Goal: Task Accomplishment & Management: Manage account settings

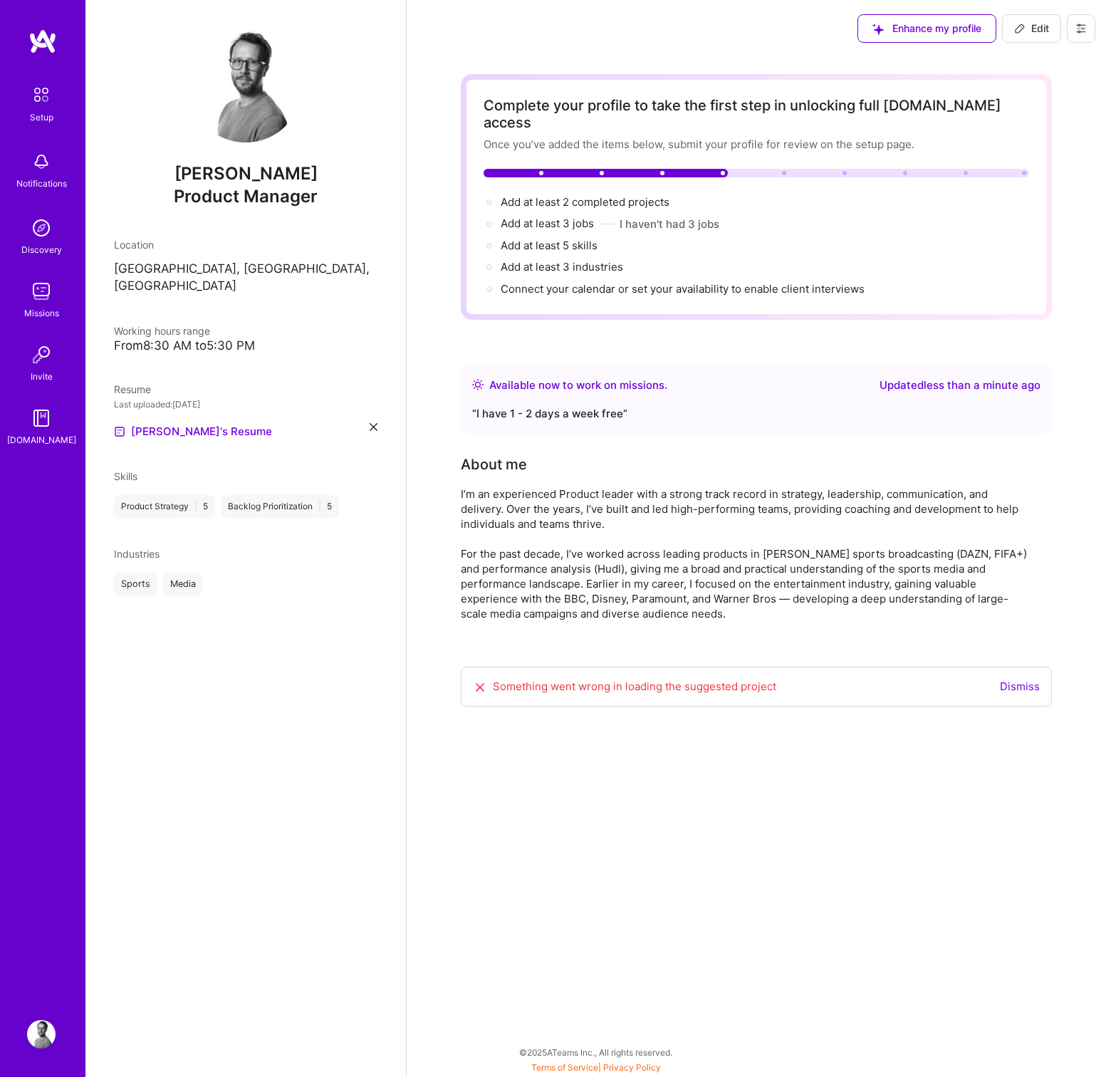
drag, startPoint x: 1012, startPoint y: 670, endPoint x: 1005, endPoint y: 669, distance: 7.3
click at [1012, 679] on link "Dismiss" at bounding box center [1020, 686] width 40 height 14
click at [340, 572] on div "Sports Media" at bounding box center [245, 583] width 263 height 23
click at [153, 548] on span "Industries" at bounding box center [137, 554] width 46 height 12
drag, startPoint x: 1013, startPoint y: 15, endPoint x: 1002, endPoint y: 82, distance: 67.9
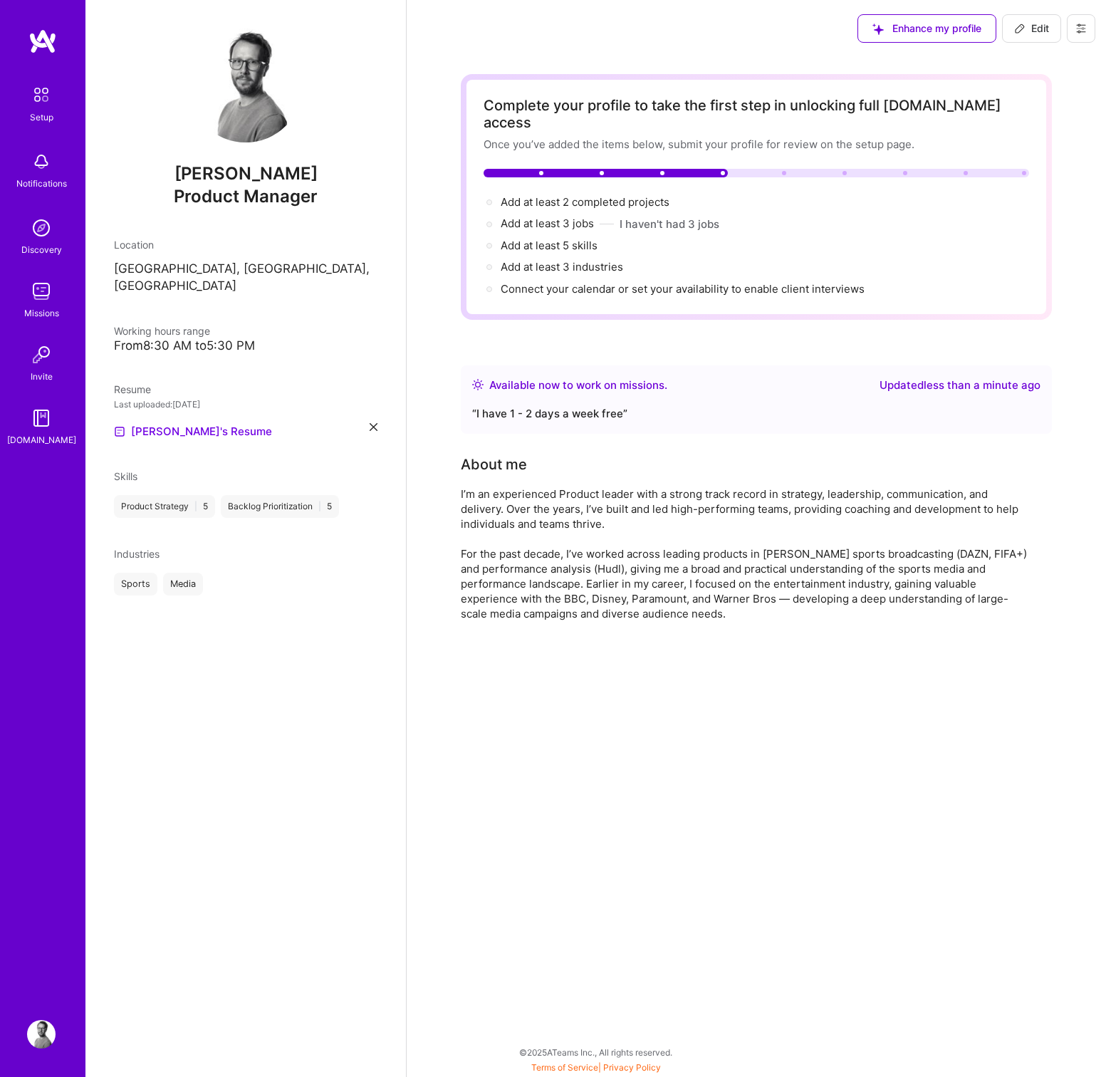
click at [1013, 15] on button "Edit" at bounding box center [1031, 28] width 59 height 28
select select "US"
select select "Right Now"
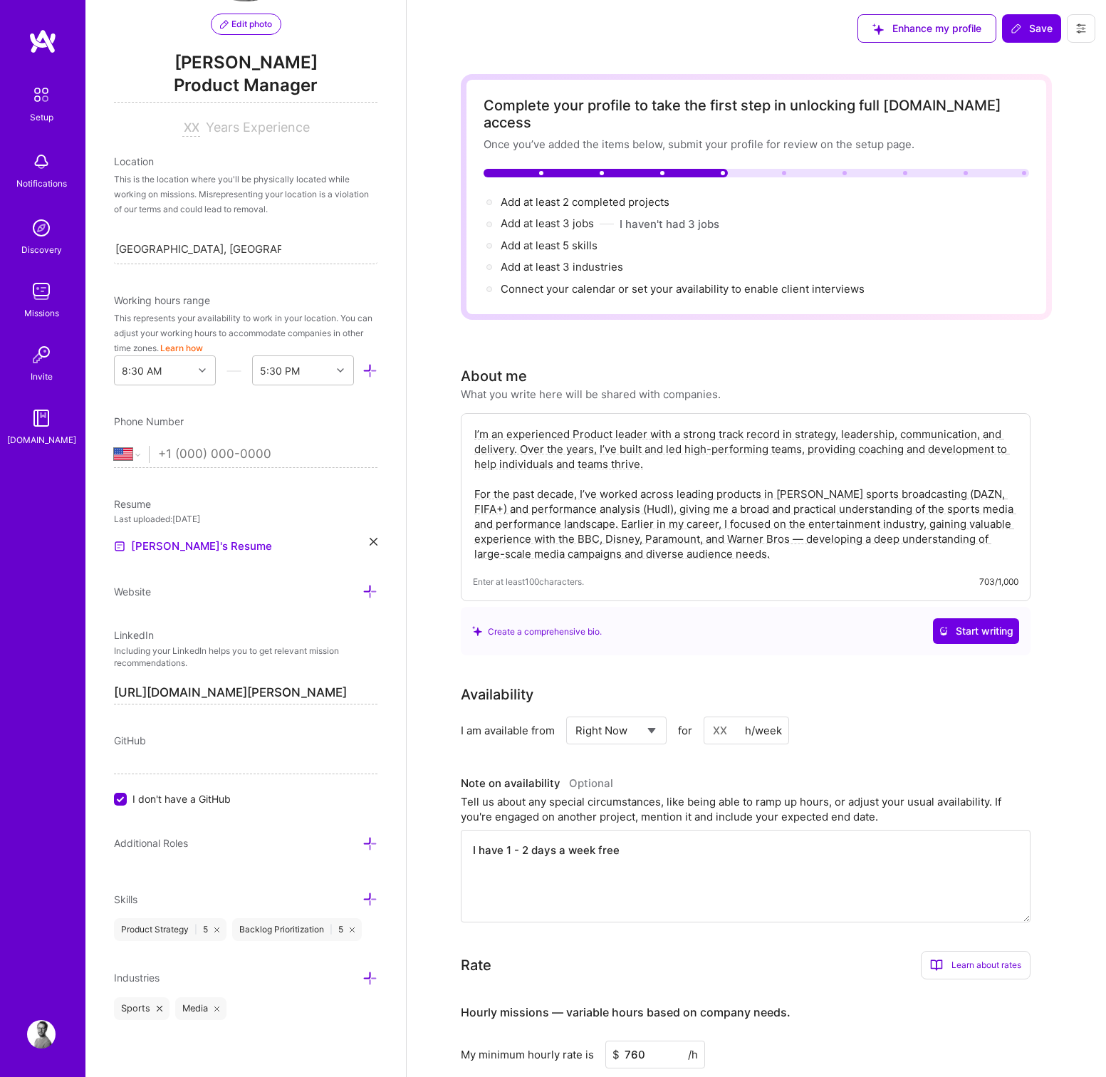
scroll to position [140, 0]
click at [367, 977] on icon at bounding box center [369, 978] width 15 height 15
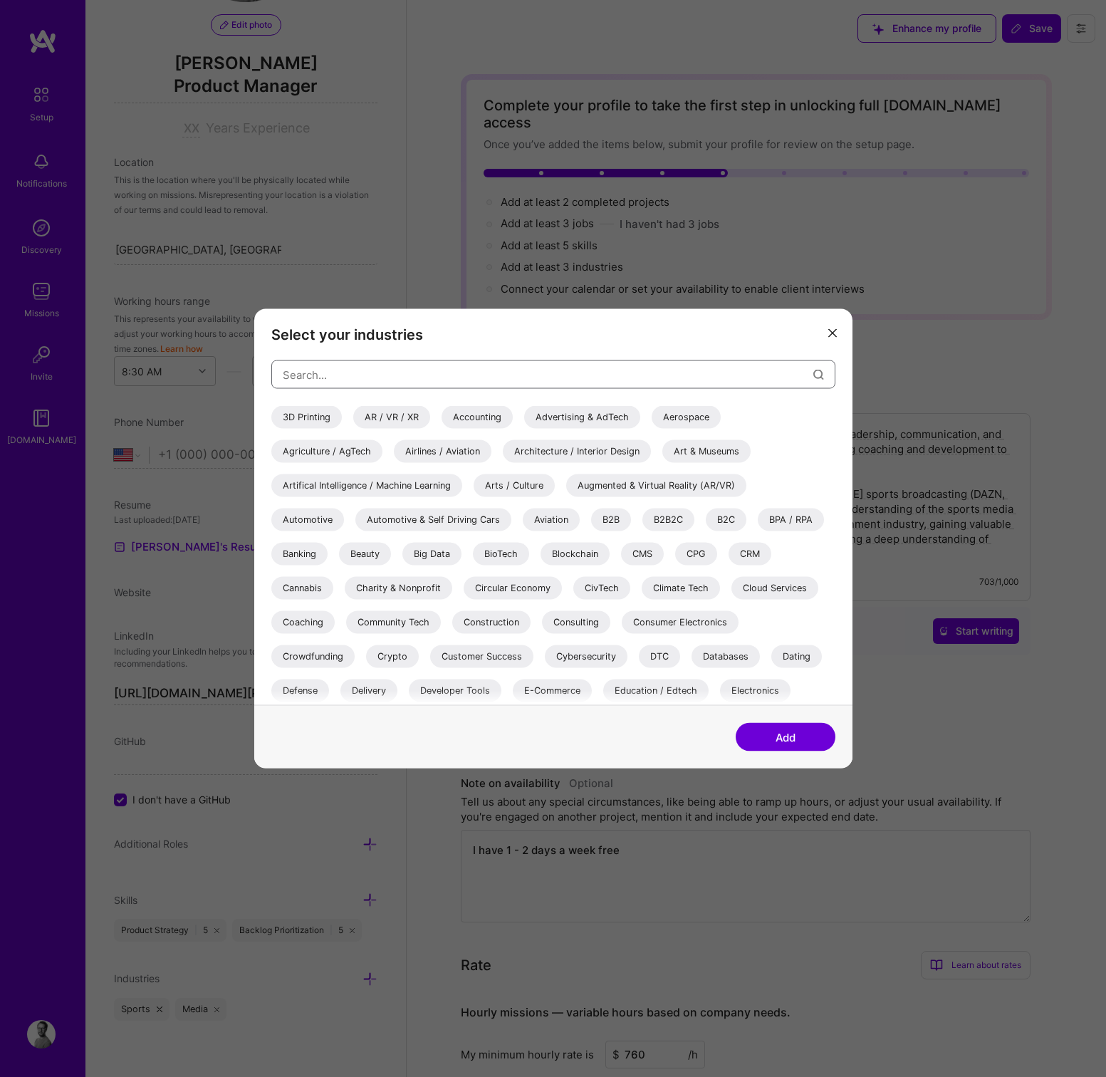
click at [335, 373] on input "modal" at bounding box center [548, 374] width 530 height 36
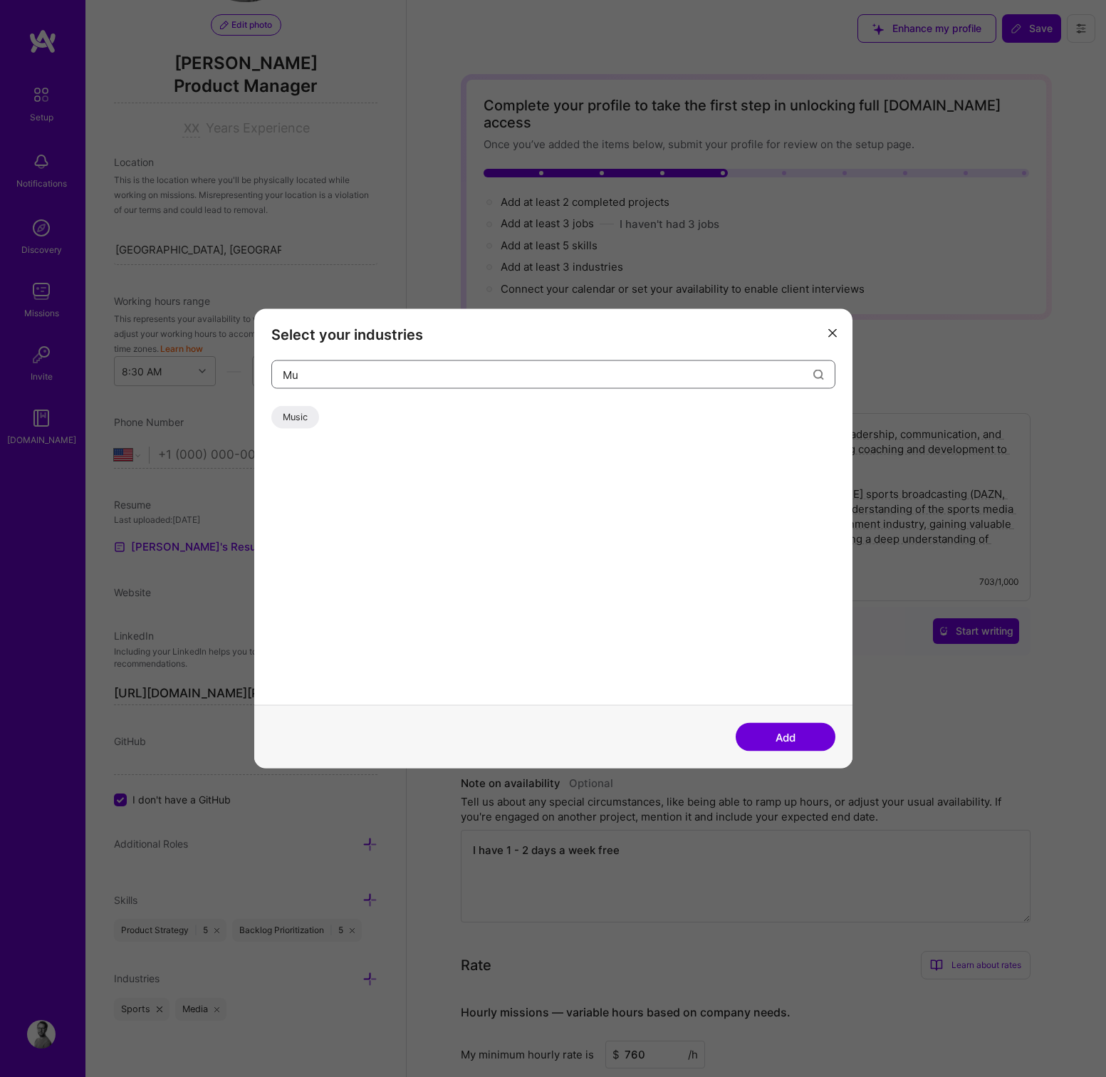
type input "M"
type input "S"
type input "O"
type input "b"
type input "T"
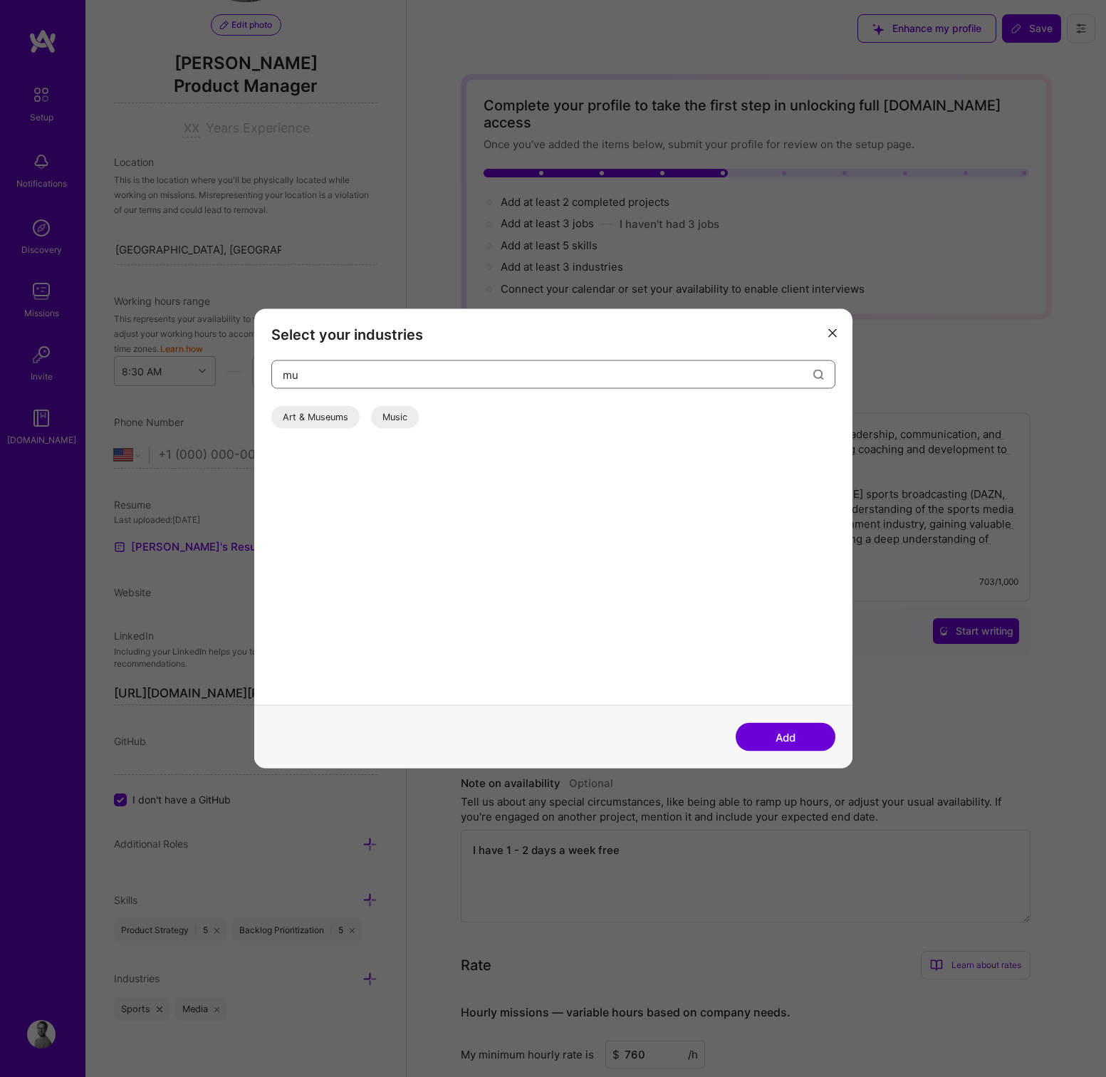
type input "m"
type input "music"
click at [296, 415] on div "Music" at bounding box center [295, 417] width 48 height 23
click at [779, 737] on button "Add" at bounding box center [785, 737] width 100 height 28
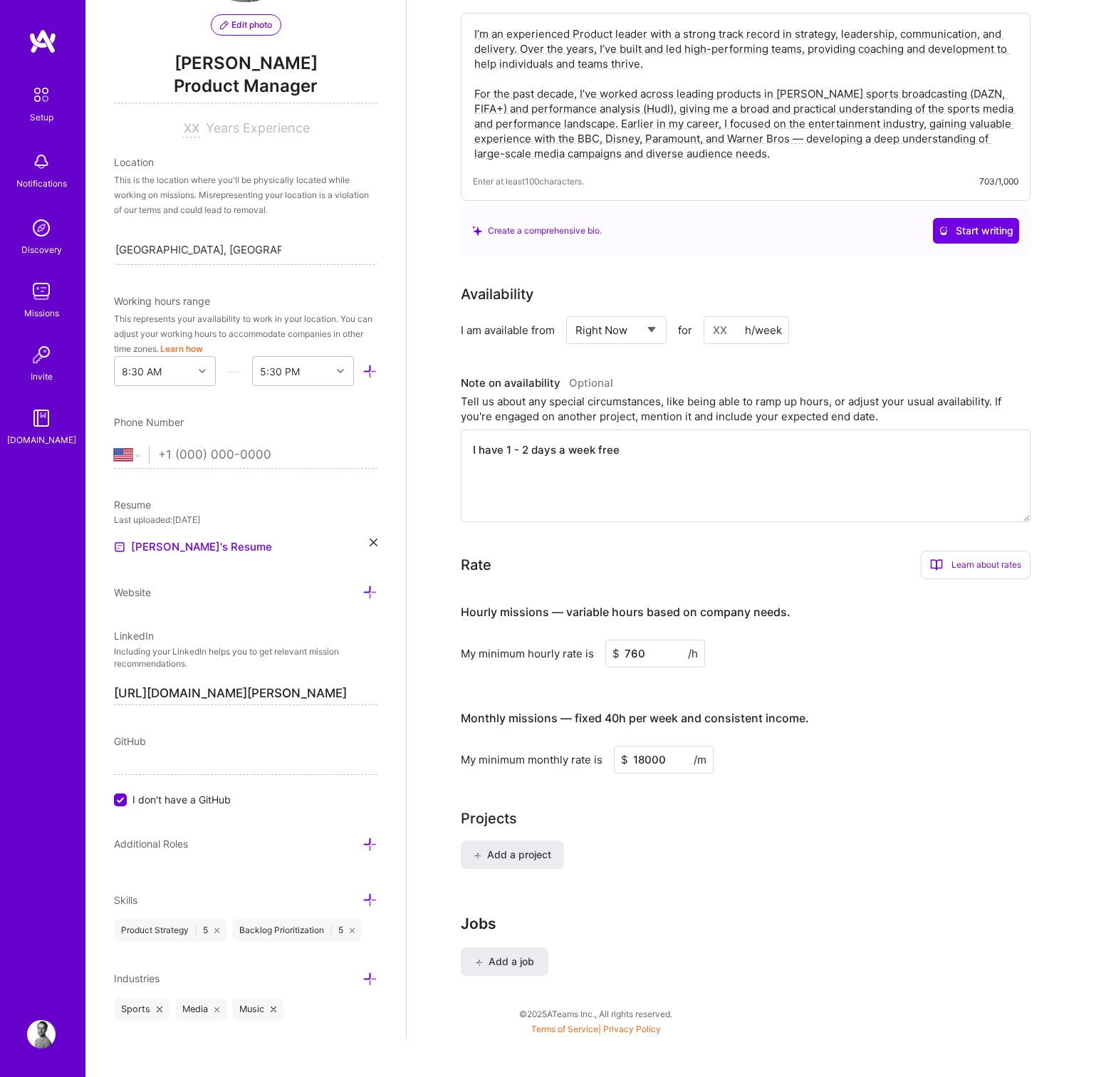
scroll to position [378, 0]
click at [506, 948] on button "Add a job" at bounding box center [505, 962] width 88 height 28
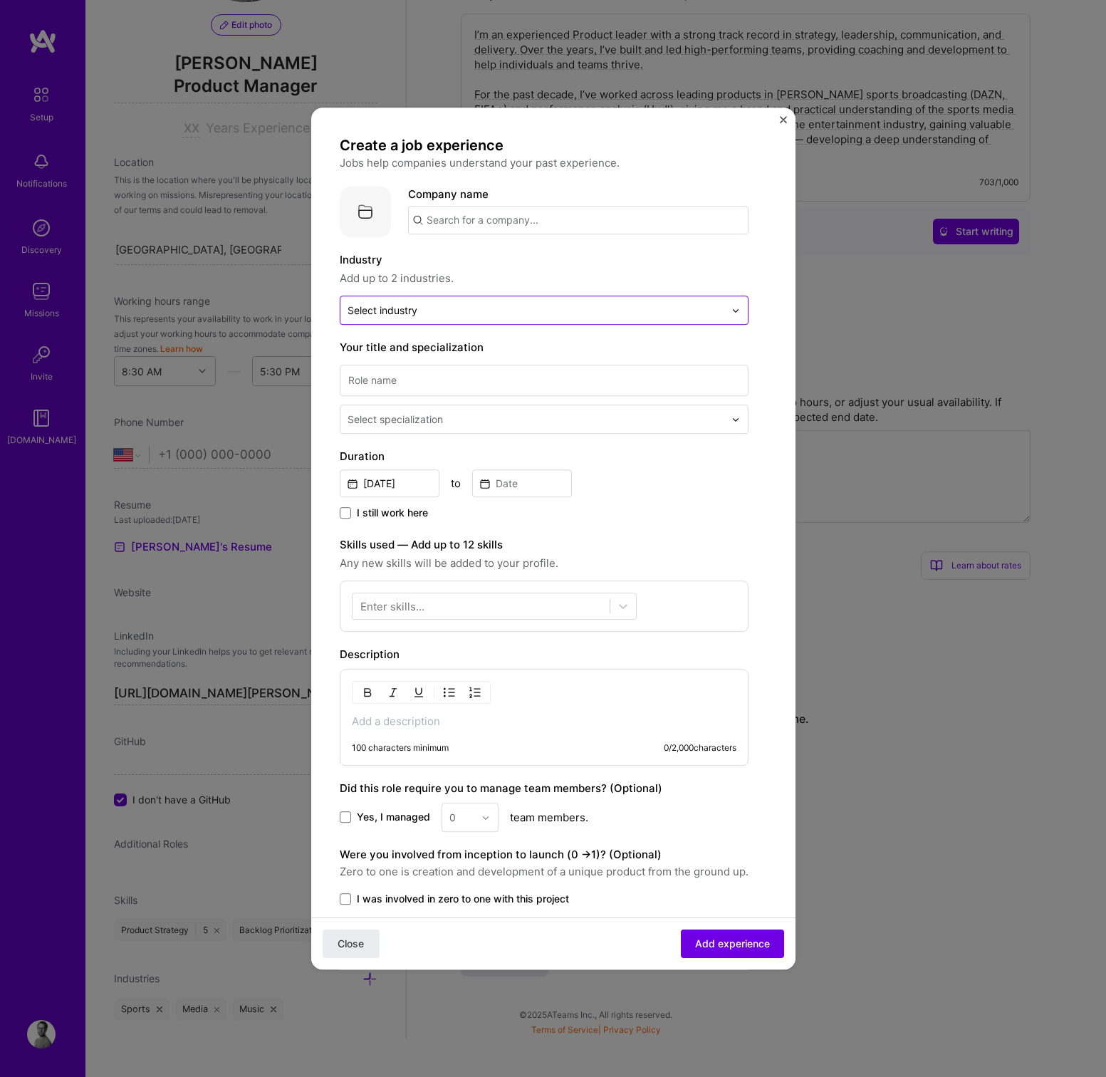
click at [399, 313] on div "Select industry 0" at bounding box center [382, 310] width 70 height 15
type input "sport"
click at [402, 371] on div "Sports" at bounding box center [387, 374] width 34 height 15
type input "media"
click at [392, 338] on div "Media" at bounding box center [544, 348] width 400 height 26
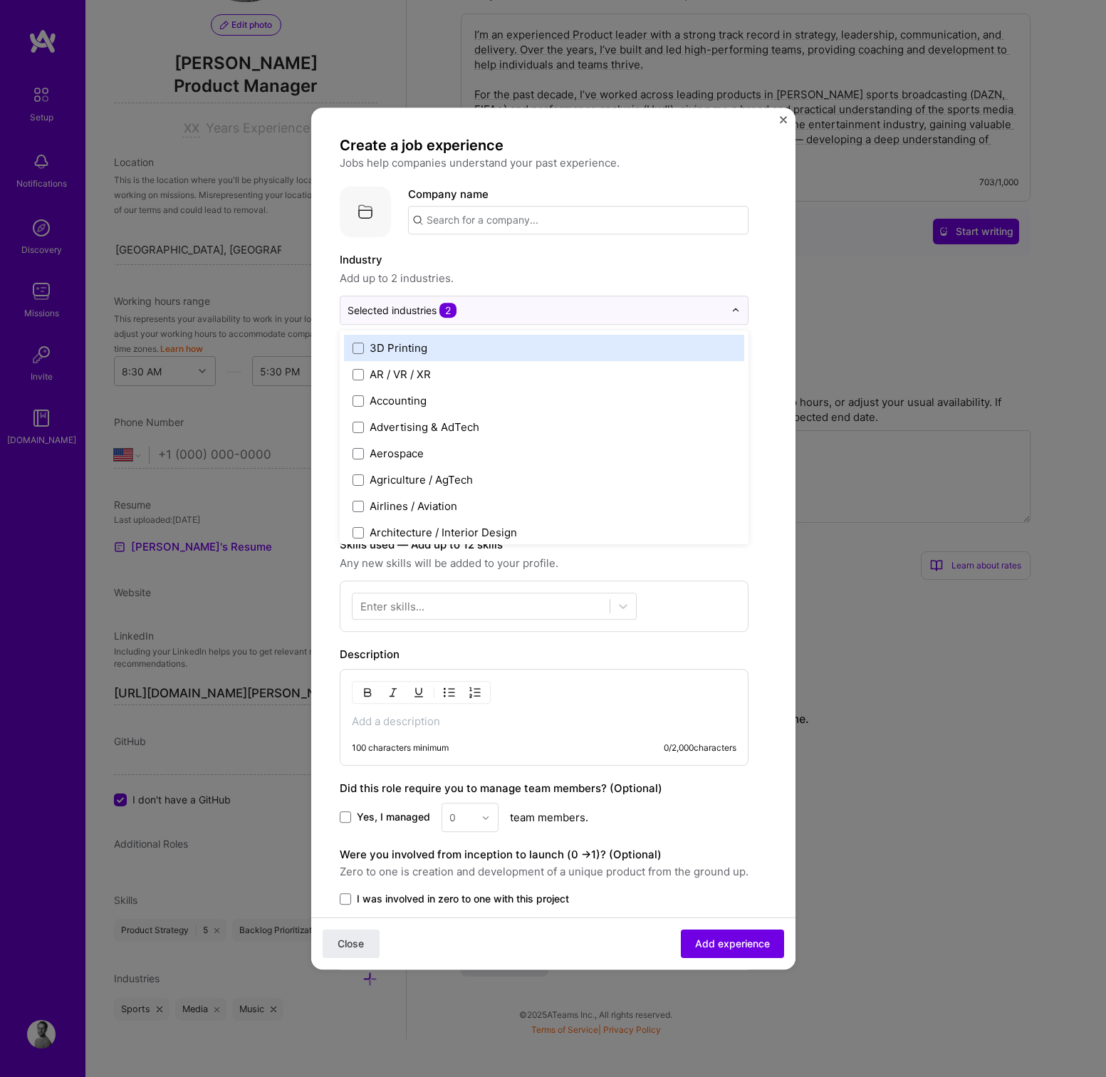
click at [606, 261] on label "Industry" at bounding box center [544, 259] width 409 height 17
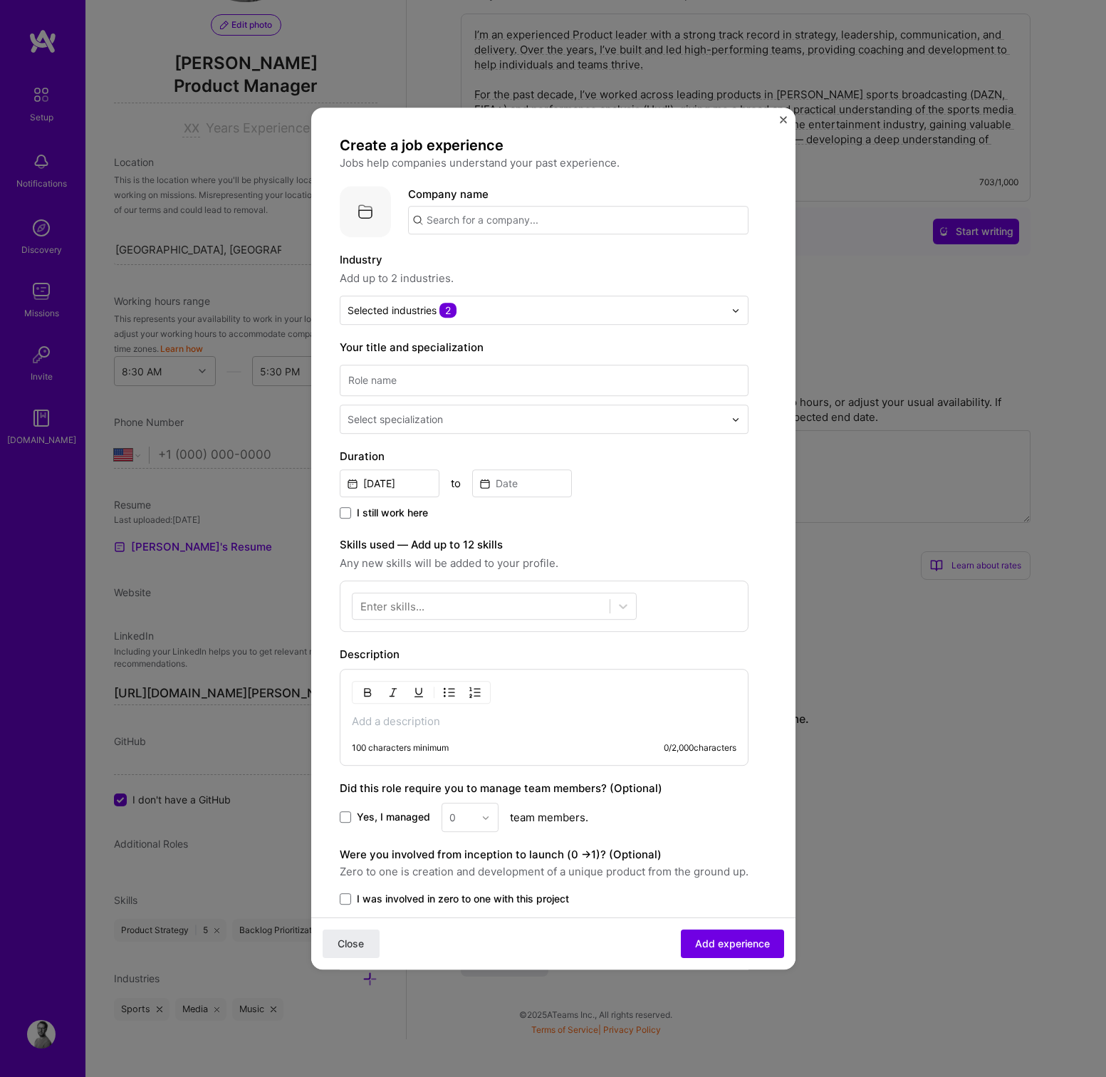
click at [471, 223] on input "text" at bounding box center [578, 220] width 340 height 28
type input "DAZN"
click at [476, 300] on span "DAZN" at bounding box center [465, 295] width 28 height 15
click at [369, 386] on input at bounding box center [544, 380] width 409 height 31
type input "P"
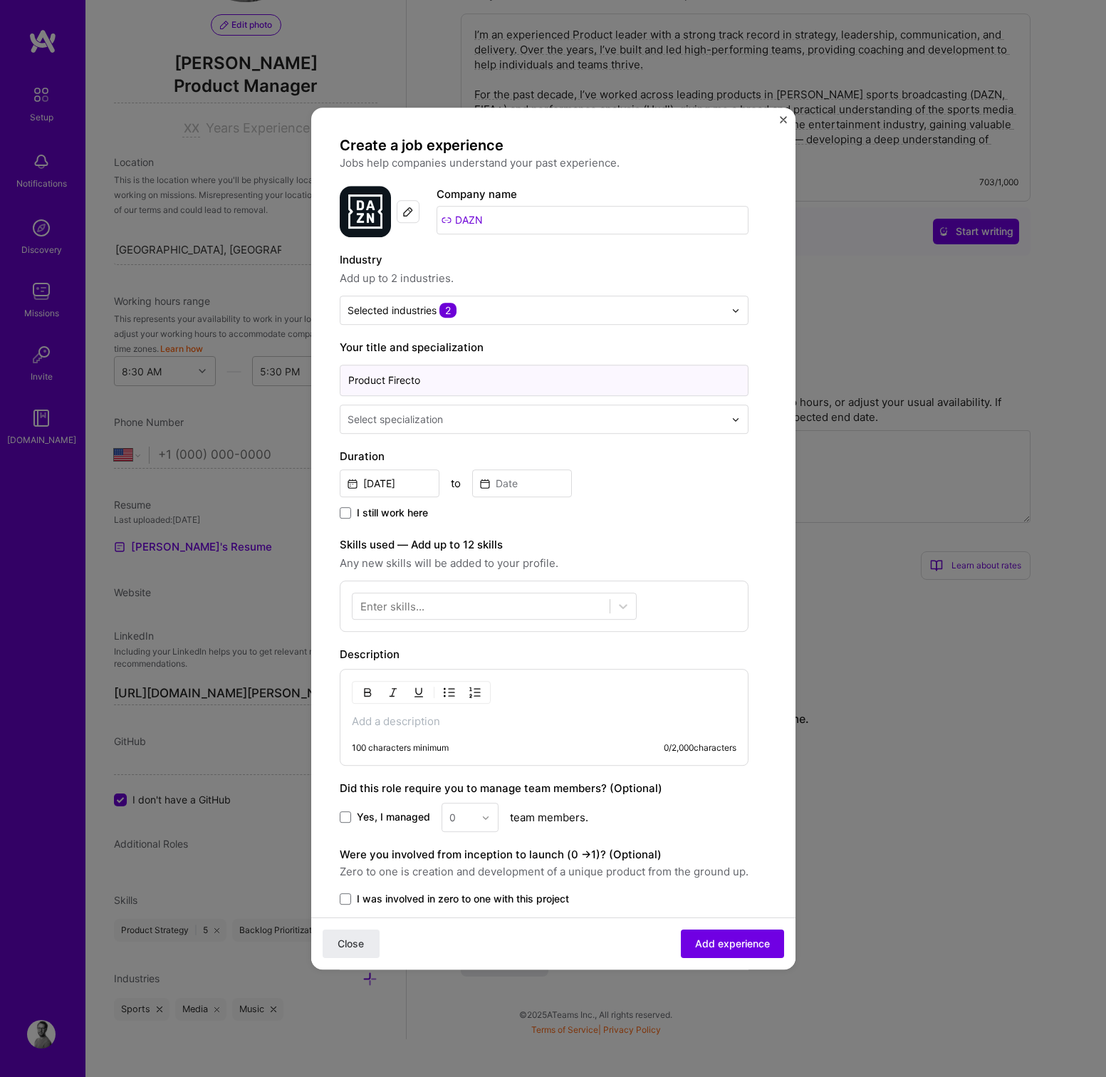
type input "Product Firecto"
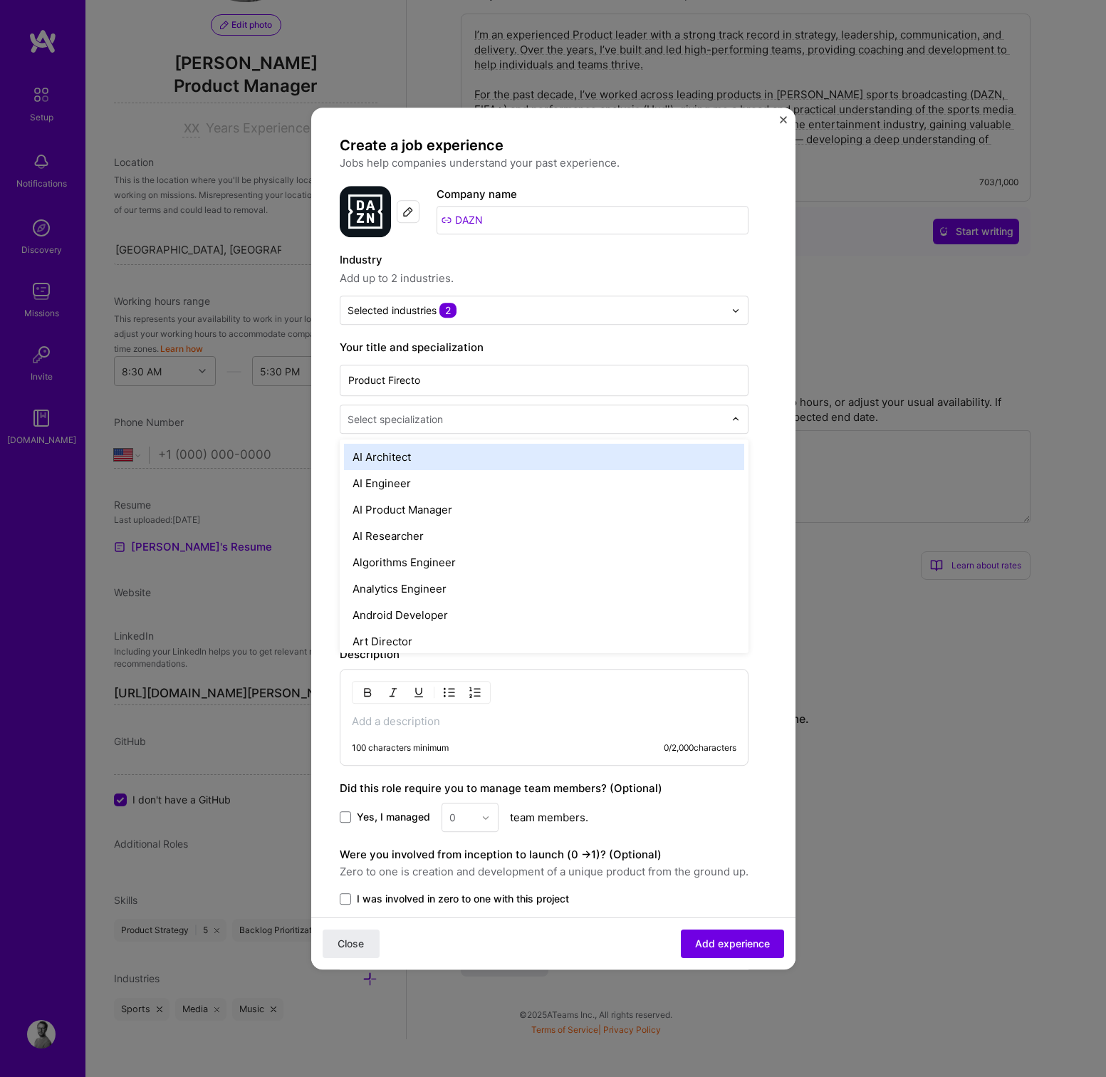
click at [367, 419] on div "Select specialization" at bounding box center [394, 419] width 95 height 15
type input "produ"
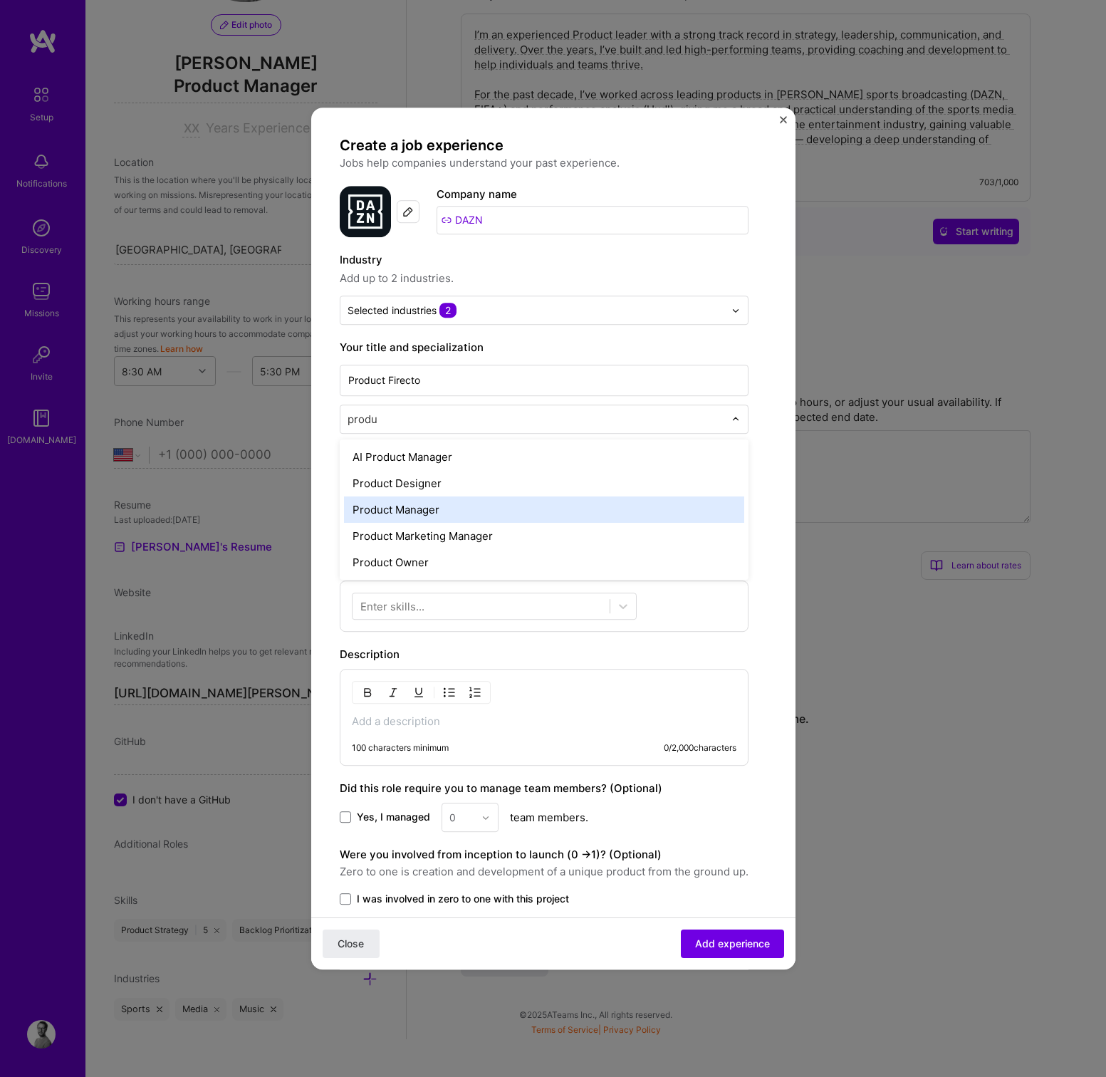
click at [409, 510] on div "Product Manager" at bounding box center [544, 509] width 400 height 26
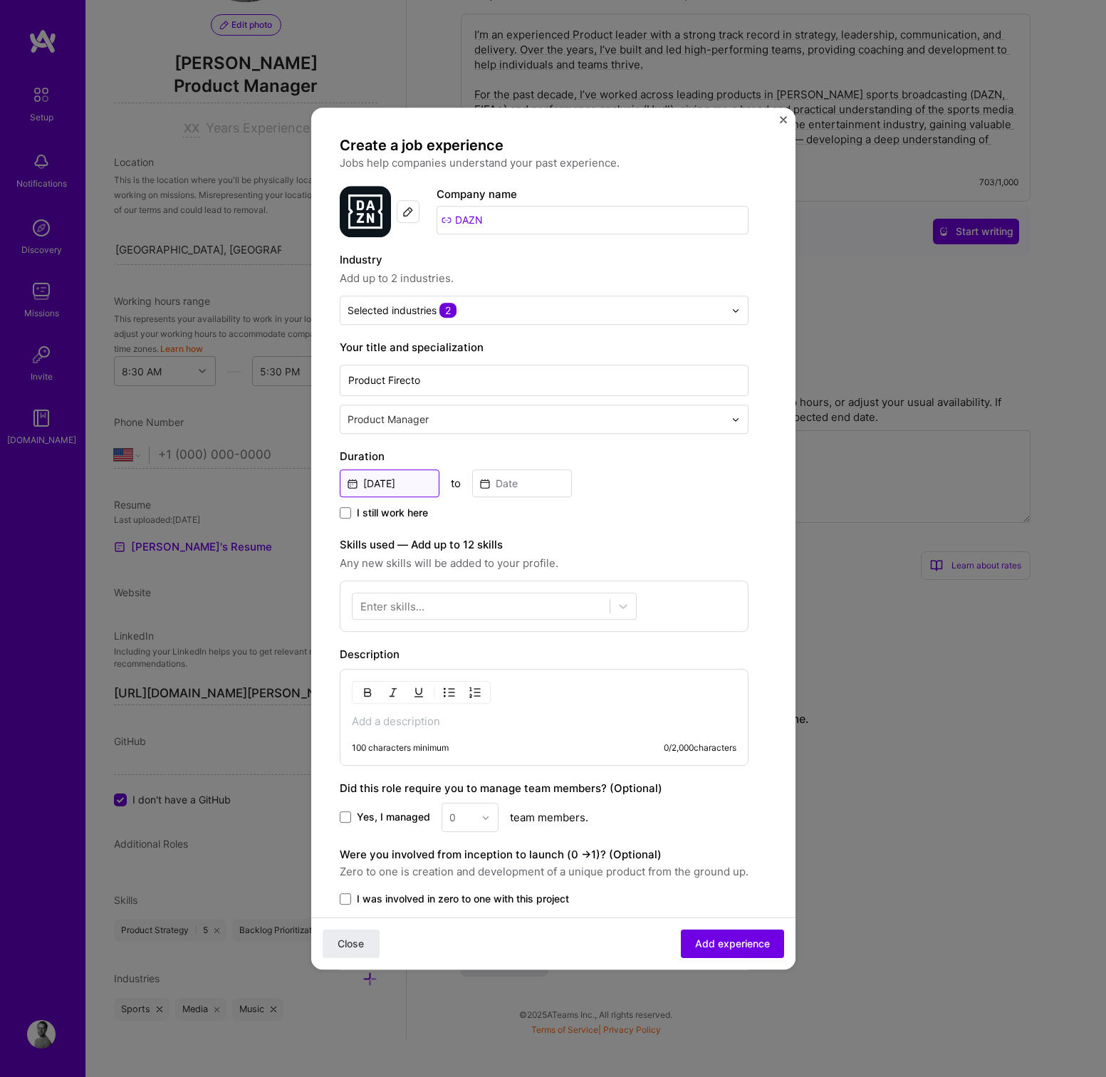
click at [402, 488] on input "[DATE]" at bounding box center [390, 483] width 100 height 28
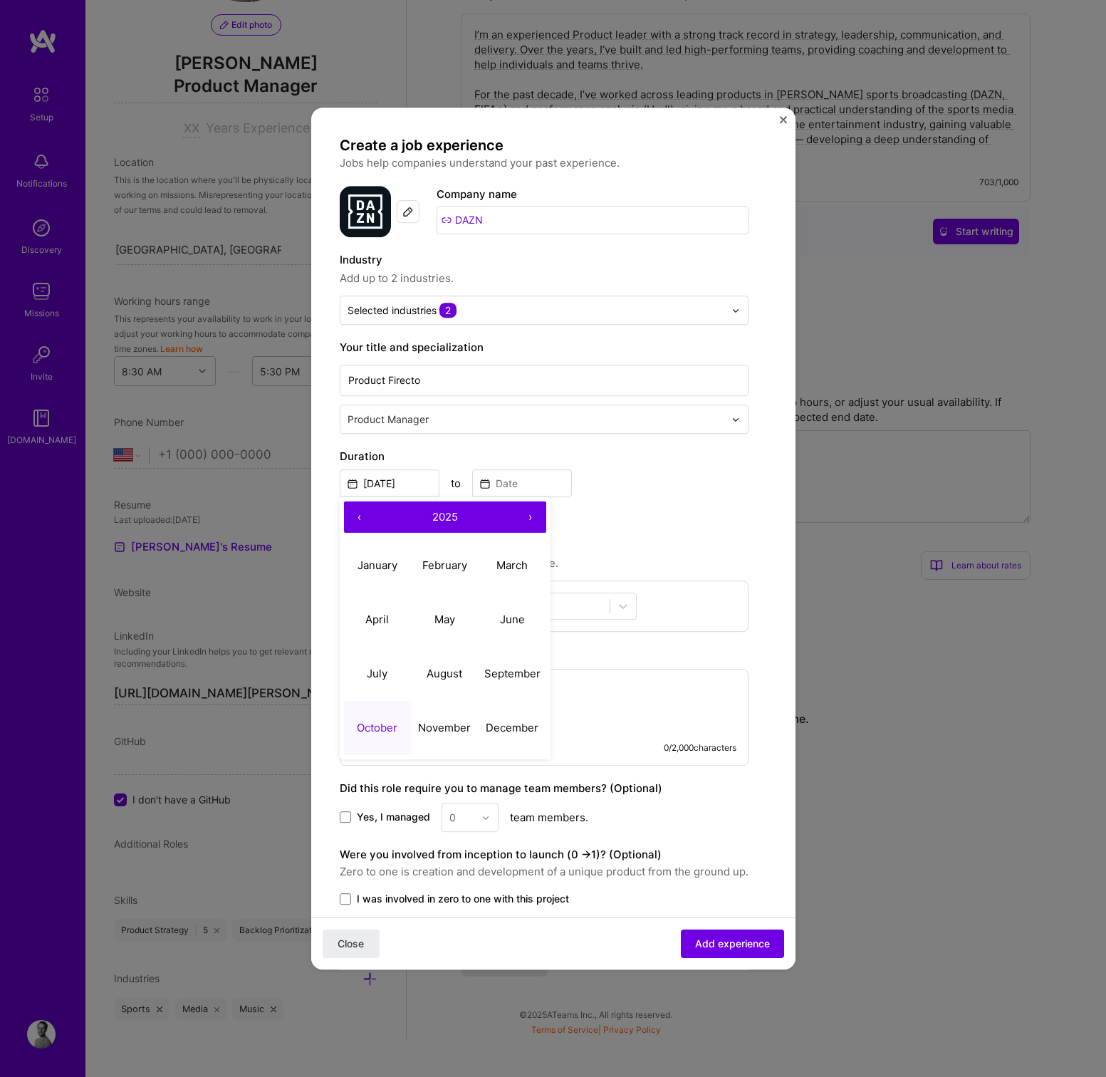
click at [360, 515] on button "‹" at bounding box center [359, 516] width 31 height 31
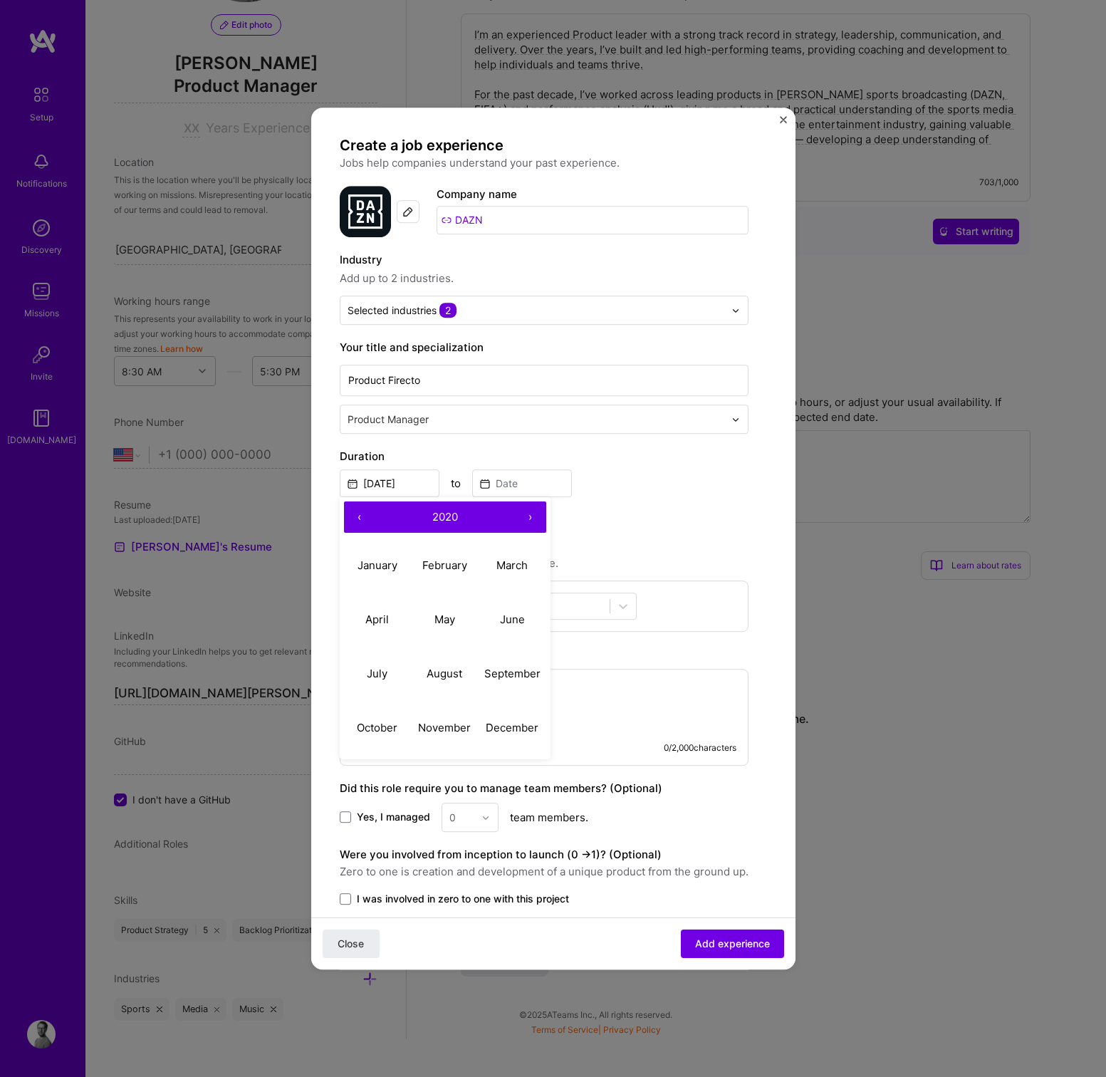
click at [360, 515] on button "‹" at bounding box center [359, 516] width 31 height 31
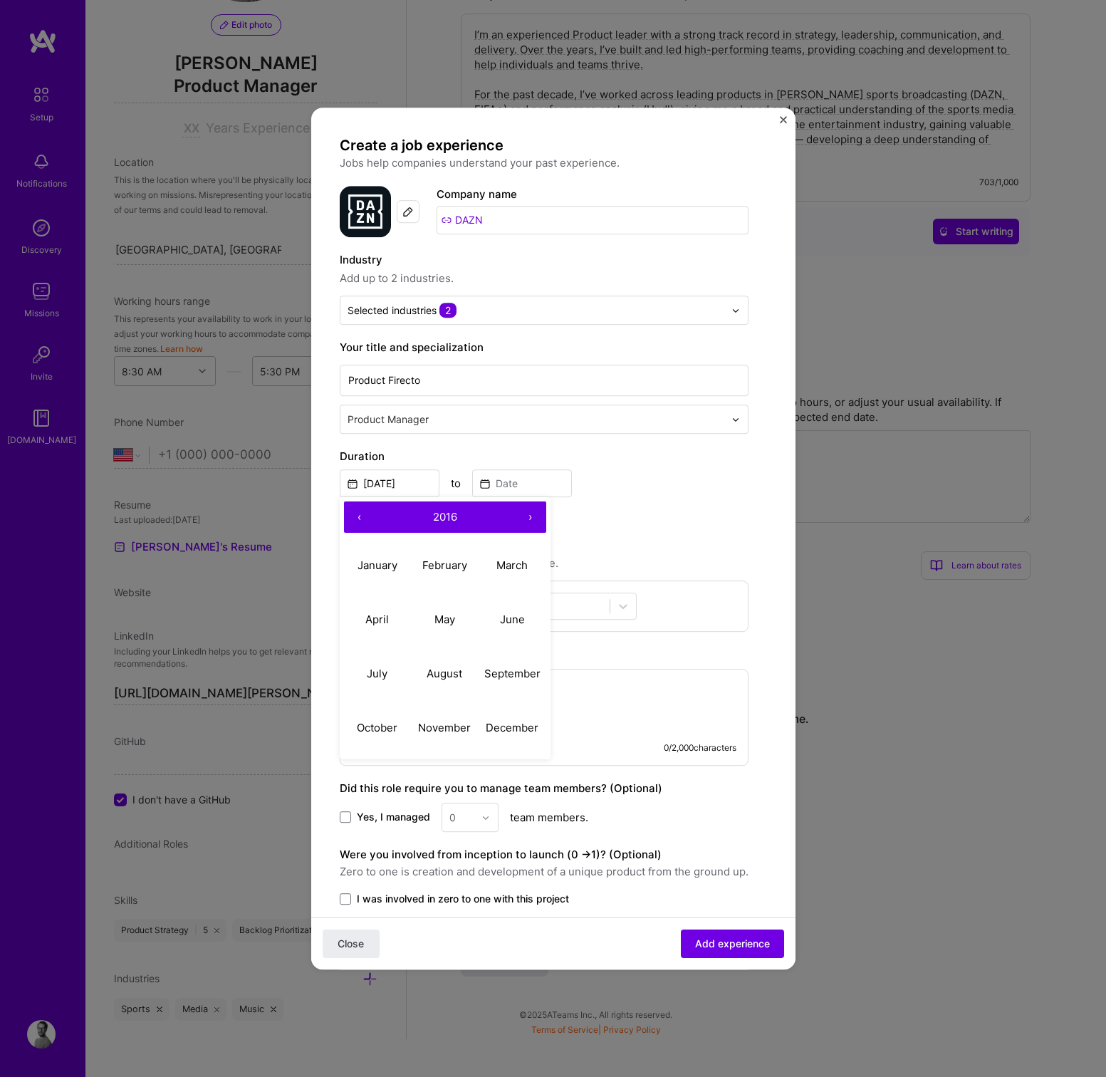
click at [360, 515] on button "‹" at bounding box center [359, 516] width 31 height 31
click at [434, 565] on abbr "February" at bounding box center [444, 565] width 45 height 14
type input "[DATE]"
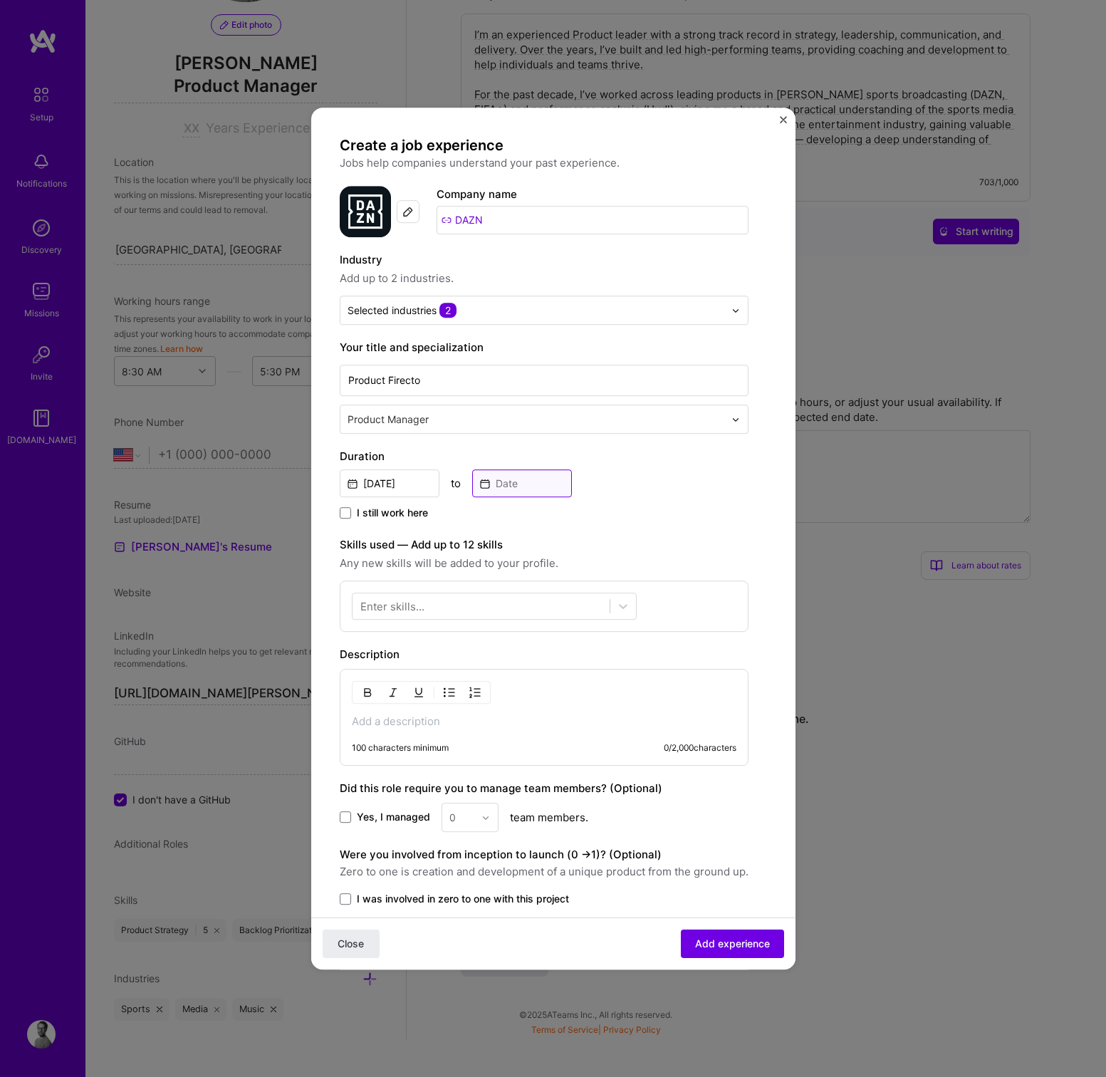
click at [533, 488] on input at bounding box center [522, 483] width 100 height 28
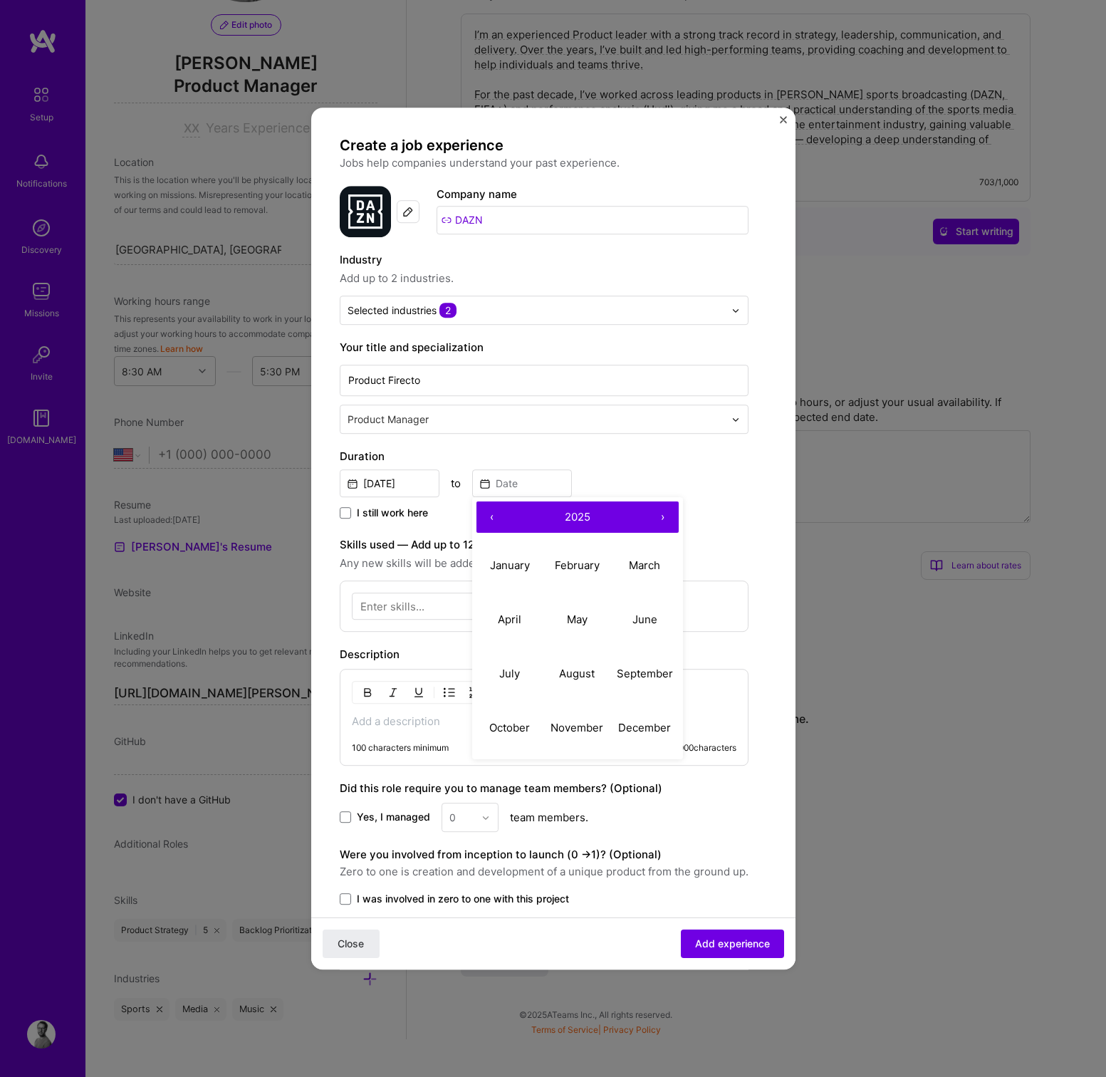
click at [663, 517] on button "›" at bounding box center [662, 516] width 31 height 31
click at [661, 517] on button "›" at bounding box center [662, 516] width 31 height 31
click at [494, 516] on button "‹" at bounding box center [491, 516] width 31 height 31
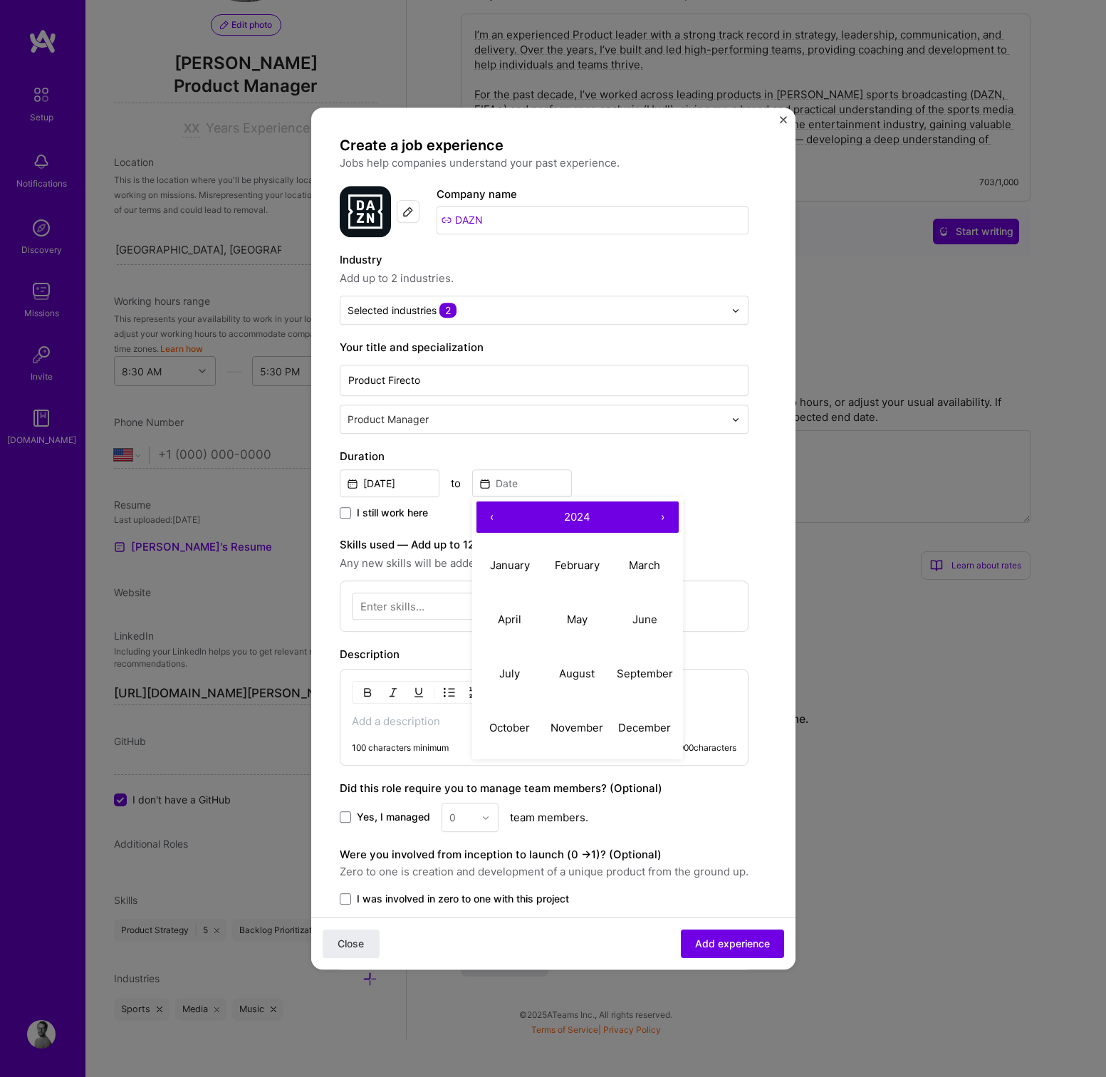
click at [494, 516] on button "‹" at bounding box center [491, 516] width 31 height 31
click at [664, 518] on button "›" at bounding box center [662, 516] width 31 height 31
click at [577, 568] on abbr "February" at bounding box center [577, 565] width 45 height 14
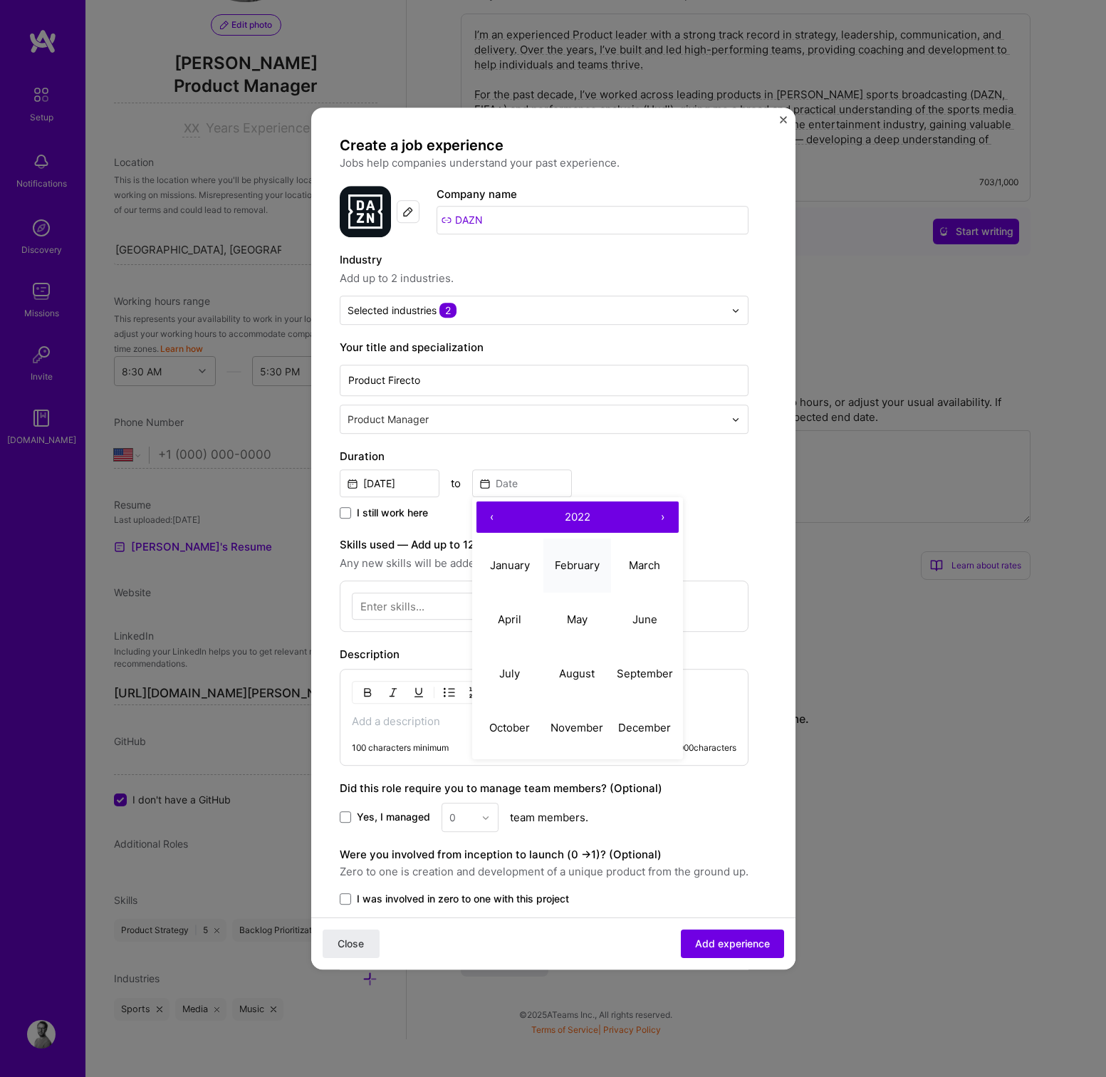
type input "[DATE]"
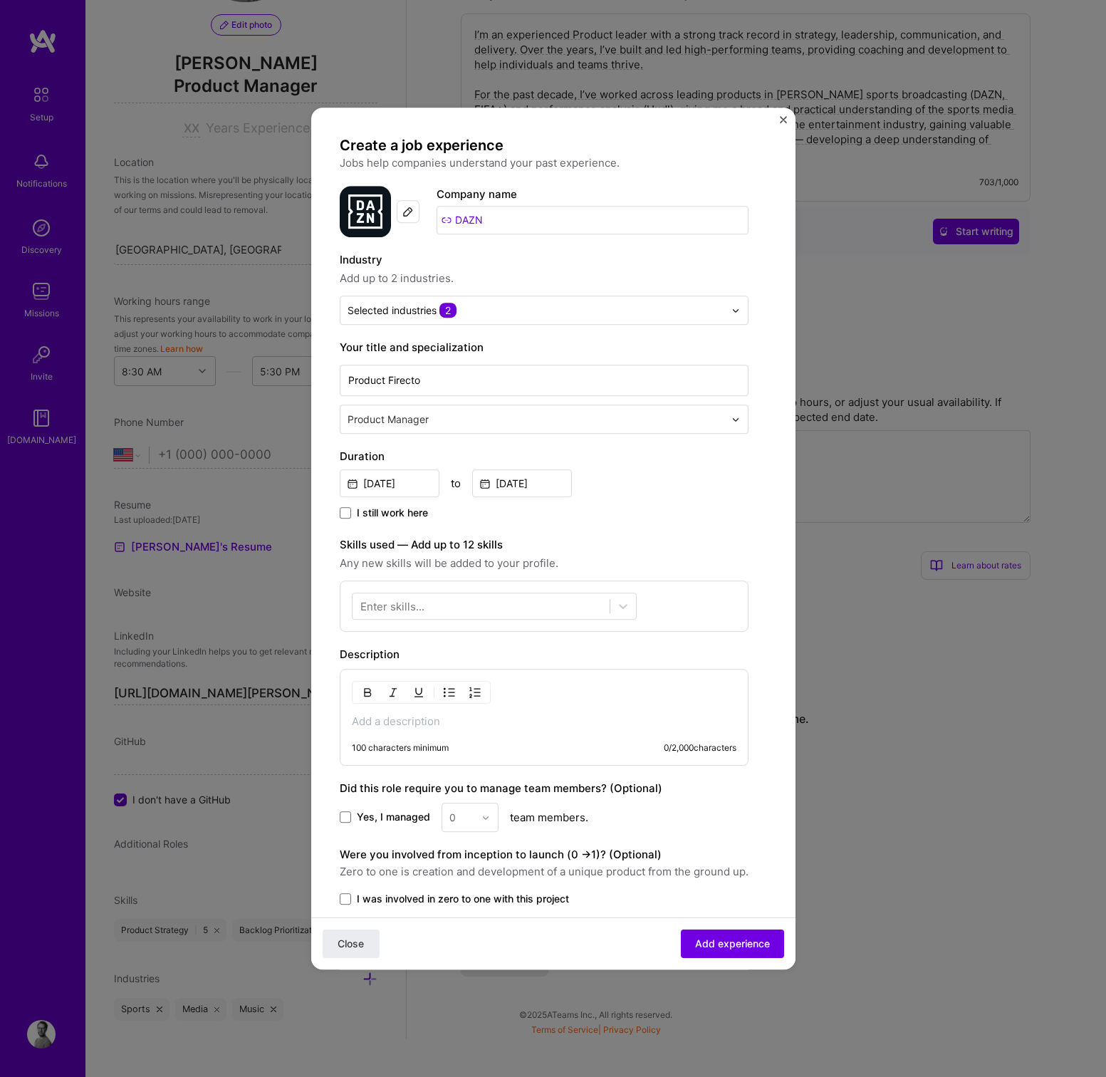
click at [405, 604] on div "Enter skills..." at bounding box center [392, 606] width 64 height 15
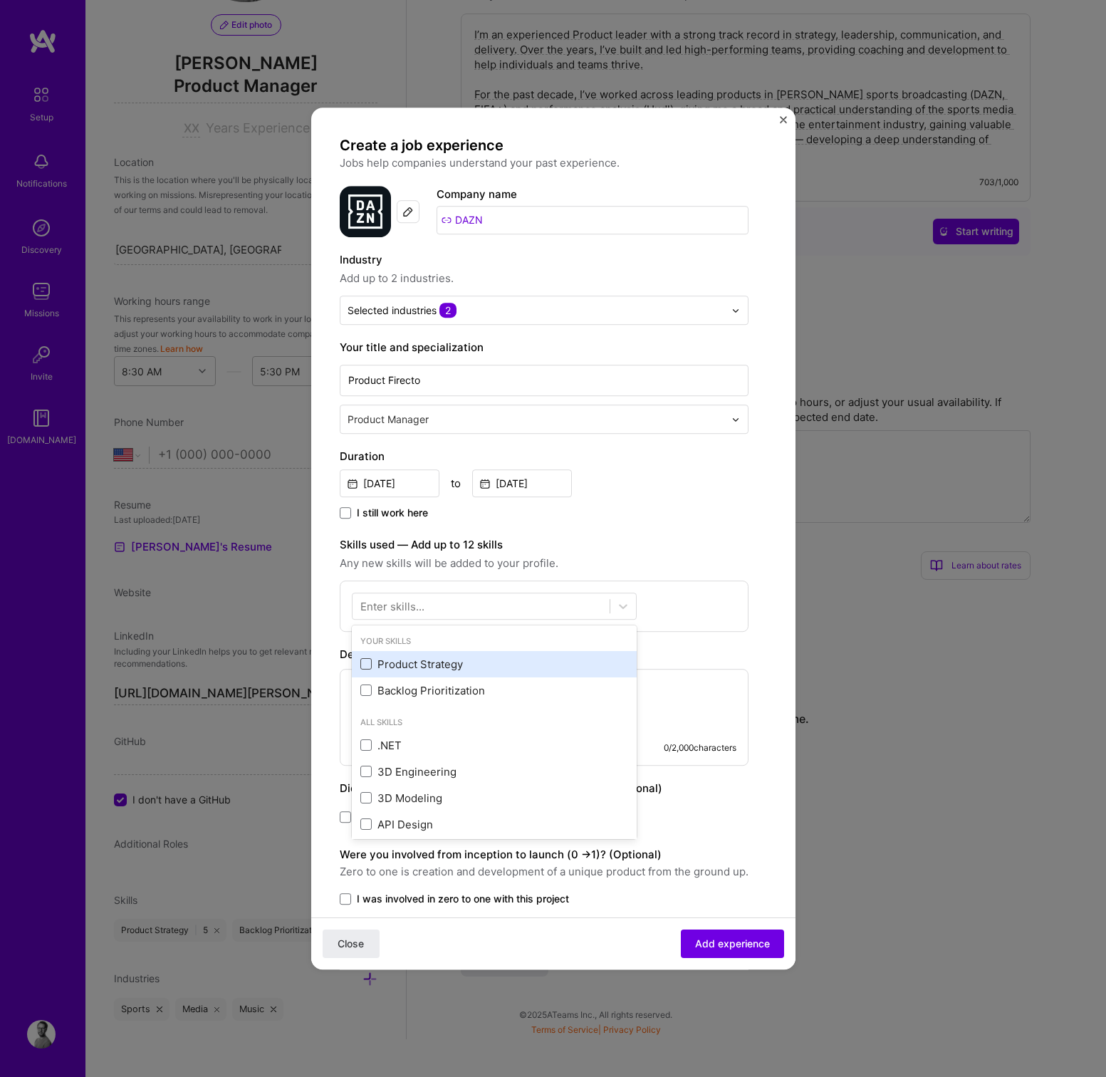
click at [368, 665] on span at bounding box center [365, 664] width 11 height 11
click at [0, 0] on input "checkbox" at bounding box center [0, 0] width 0 height 0
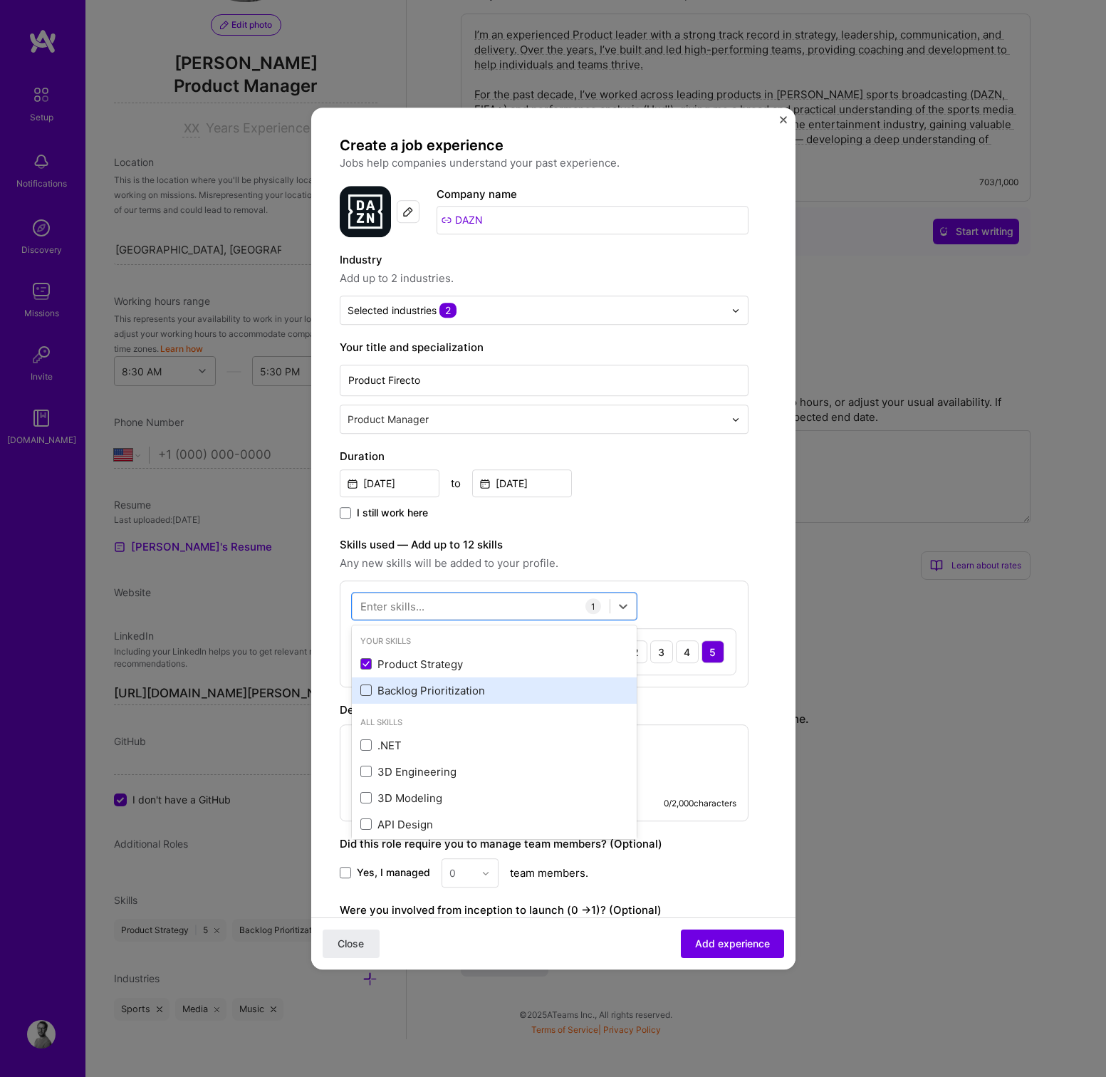
click at [366, 691] on span at bounding box center [365, 690] width 11 height 11
click at [0, 0] on input "checkbox" at bounding box center [0, 0] width 0 height 0
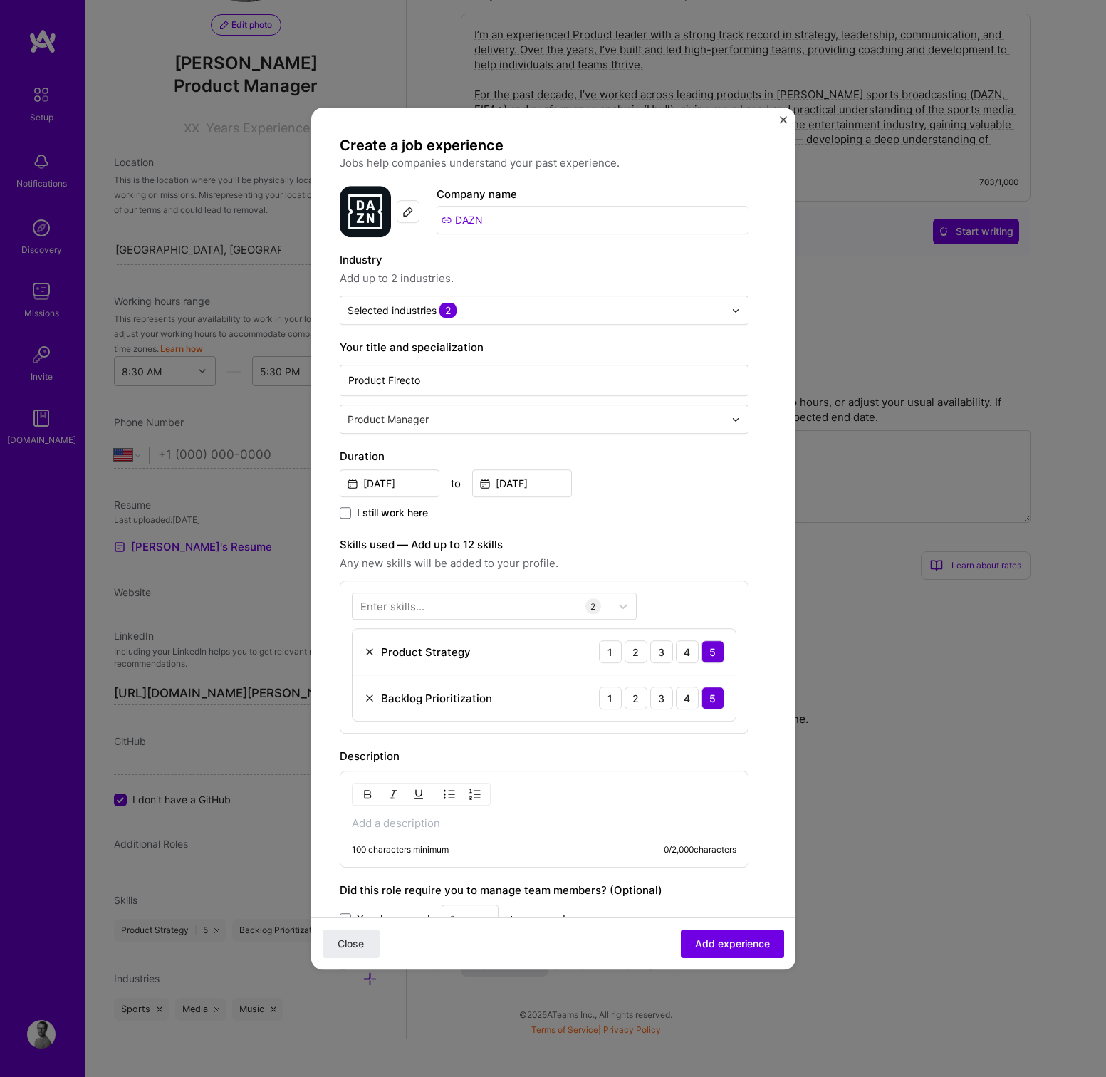
click at [659, 539] on label "Skills used — Add up to 12 skills" at bounding box center [544, 544] width 409 height 17
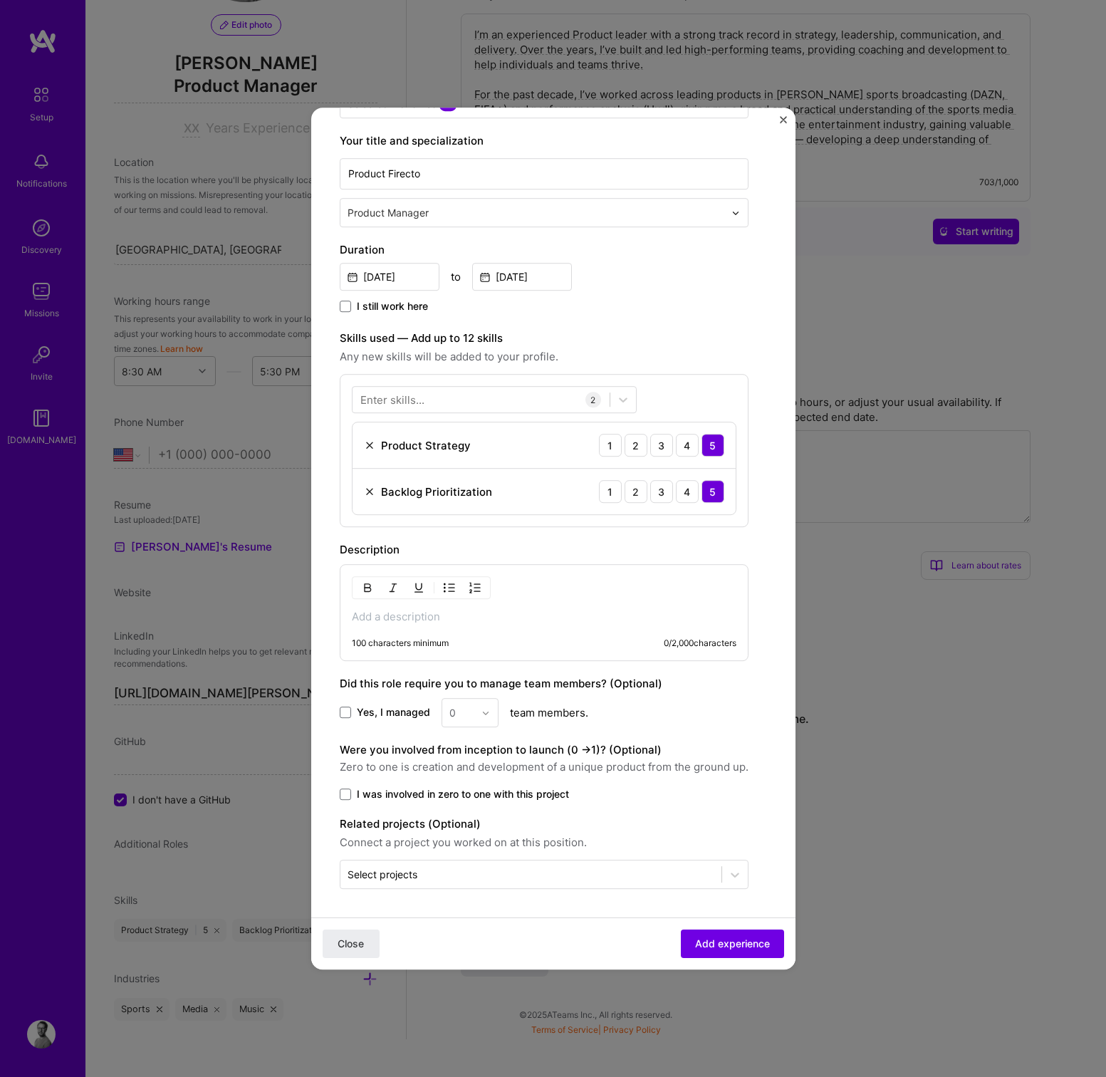
scroll to position [206, 0]
click at [368, 614] on p at bounding box center [544, 616] width 384 height 14
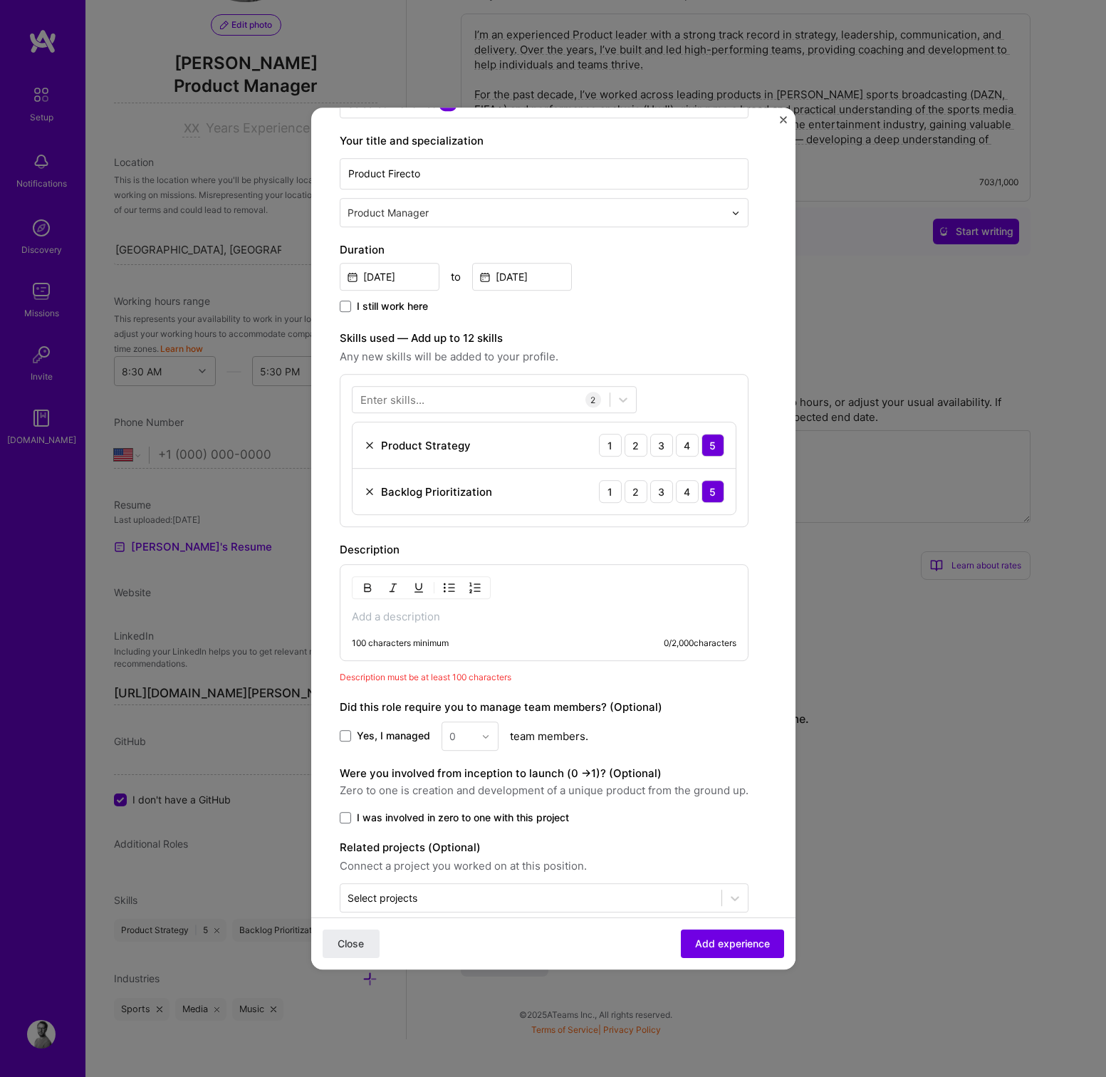
scroll to position [205, 0]
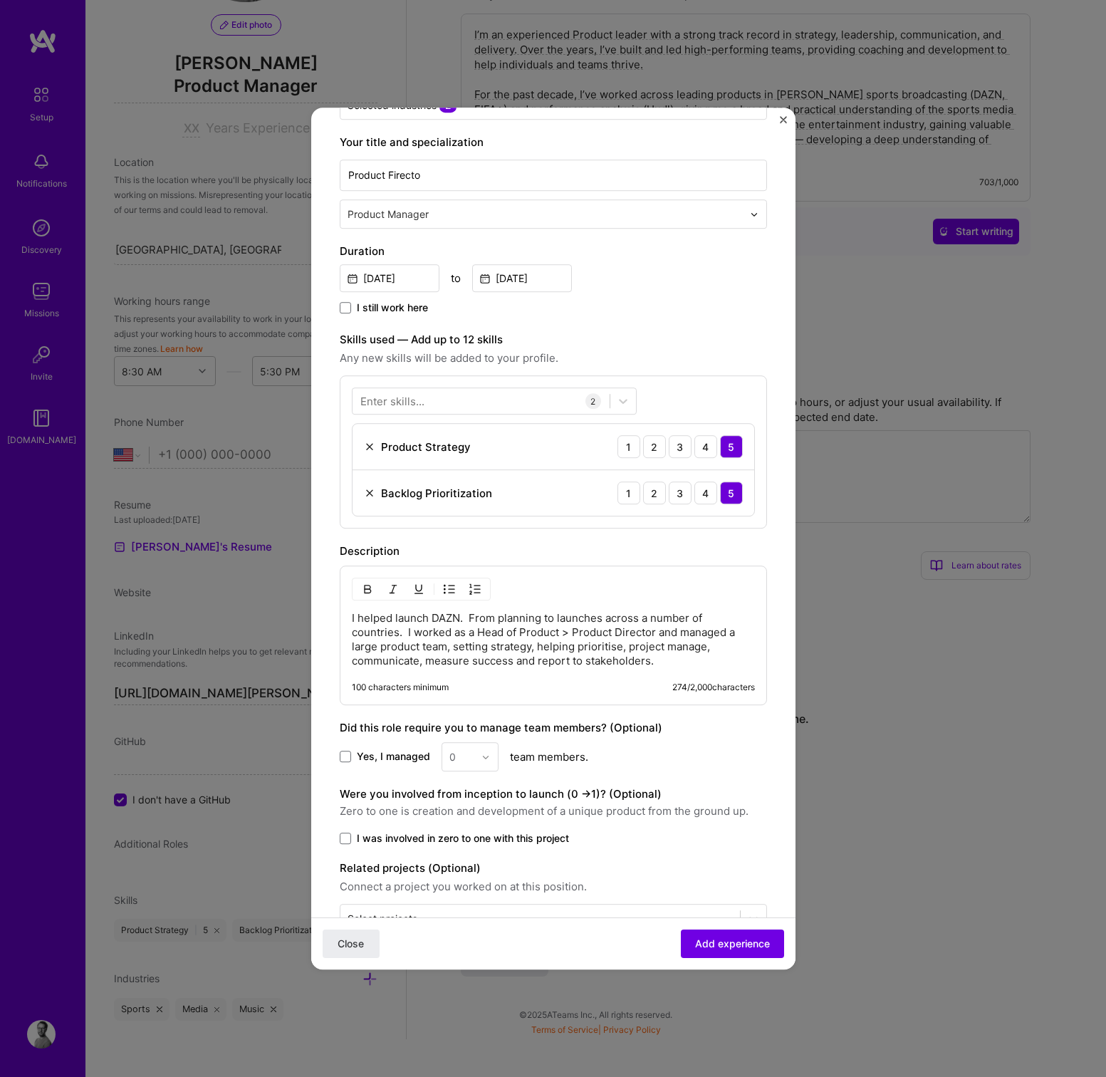
drag, startPoint x: 676, startPoint y: 632, endPoint x: 654, endPoint y: 633, distance: 22.8
click at [675, 632] on p "I helped launch DAZN. From planning to launches across a number of countries. I…" at bounding box center [553, 639] width 403 height 57
click at [666, 632] on p "I helped launch DAZN. From planning to launches across a number of countries. I…" at bounding box center [553, 639] width 403 height 57
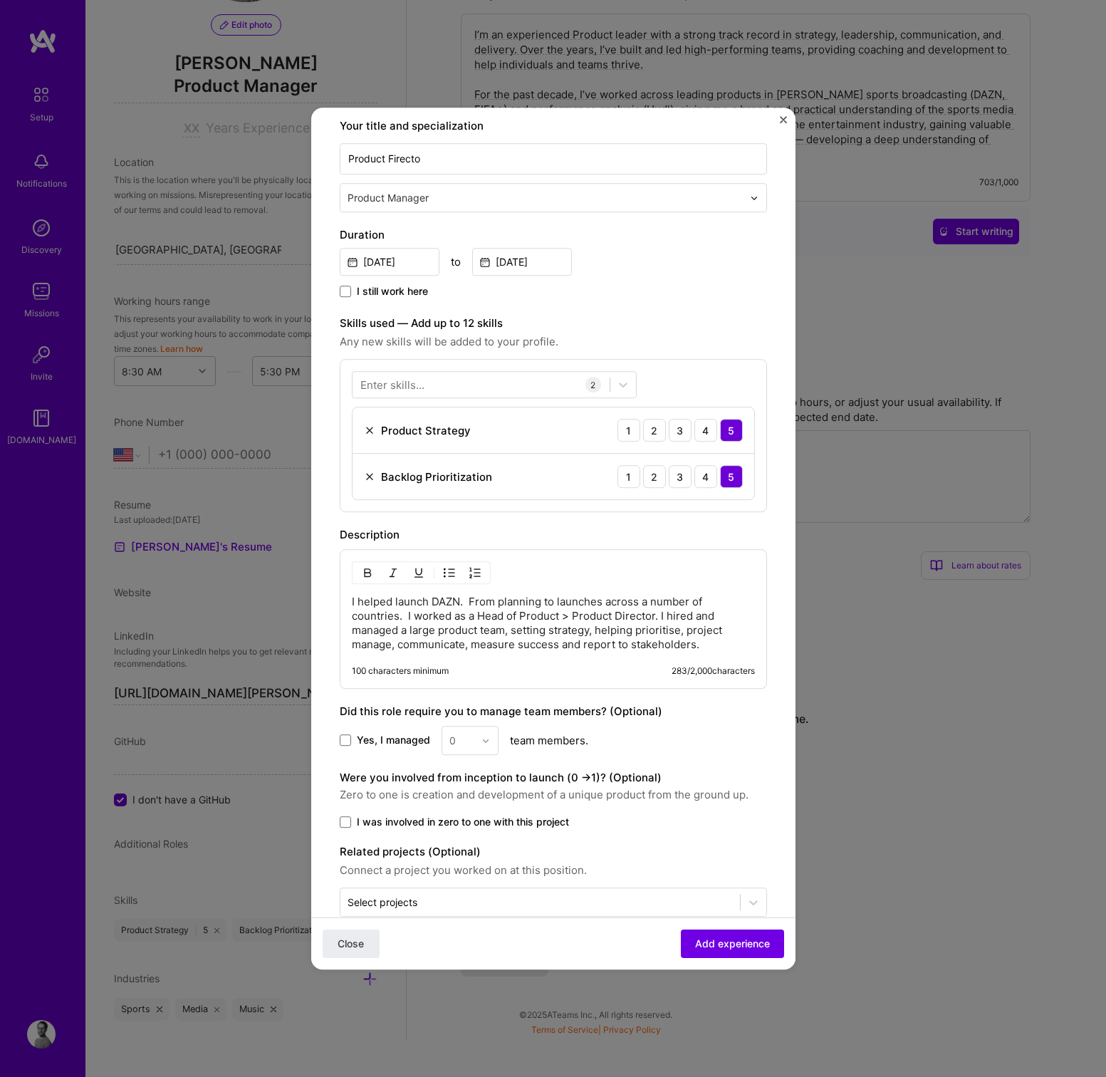
scroll to position [221, 0]
click at [480, 738] on div "0" at bounding box center [469, 740] width 57 height 29
click at [341, 737] on span at bounding box center [345, 740] width 11 height 11
click at [0, 0] on input "Yes, I managed" at bounding box center [0, 0] width 0 height 0
click at [478, 735] on div "0" at bounding box center [461, 740] width 39 height 28
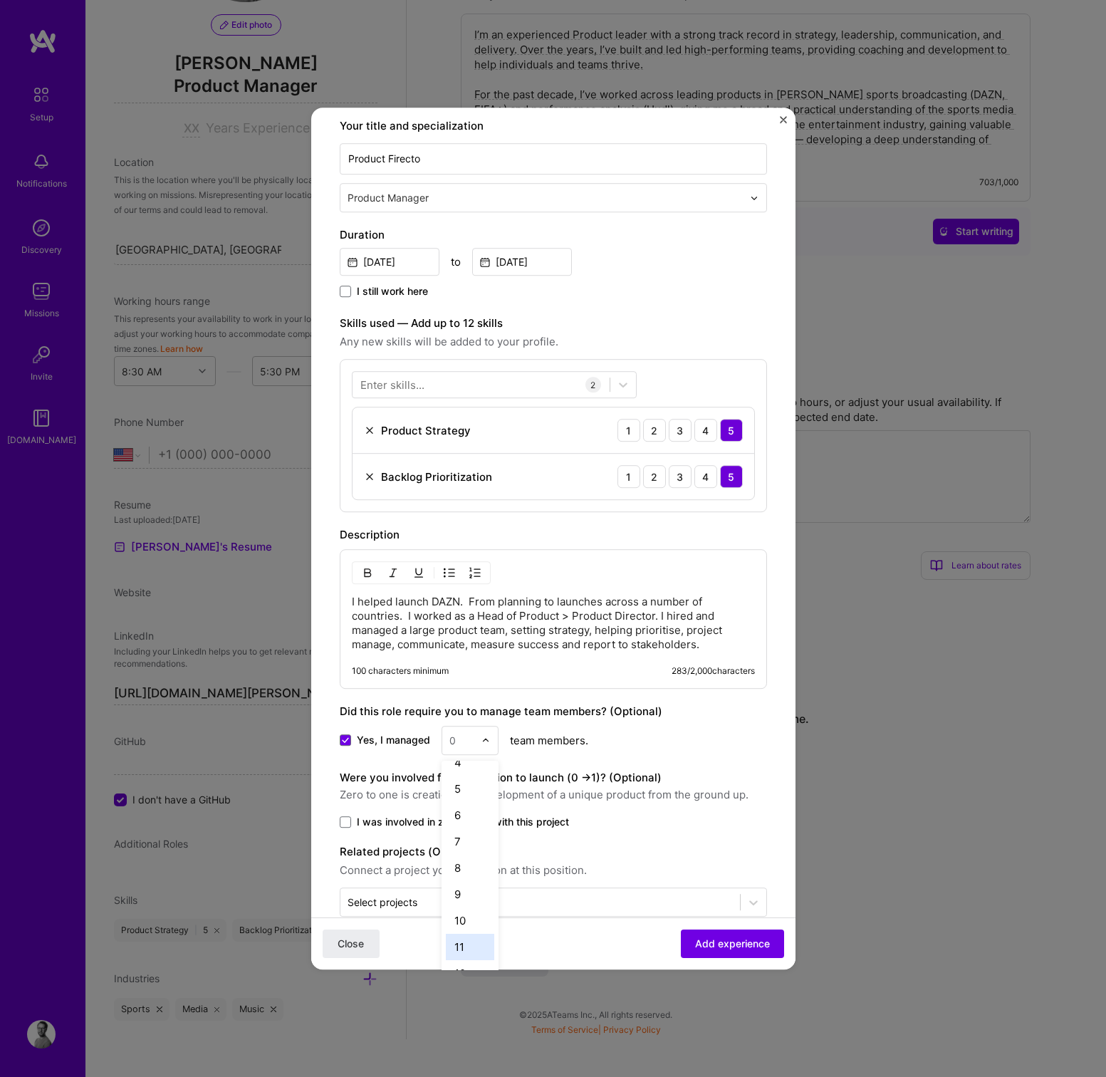
scroll to position [95, 0]
click at [463, 921] on div "10" at bounding box center [470, 920] width 48 height 26
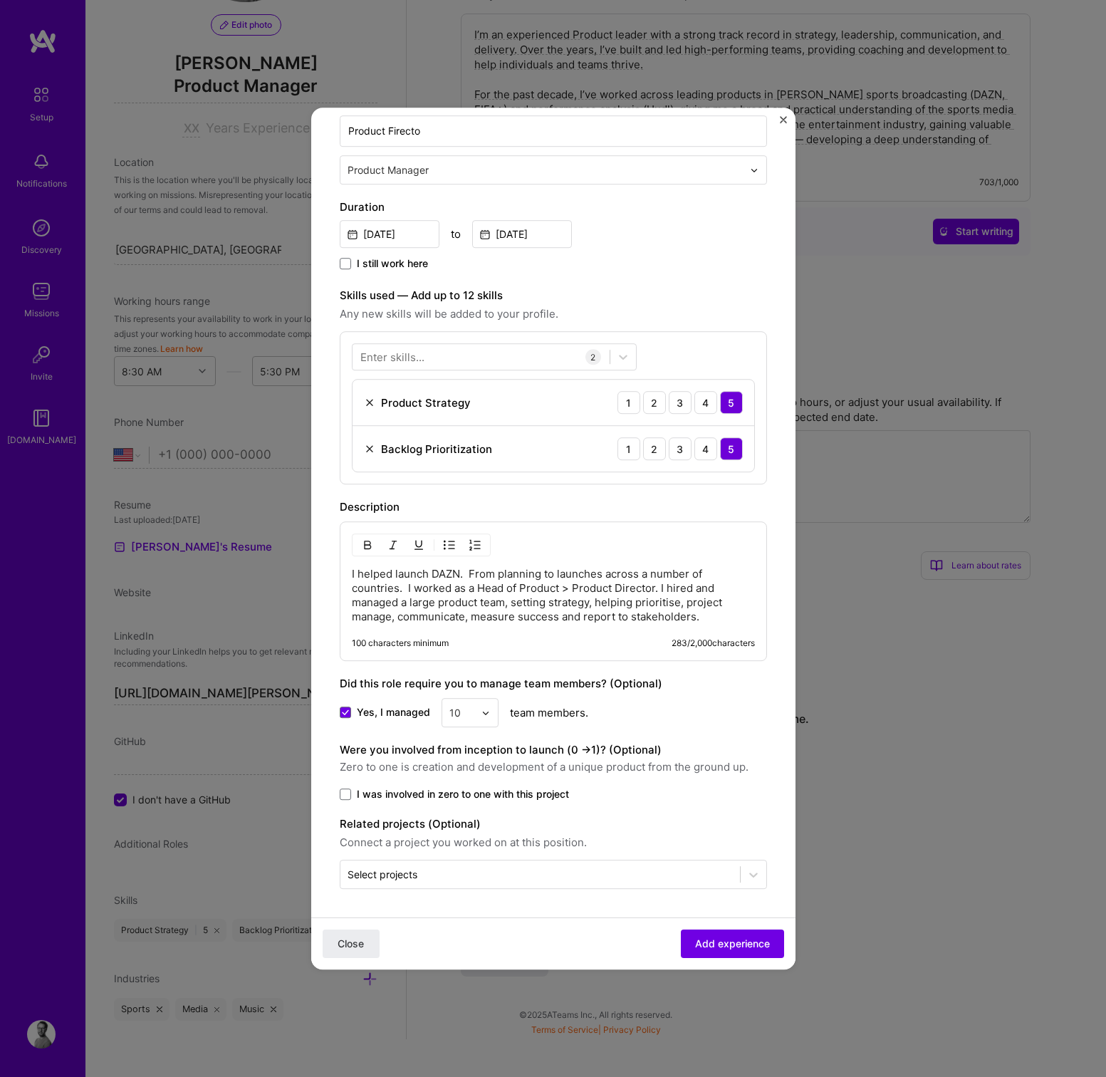
scroll to position [249, 0]
click at [350, 792] on span at bounding box center [345, 793] width 11 height 11
click at [0, 0] on input "I was involved in zero to one with this project" at bounding box center [0, 0] width 0 height 0
click at [424, 876] on input "text" at bounding box center [539, 873] width 385 height 15
click at [438, 777] on div "Were you involved from inception to launch (0 - > 1)? (Optional) Zero to one is…" at bounding box center [553, 771] width 427 height 60
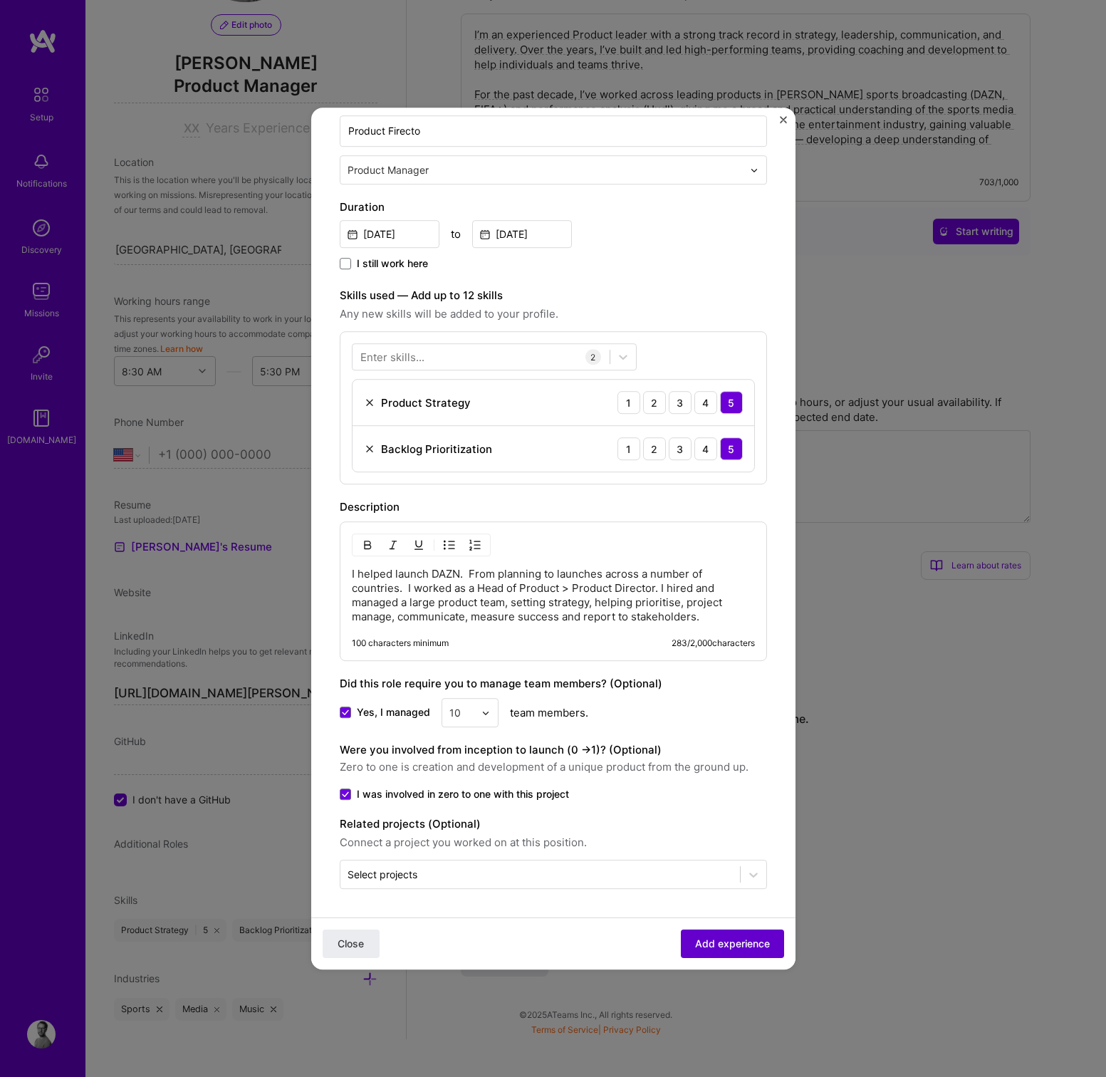
click at [753, 943] on span "Add experience" at bounding box center [732, 943] width 75 height 14
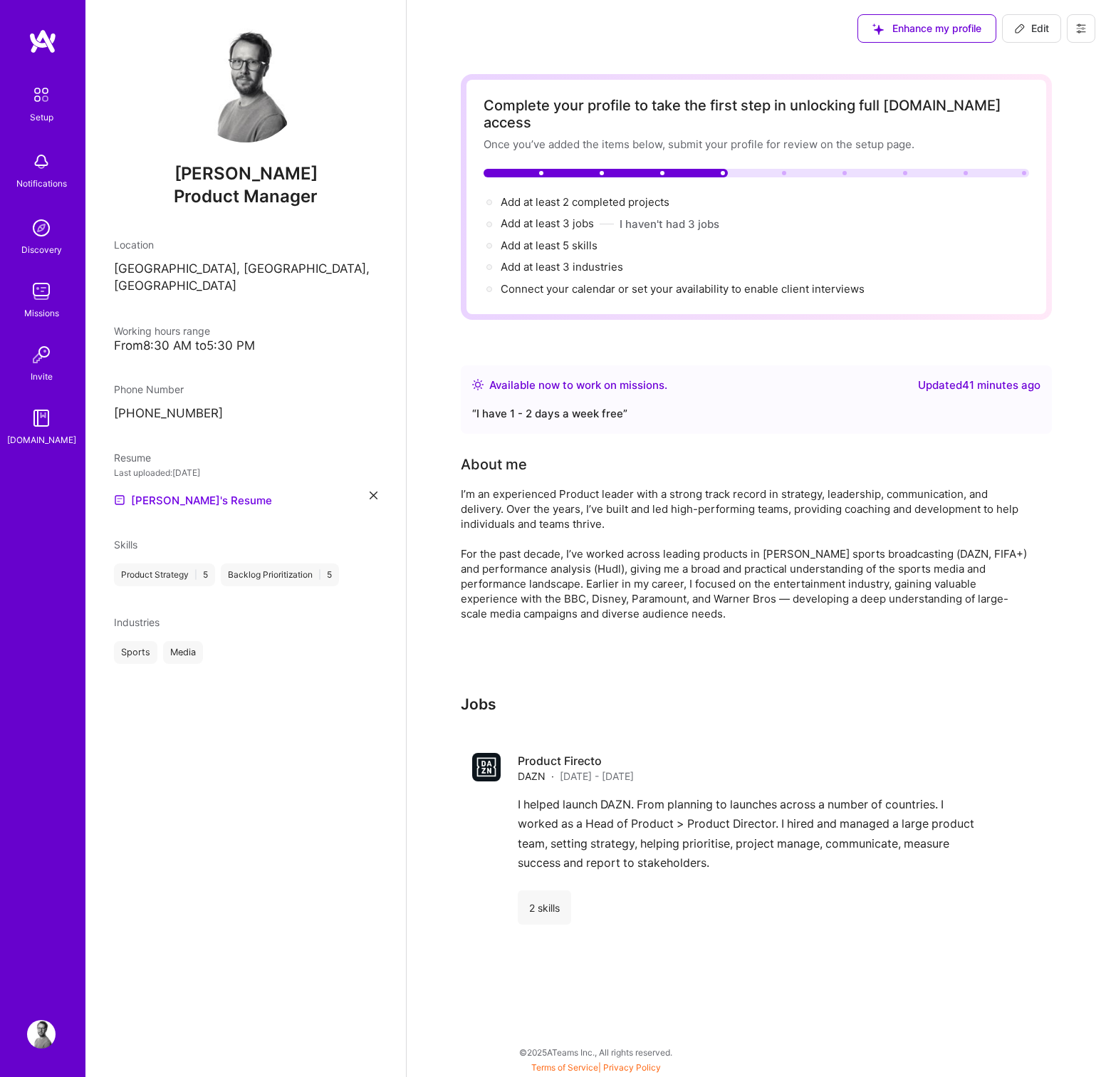
scroll to position [0, 0]
click at [959, 764] on div "Product Firecto DAZN · [DATE] - [DATE]" at bounding box center [779, 768] width 523 height 31
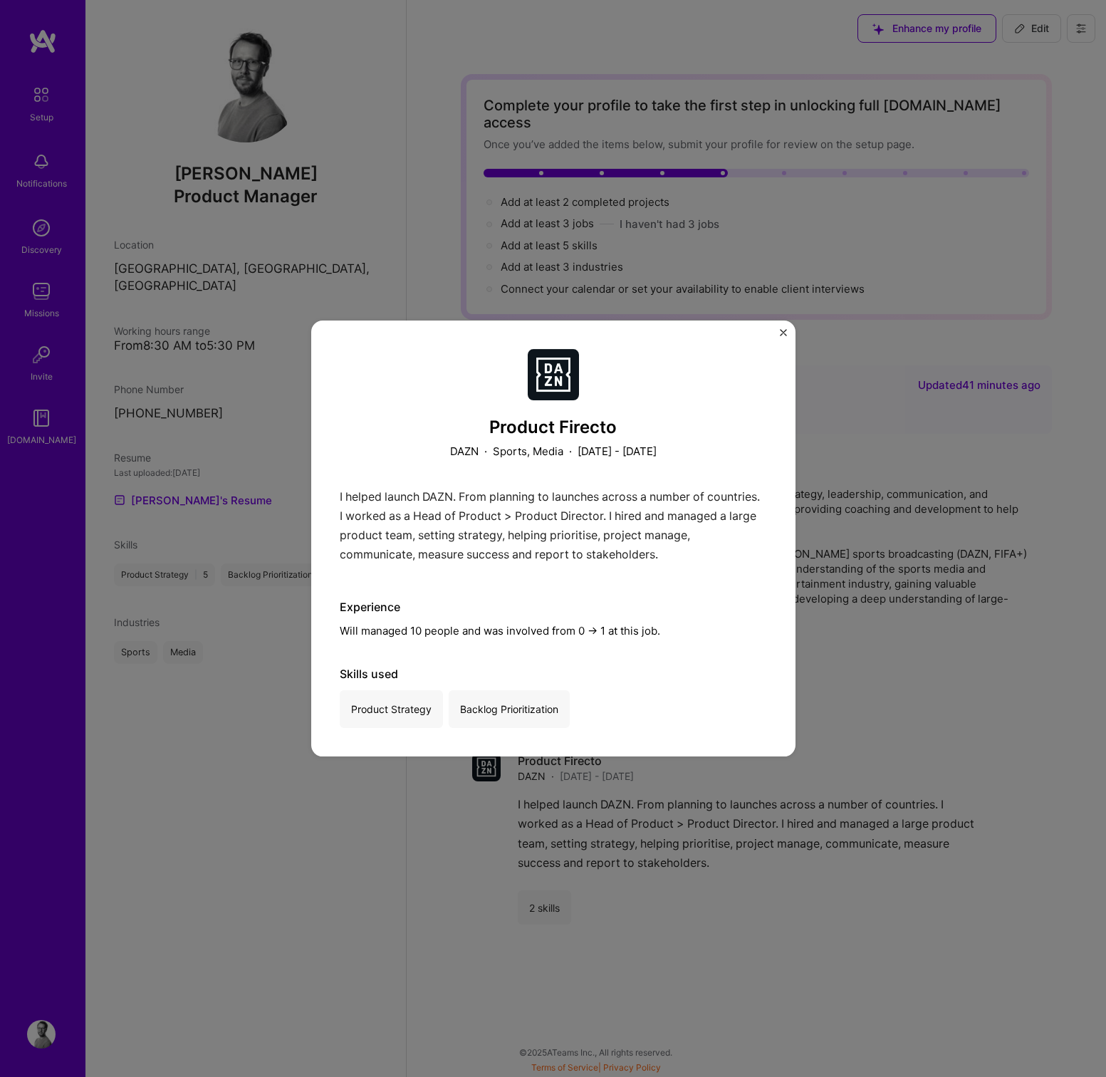
click at [784, 333] on img "Close" at bounding box center [783, 332] width 7 height 7
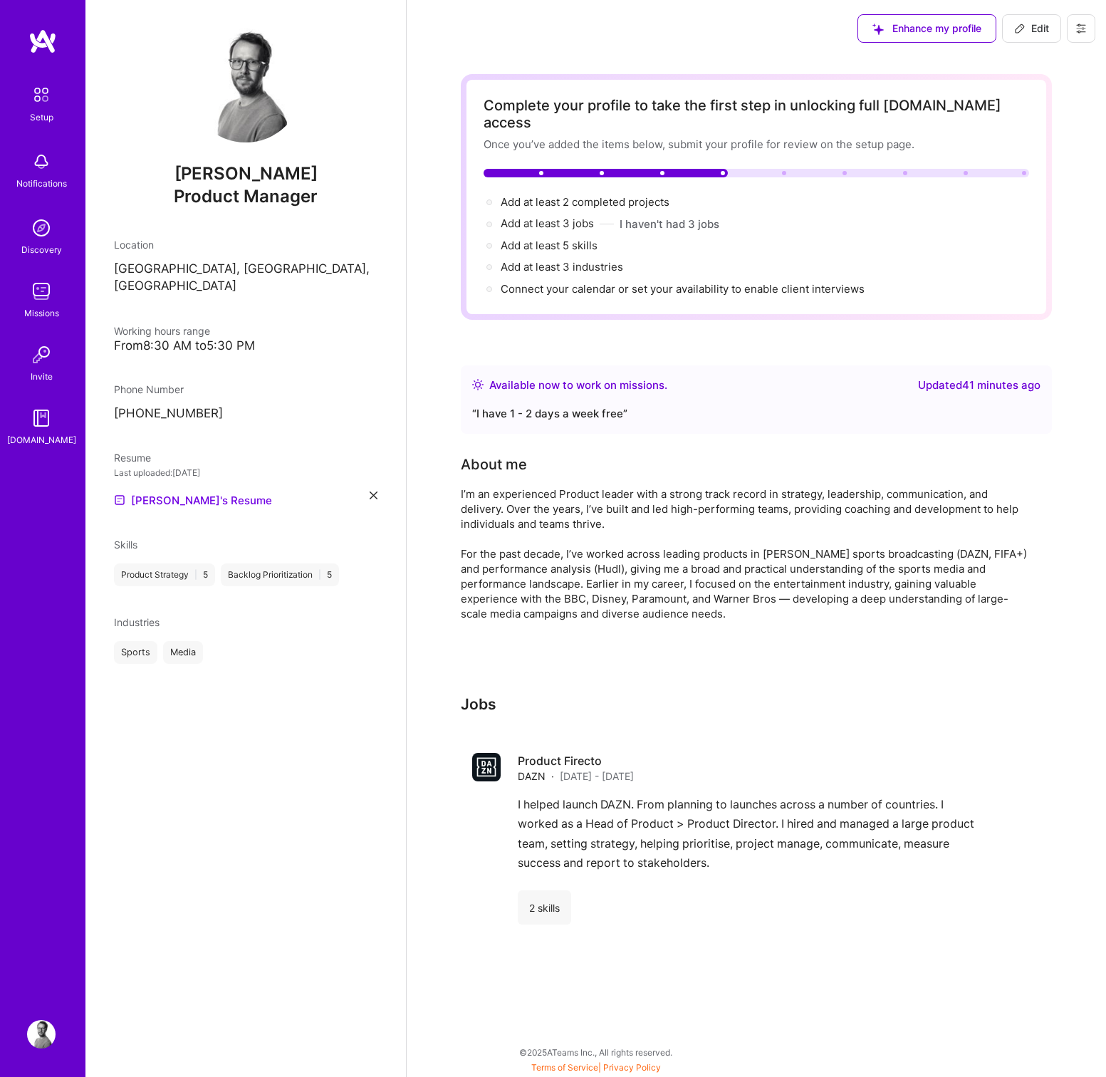
click at [1024, 28] on icon at bounding box center [1019, 28] width 11 height 11
select select "Right Now"
select select "GB"
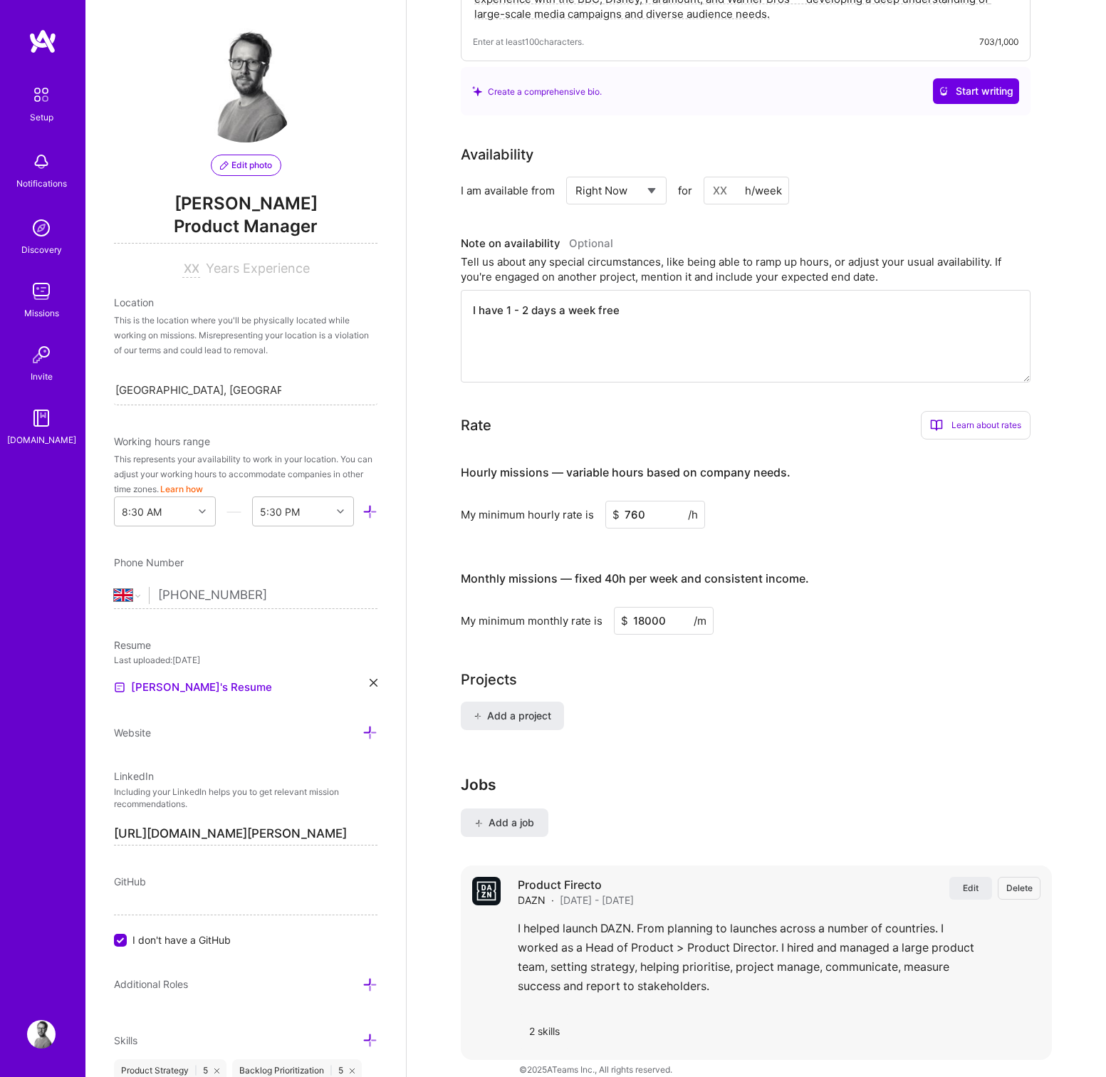
scroll to position [539, 0]
click at [955, 877] on button "Edit" at bounding box center [970, 888] width 43 height 23
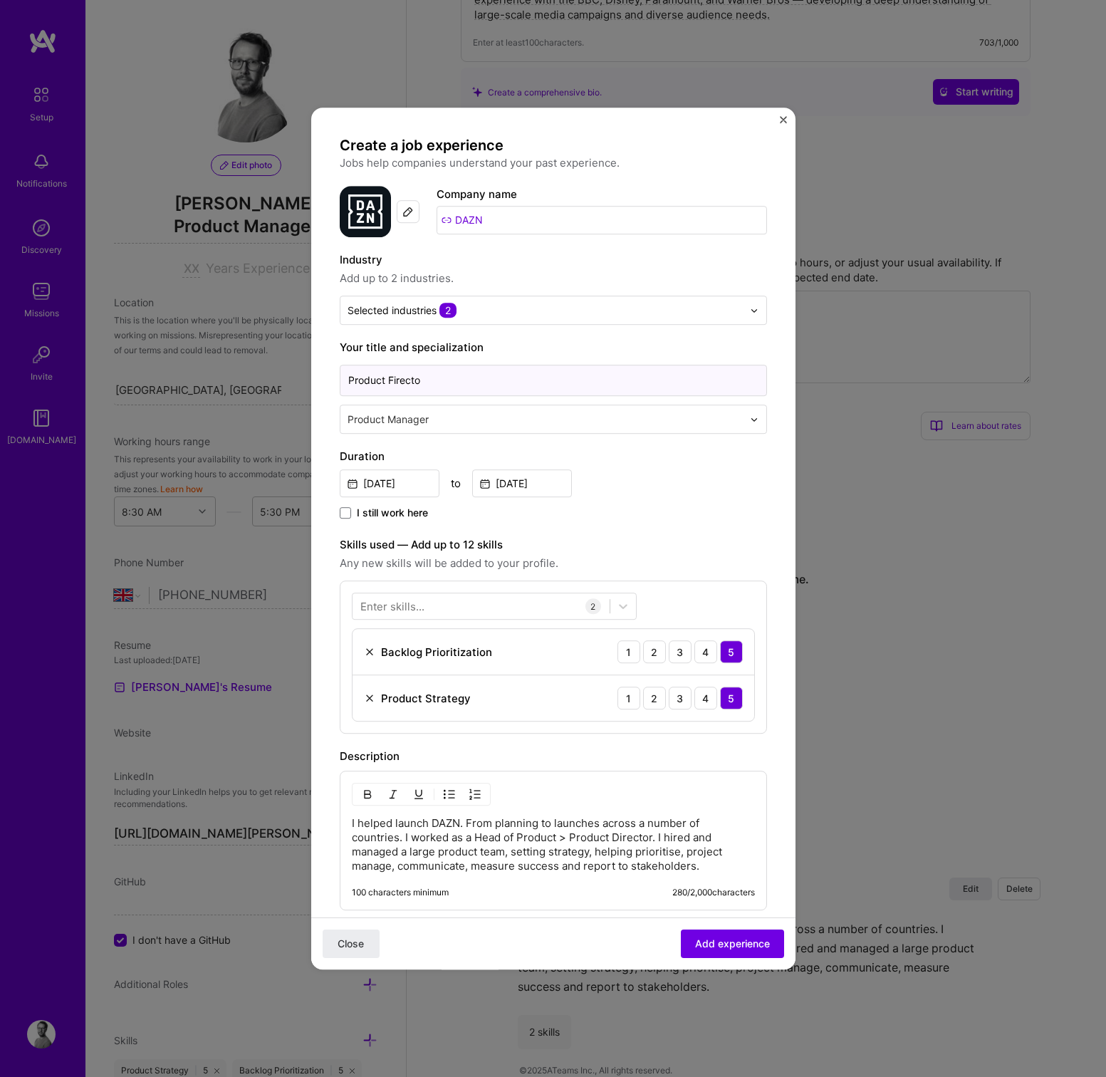
click at [405, 382] on input "Product Firecto" at bounding box center [553, 380] width 427 height 31
type input "Product Director"
click at [718, 937] on span "Add experience" at bounding box center [732, 943] width 75 height 14
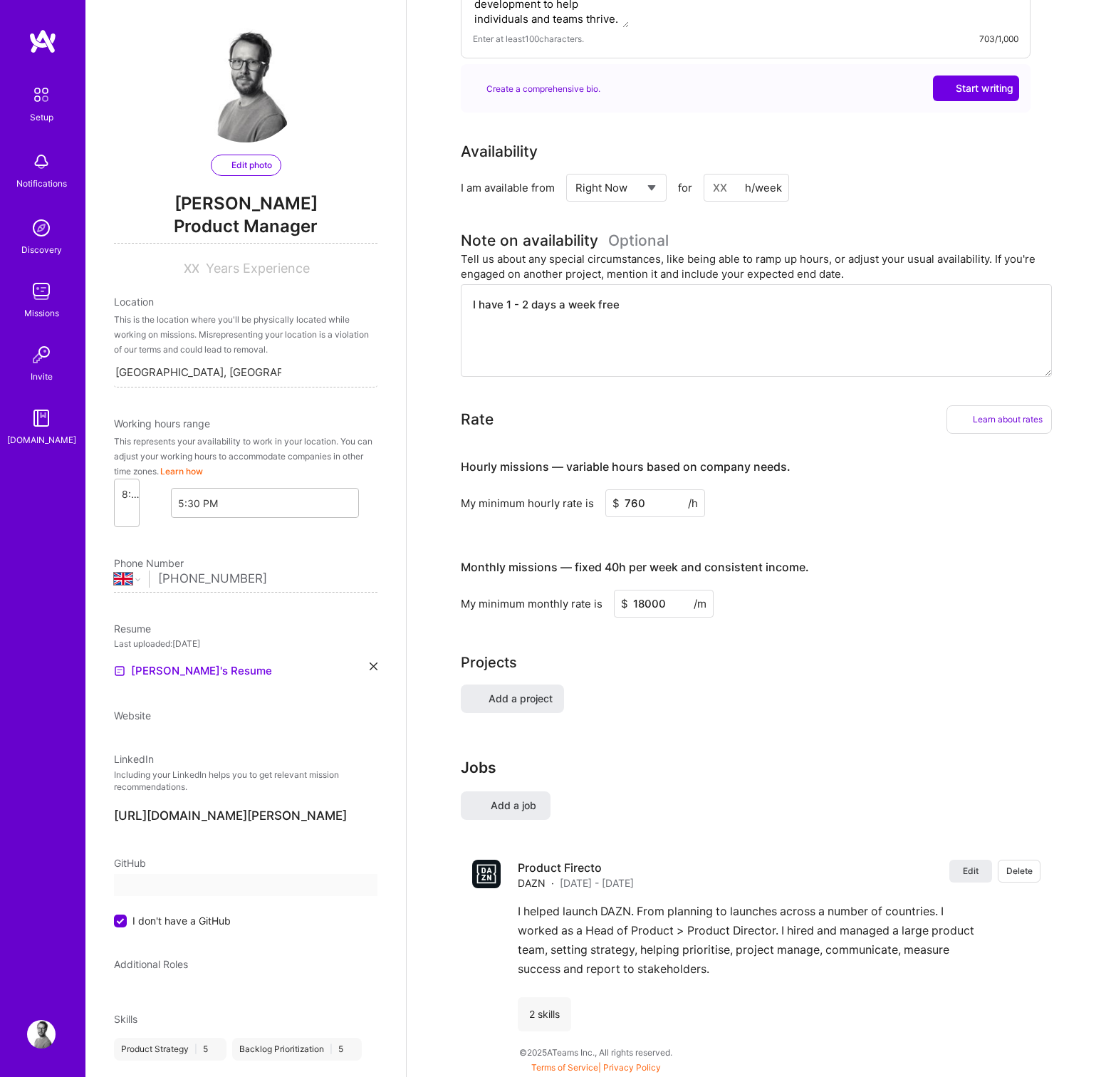
select select "Right Now"
select select "GB"
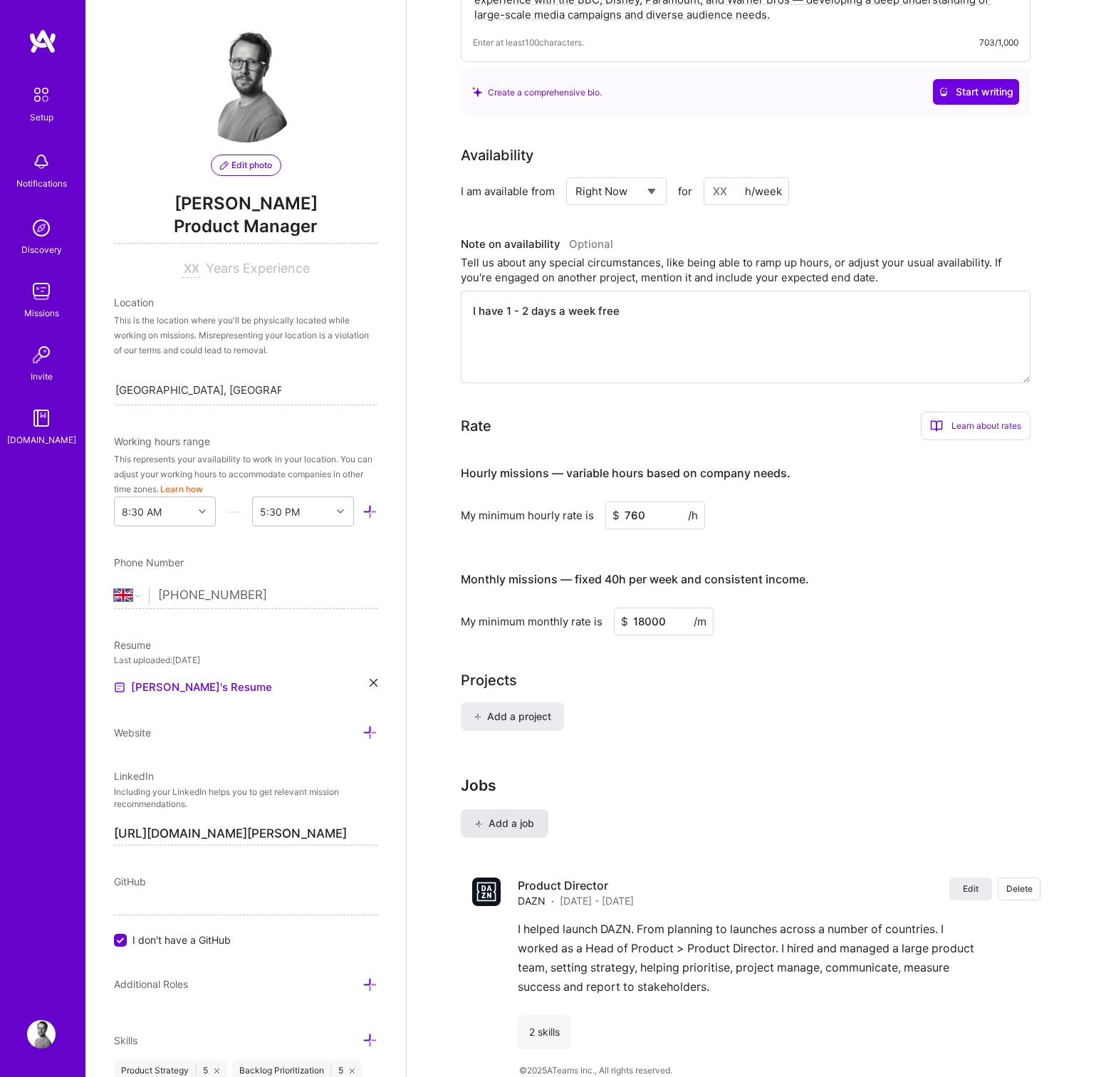
click at [517, 816] on span "Add a job" at bounding box center [504, 823] width 59 height 14
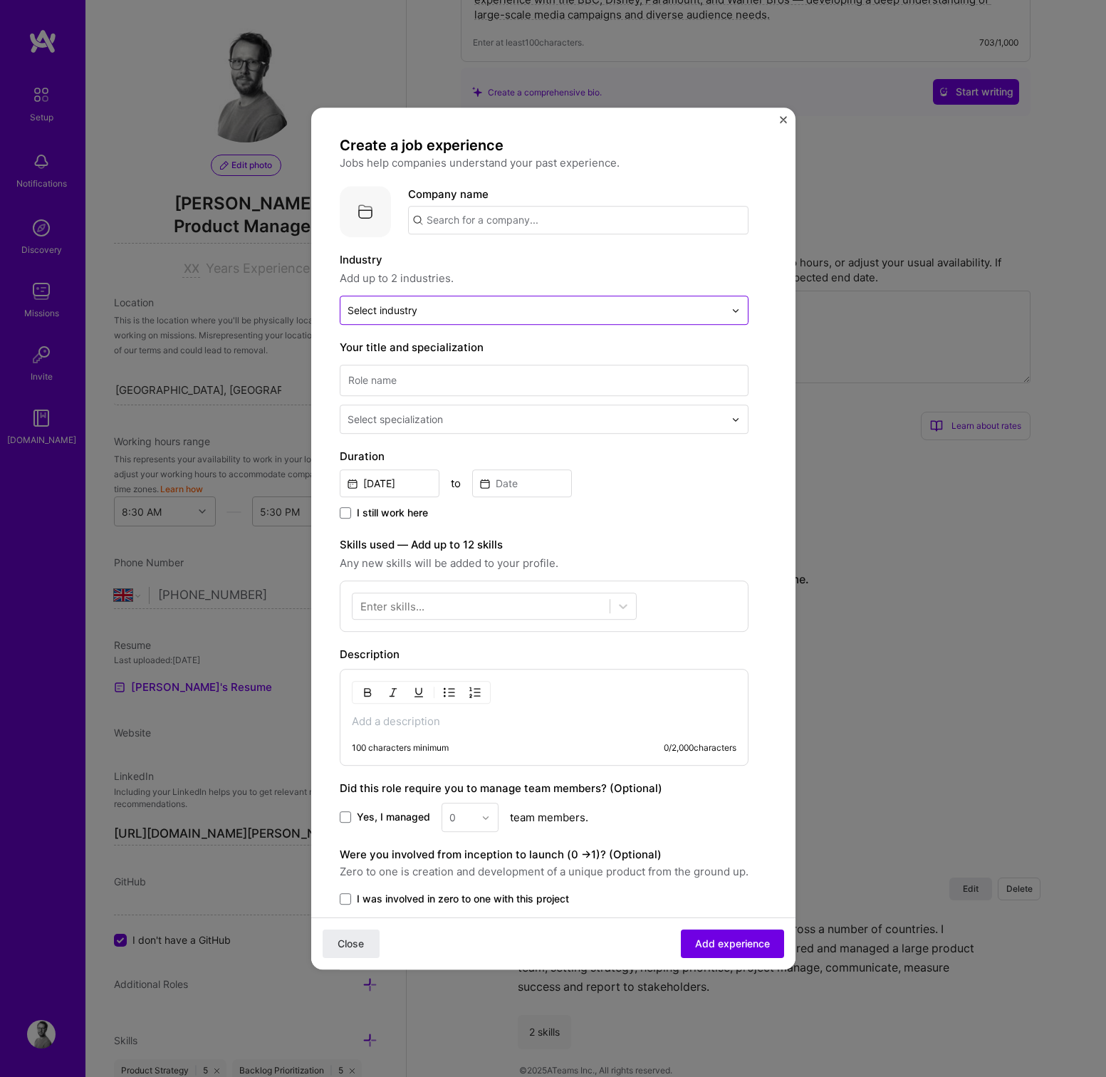
click at [424, 318] on input "text" at bounding box center [535, 310] width 377 height 15
type input "Sports"
click at [394, 372] on div "Sports" at bounding box center [387, 374] width 34 height 15
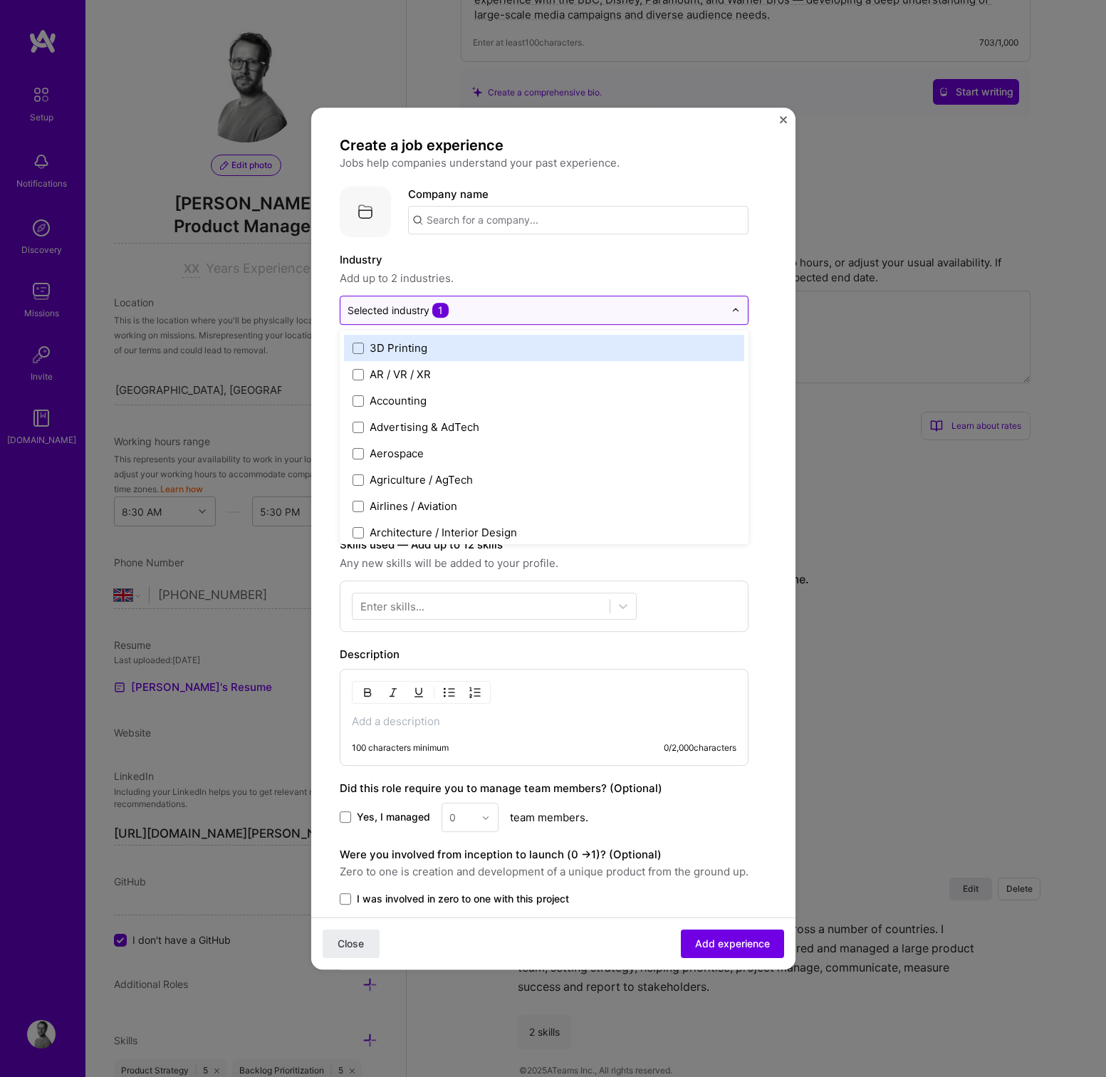
drag, startPoint x: 682, startPoint y: 288, endPoint x: 661, endPoint y: 309, distance: 30.2
click at [682, 288] on div "Industry Add up to 2 industries. option Sports, selected. option 3D Printing fo…" at bounding box center [544, 287] width 409 height 73
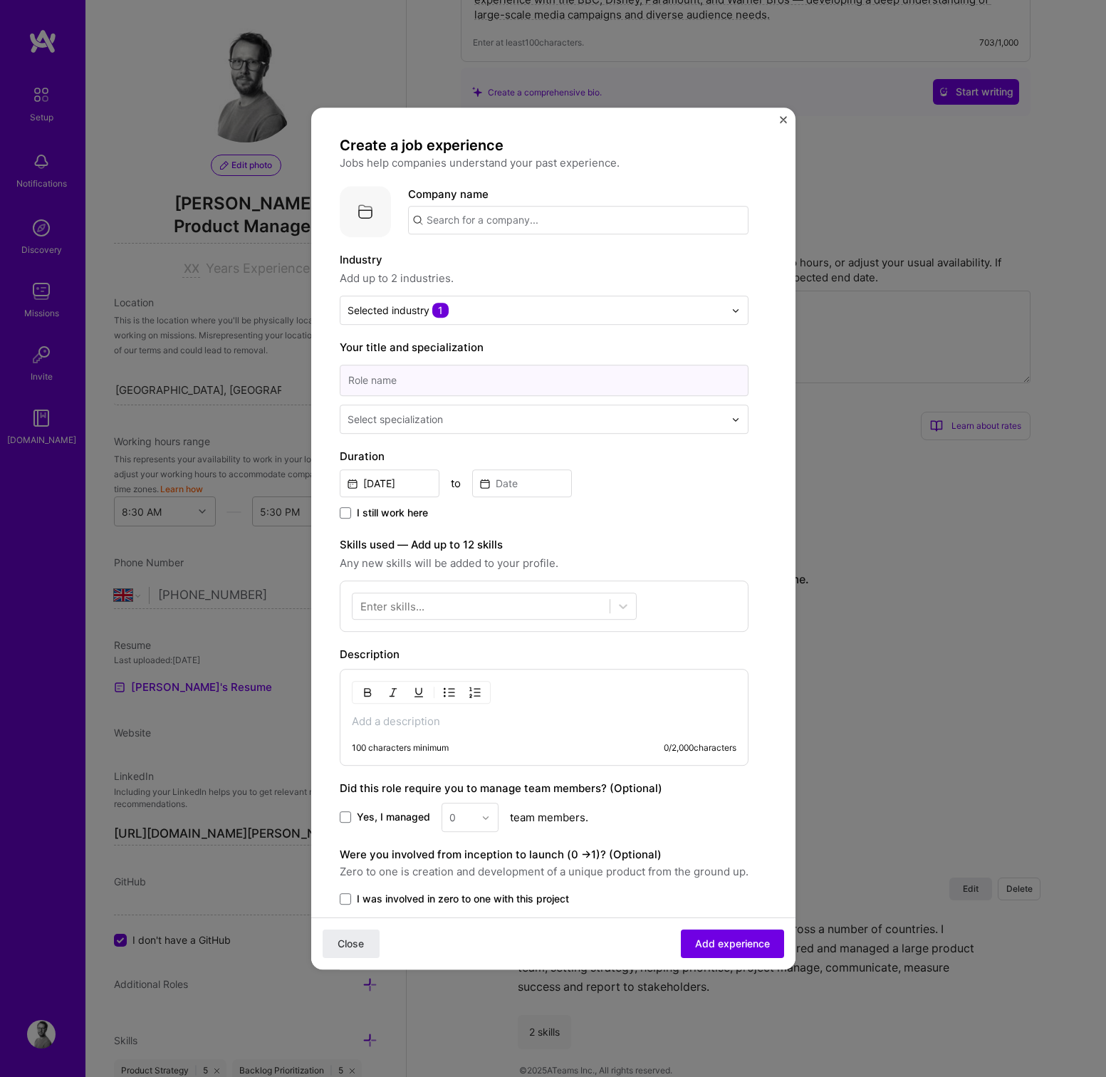
click at [392, 377] on input at bounding box center [544, 380] width 409 height 31
type input "Head of Product"
click at [513, 424] on input "text" at bounding box center [536, 419] width 379 height 15
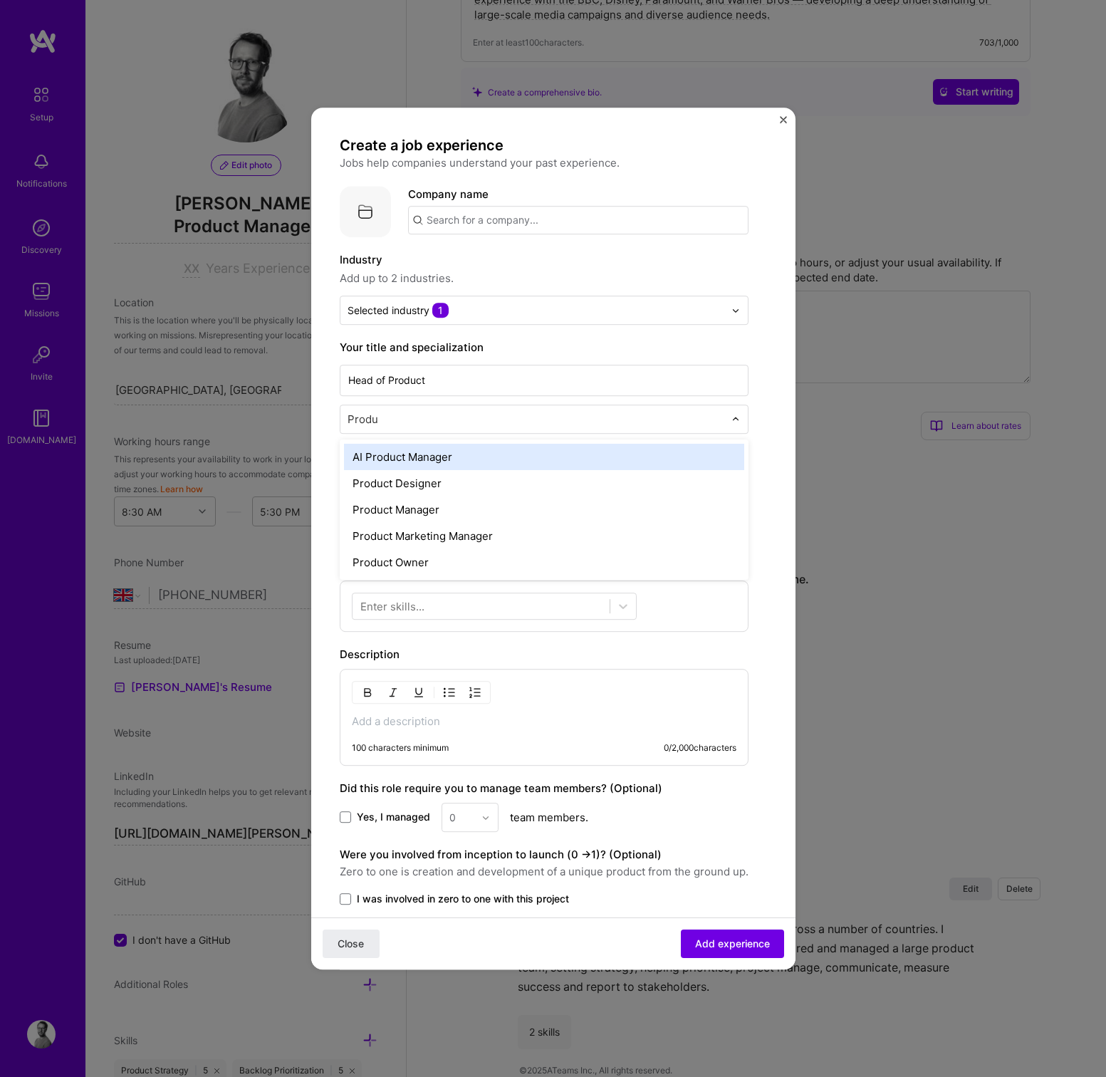
type input "Produc"
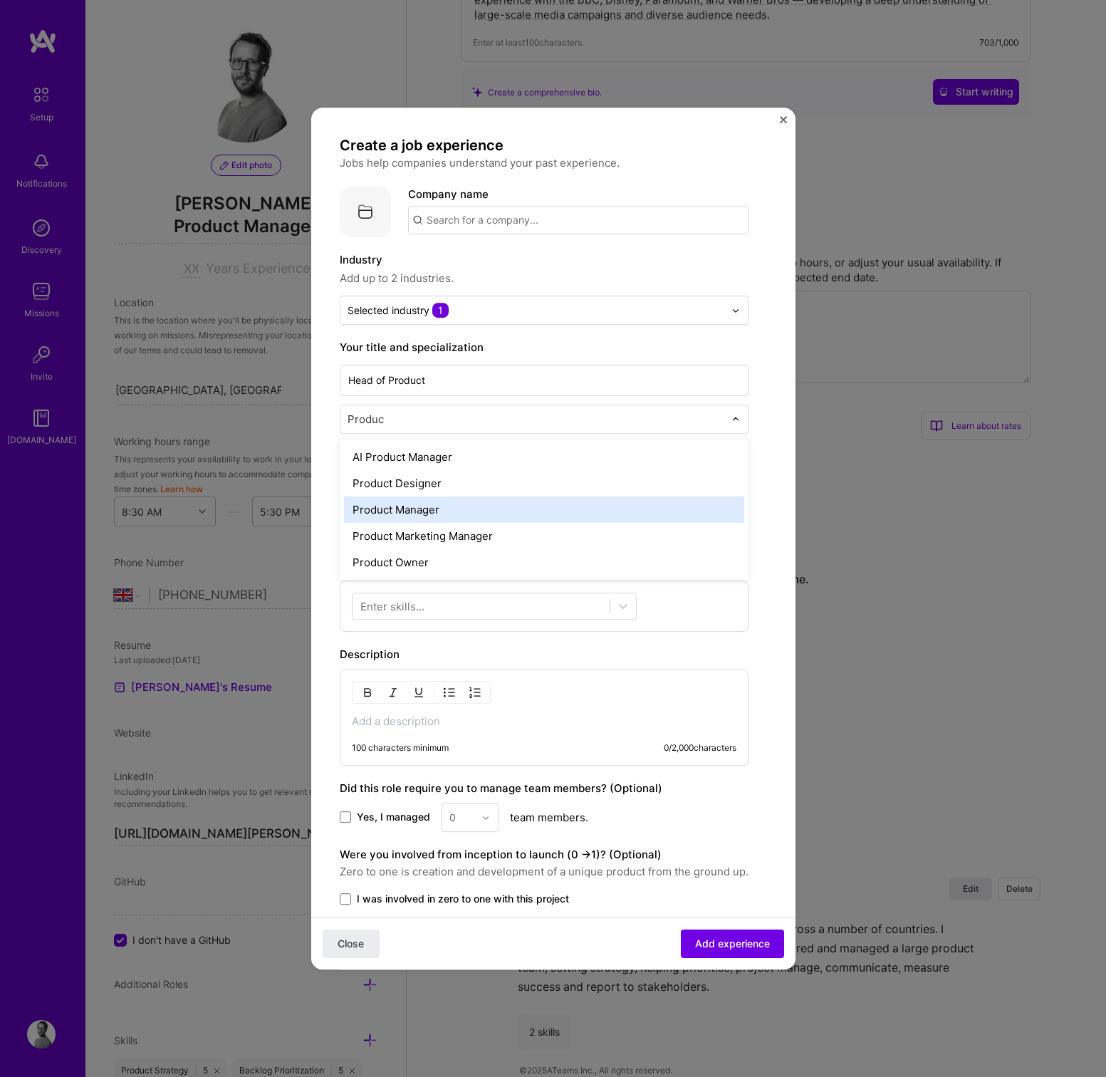
click at [438, 503] on div "Product Manager" at bounding box center [544, 509] width 400 height 26
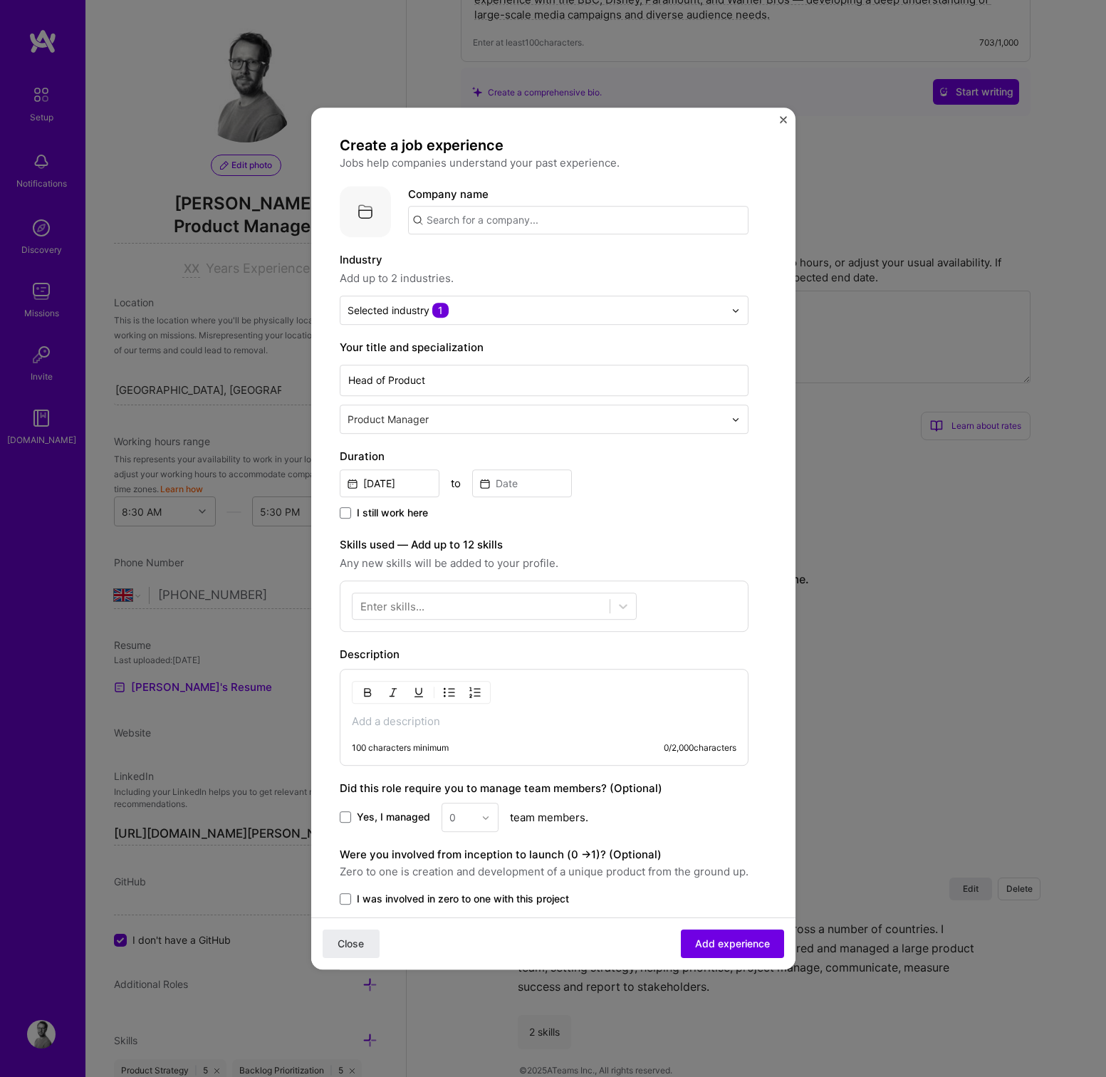
click at [400, 612] on div "Enter skills..." at bounding box center [392, 606] width 64 height 15
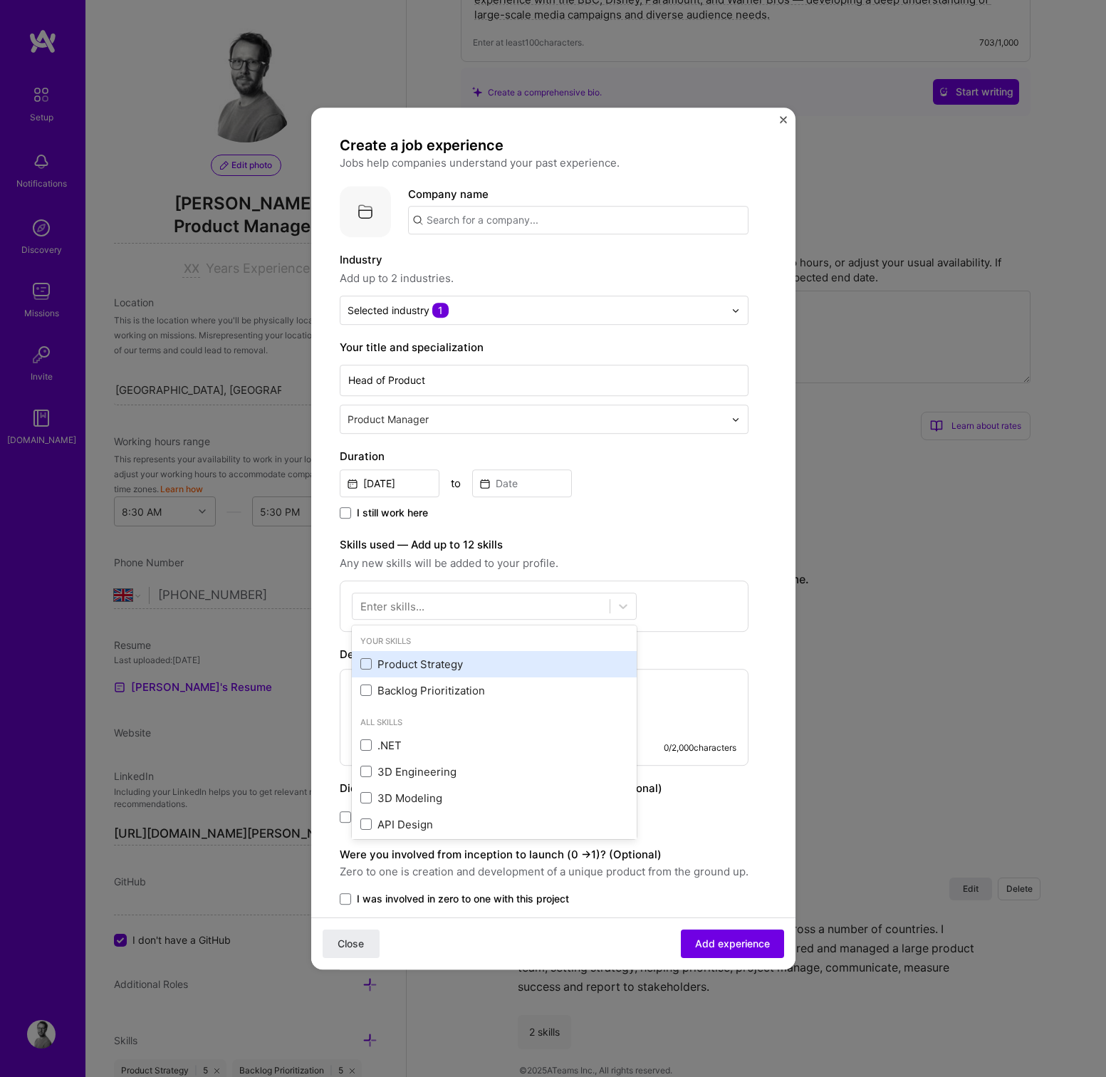
click at [408, 669] on div "Product Strategy" at bounding box center [494, 663] width 268 height 15
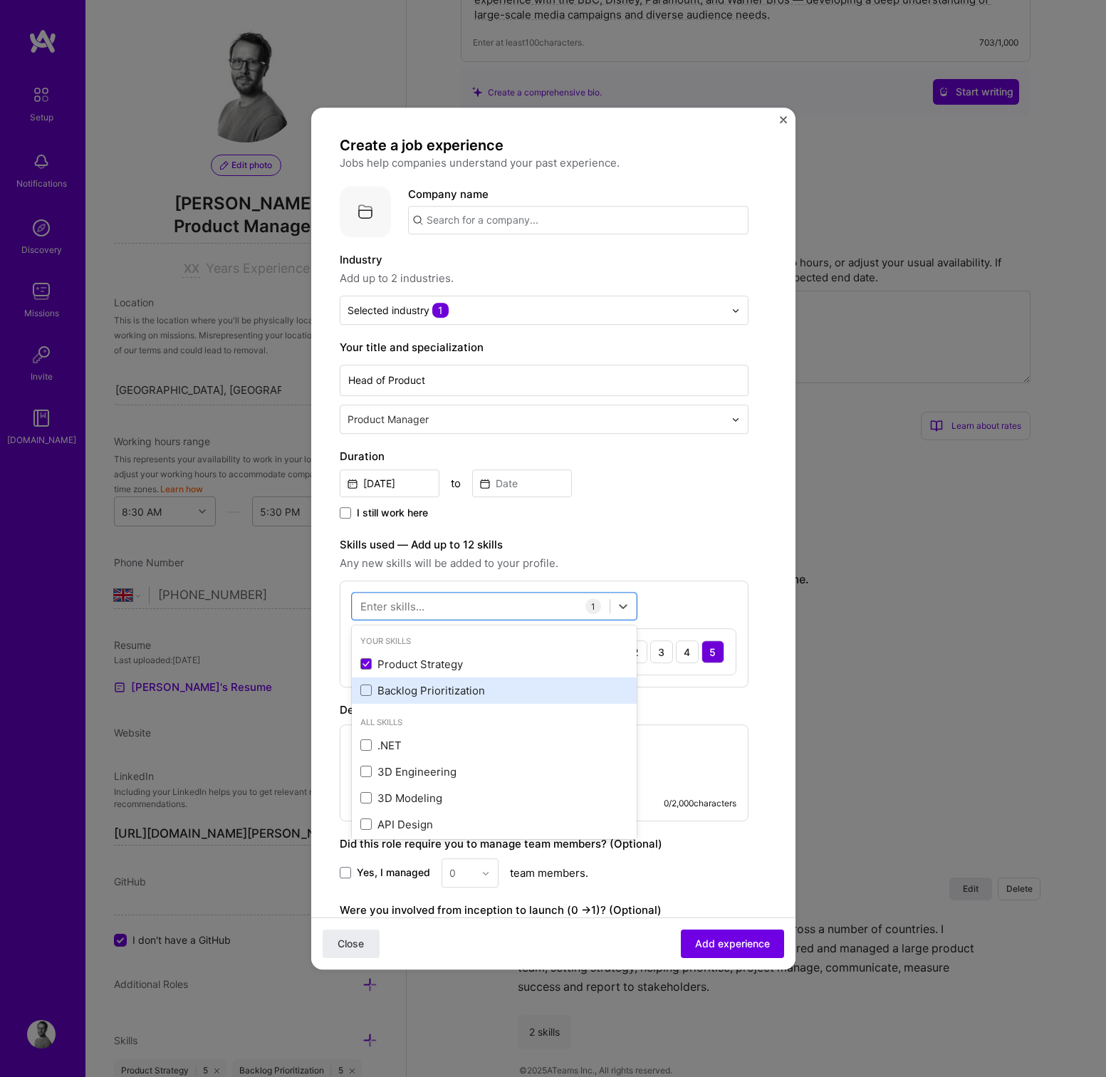
drag, startPoint x: 405, startPoint y: 685, endPoint x: 412, endPoint y: 681, distance: 8.3
click at [405, 684] on div "Backlog Prioritization" at bounding box center [494, 690] width 268 height 15
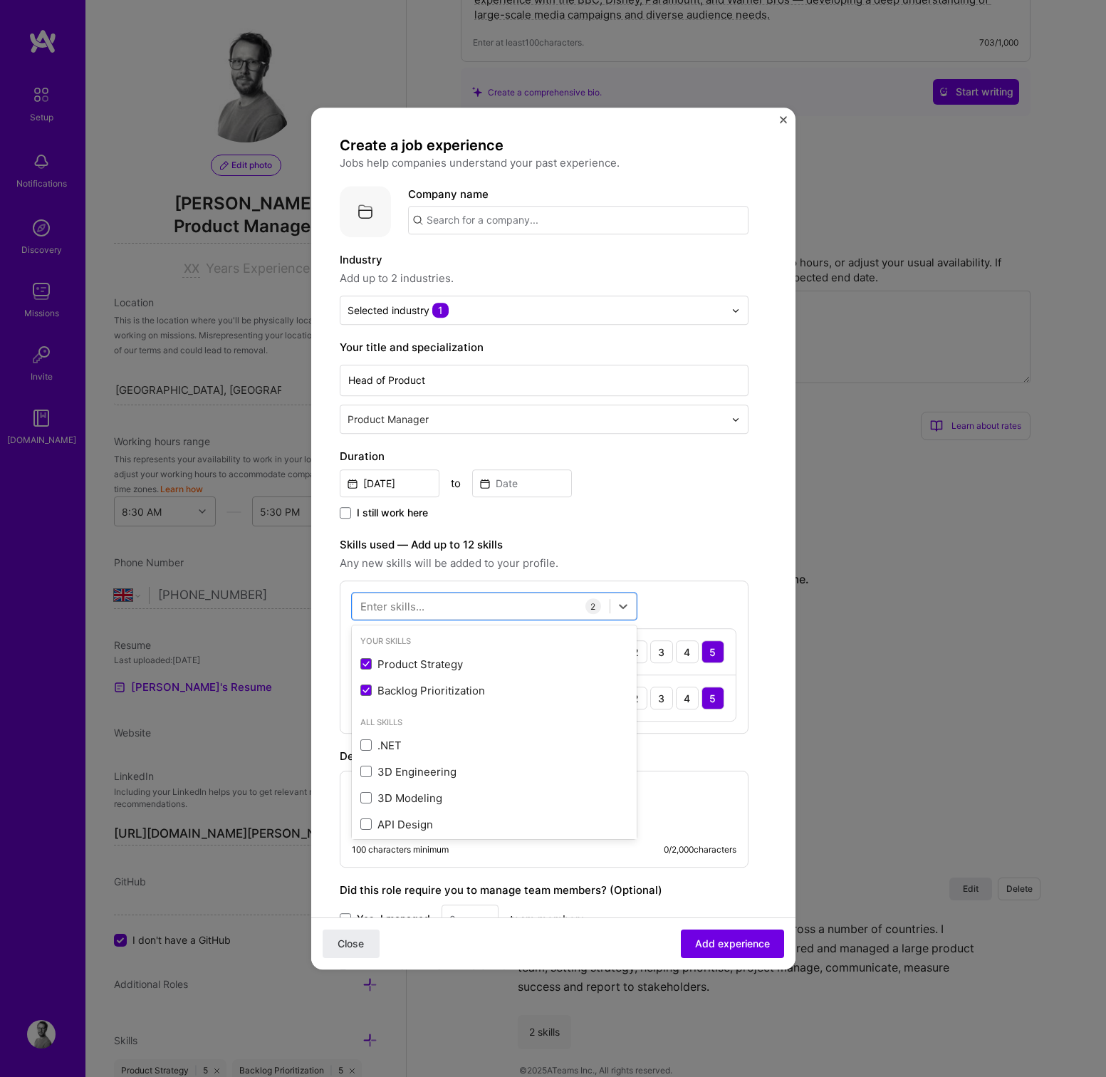
click at [603, 516] on div "I still work here" at bounding box center [544, 514] width 409 height 16
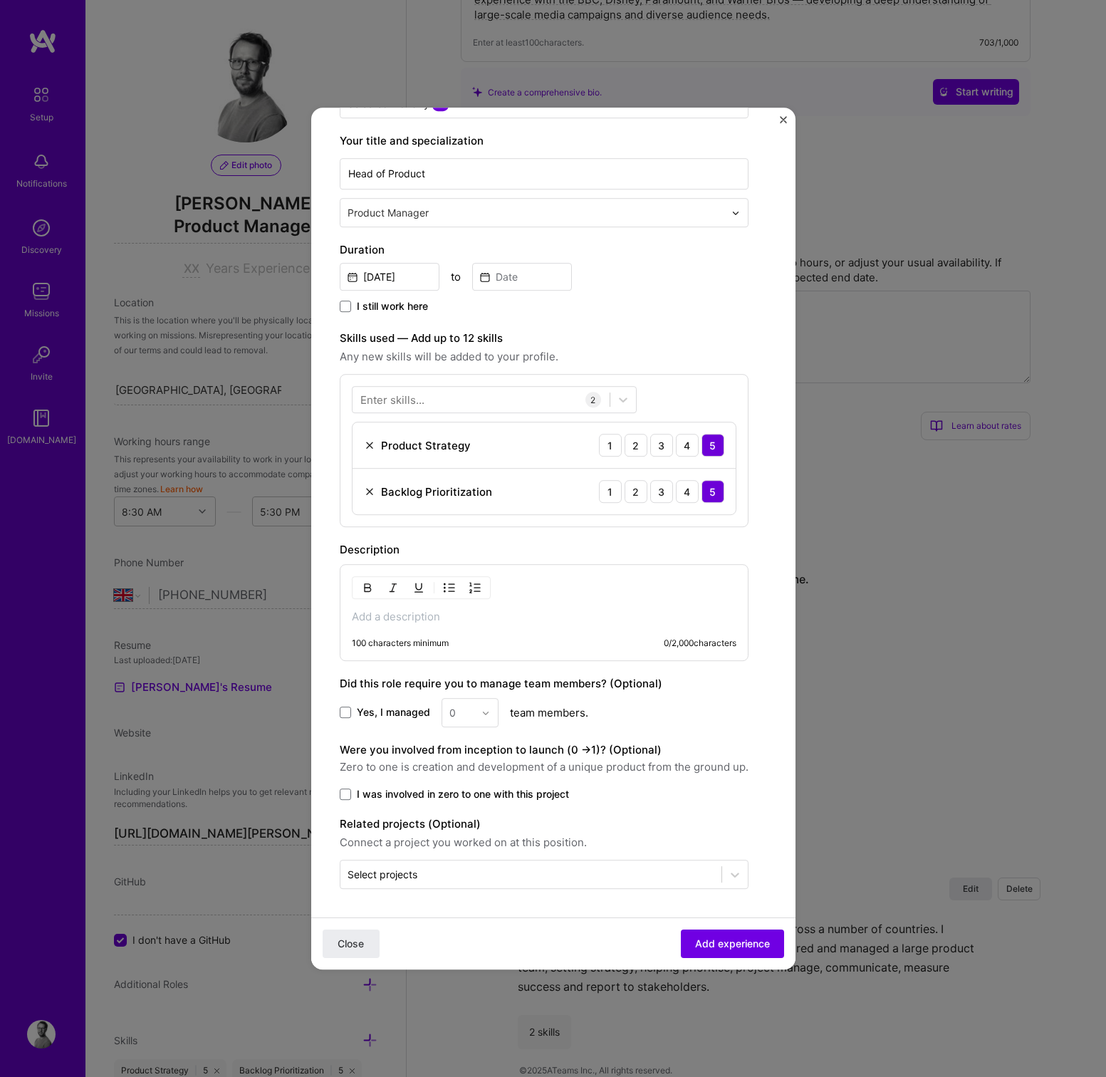
scroll to position [206, 0]
click at [350, 617] on div "100 characters minimum 0 / 2,000 characters" at bounding box center [544, 612] width 409 height 97
click at [368, 617] on p at bounding box center [544, 616] width 384 height 14
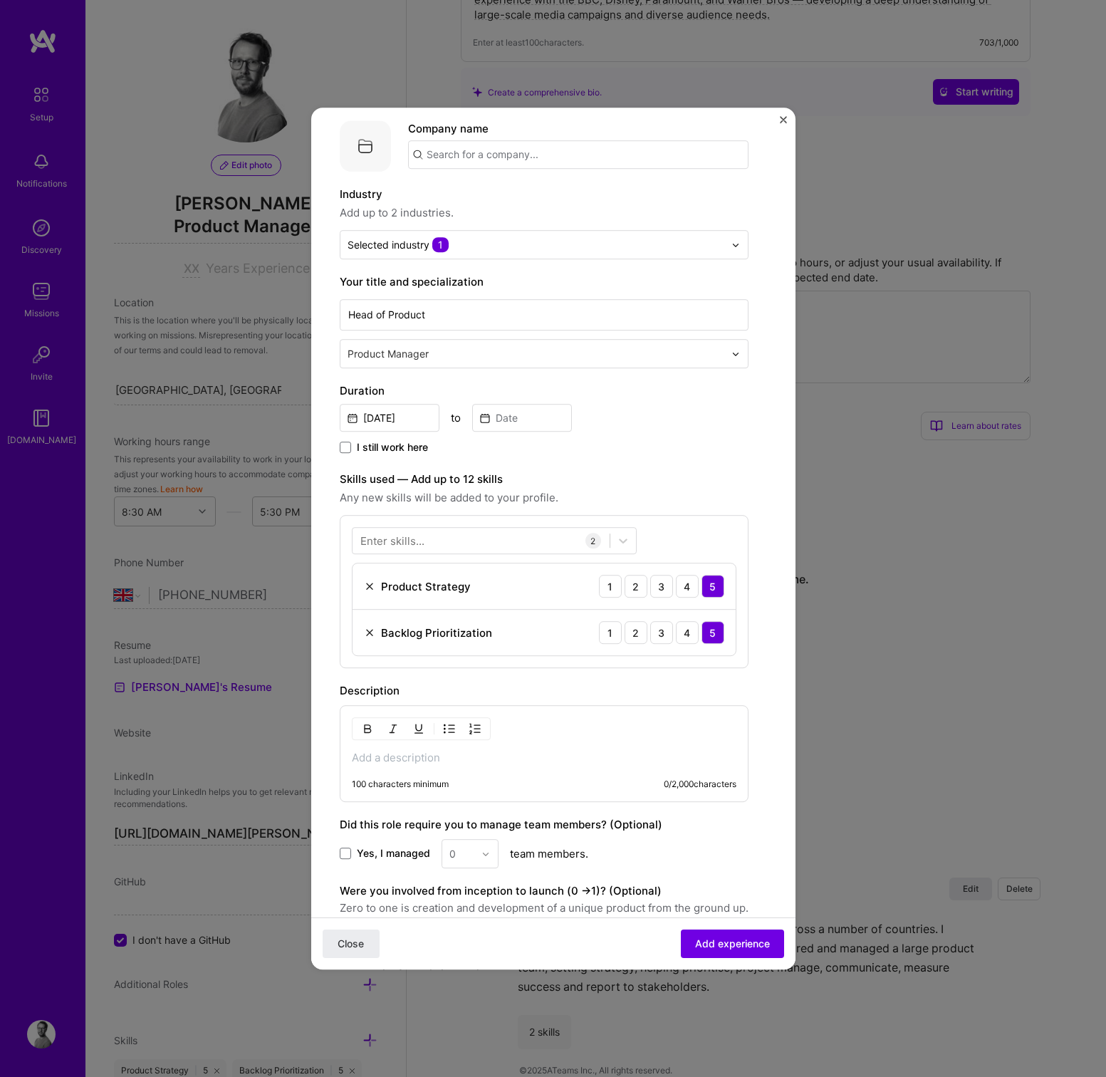
scroll to position [36, 0]
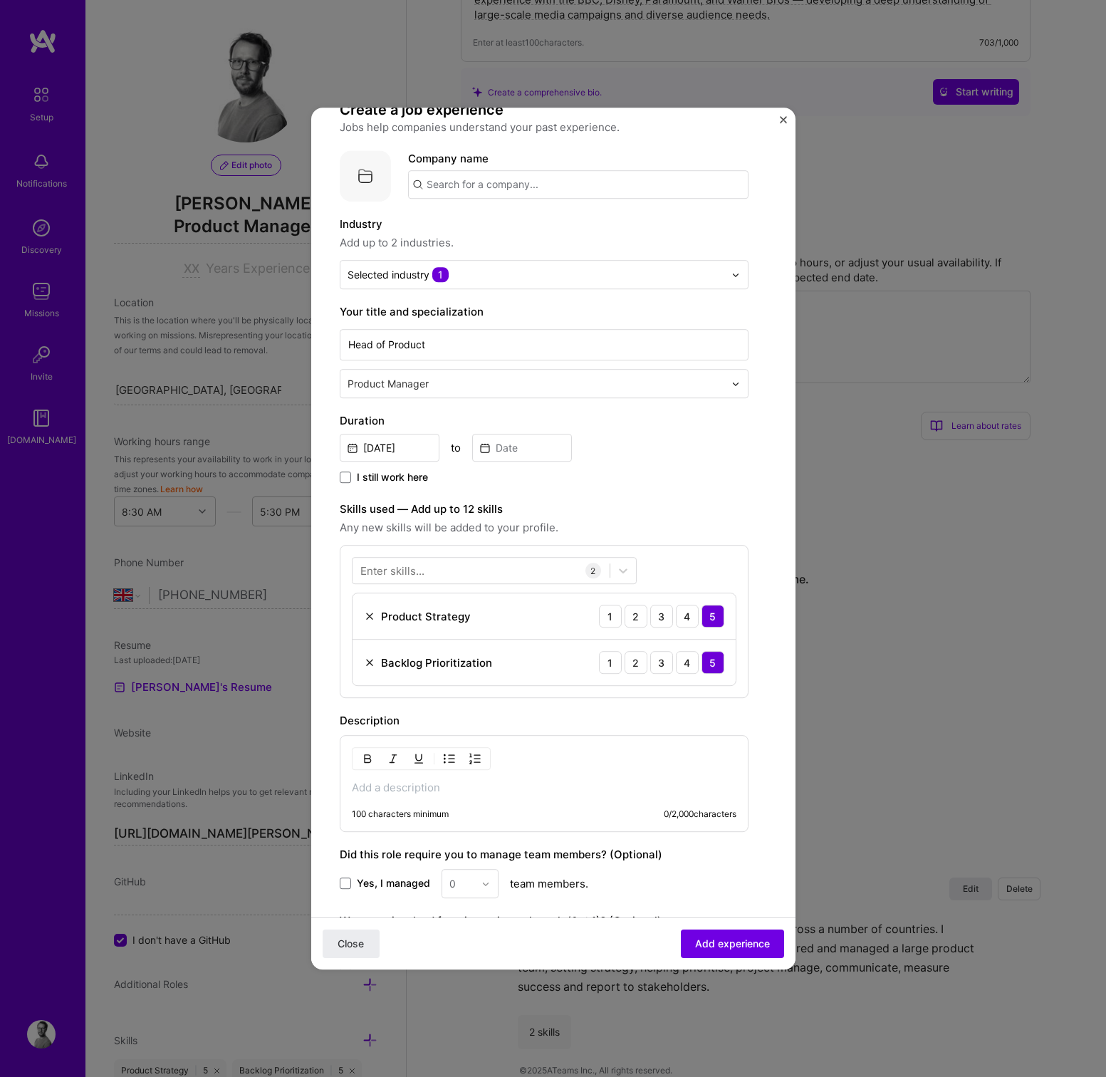
click at [471, 185] on input "text" at bounding box center [578, 184] width 340 height 28
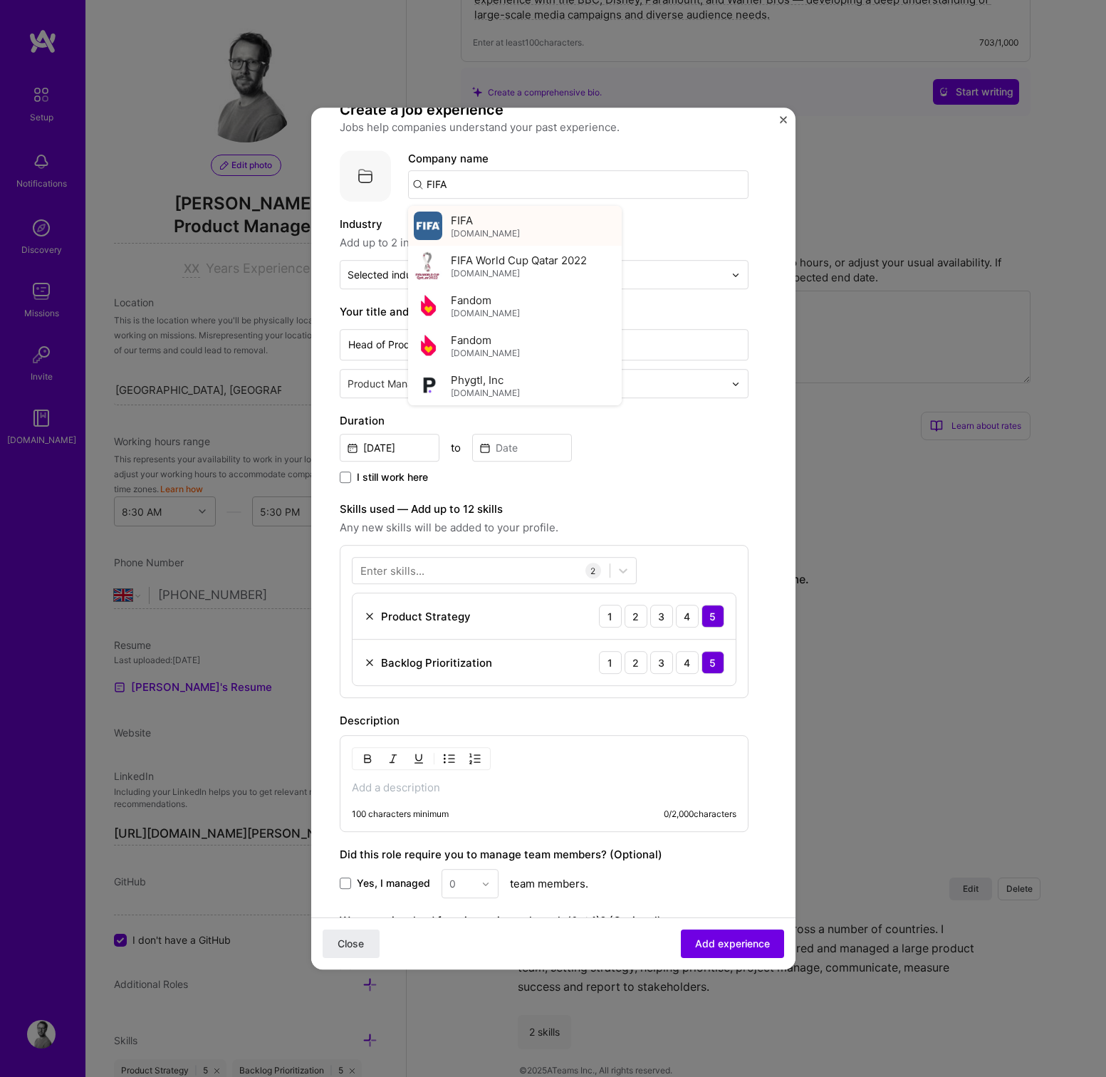
type input "FIFA"
click at [486, 221] on div "FIFA [DOMAIN_NAME]" at bounding box center [485, 226] width 69 height 26
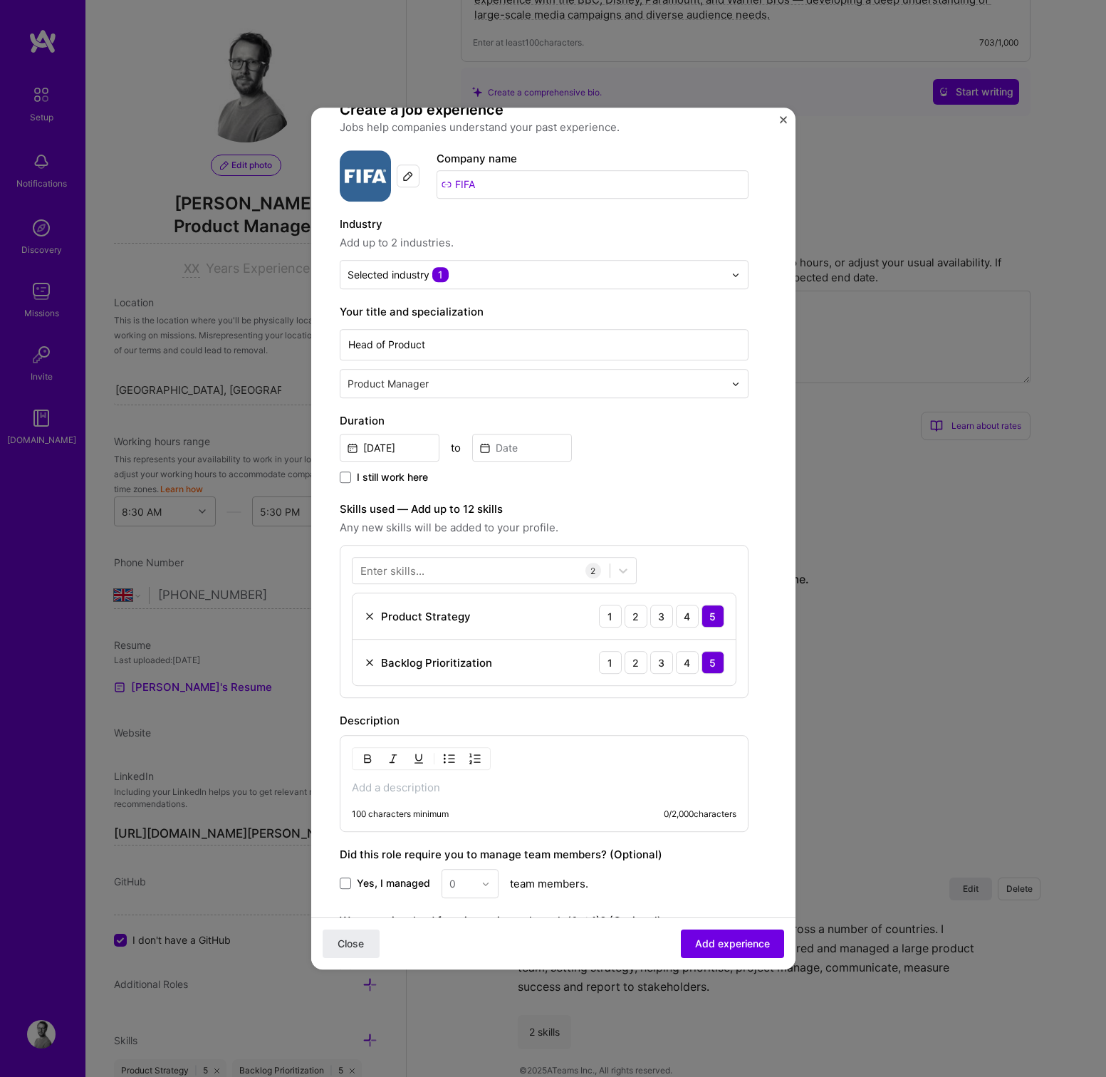
click at [393, 783] on p at bounding box center [544, 787] width 384 height 14
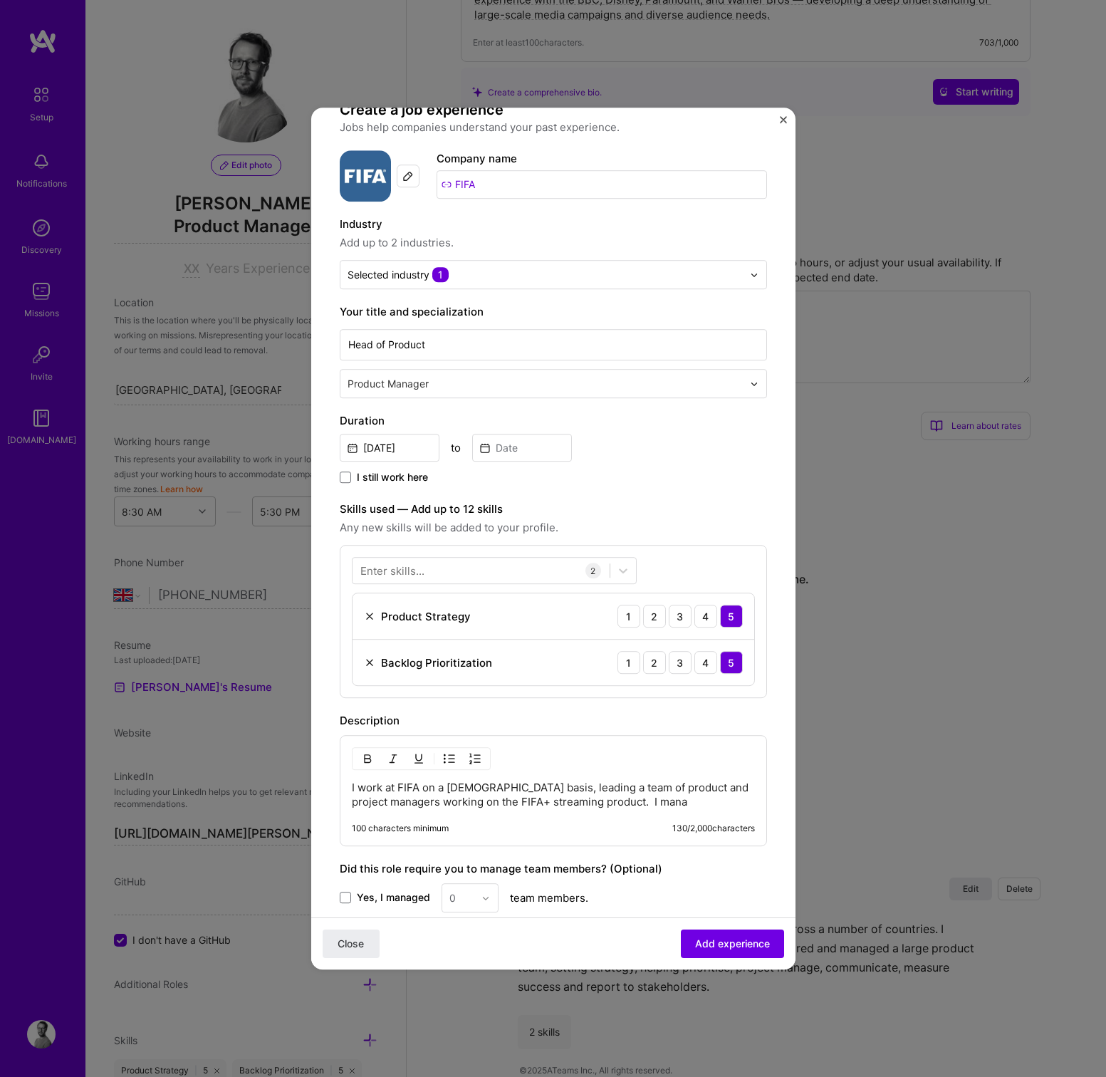
drag, startPoint x: 612, startPoint y: 810, endPoint x: 631, endPoint y: 807, distance: 18.7
click at [613, 810] on div "I work at FIFA on a [DEMOGRAPHIC_DATA] basis, leading a team of product and pro…" at bounding box center [553, 790] width 427 height 111
drag, startPoint x: 663, startPoint y: 804, endPoint x: 345, endPoint y: 785, distance: 318.8
click at [330, 785] on form "Create a job experience Jobs help companies understand your past experience. Co…" at bounding box center [553, 627] width 484 height 1054
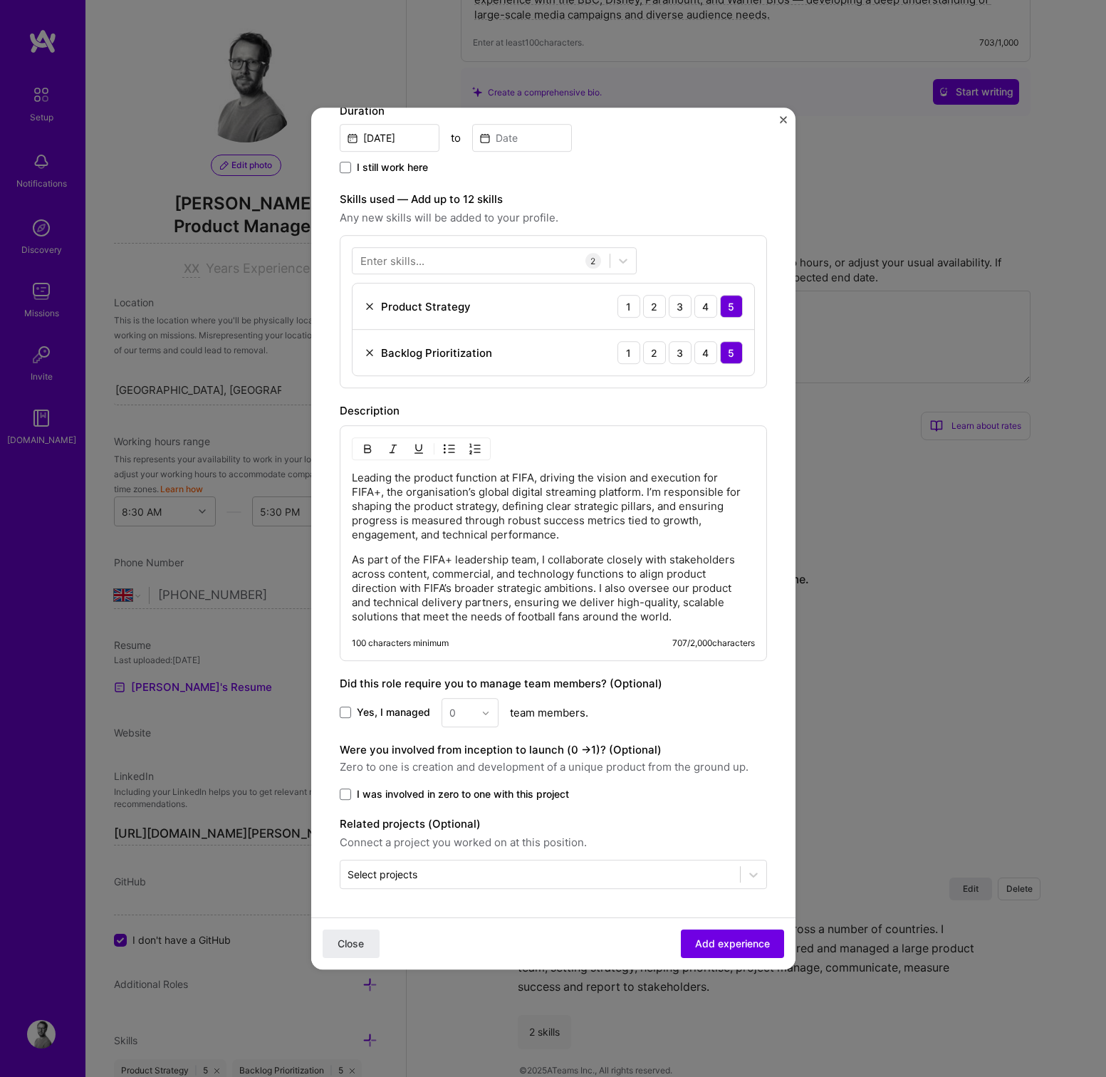
scroll to position [345, 0]
click at [345, 710] on span at bounding box center [345, 712] width 11 height 11
click at [0, 0] on input "Yes, I managed" at bounding box center [0, 0] width 0 height 0
click at [472, 706] on div at bounding box center [461, 712] width 25 height 18
click at [464, 786] on div "2" at bounding box center [470, 776] width 48 height 26
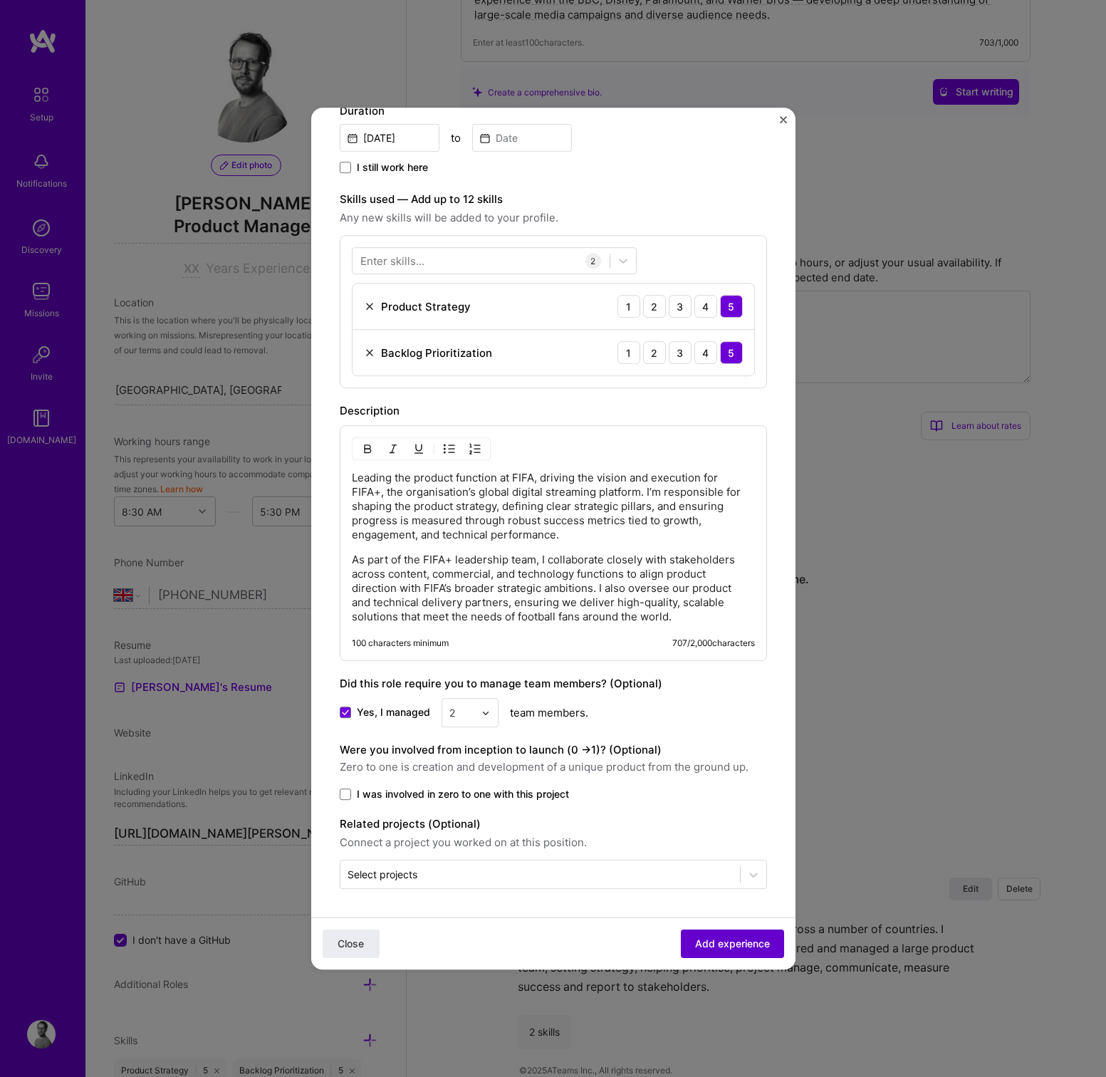
click at [738, 946] on span "Add experience" at bounding box center [732, 943] width 75 height 14
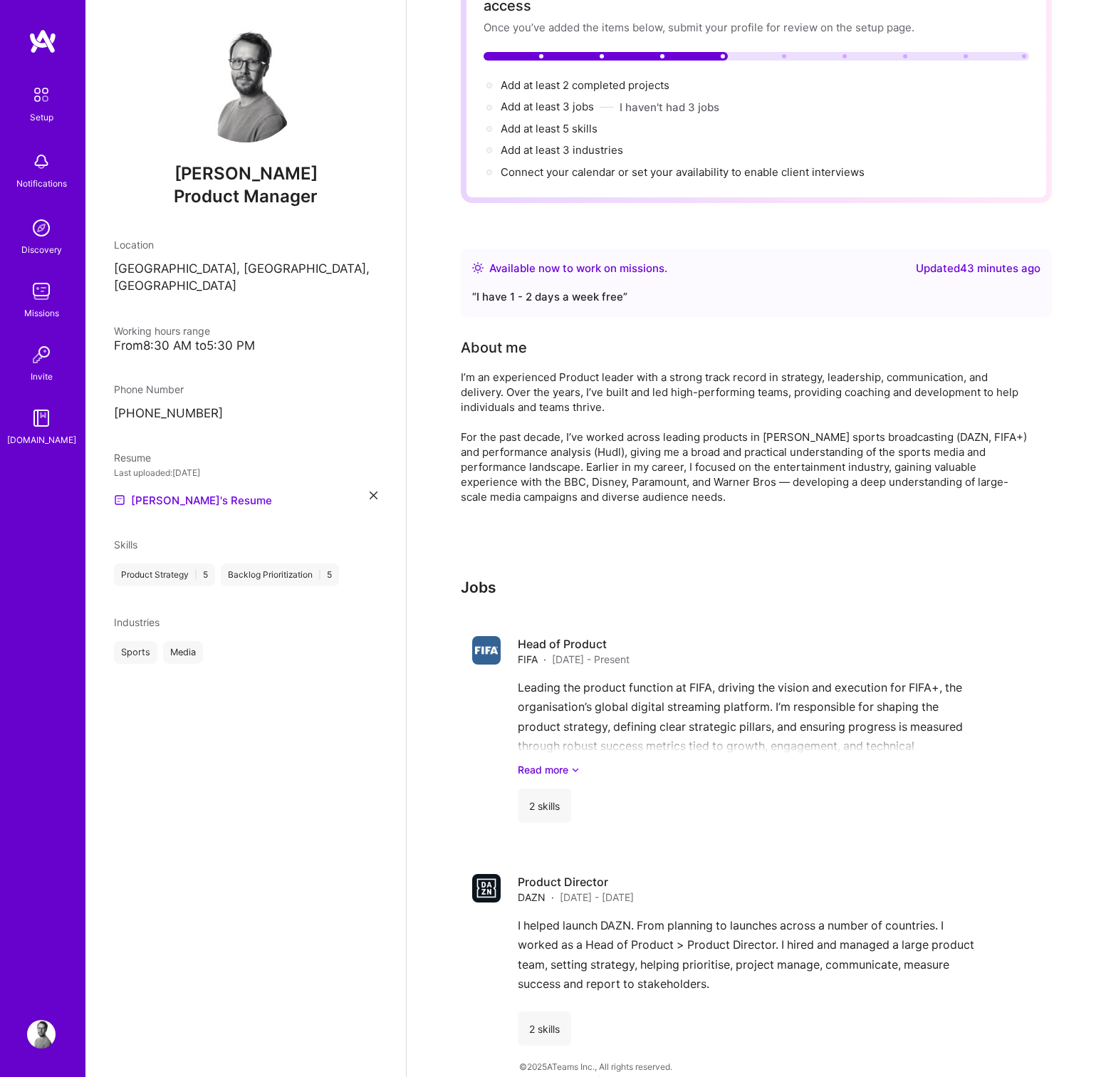
scroll to position [114, 0]
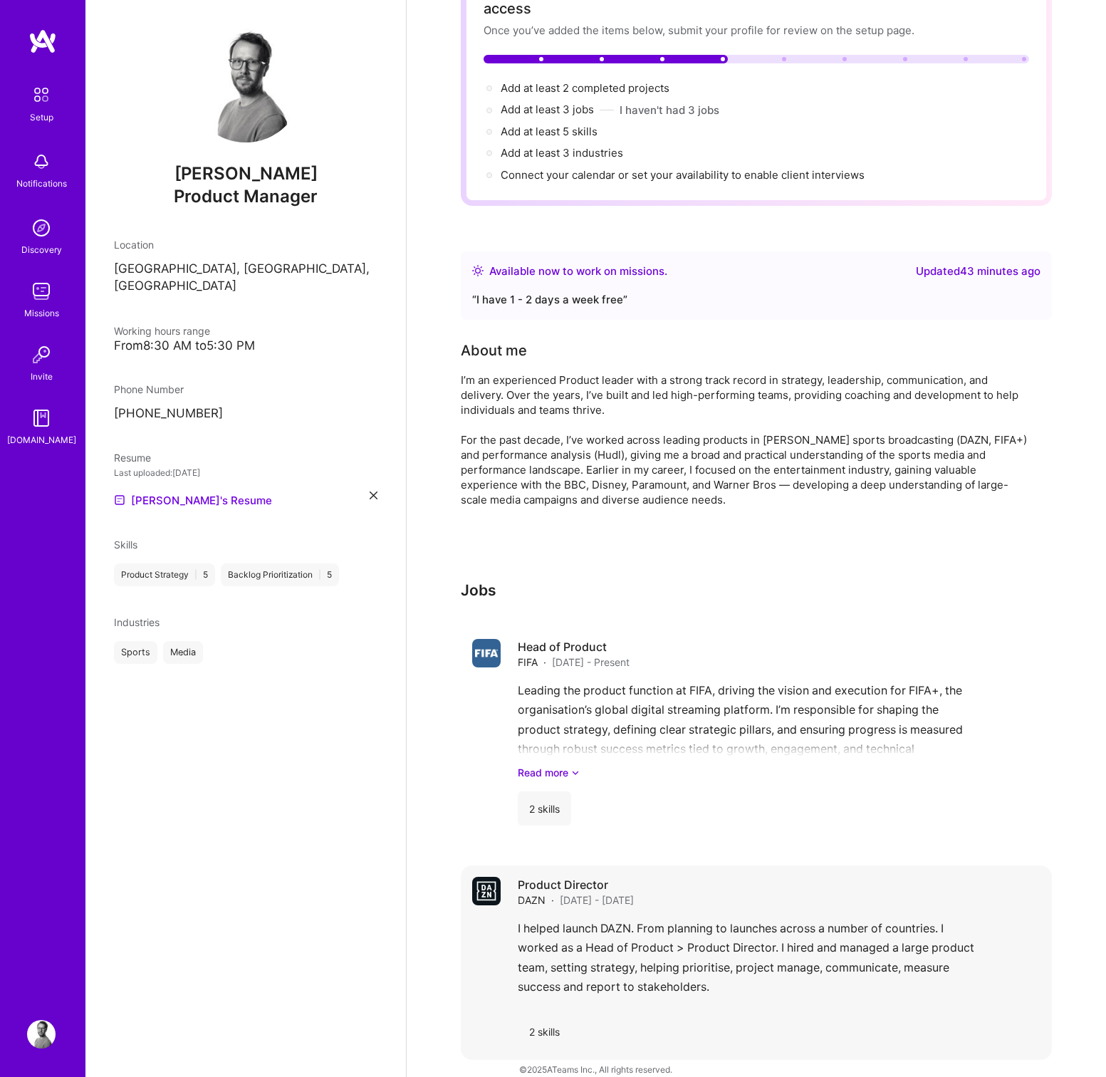
click at [893, 921] on div "I helped launch DAZN. From planning to launches across a number of countries. I…" at bounding box center [779, 960] width 523 height 84
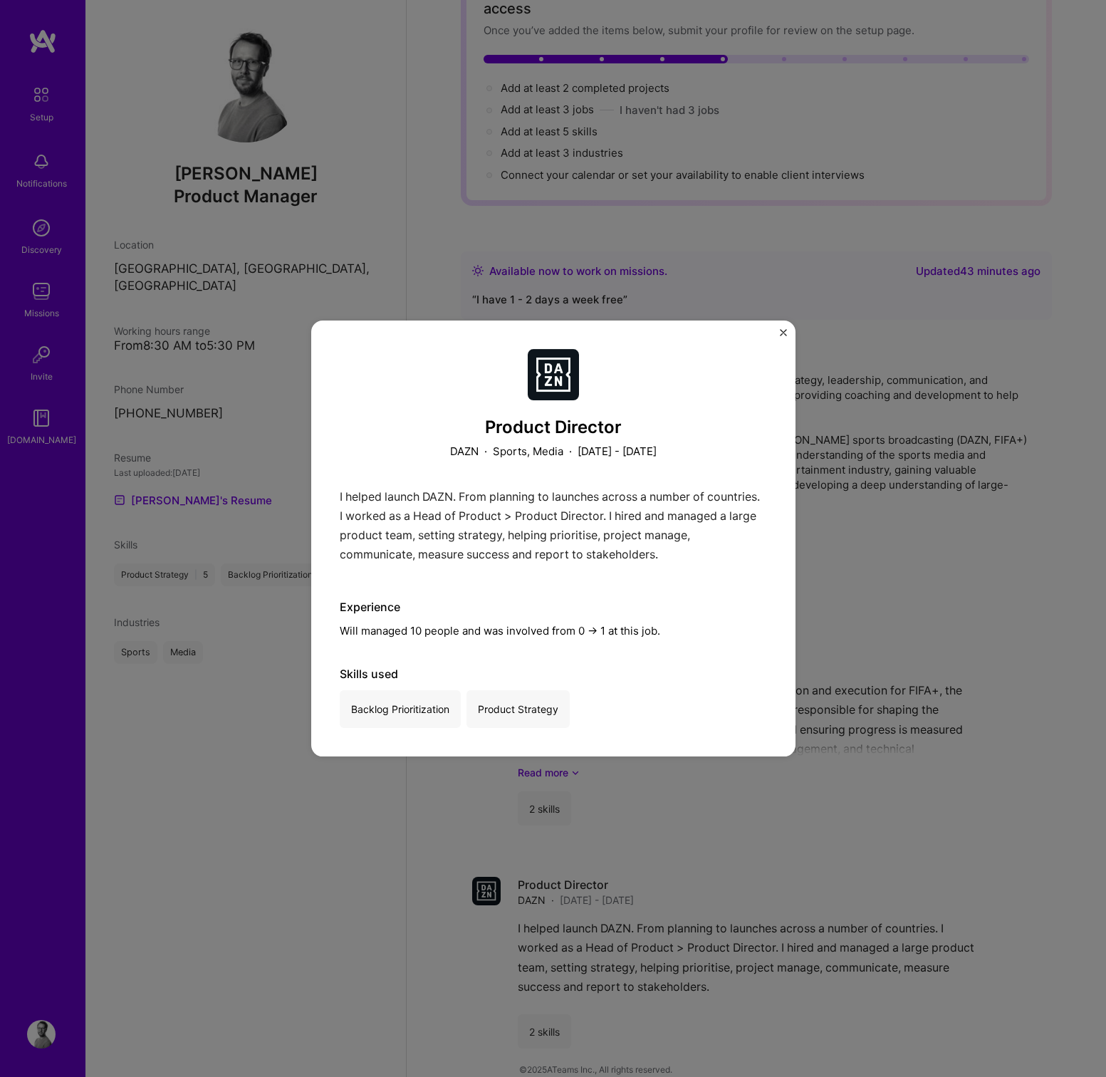
click at [783, 335] on img "Close" at bounding box center [783, 332] width 7 height 7
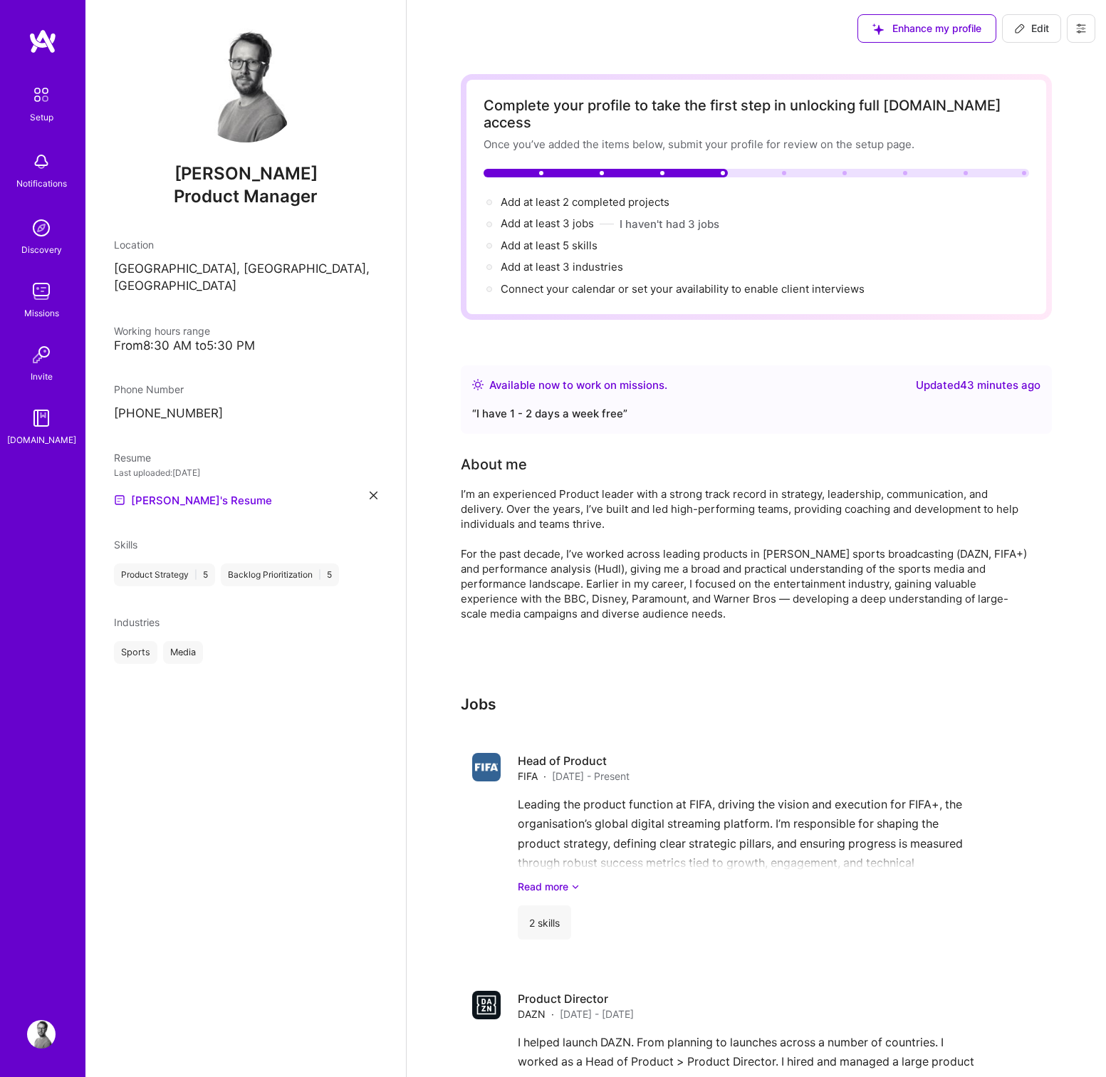
click at [1025, 26] on icon at bounding box center [1019, 28] width 11 height 11
select select "Right Now"
select select "GB"
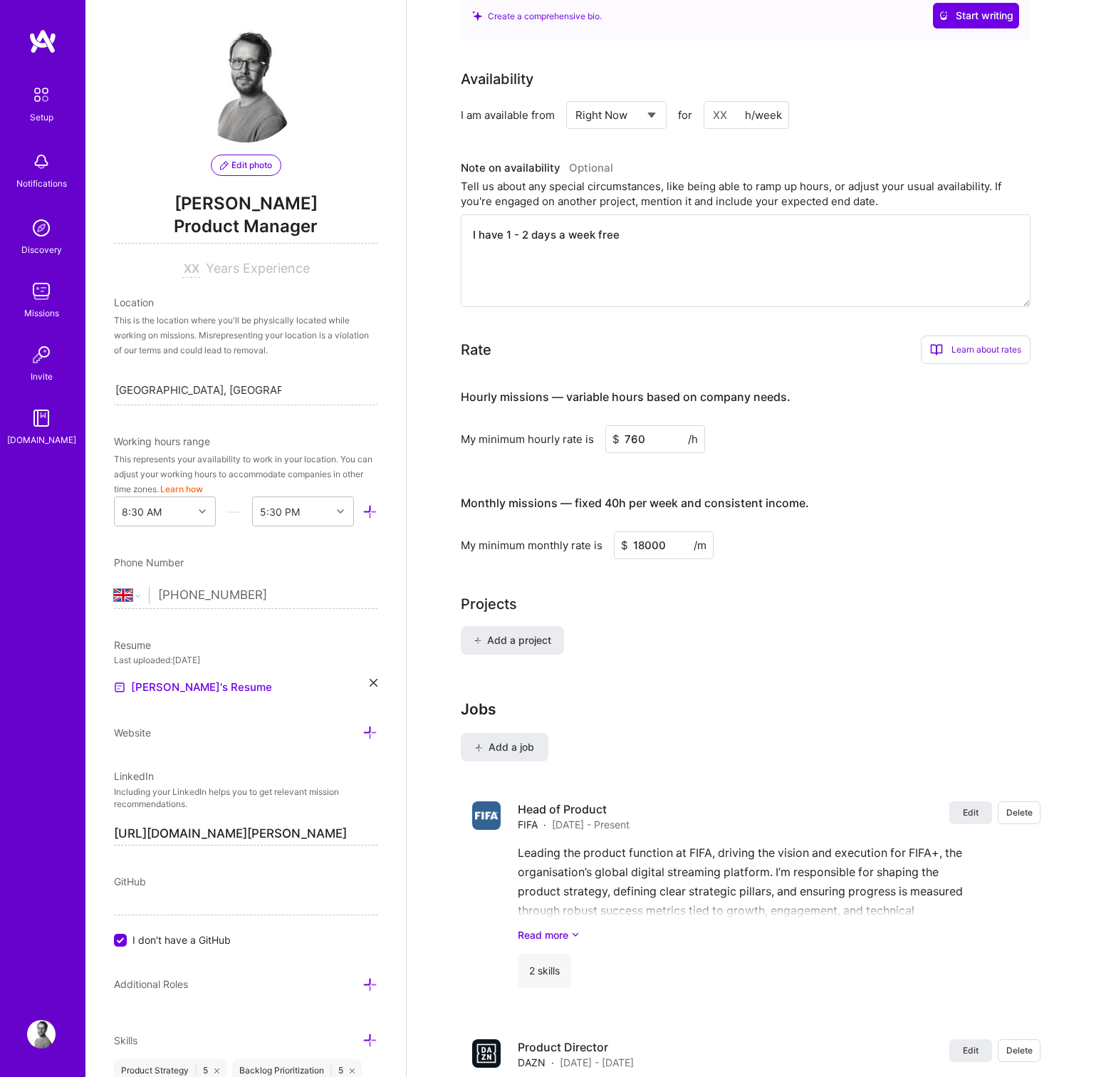
scroll to position [622, 0]
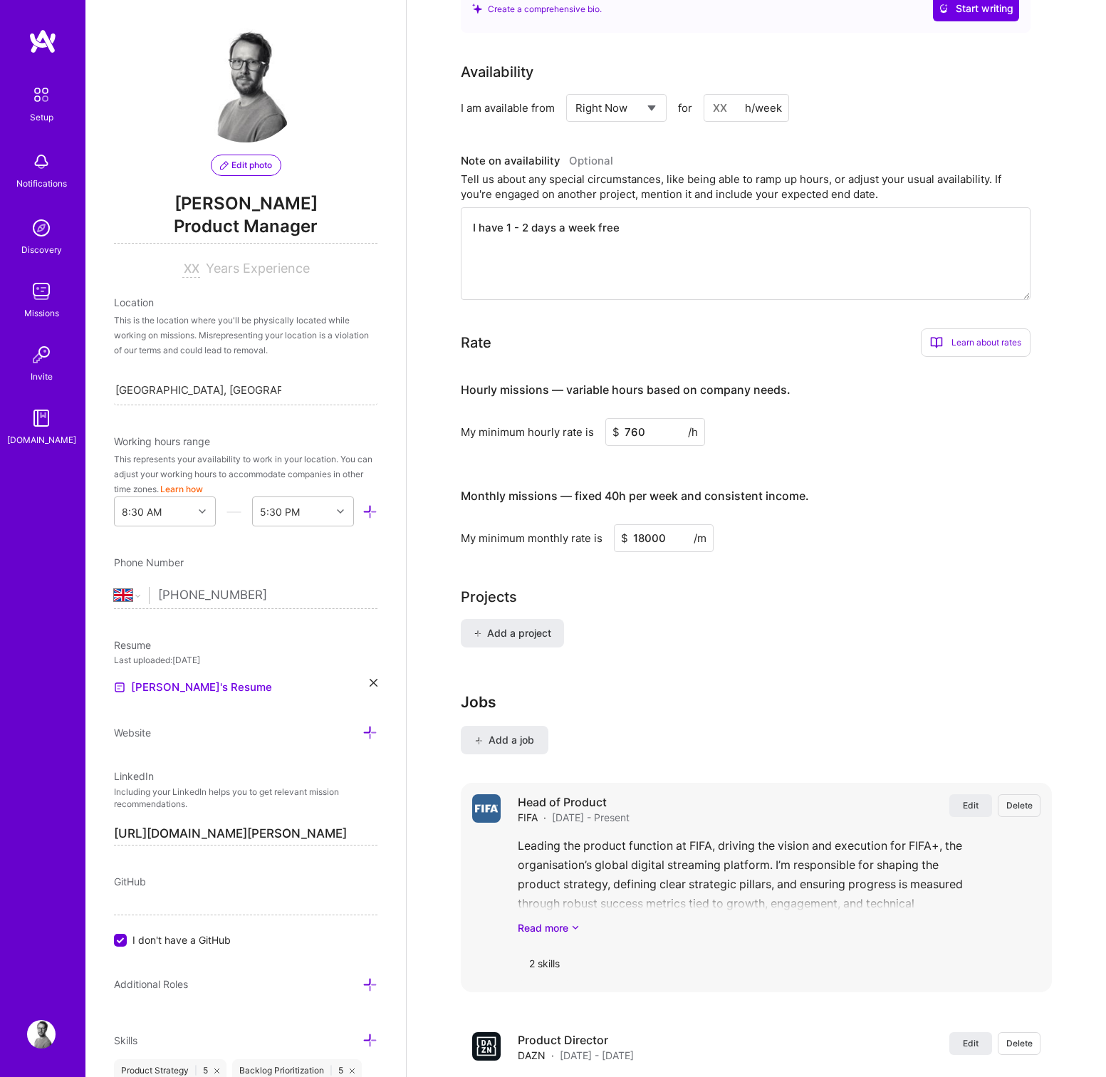
click at [760, 817] on div "Head of Product FIFA · [DATE] - Present Edit Delete Leading the product functio…" at bounding box center [779, 887] width 523 height 187
click at [953, 794] on button "Edit" at bounding box center [970, 805] width 43 height 23
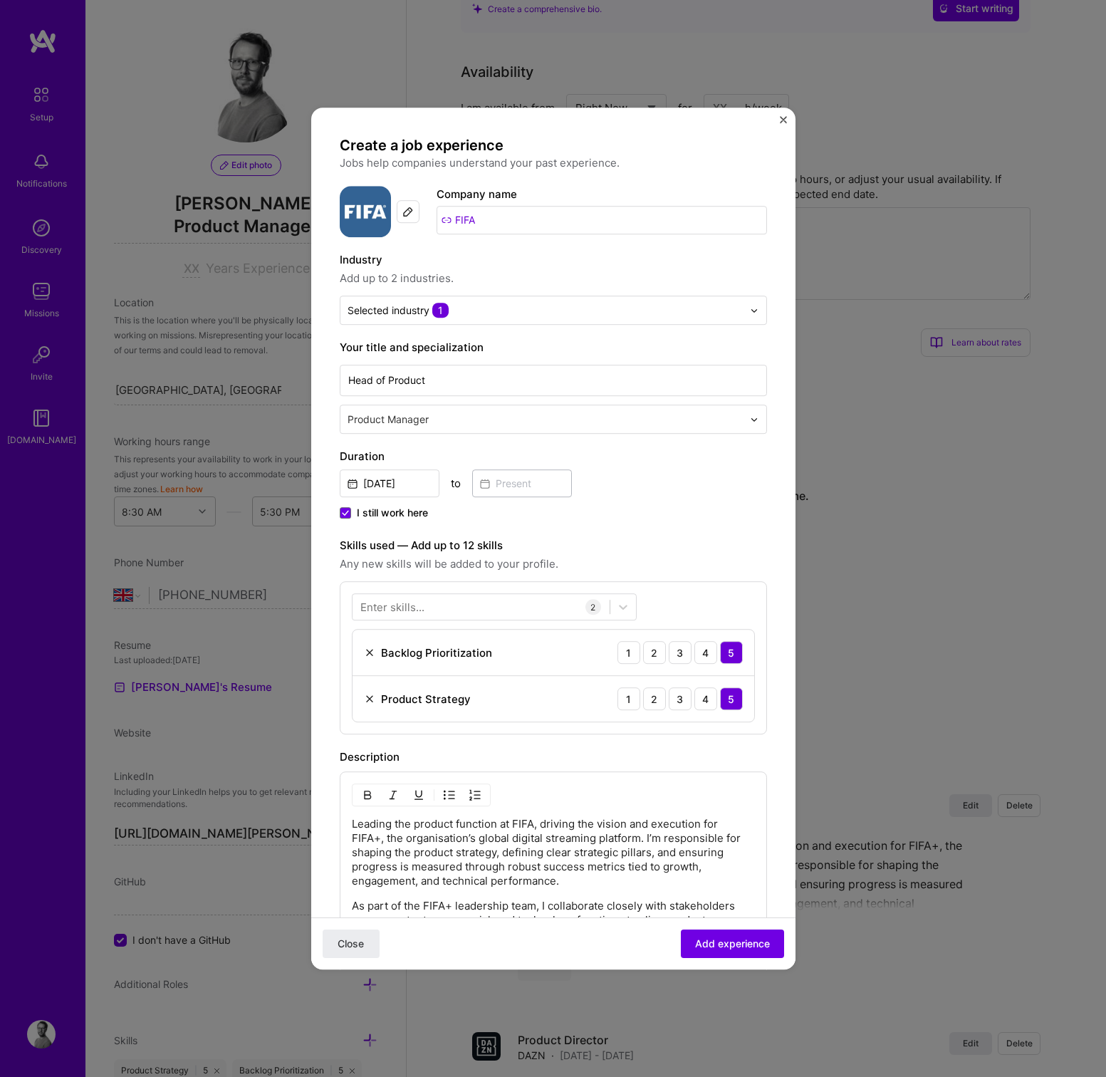
scroll to position [18, 0]
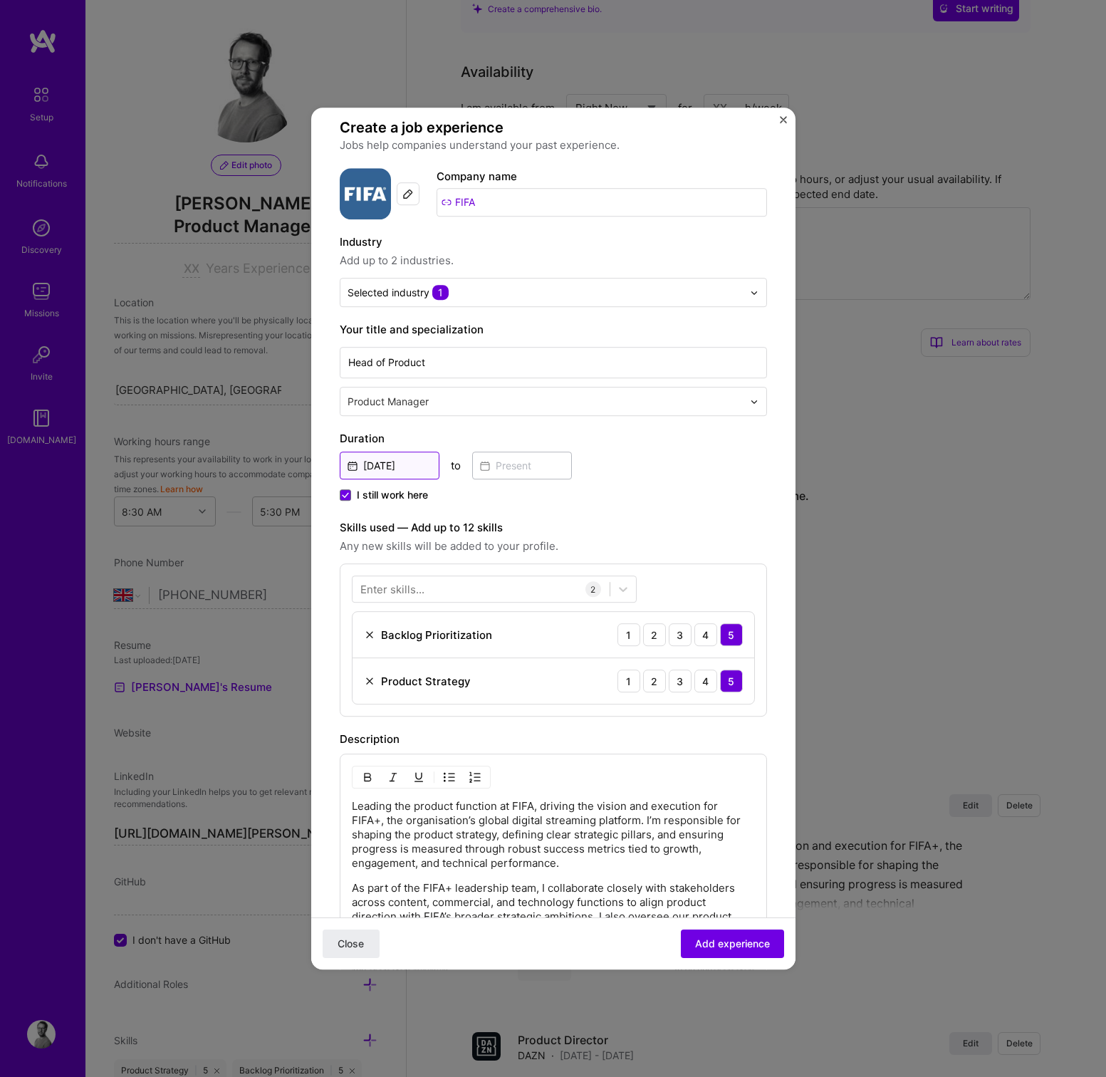
click at [360, 466] on input "[DATE]" at bounding box center [390, 465] width 100 height 28
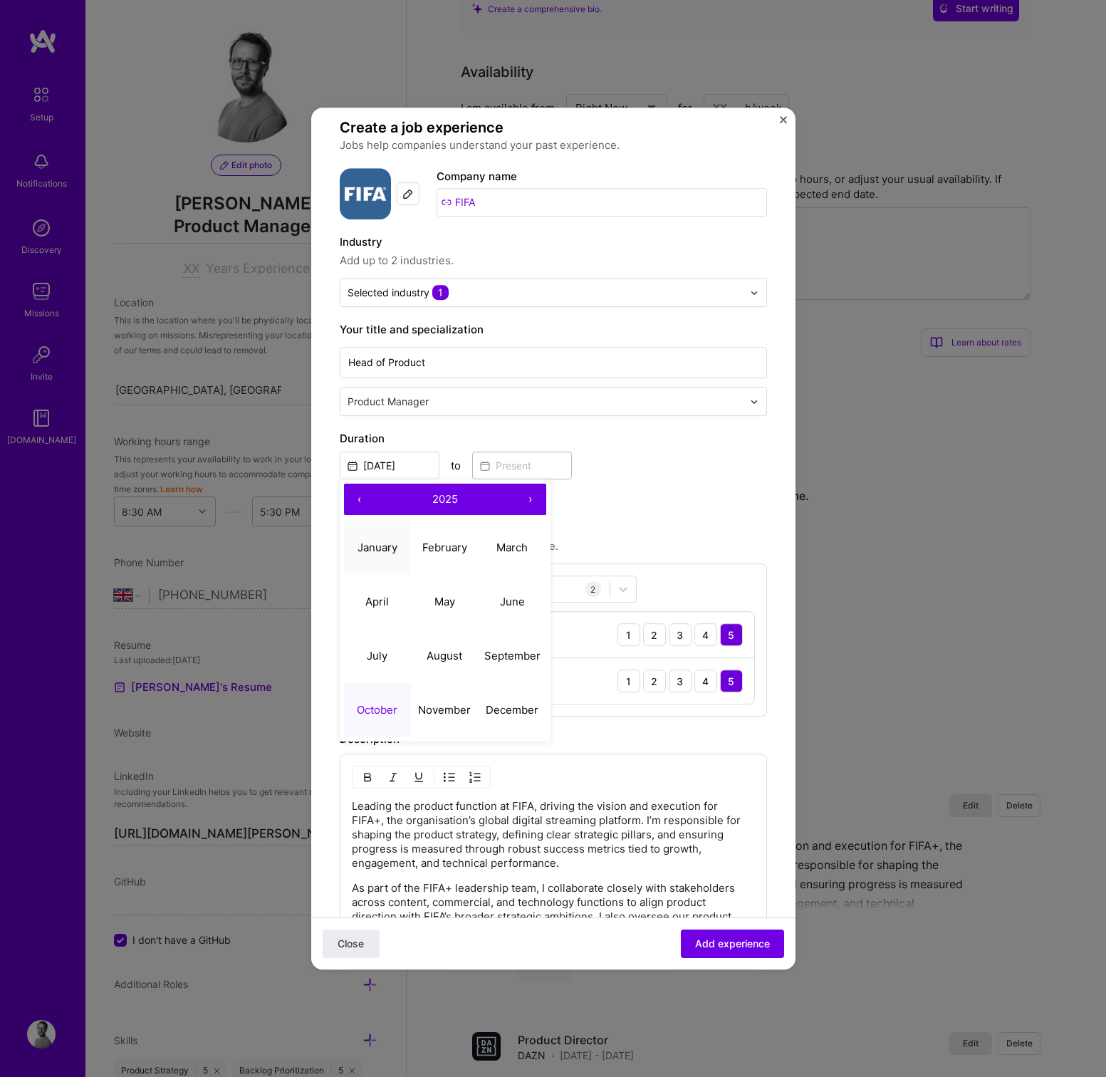
click at [370, 548] on abbr "January" at bounding box center [377, 547] width 40 height 14
type input "[DATE]"
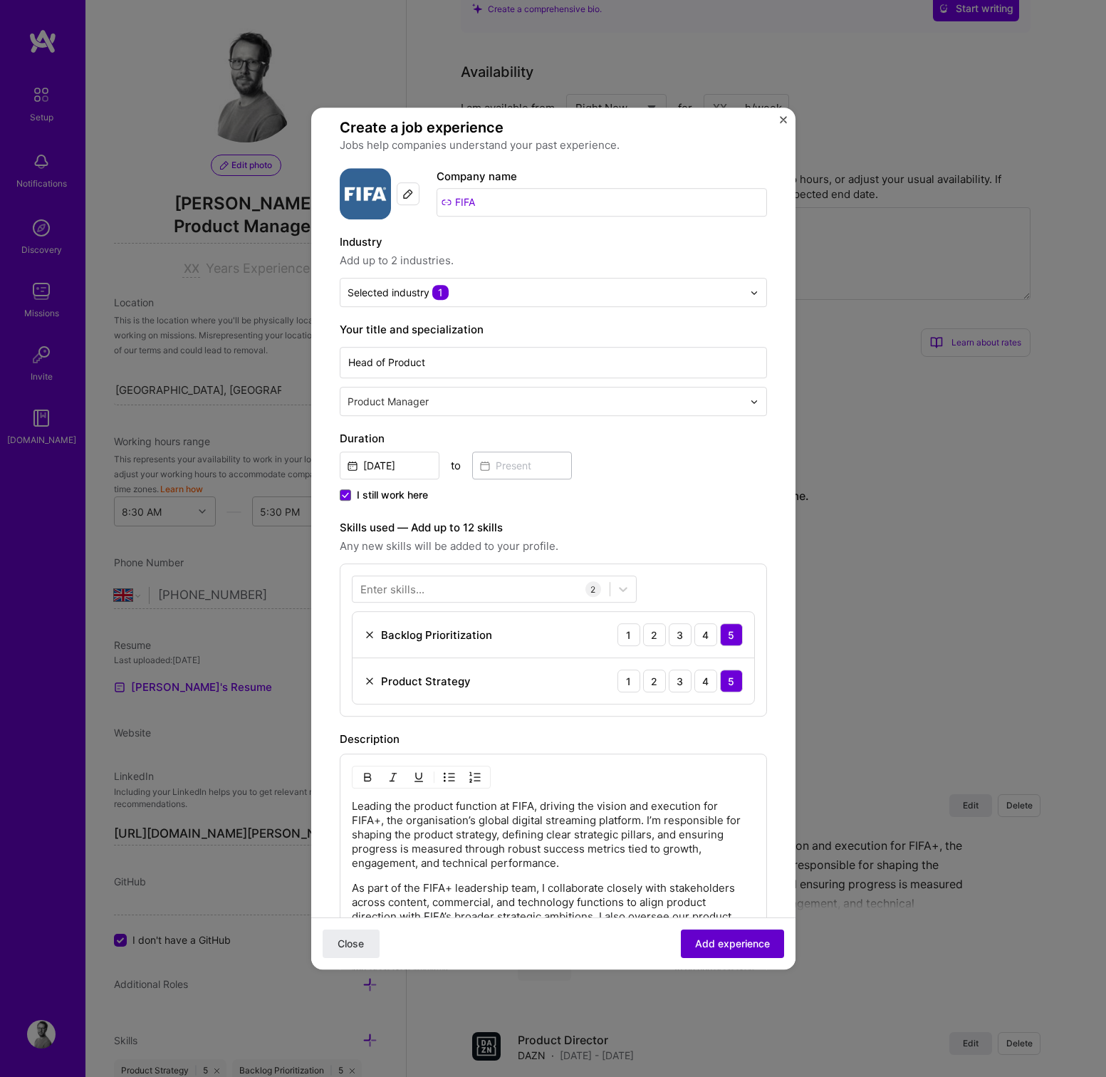
click at [713, 933] on button "Add experience" at bounding box center [732, 943] width 103 height 28
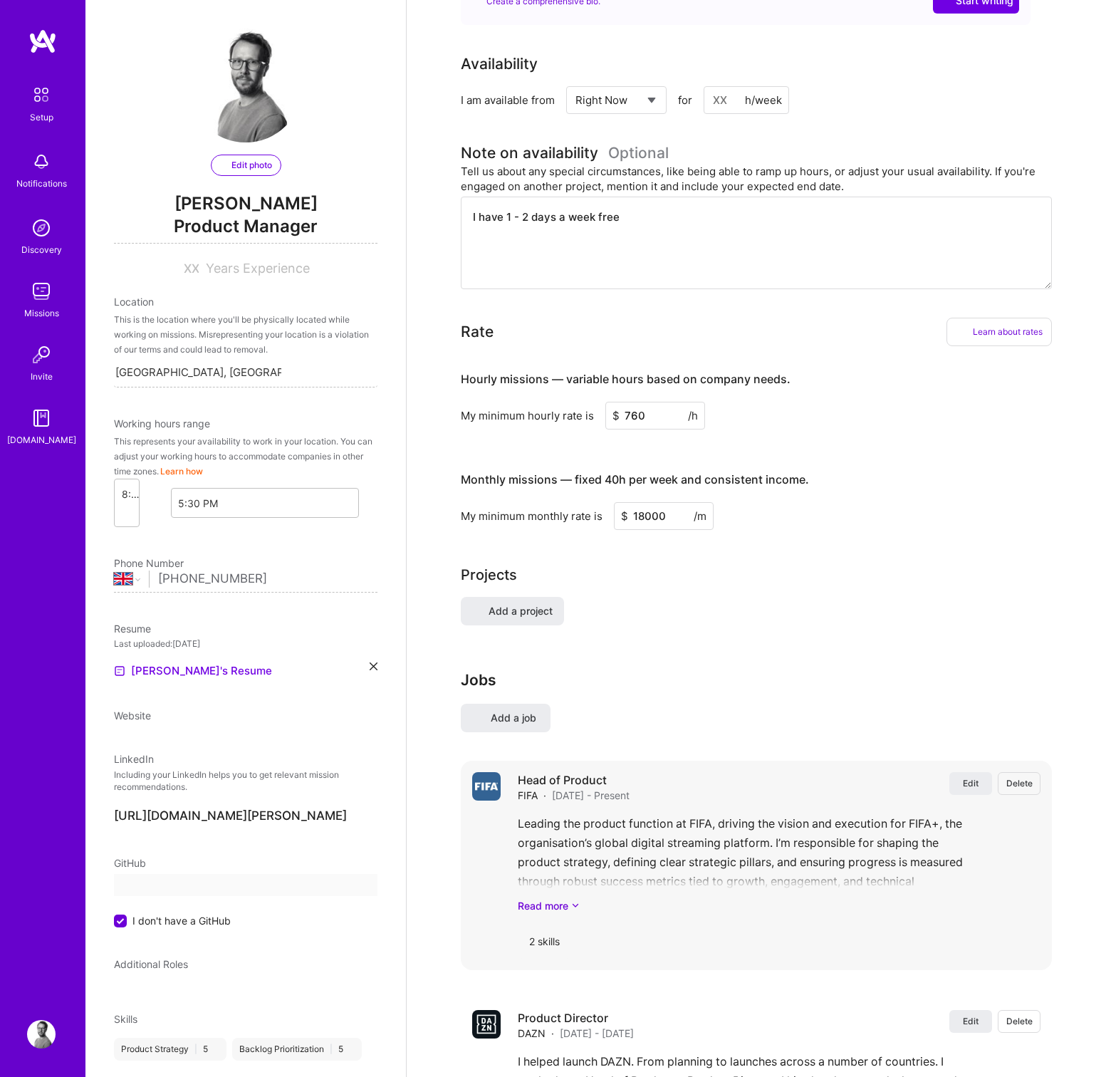
select select "Right Now"
select select "GB"
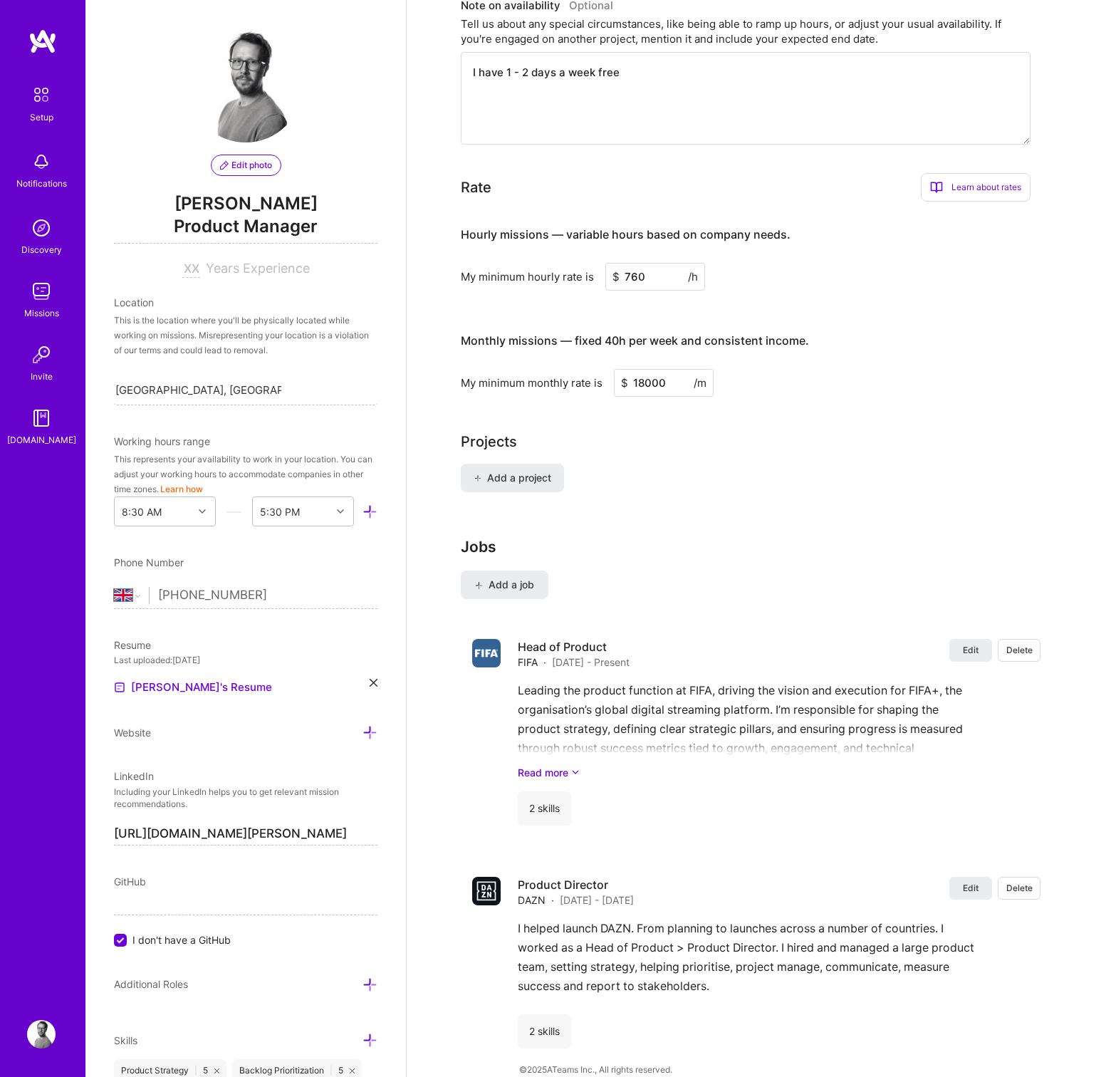
scroll to position [777, 0]
click at [499, 578] on span "Add a job" at bounding box center [504, 585] width 59 height 14
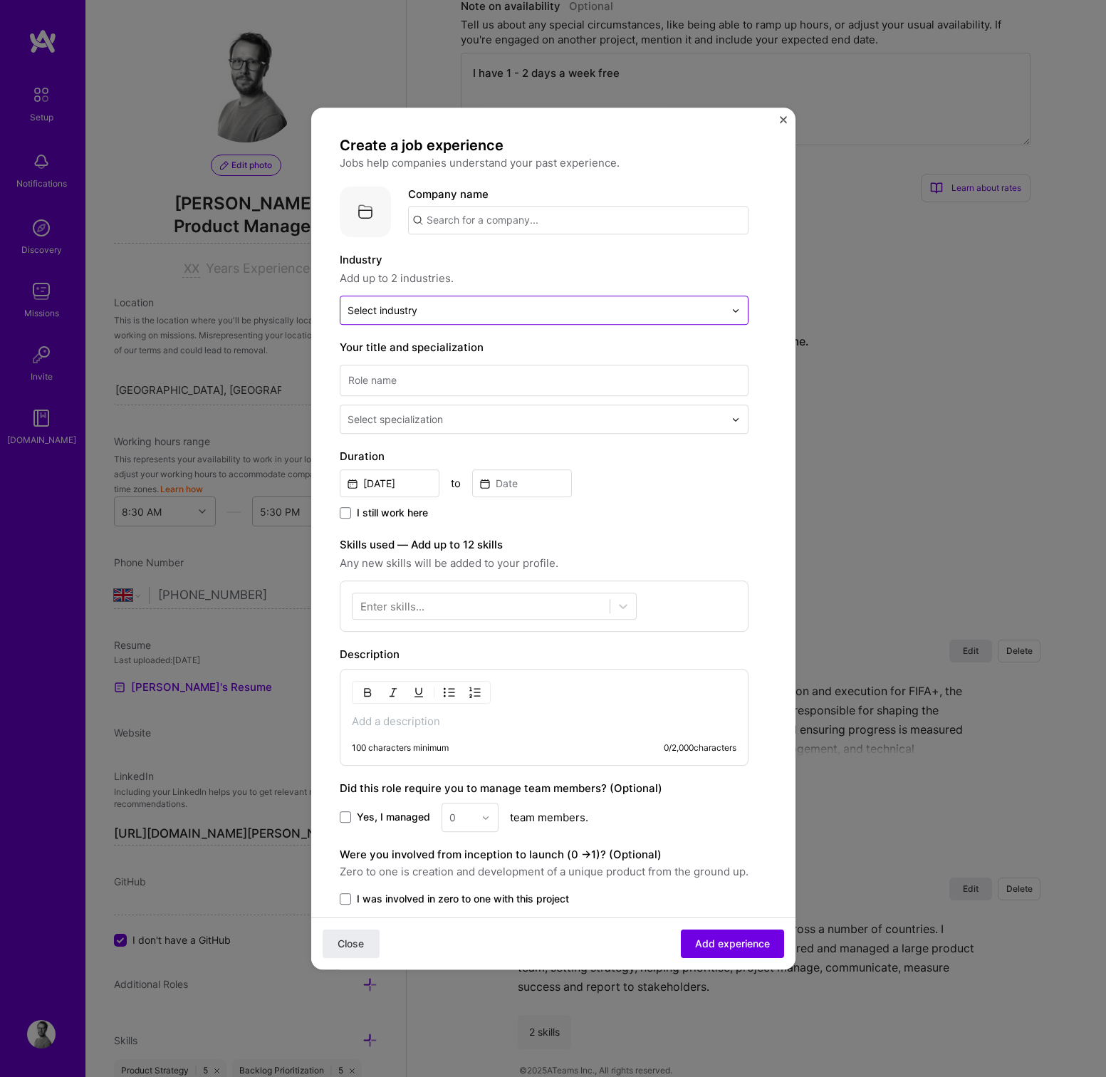
click at [389, 320] on div "Select industry 0" at bounding box center [535, 310] width 391 height 28
type input "Sports"
click at [375, 375] on div "Sports" at bounding box center [387, 374] width 34 height 15
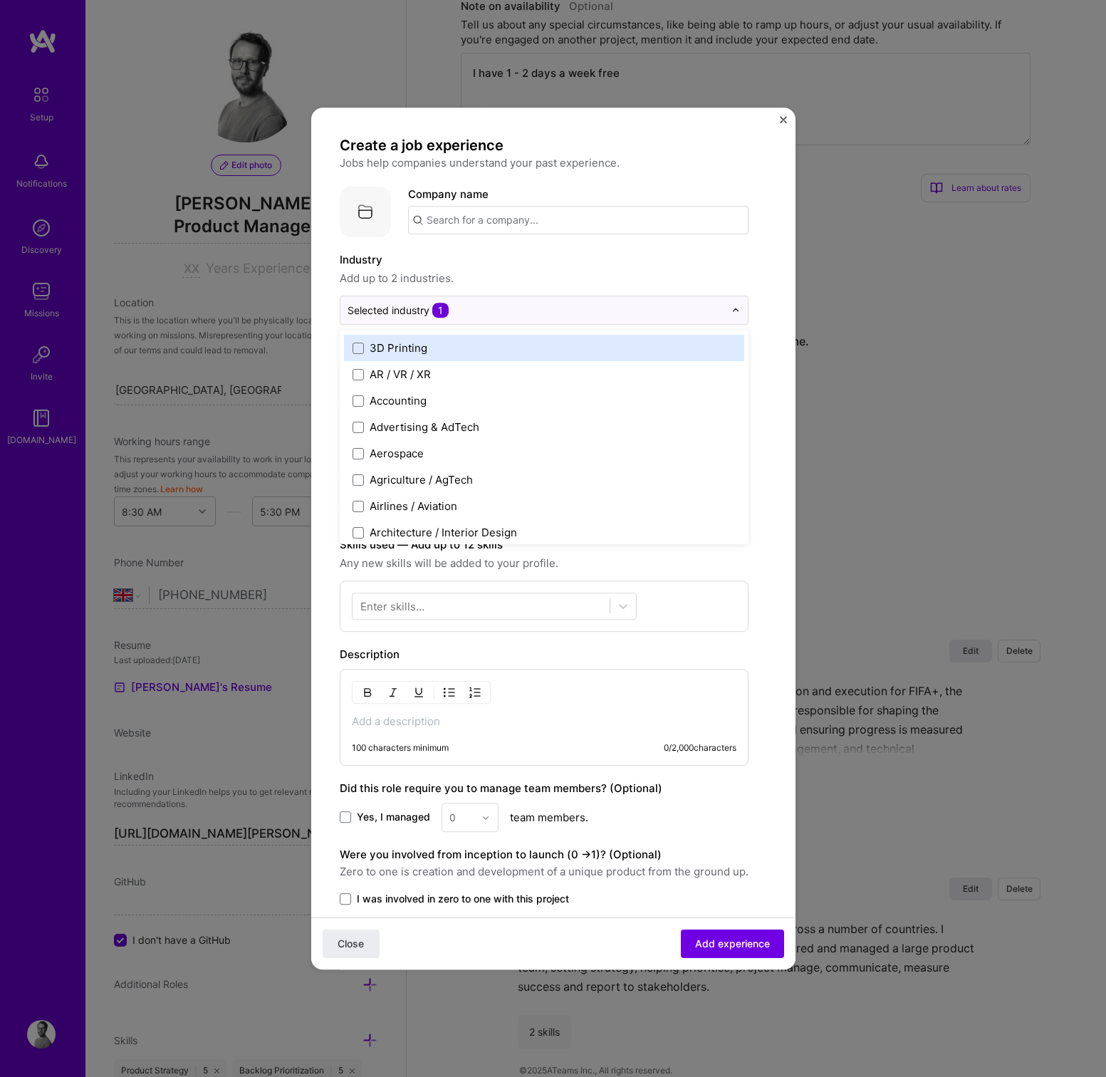
click at [451, 220] on input "text" at bounding box center [578, 220] width 340 height 28
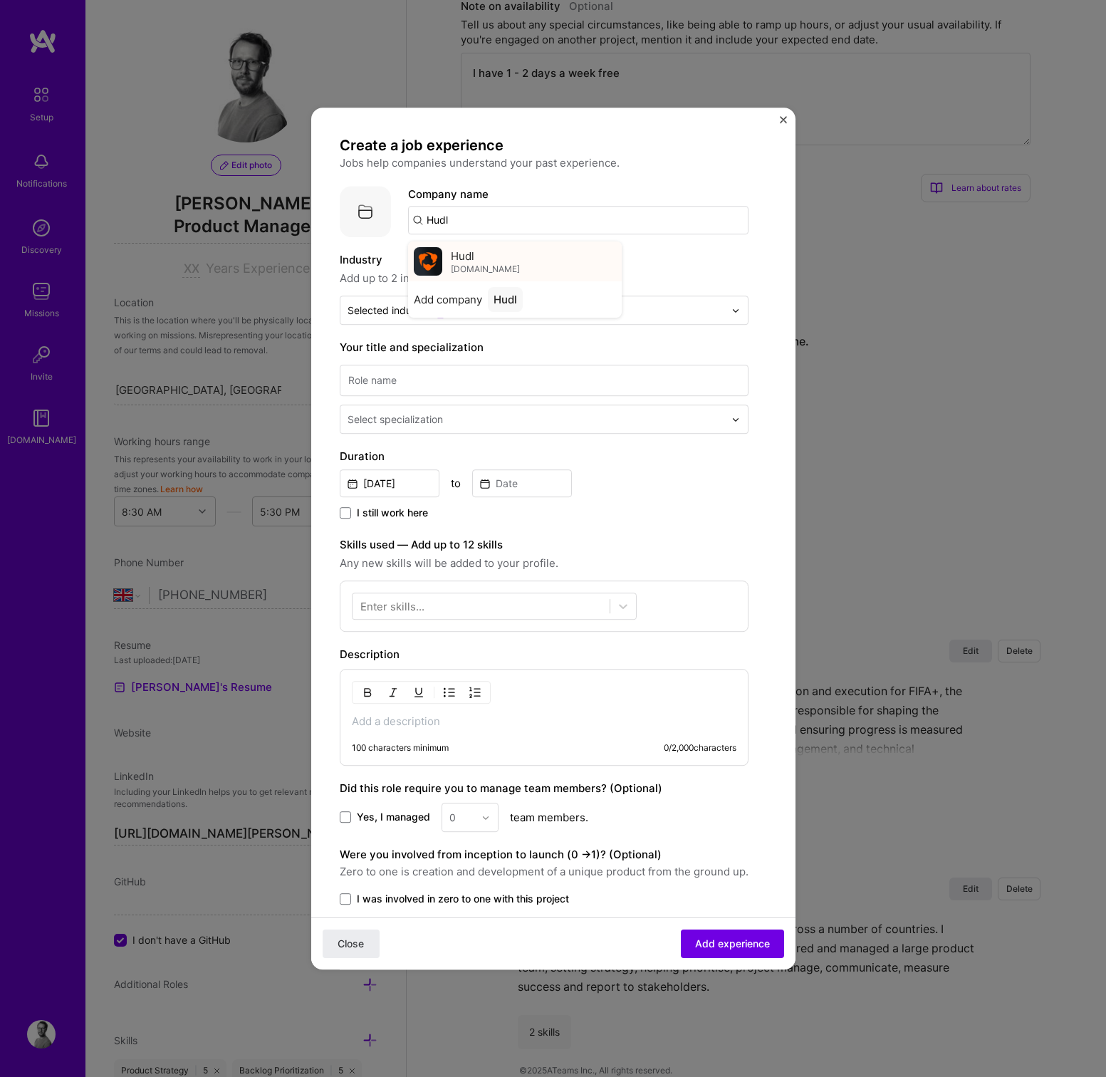
type input "Hudl"
click at [459, 249] on span "Hudl" at bounding box center [462, 255] width 23 height 15
click at [410, 373] on input at bounding box center [544, 380] width 409 height 31
type input "Product Director"
click at [428, 425] on div "Select specialization" at bounding box center [394, 419] width 95 height 15
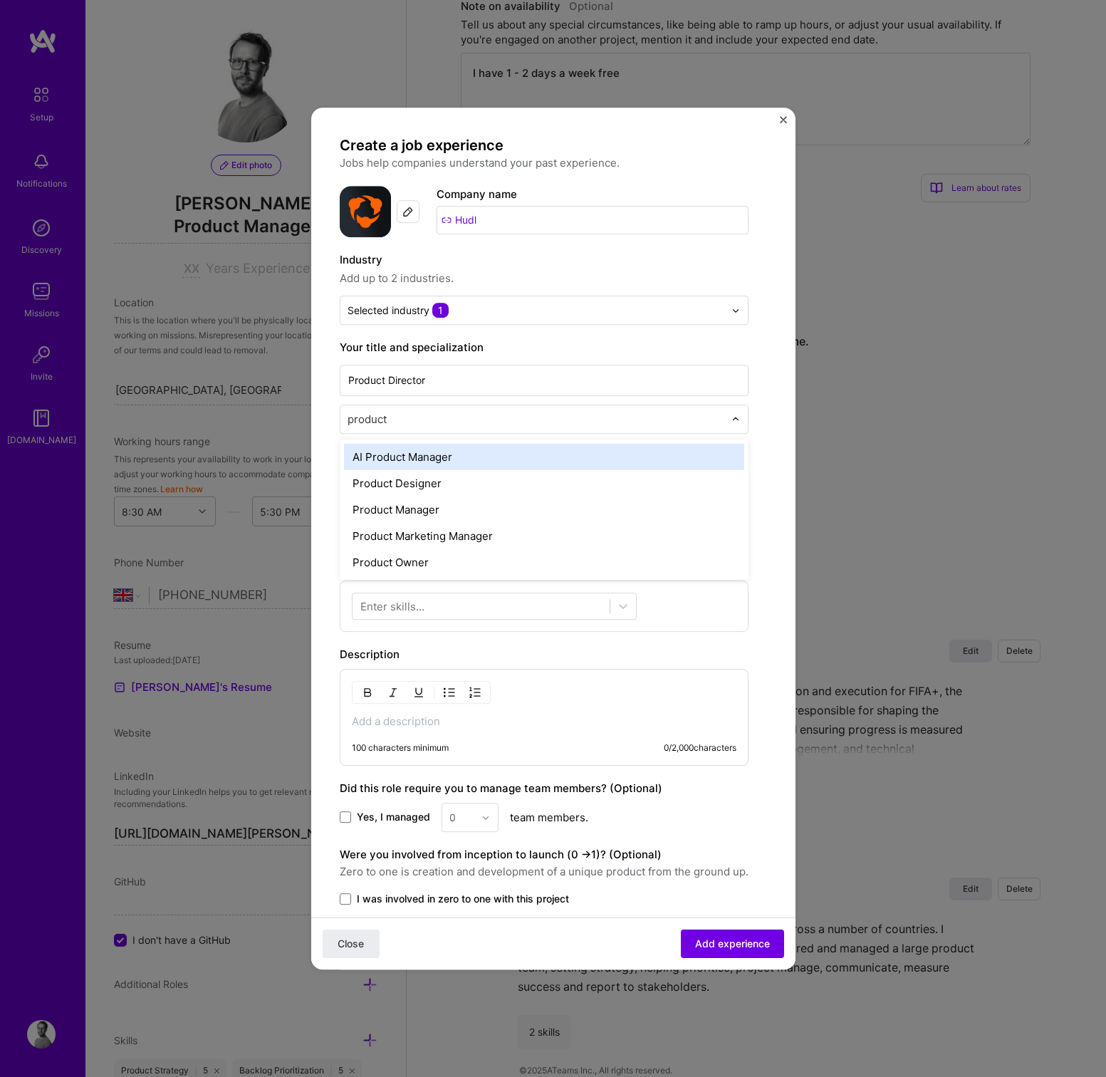
type input "product m"
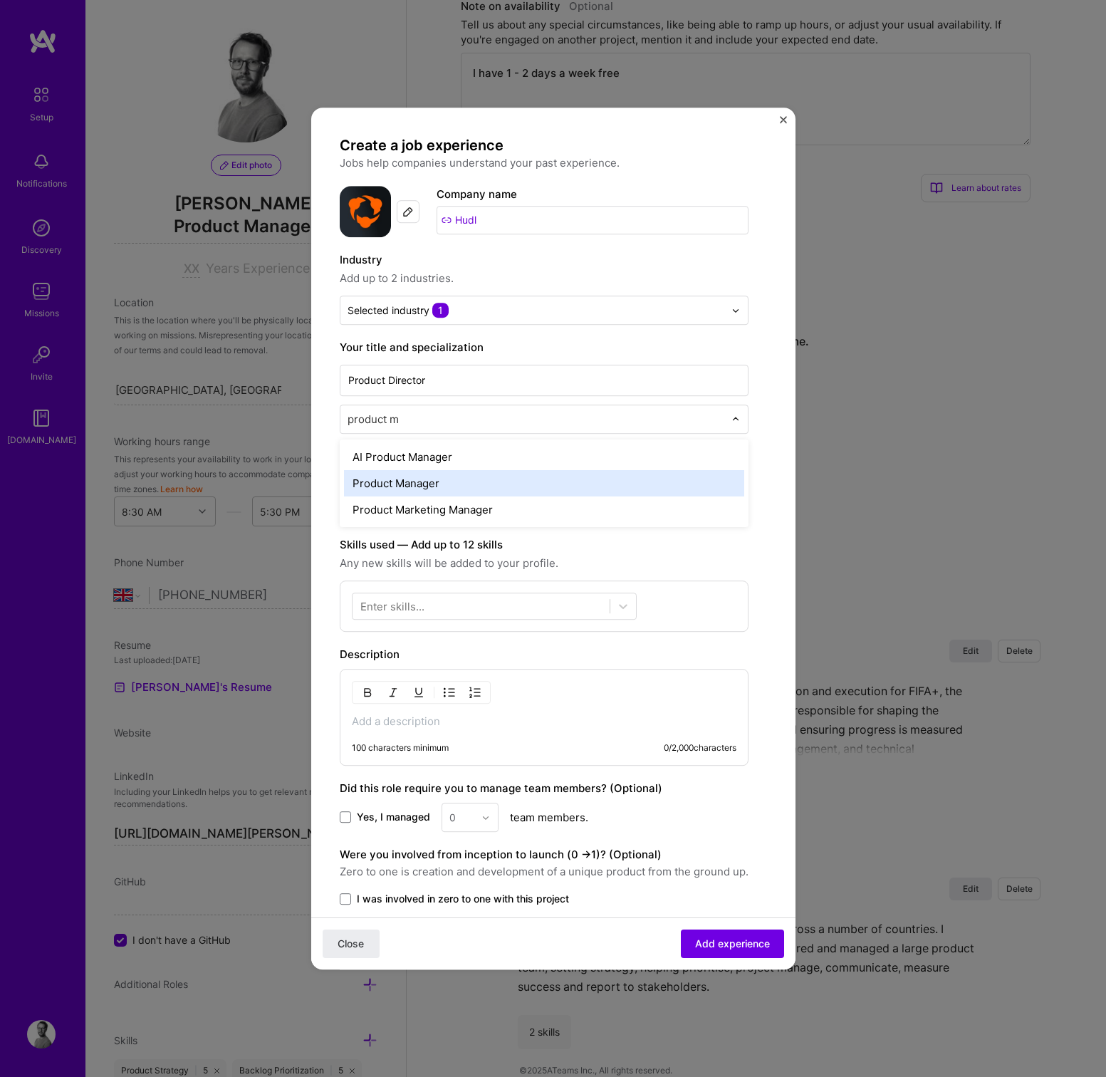
click at [436, 482] on div "Product Manager" at bounding box center [544, 483] width 400 height 26
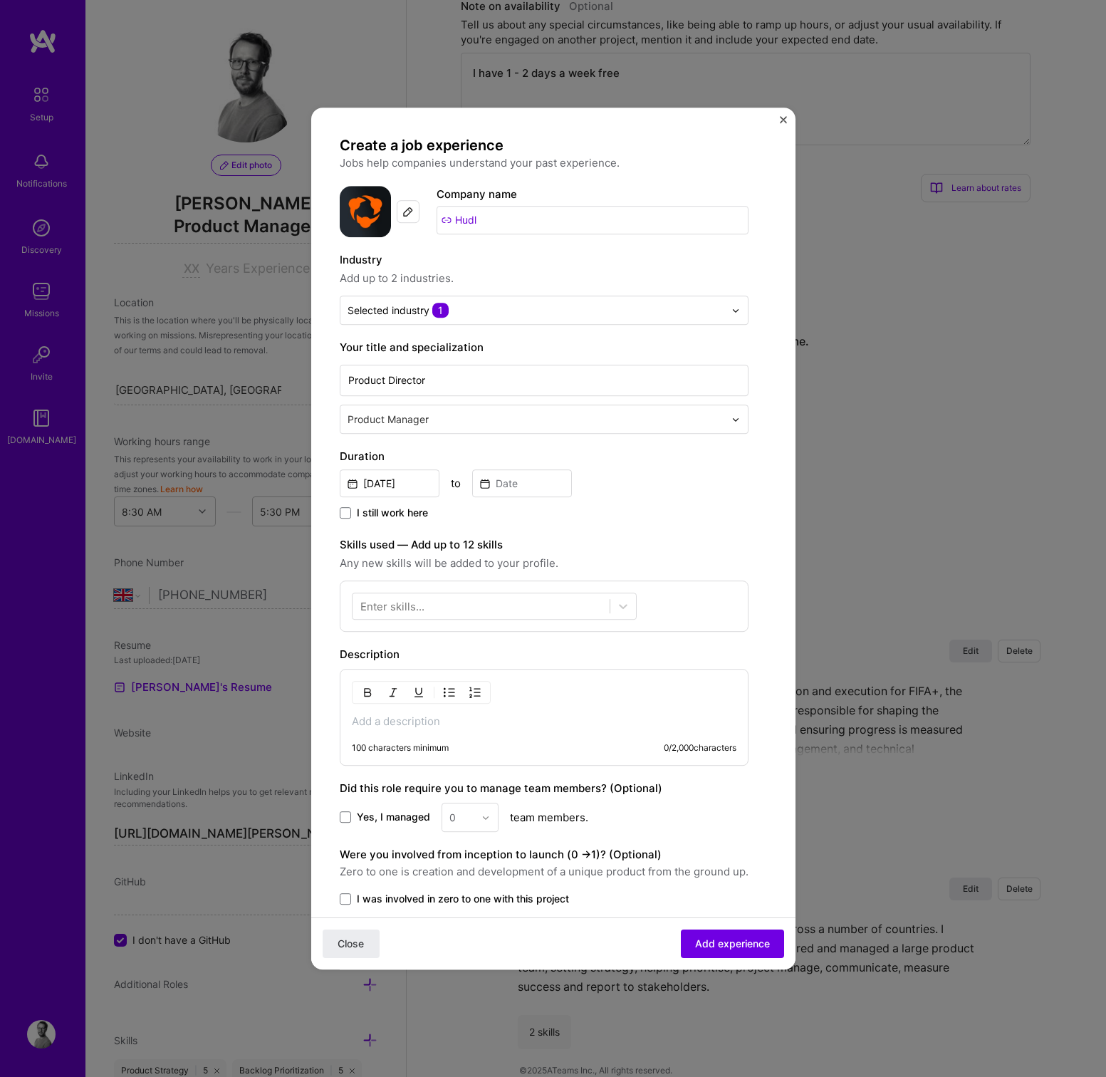
click at [414, 610] on div "Enter skills..." at bounding box center [392, 606] width 64 height 15
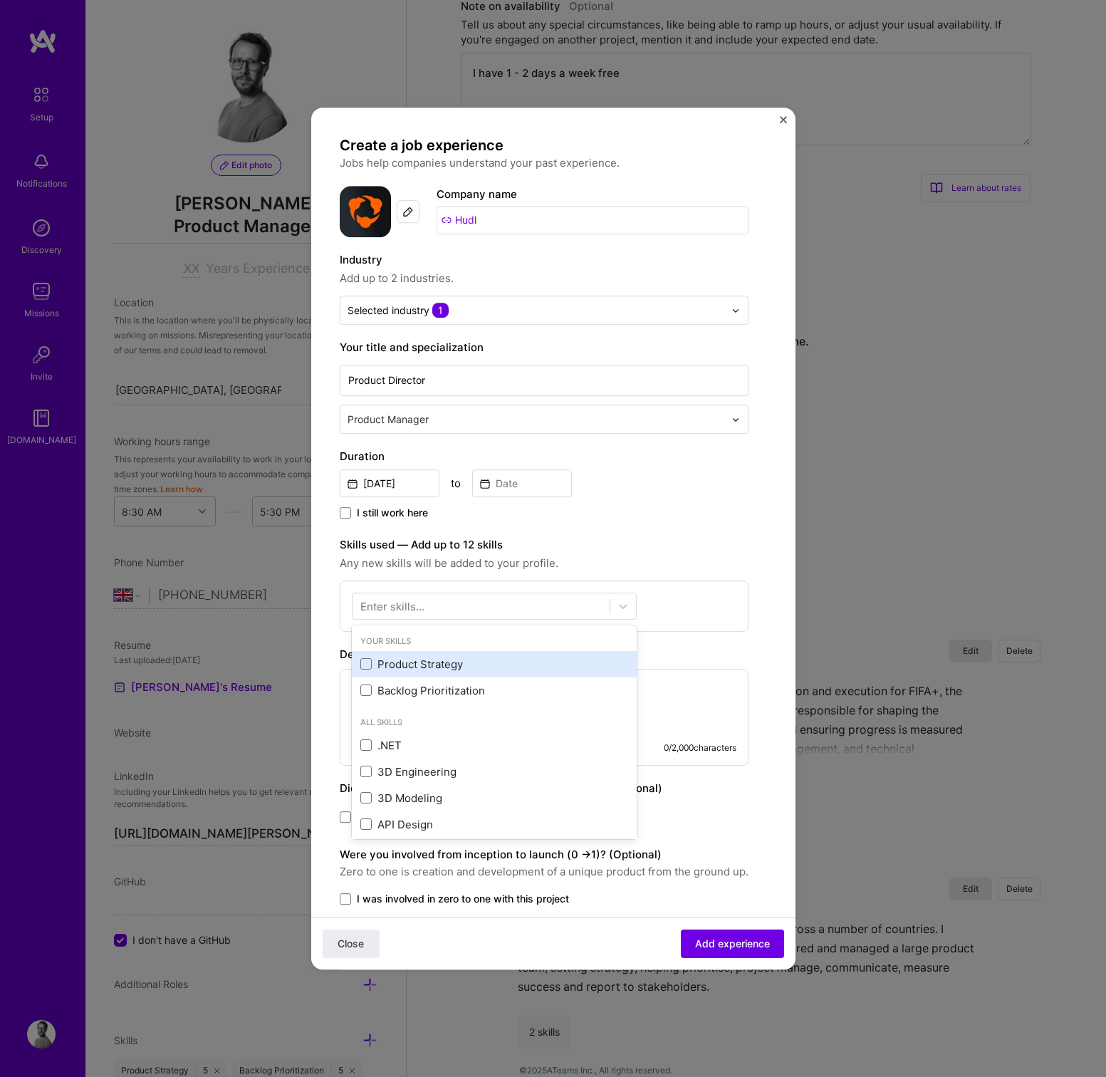
click at [413, 666] on div "Product Strategy" at bounding box center [494, 663] width 268 height 15
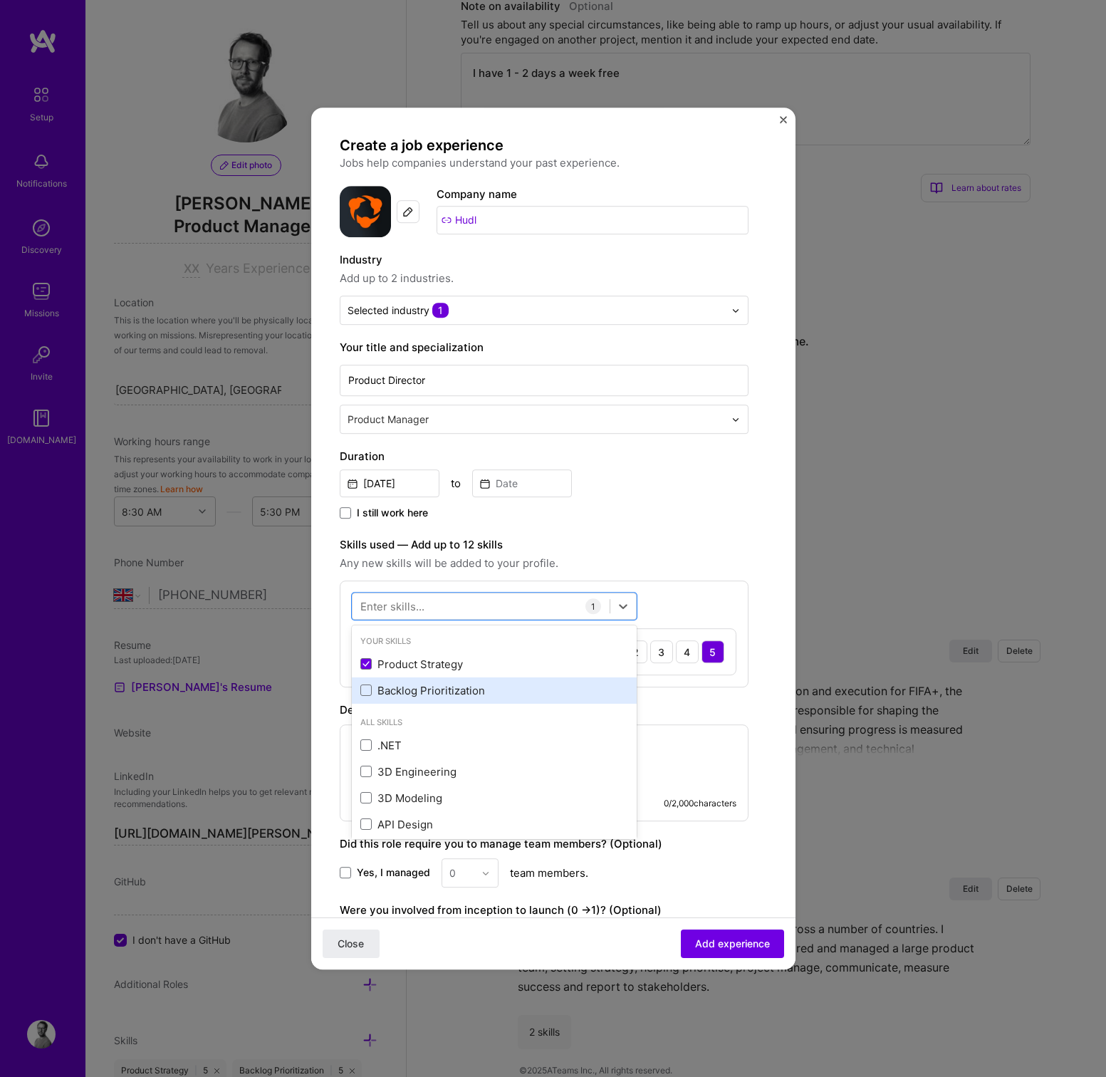
click at [414, 690] on div "Backlog Prioritization" at bounding box center [494, 690] width 268 height 15
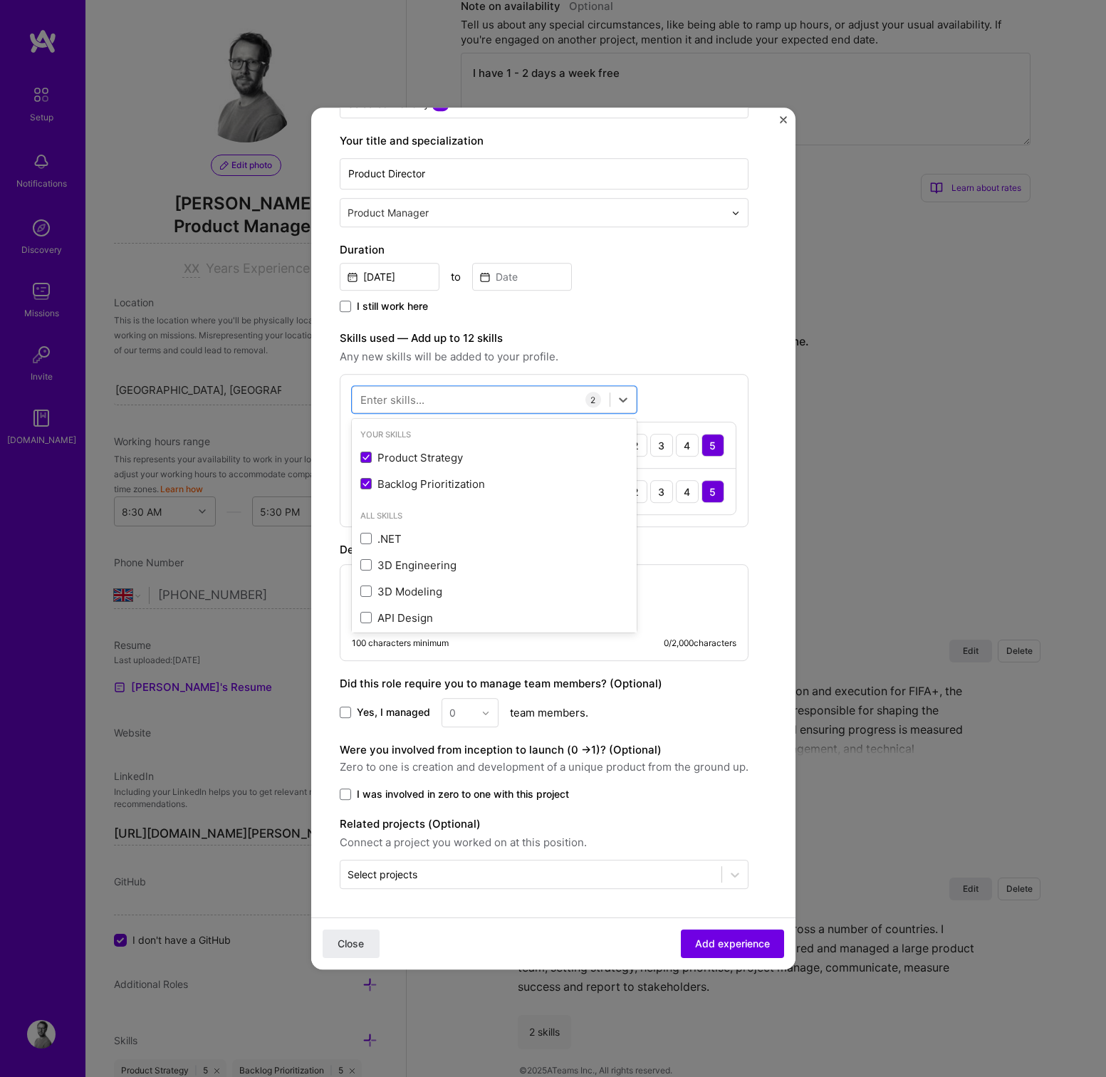
scroll to position [206, 0]
click at [755, 543] on div "Create a job experience Jobs help companies understand your past experience. Co…" at bounding box center [553, 409] width 427 height 959
click at [449, 172] on input "Product Director" at bounding box center [544, 173] width 409 height 31
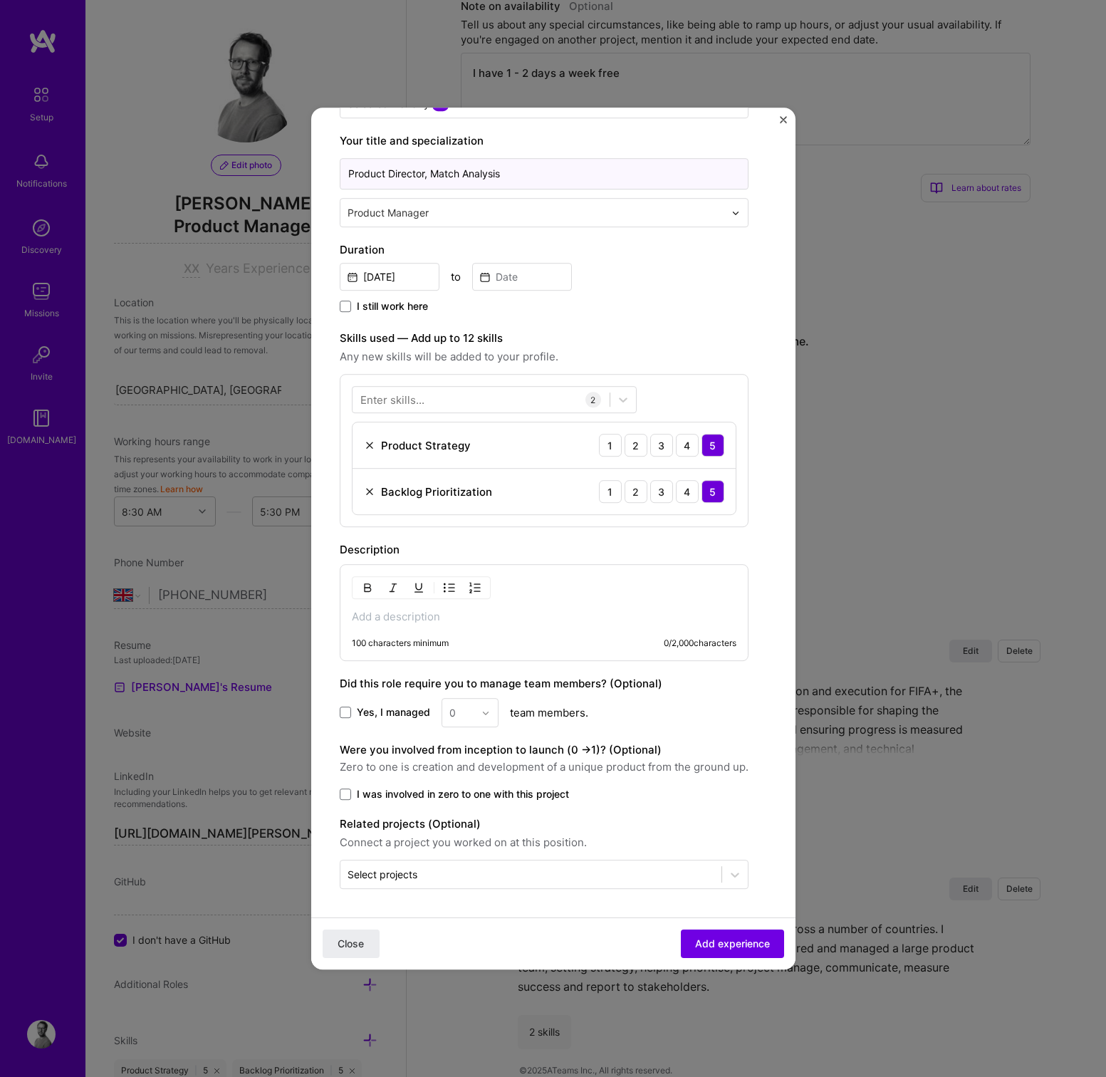
type input "Product Director, Match Analysis"
click at [416, 611] on p at bounding box center [544, 616] width 384 height 14
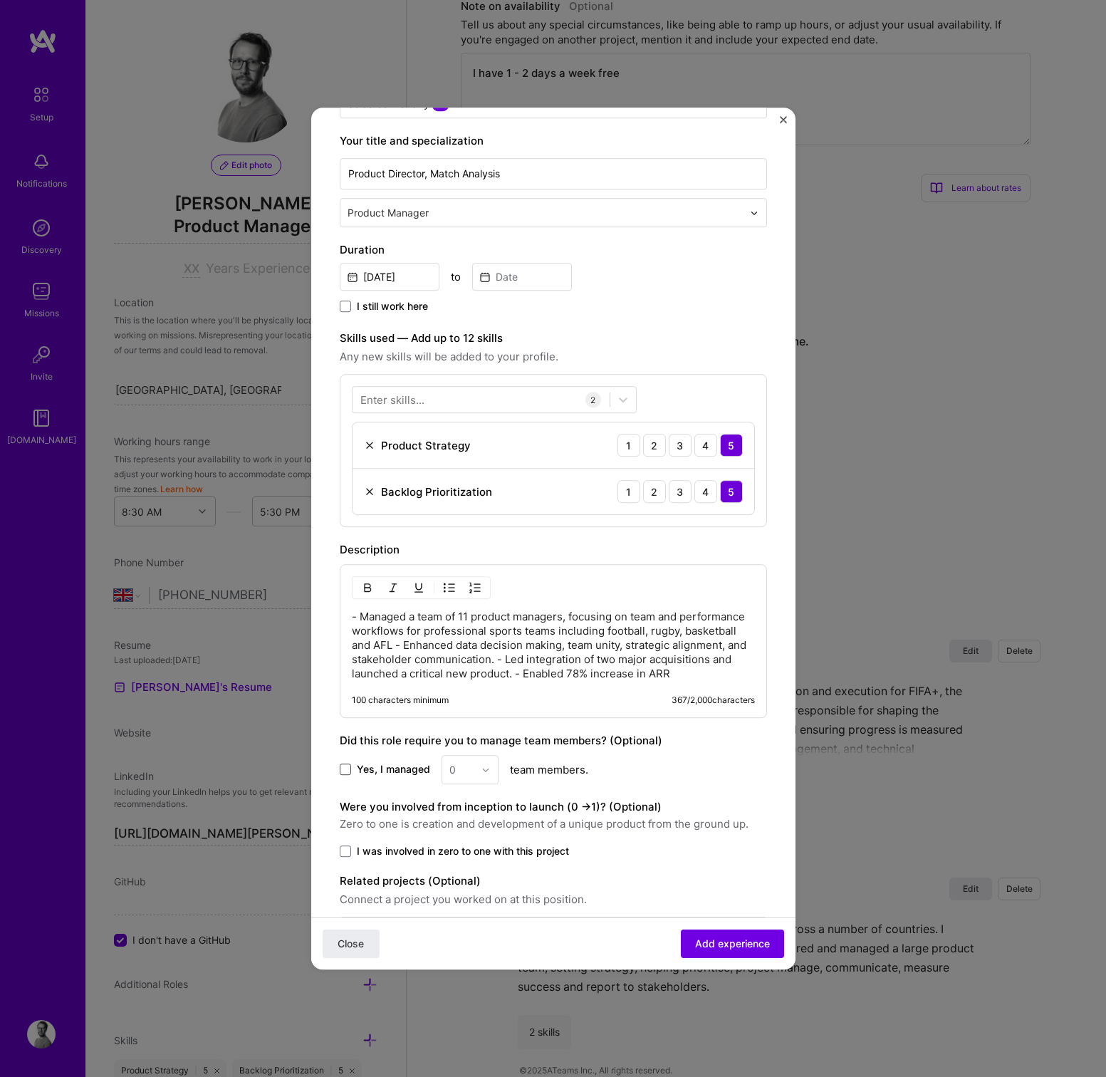
click at [341, 768] on span at bounding box center [345, 769] width 11 height 11
click at [0, 0] on input "Yes, I managed" at bounding box center [0, 0] width 0 height 0
click at [475, 772] on div "0" at bounding box center [461, 769] width 39 height 28
click at [463, 955] on div "11" at bounding box center [470, 957] width 48 height 26
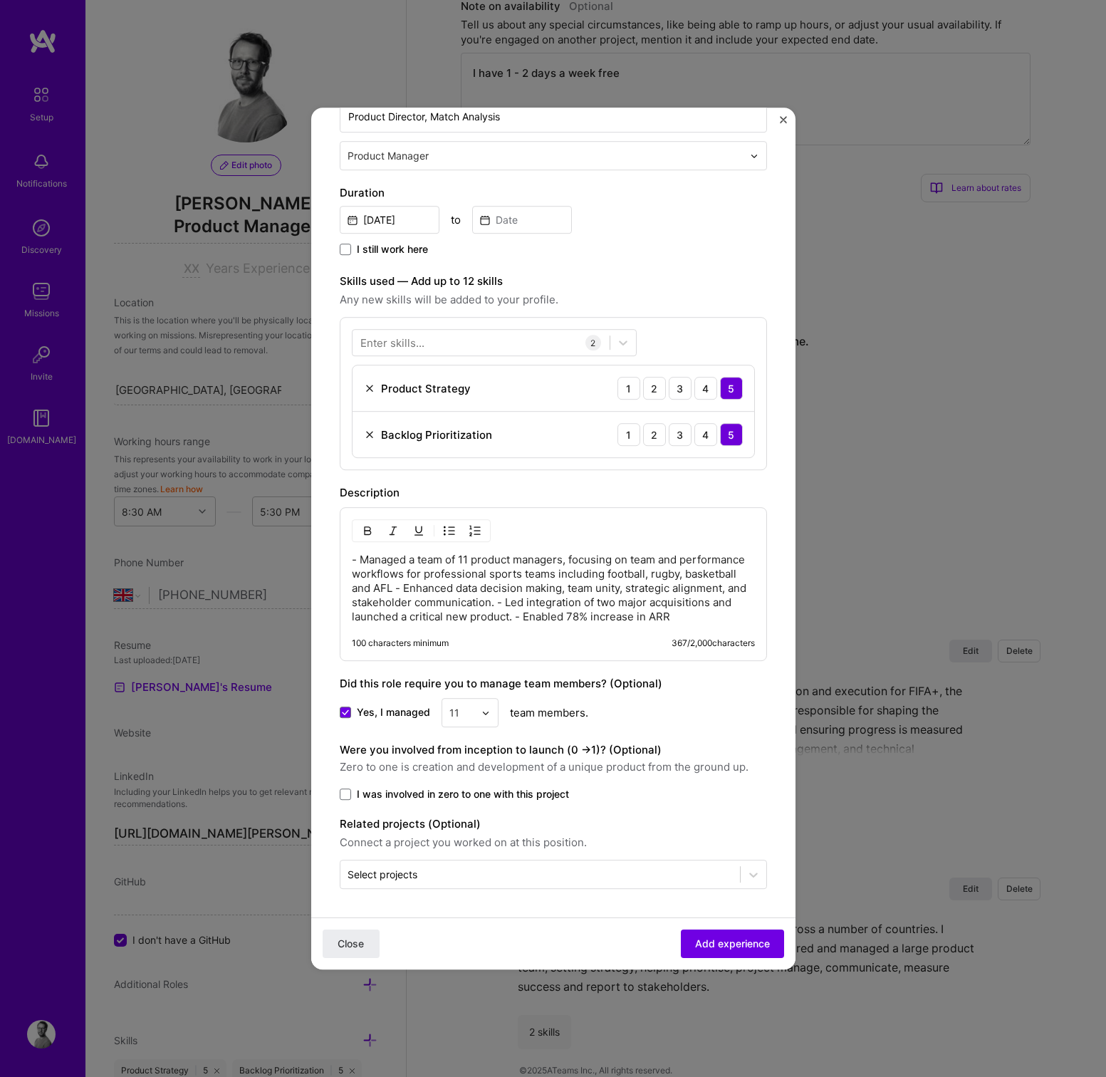
scroll to position [263, 0]
click at [718, 936] on button "Add experience" at bounding box center [732, 943] width 103 height 28
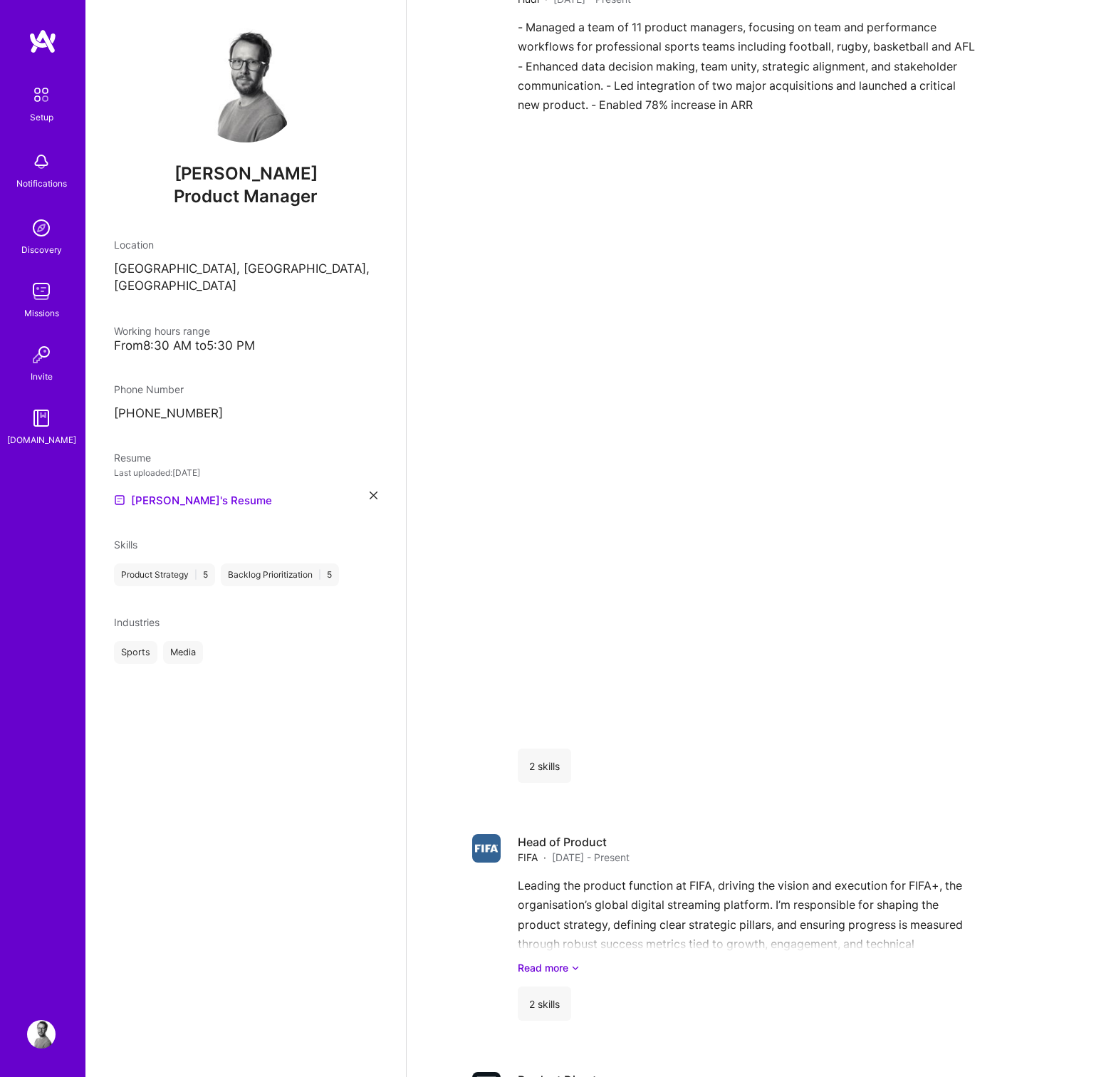
scroll to position [253, 0]
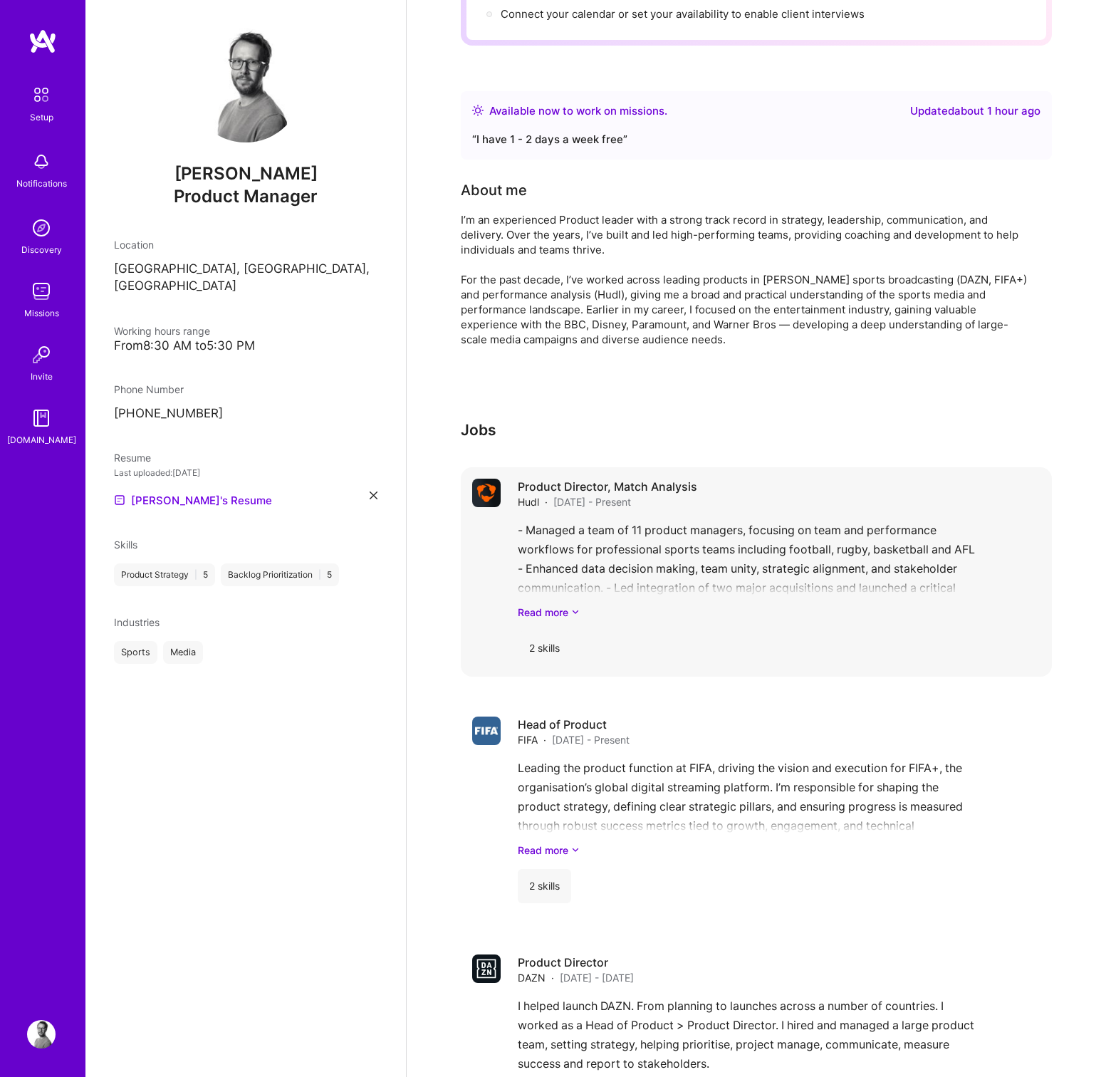
click at [972, 548] on div "- Managed a team of 11 product managers, focusing on team and performance workf…" at bounding box center [779, 569] width 523 height 99
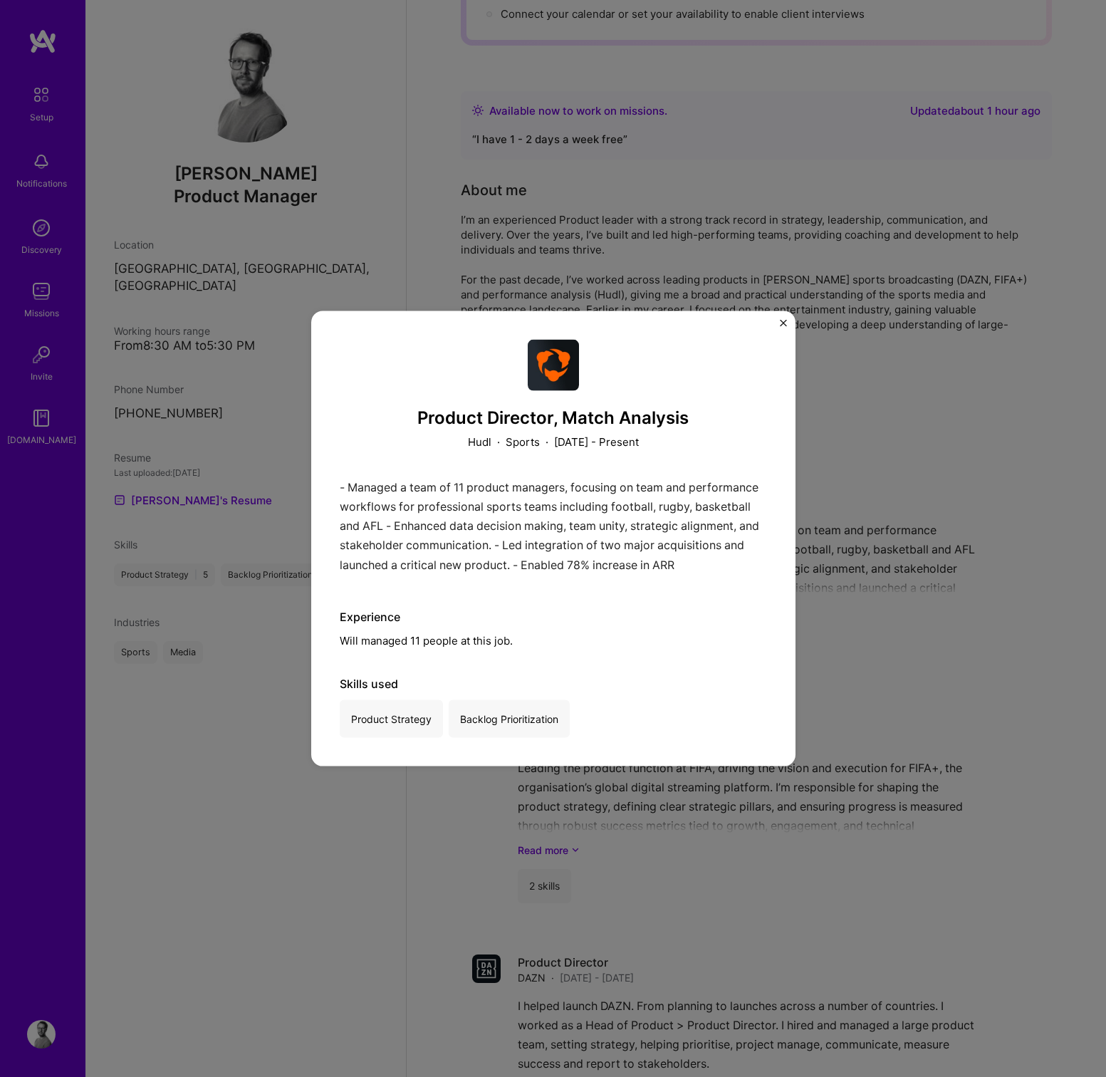
click at [779, 323] on div "Product Director, Match Analysis Hudl · Sports · [DATE] - Present - Managed a t…" at bounding box center [553, 538] width 484 height 455
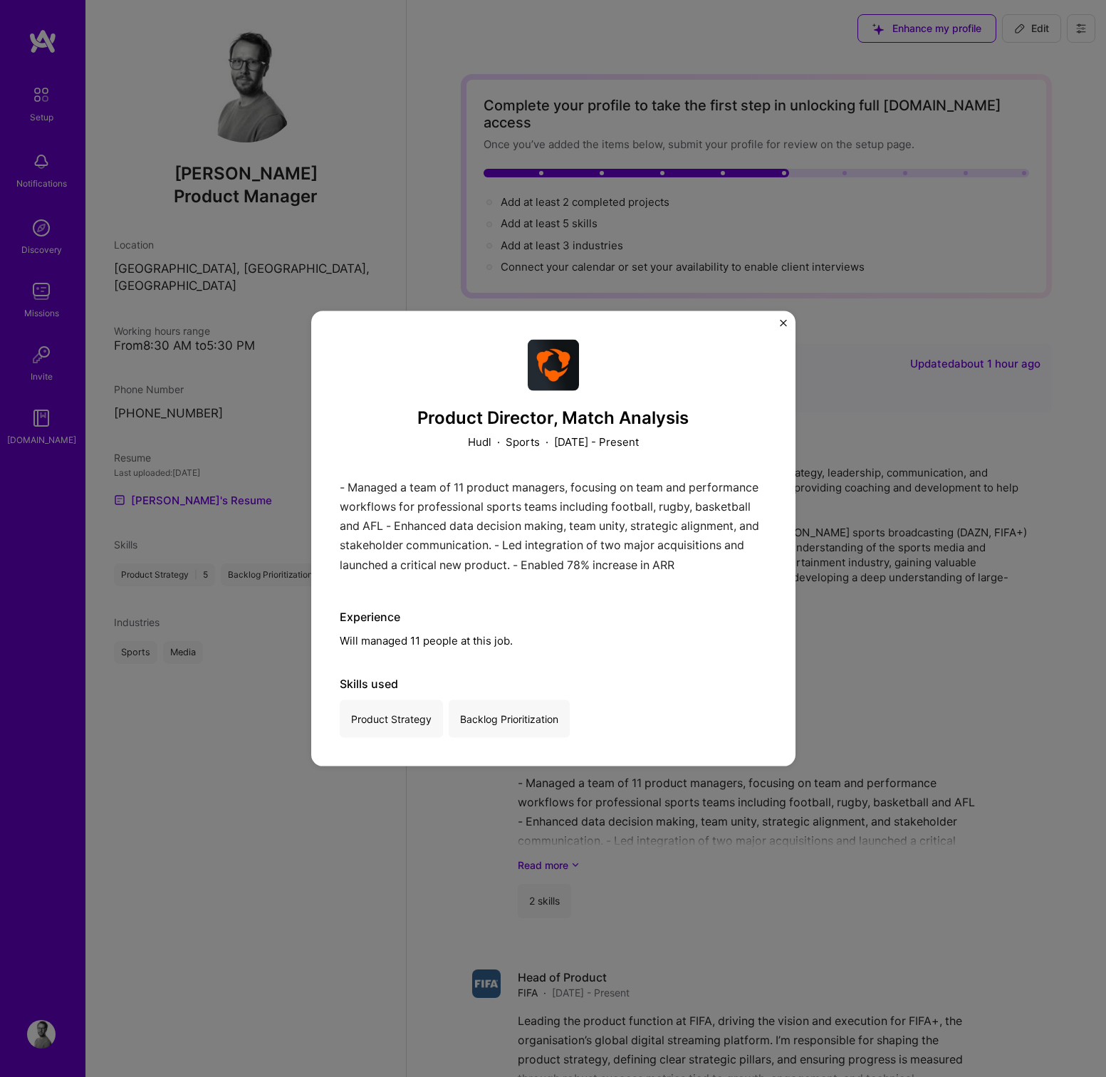
drag, startPoint x: 782, startPoint y: 318, endPoint x: 788, endPoint y: 310, distance: 9.1
click at [782, 318] on div "Product Director, Match Analysis Hudl · Sports · [DATE] - Present - Managed a t…" at bounding box center [553, 538] width 484 height 455
click at [783, 323] on img "Close" at bounding box center [783, 323] width 7 height 7
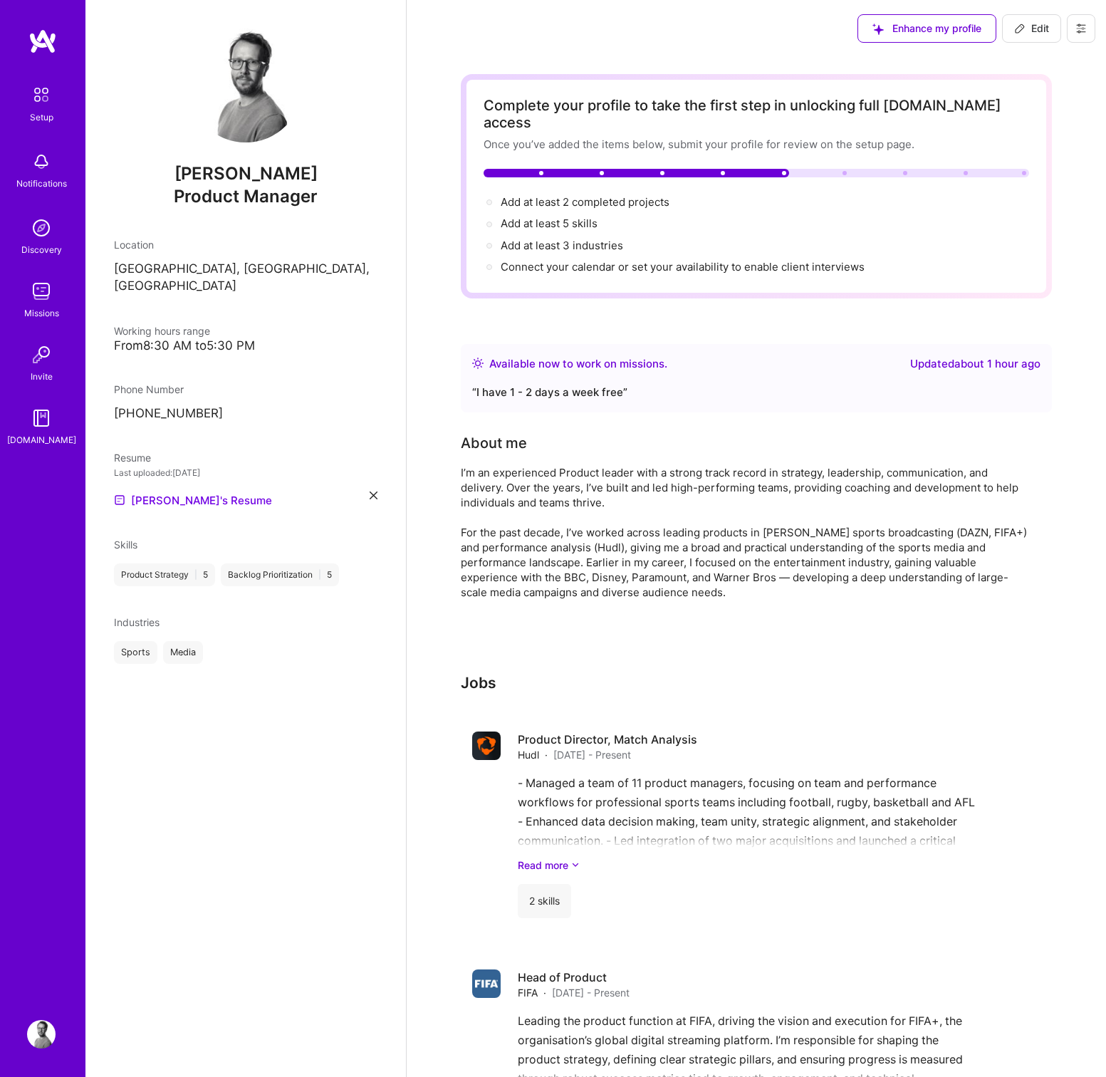
click at [1026, 31] on span "Edit" at bounding box center [1031, 28] width 35 height 14
select select "Right Now"
select select "GB"
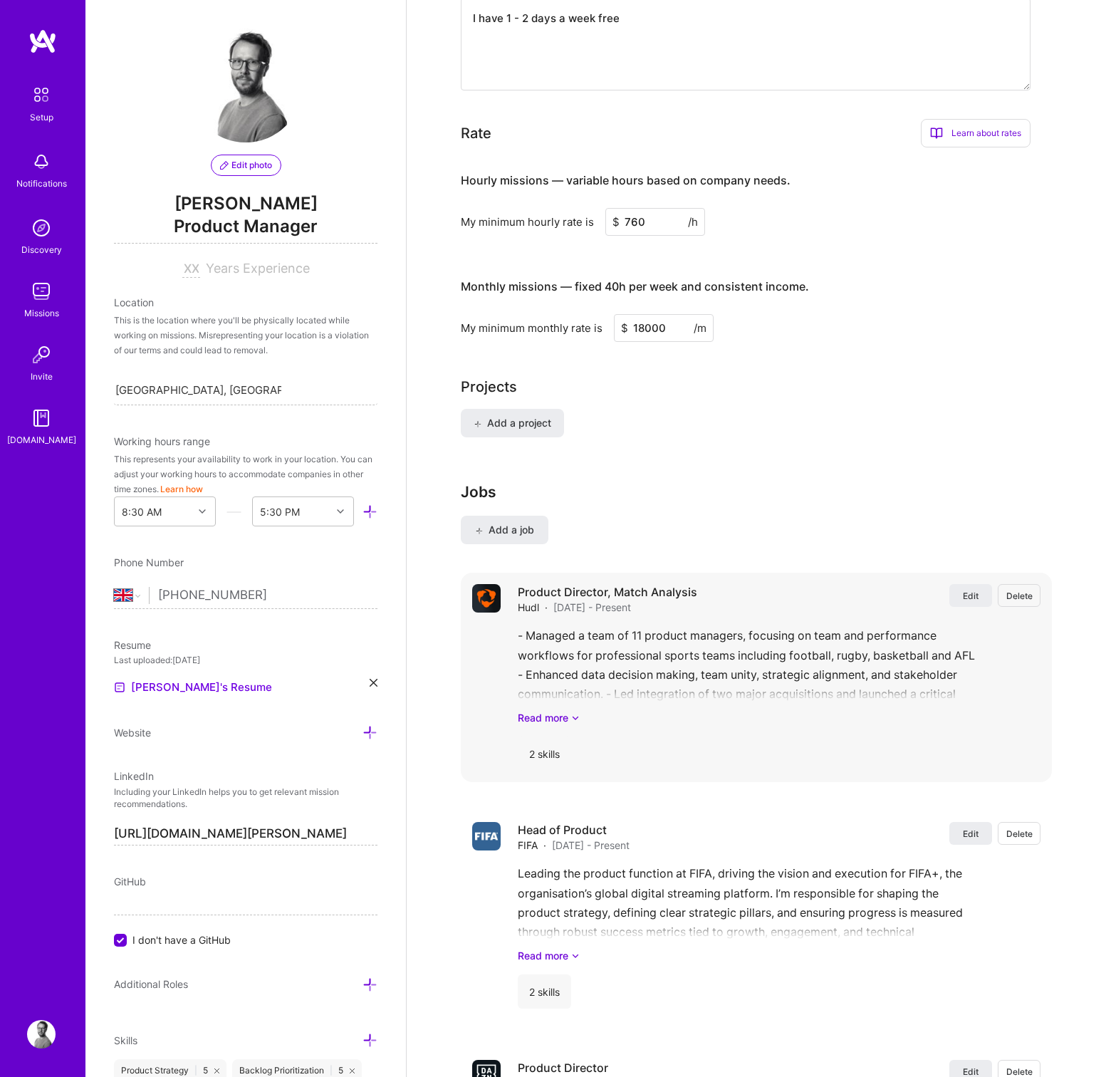
scroll to position [833, 0]
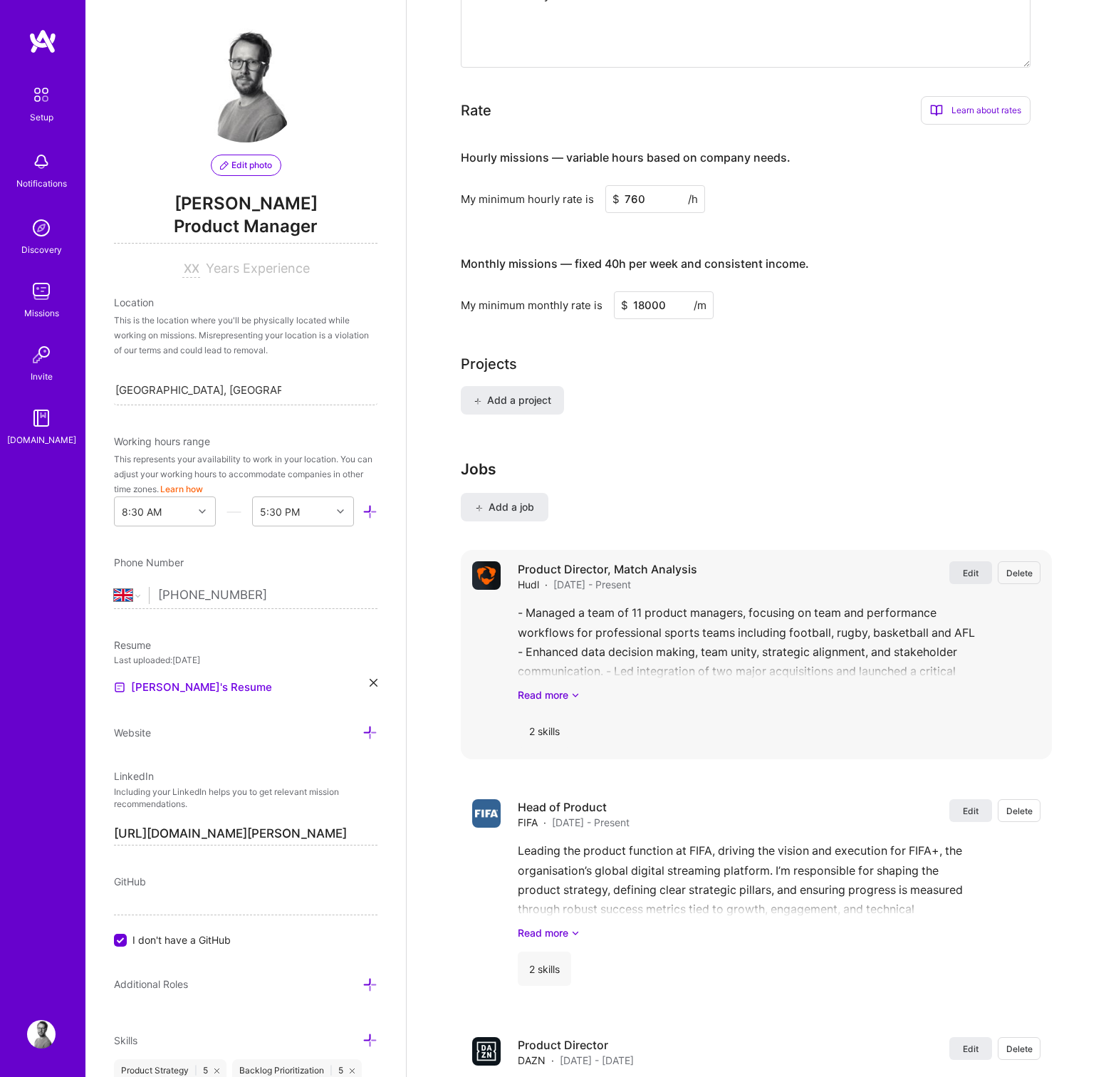
click at [958, 561] on button "Edit" at bounding box center [970, 572] width 43 height 23
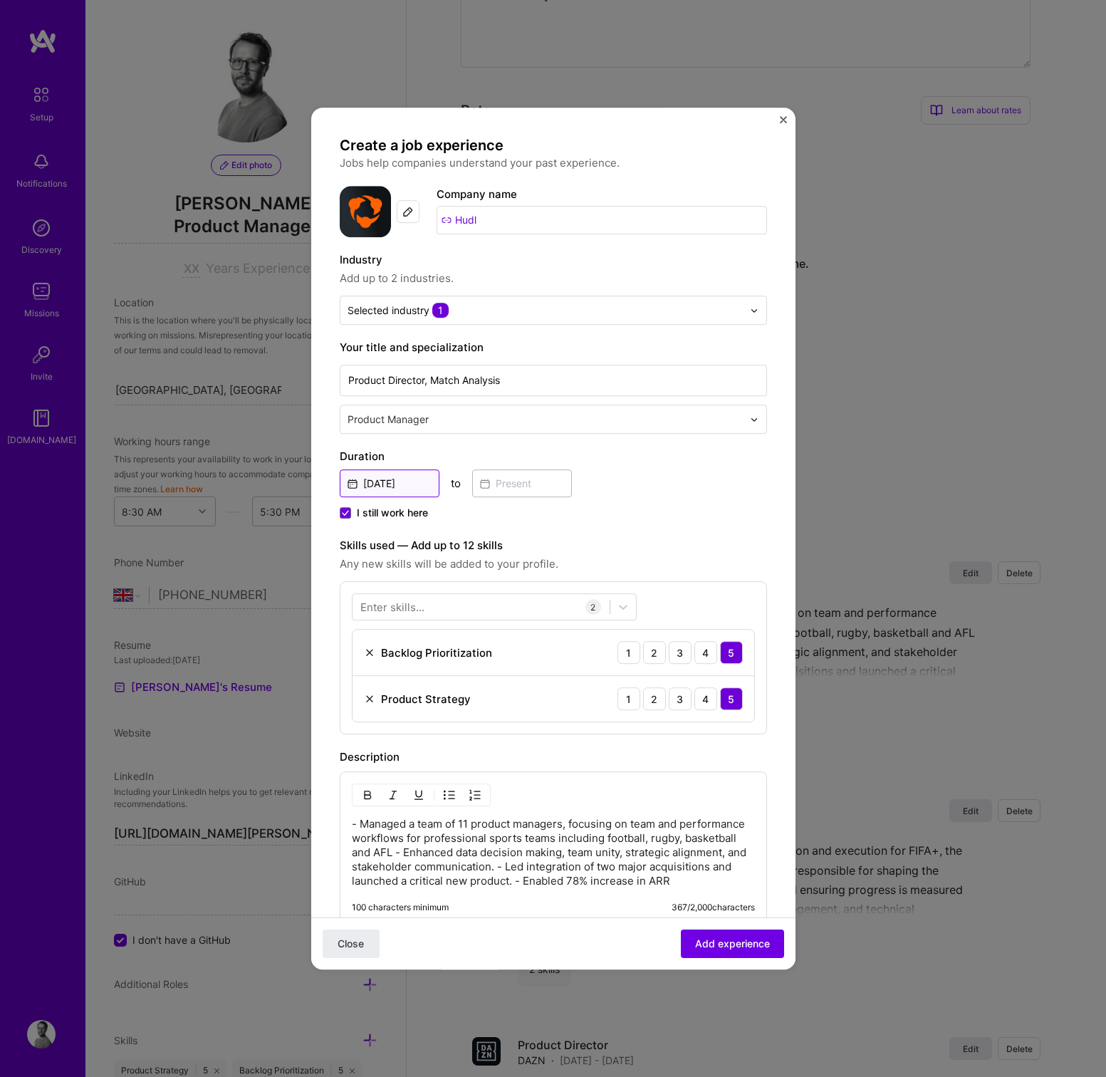
click at [393, 486] on input "[DATE]" at bounding box center [390, 483] width 100 height 28
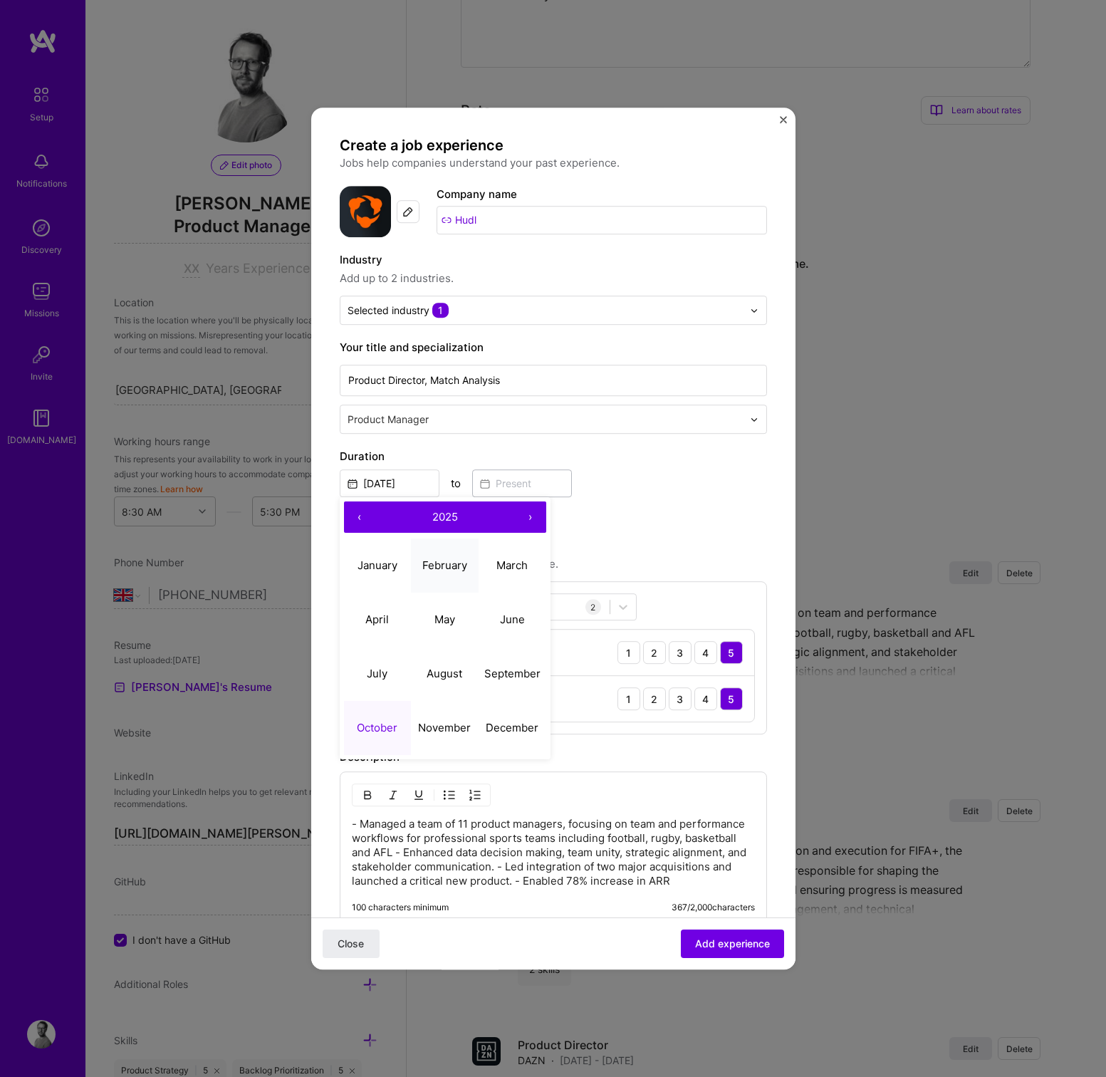
click at [441, 570] on abbr "February" at bounding box center [444, 565] width 45 height 14
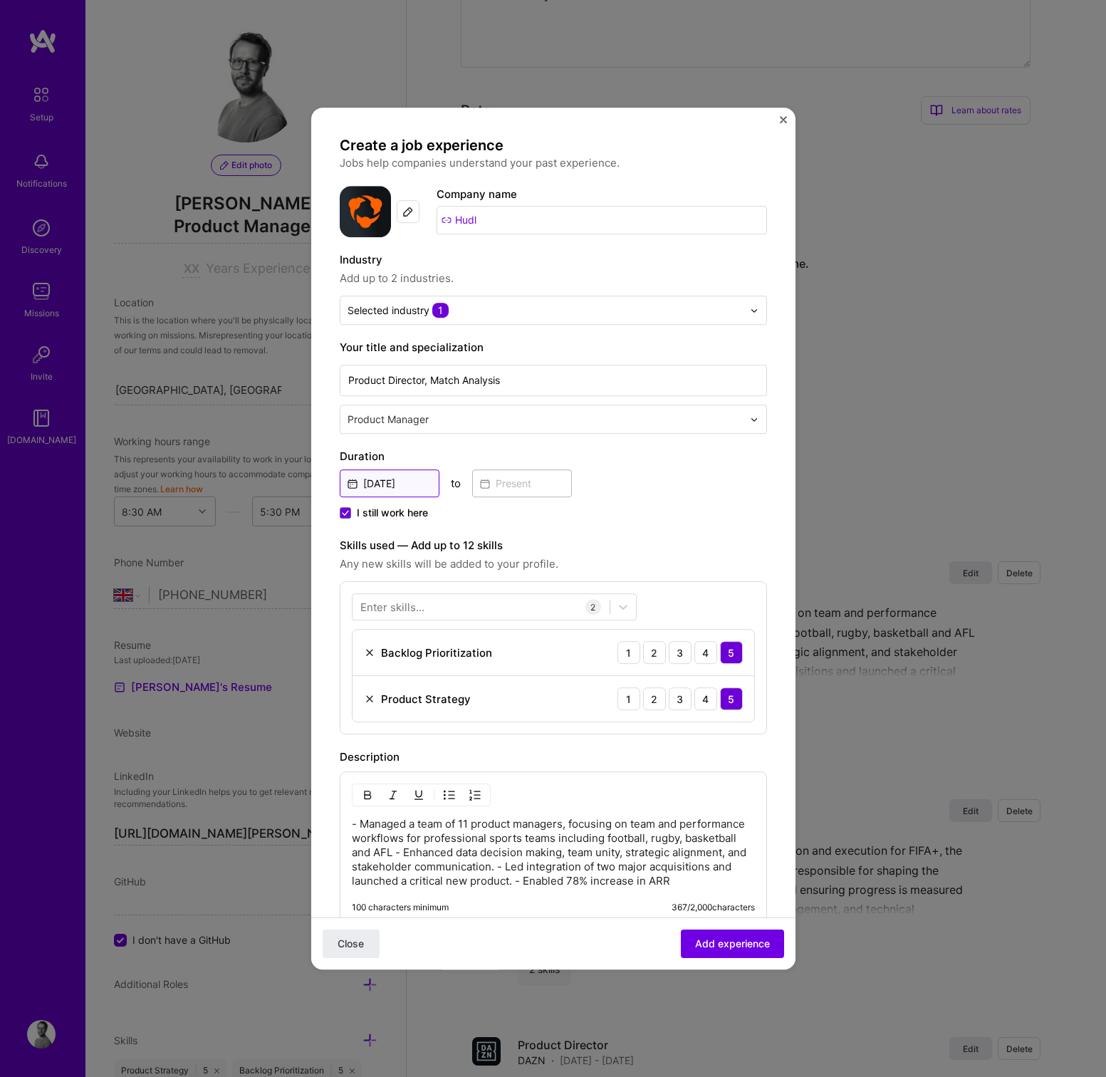
click at [366, 480] on input "[DATE]" at bounding box center [390, 483] width 100 height 28
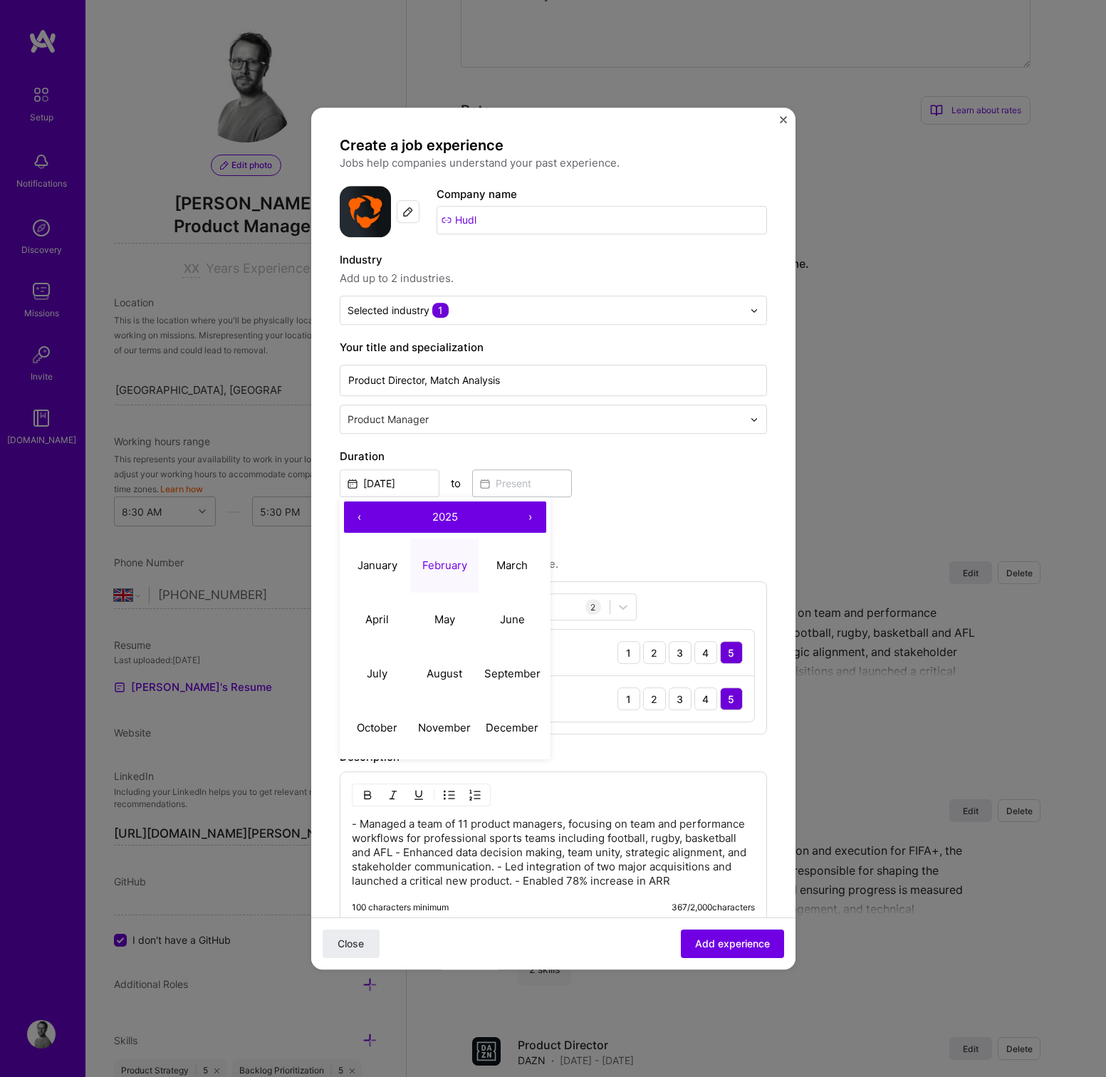
click at [366, 518] on button "‹" at bounding box center [359, 516] width 31 height 31
click at [360, 522] on button "‹" at bounding box center [359, 516] width 31 height 31
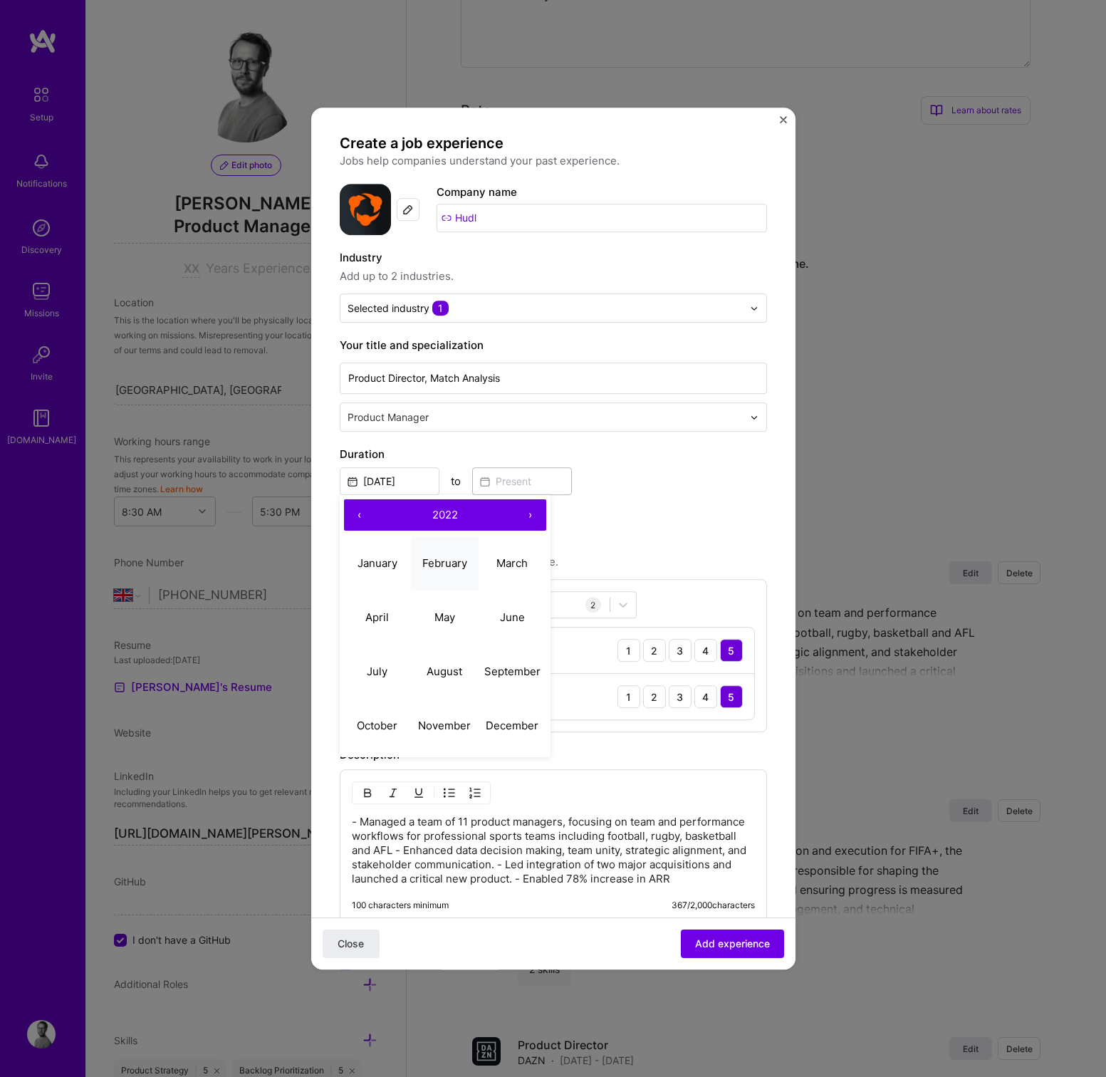
scroll to position [0, 0]
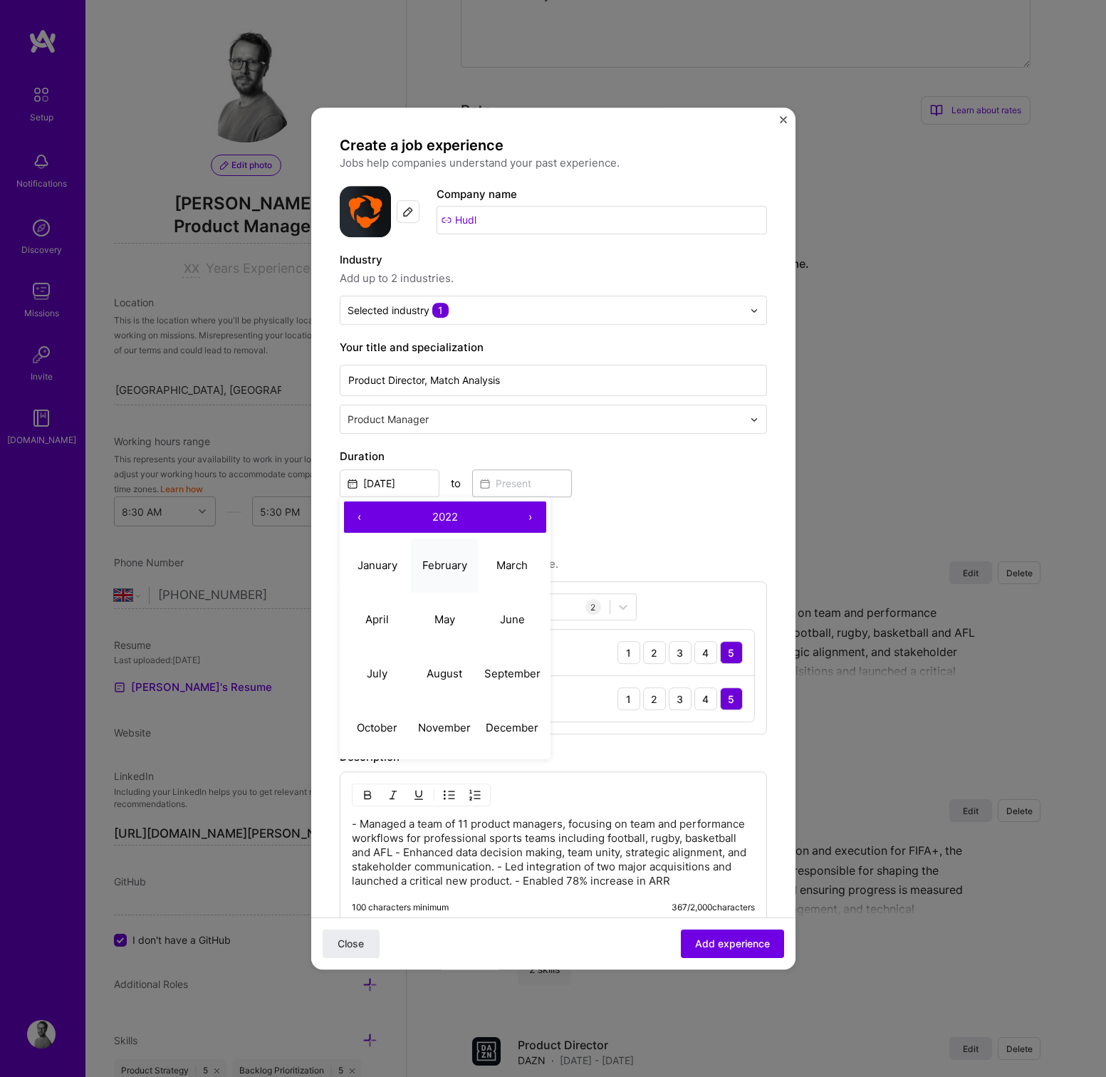
click at [449, 567] on abbr "February" at bounding box center [444, 565] width 45 height 14
type input "[DATE]"
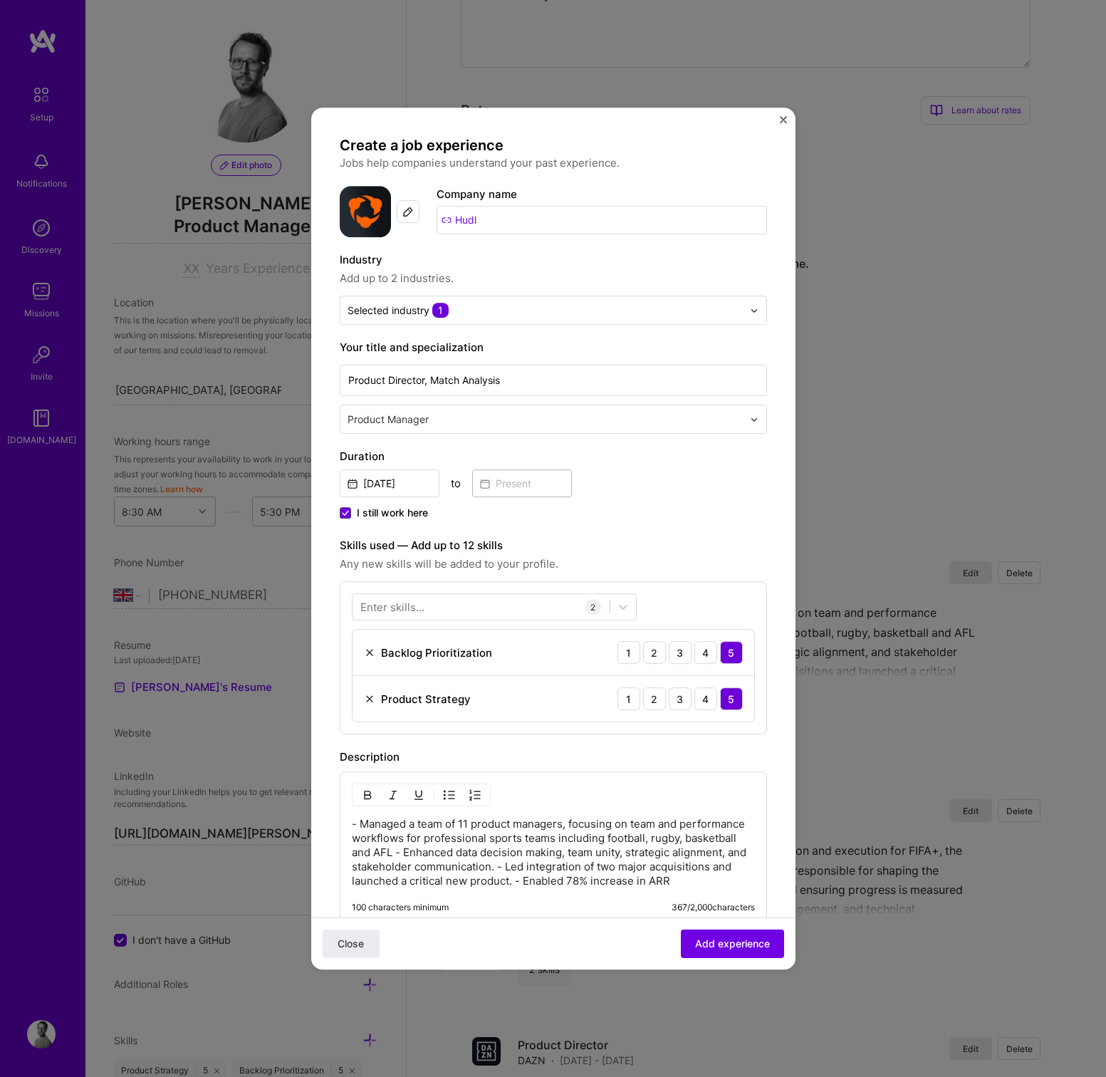
click at [342, 516] on span at bounding box center [345, 512] width 11 height 11
click at [0, 0] on input "I still work here" at bounding box center [0, 0] width 0 height 0
click at [491, 489] on input at bounding box center [522, 483] width 100 height 28
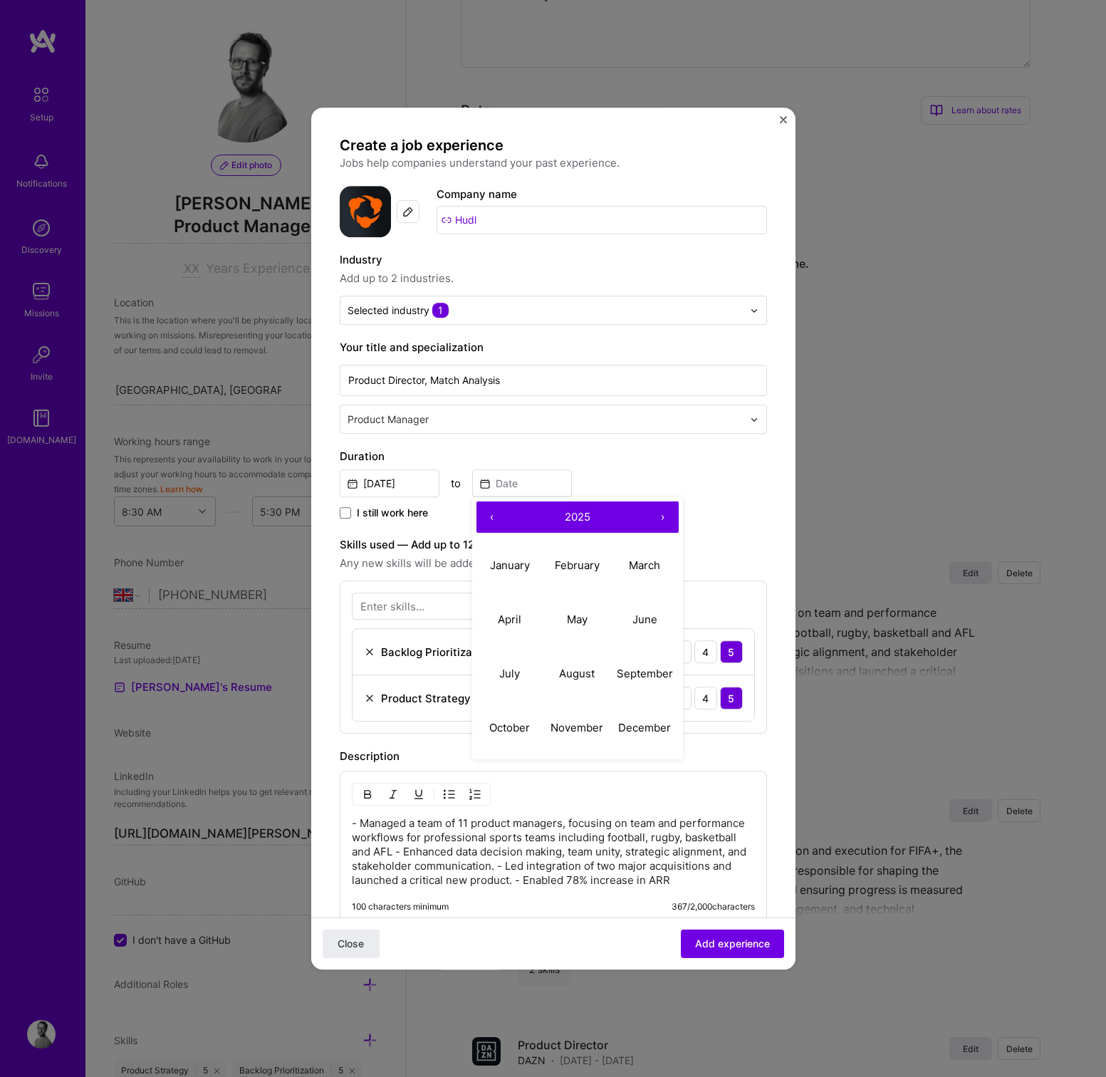
drag, startPoint x: 597, startPoint y: 680, endPoint x: 597, endPoint y: 673, distance: 7.2
click at [597, 680] on button "August" at bounding box center [577, 673] width 68 height 54
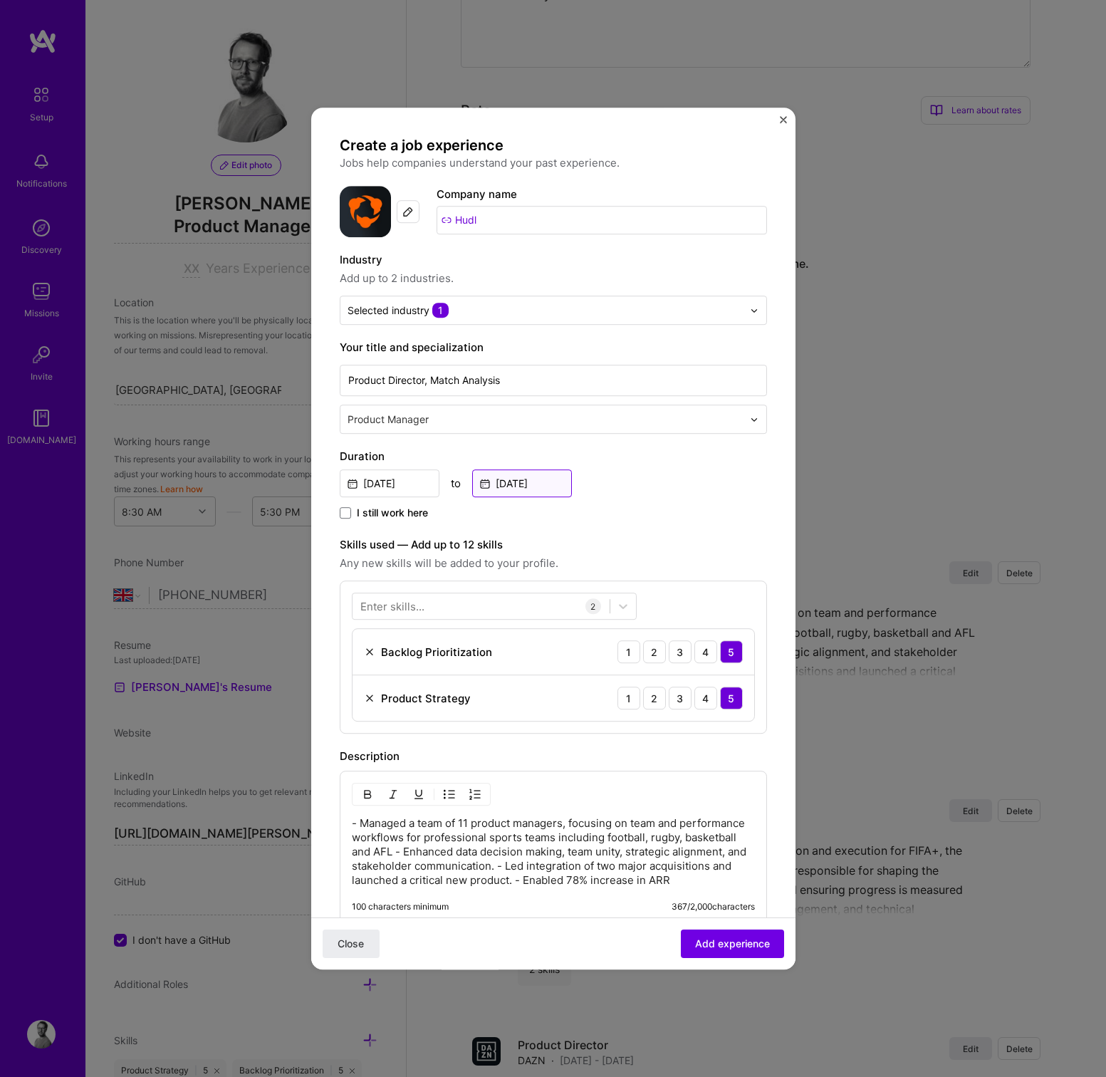
click at [533, 479] on input "[DATE]" at bounding box center [522, 483] width 100 height 28
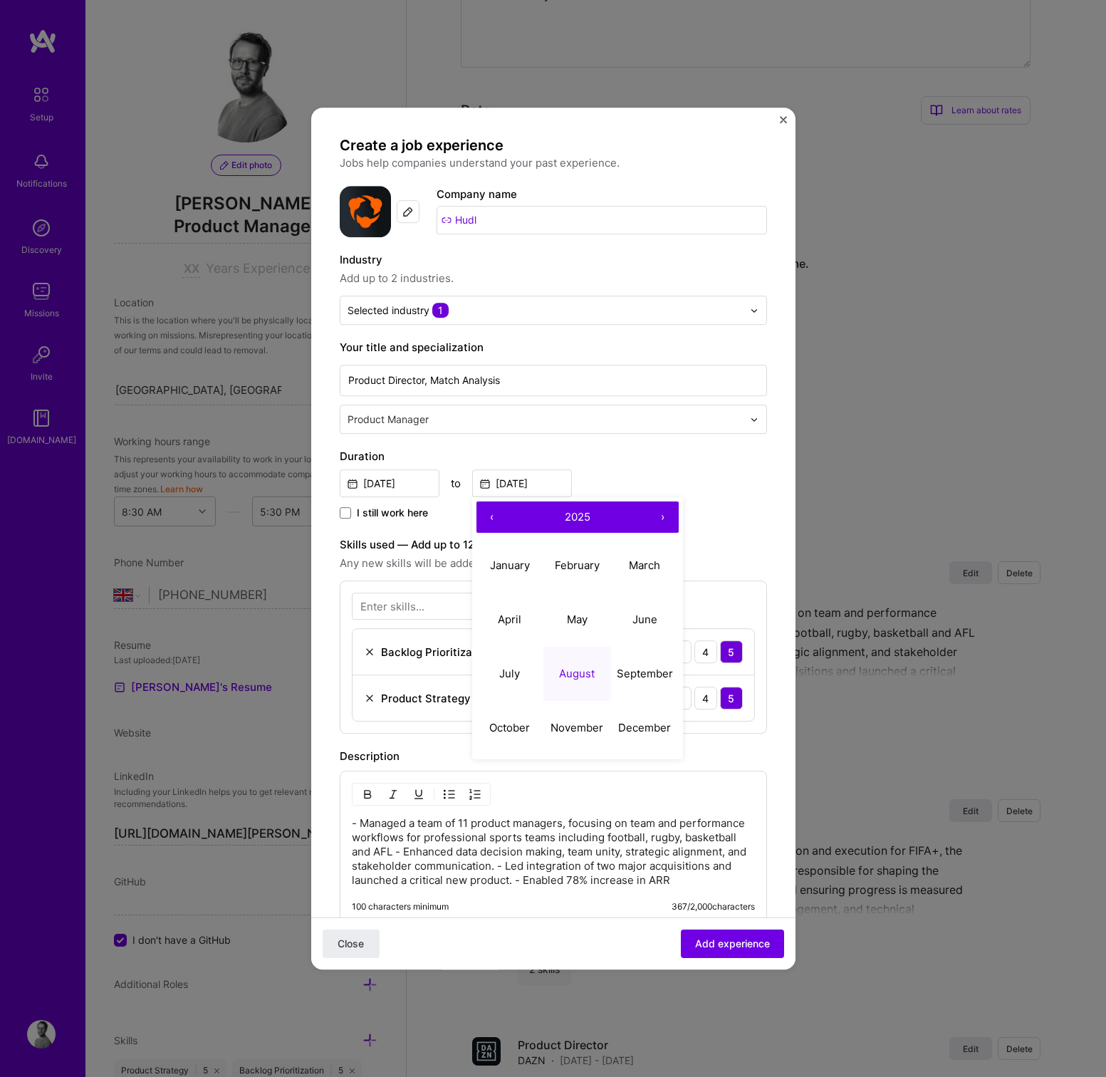
click at [489, 517] on button "‹" at bounding box center [491, 516] width 31 height 31
click at [587, 667] on abbr "August" at bounding box center [577, 673] width 36 height 14
type input "[DATE]"
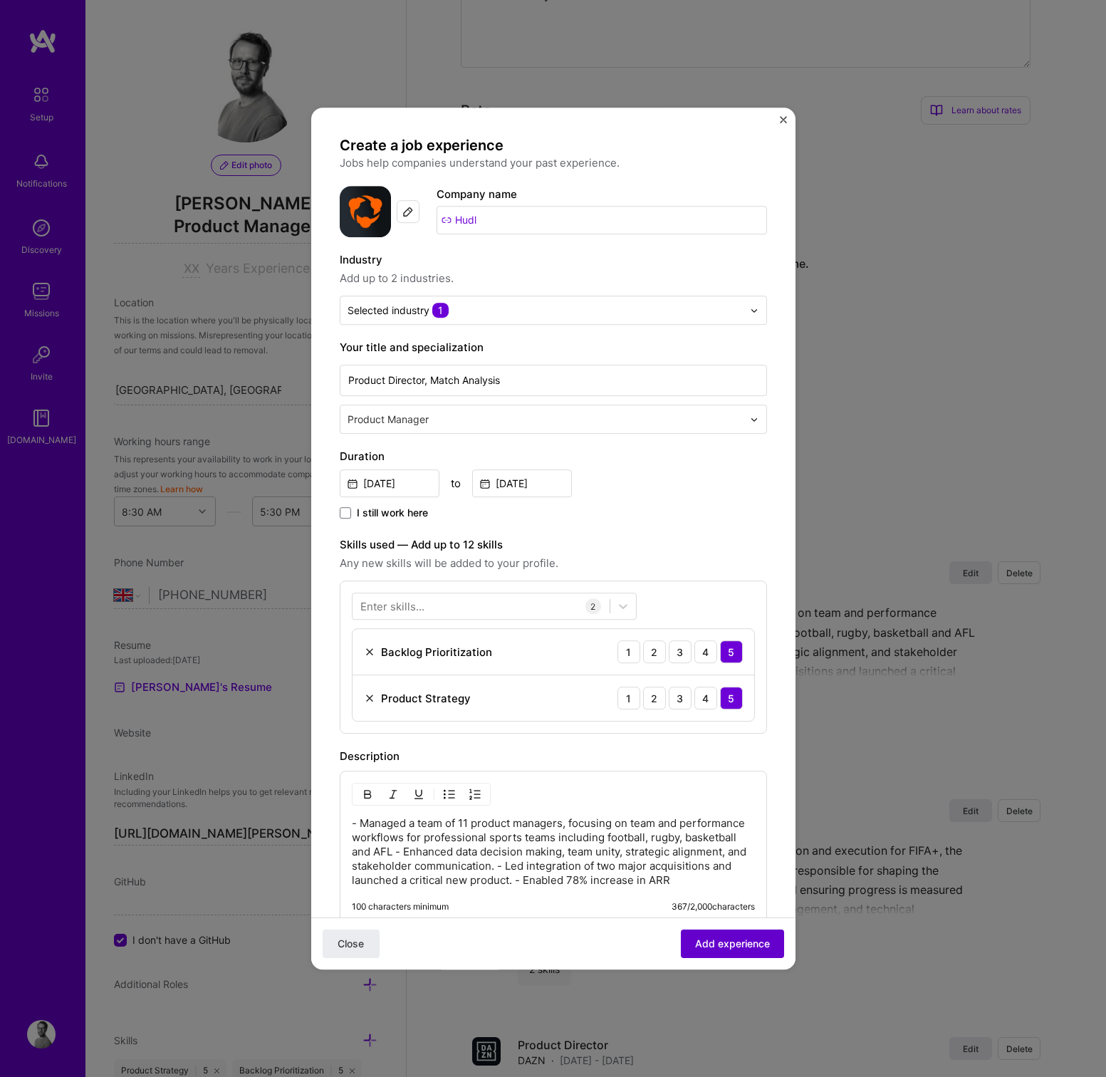
click at [731, 948] on span "Add experience" at bounding box center [732, 943] width 75 height 14
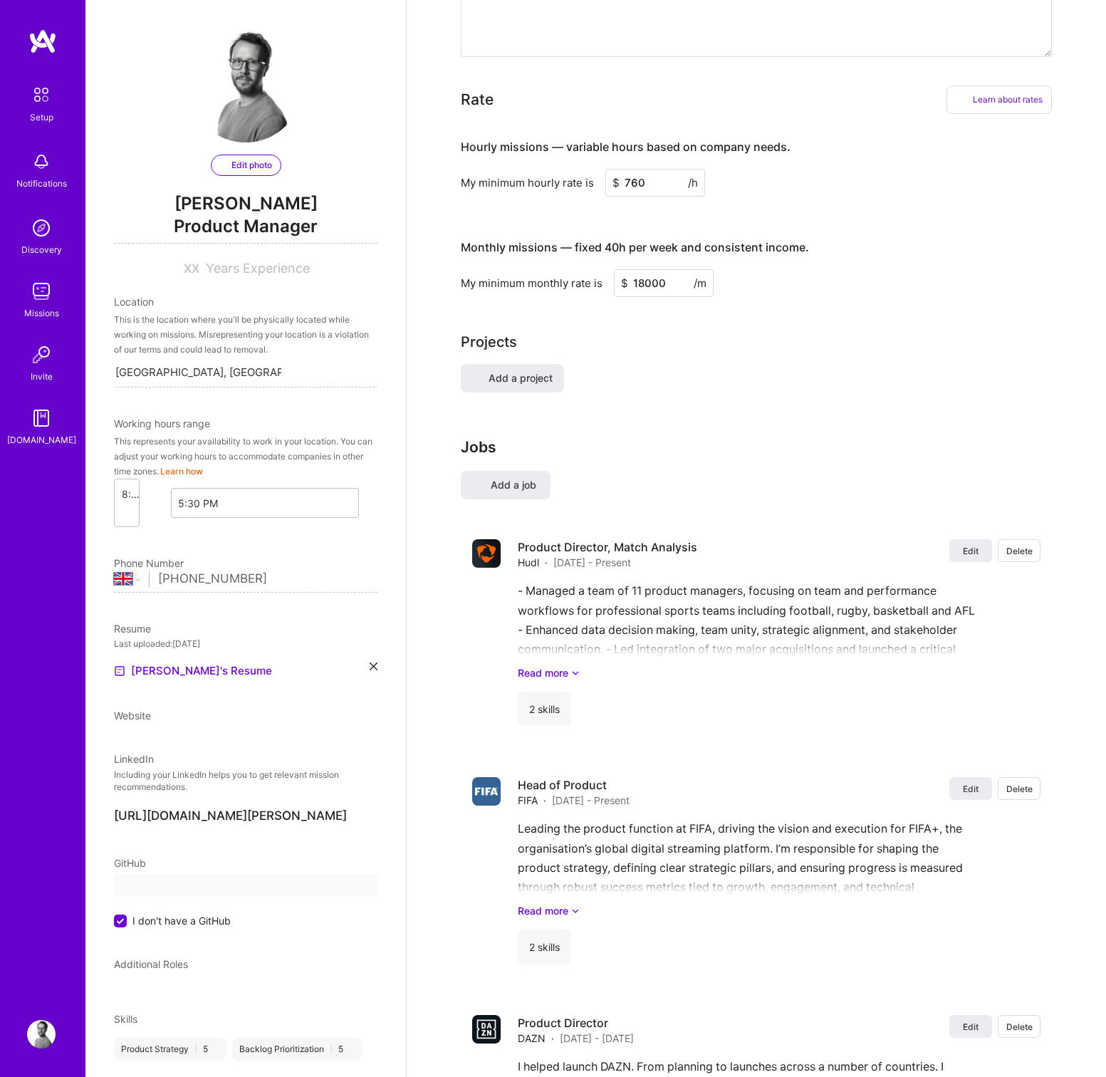
select select "Right Now"
select select "GB"
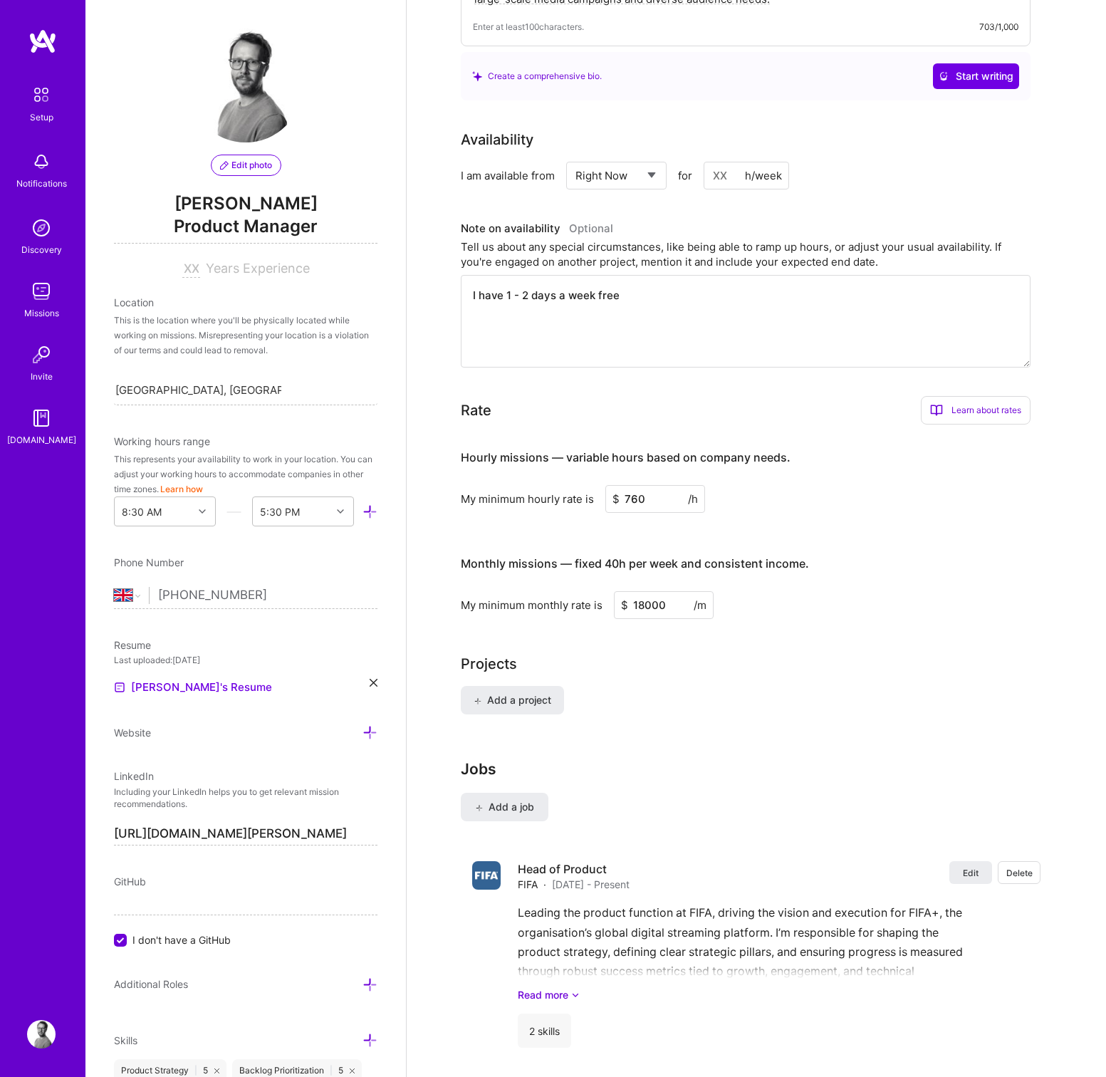
scroll to position [603, 0]
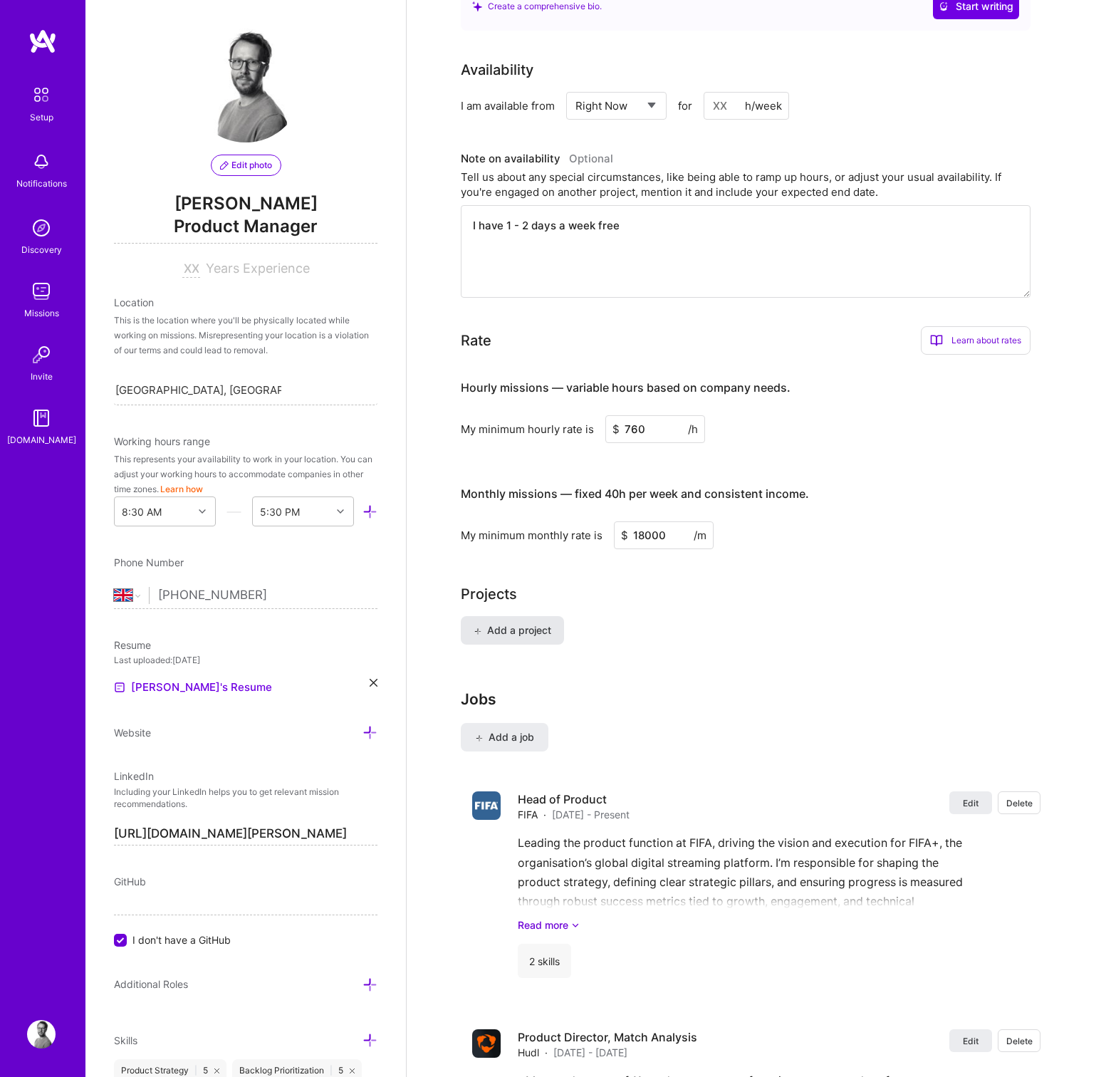
click at [490, 622] on button "Add a project" at bounding box center [512, 630] width 103 height 28
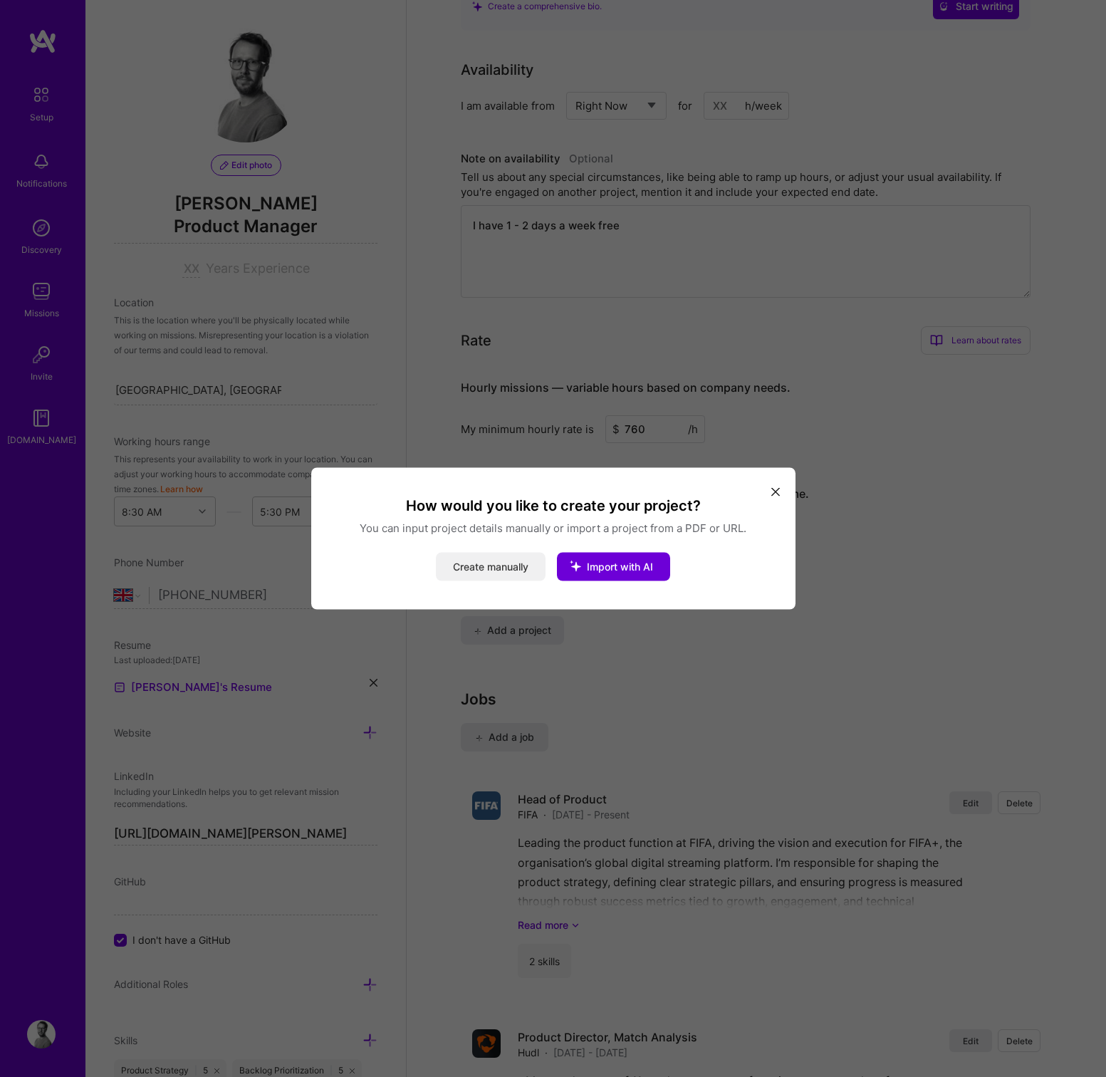
click at [462, 558] on button "Create manually" at bounding box center [491, 566] width 110 height 28
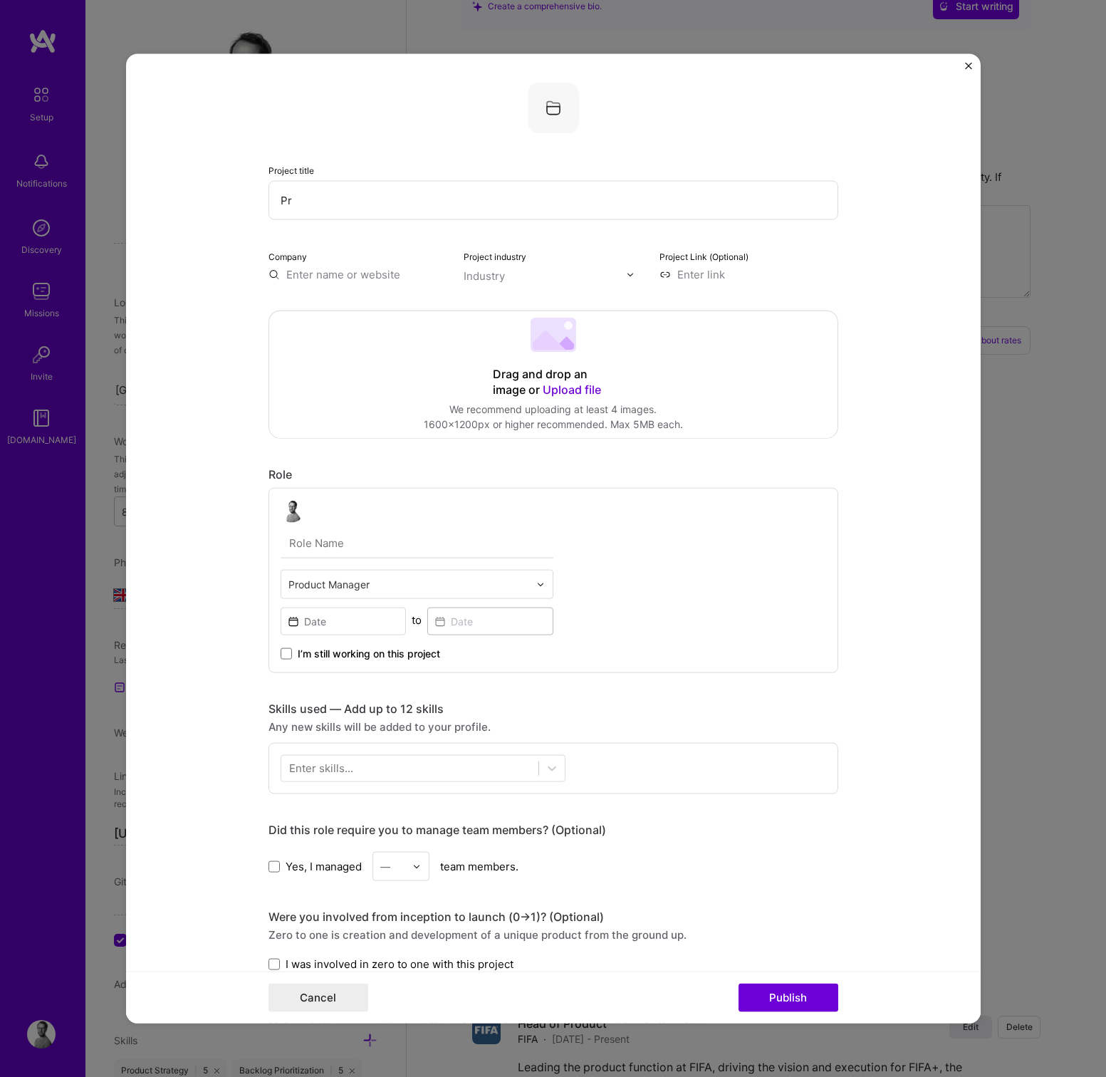
type input "P"
type input "Business Strategy"
type input "Business Consultant"
click at [280, 199] on input "Business Strategy" at bounding box center [553, 200] width 570 height 39
type input "New Business Strategy"
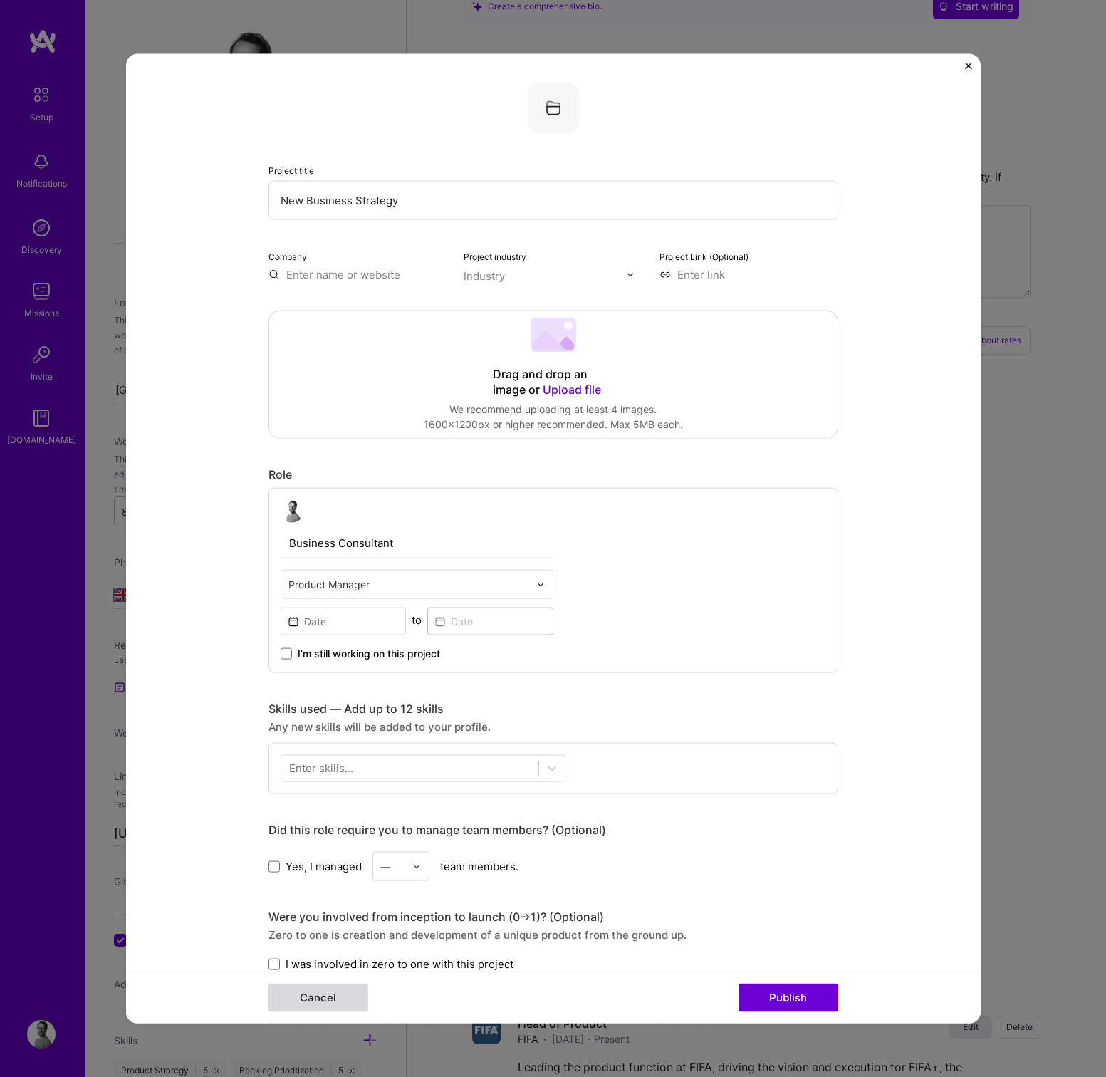
click at [314, 1007] on button "Cancel" at bounding box center [318, 997] width 100 height 28
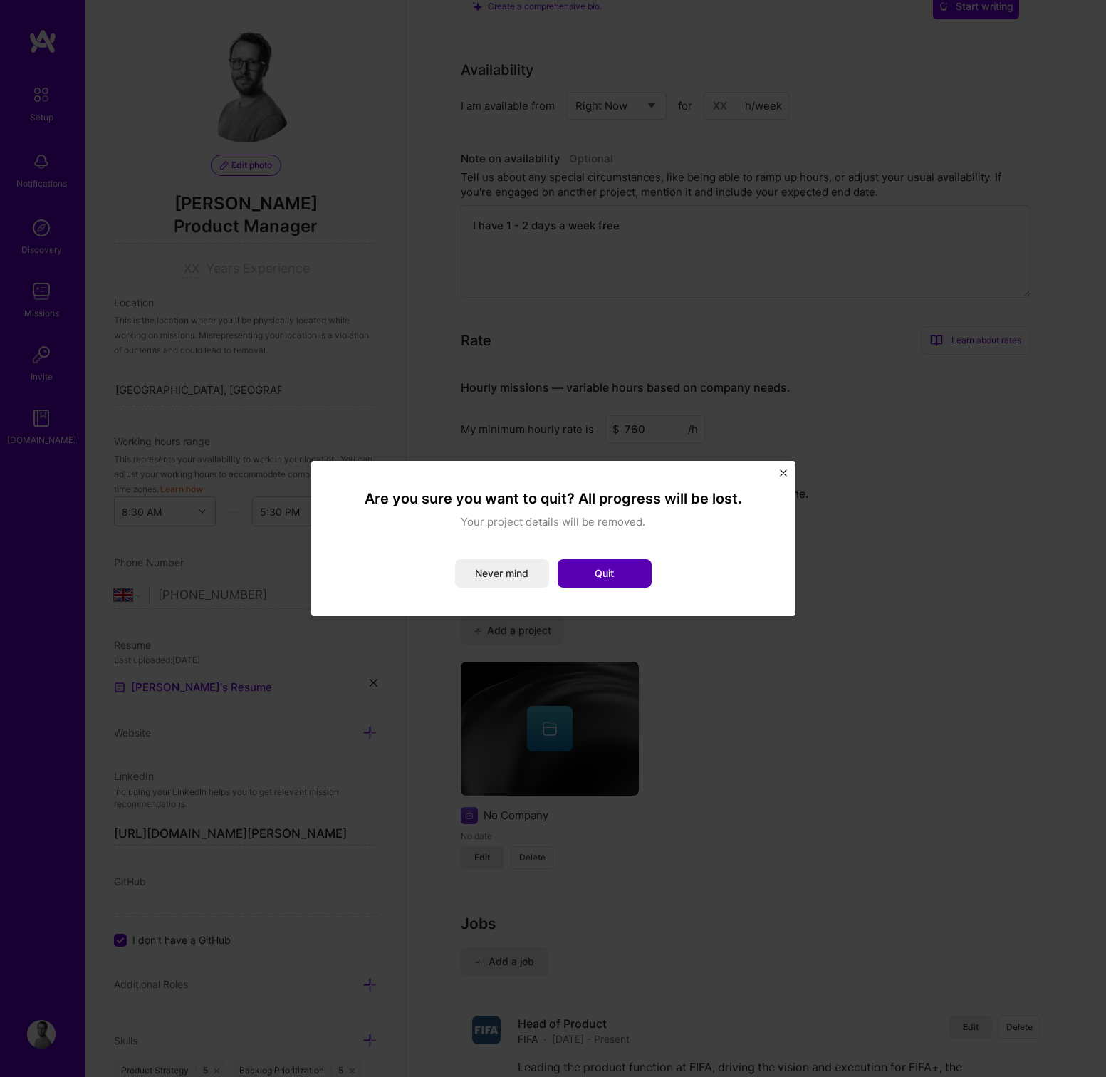
click at [615, 576] on button "Quit" at bounding box center [604, 573] width 94 height 28
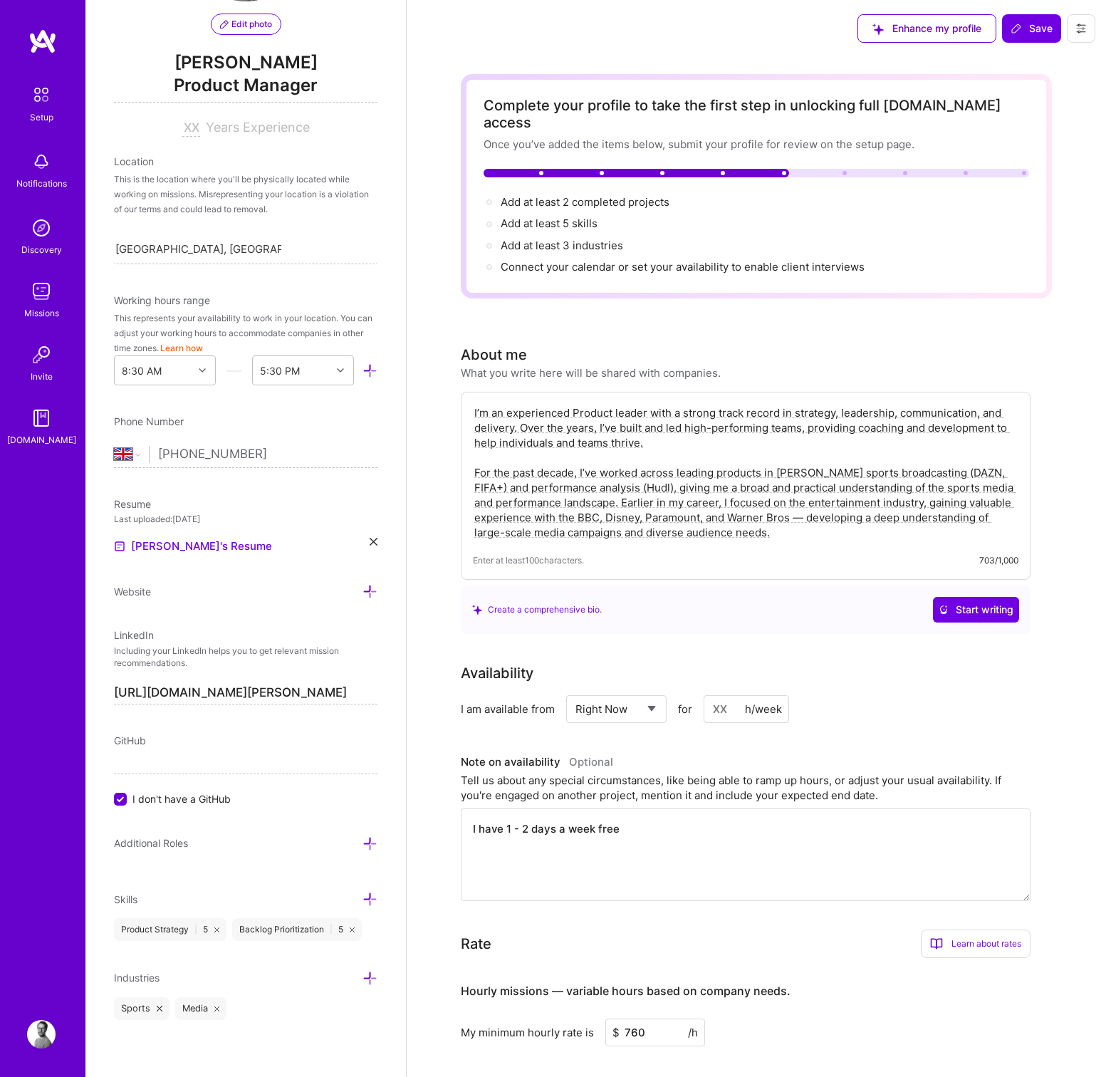
scroll to position [140, 0]
click at [366, 976] on icon at bounding box center [369, 978] width 15 height 15
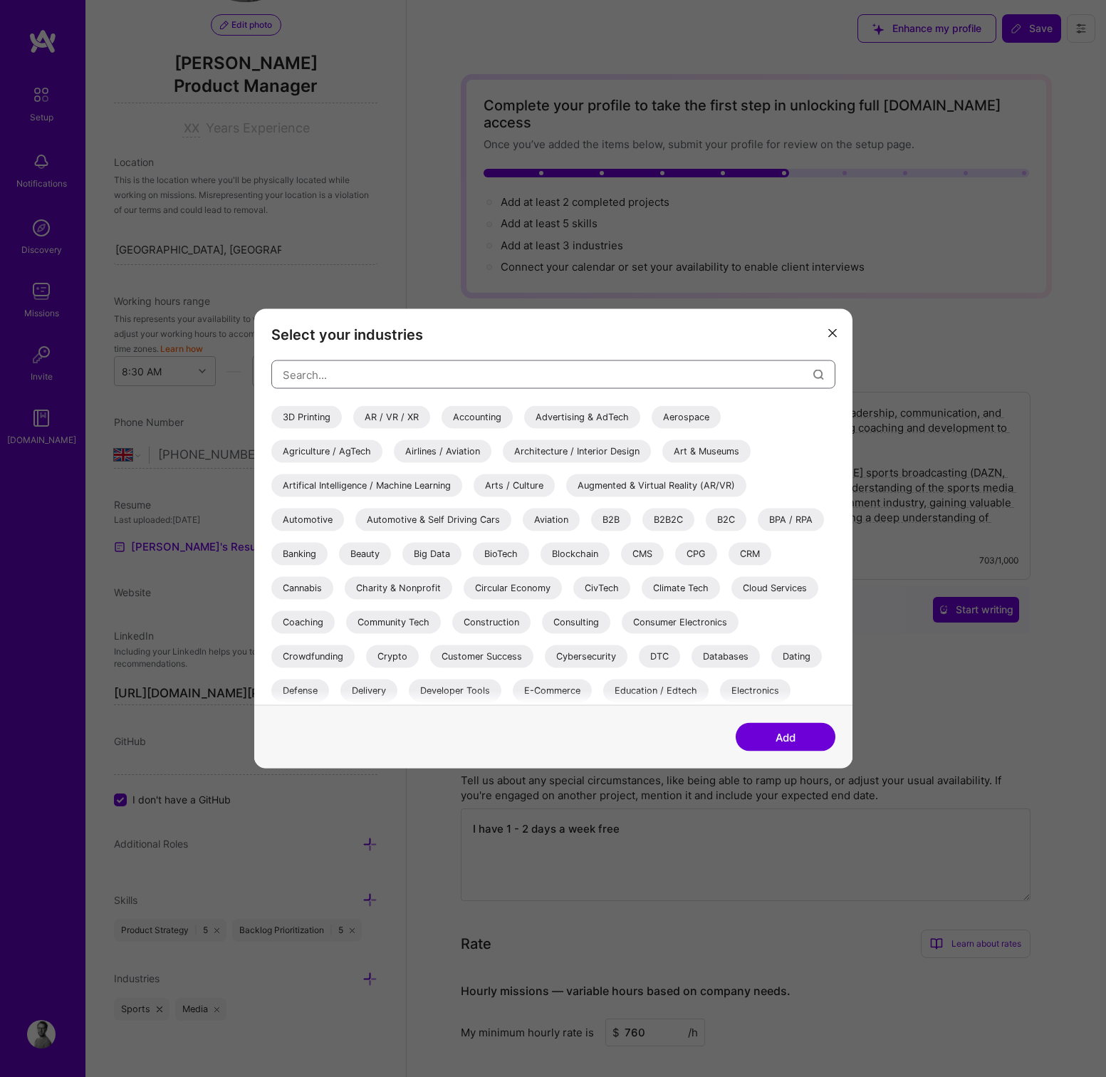
click at [313, 373] on input "modal" at bounding box center [548, 374] width 530 height 36
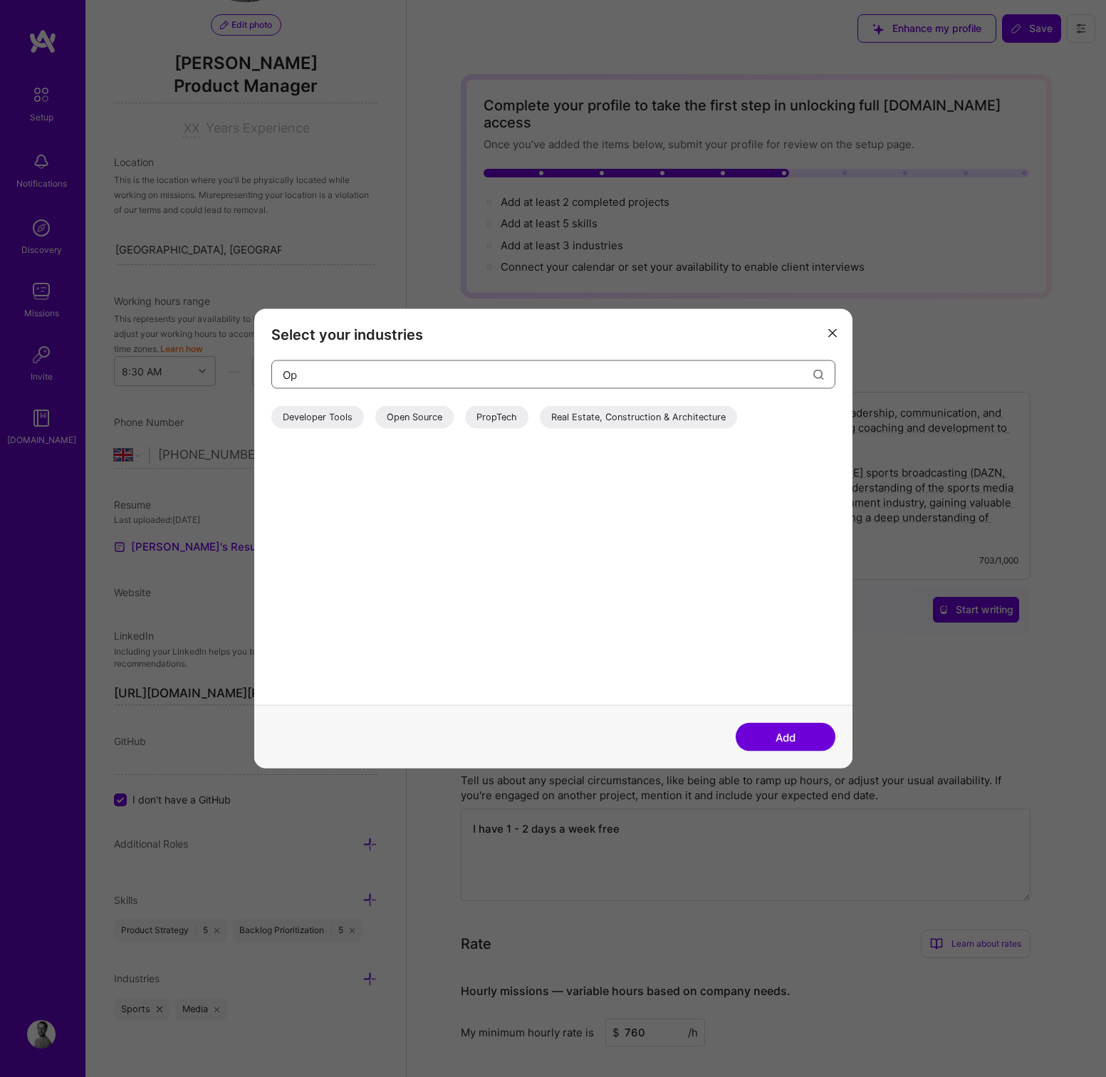
type input "O"
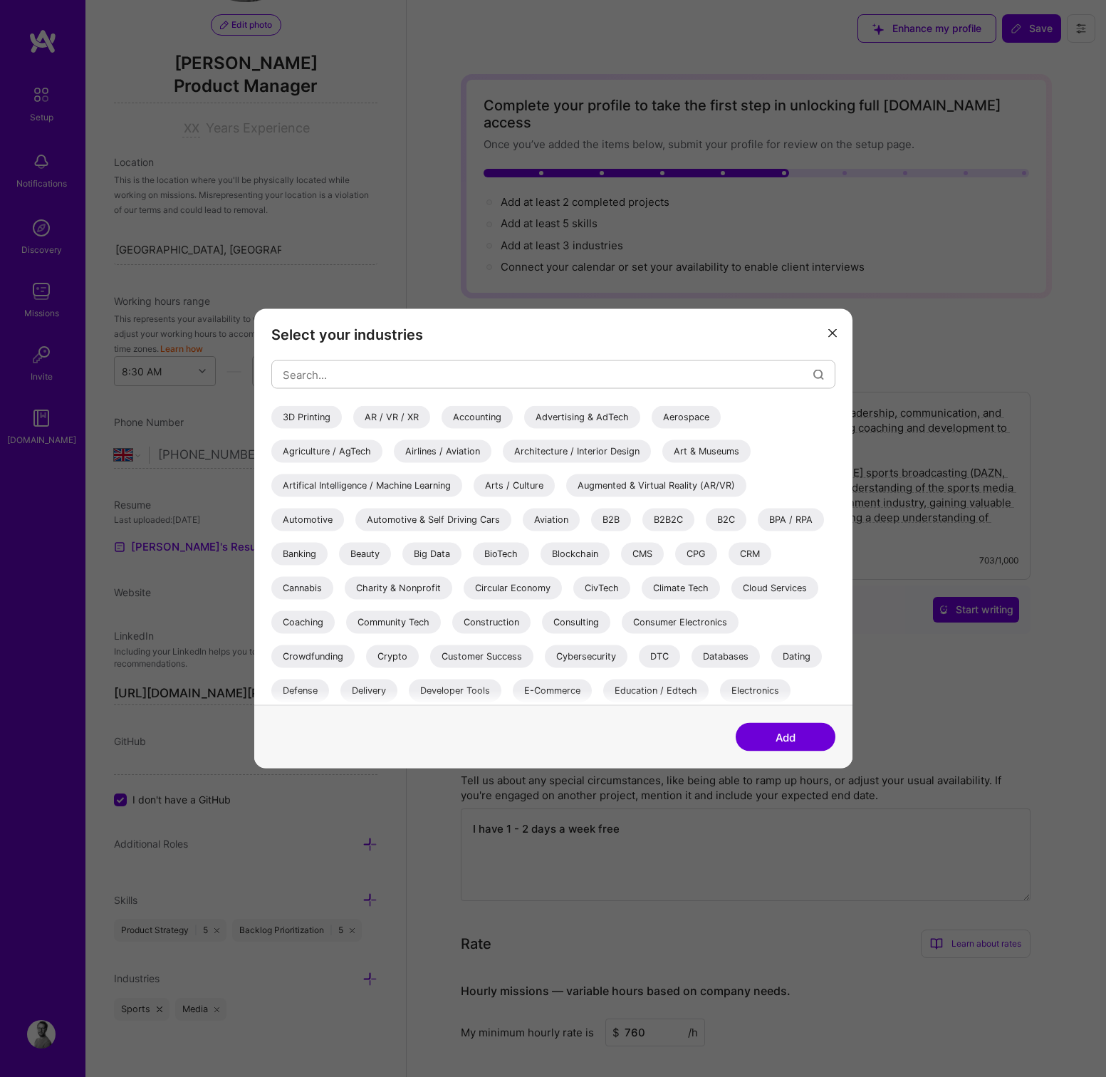
click at [336, 491] on div "Artifical Intelligence / Machine Learning" at bounding box center [366, 485] width 191 height 23
click at [616, 515] on div "B2B" at bounding box center [611, 519] width 40 height 23
click at [690, 515] on div "B2B2C" at bounding box center [668, 519] width 52 height 23
click at [726, 515] on div "B2C" at bounding box center [726, 519] width 41 height 23
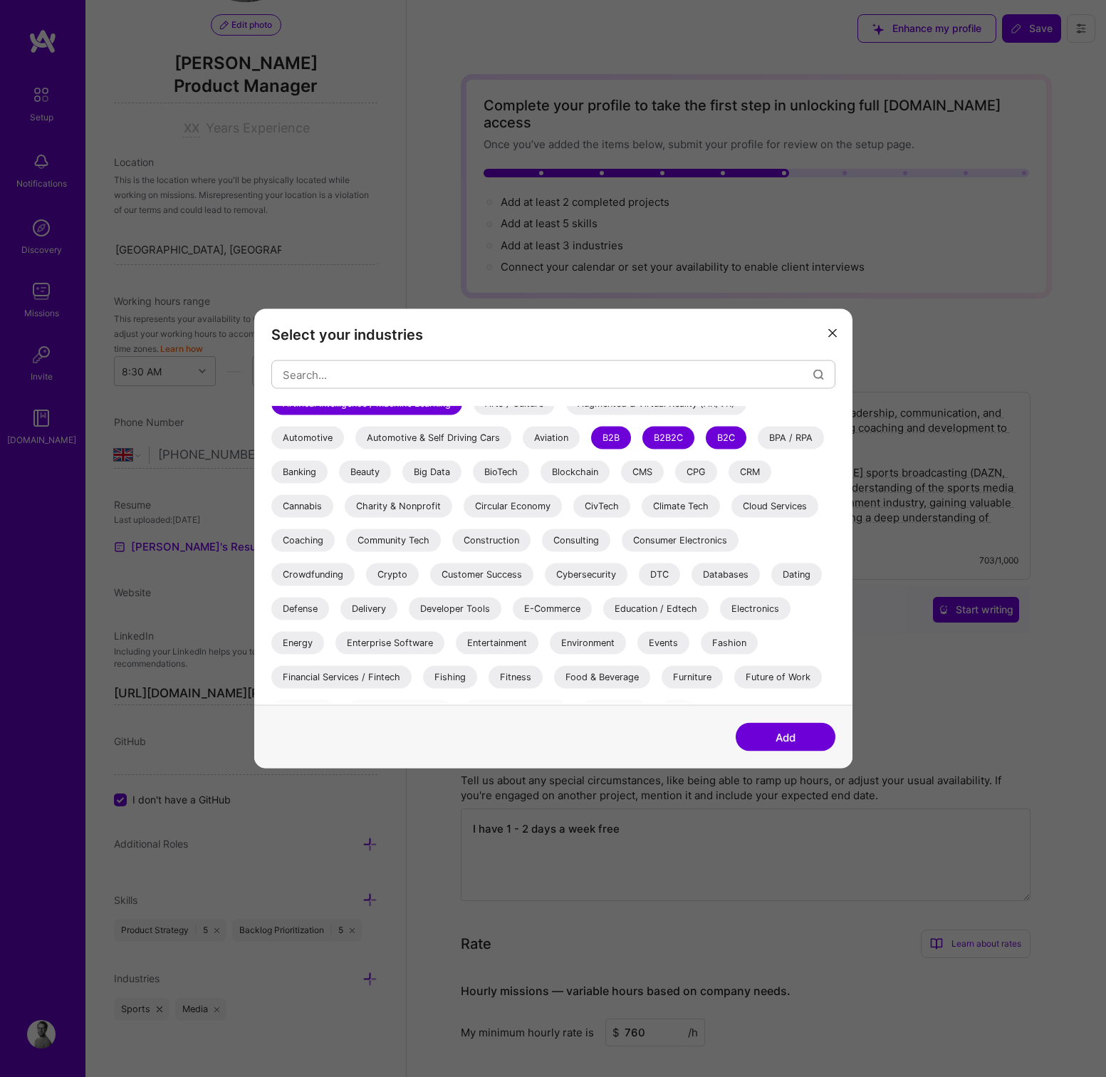
scroll to position [83, 0]
click at [305, 544] on div "Coaching" at bounding box center [302, 539] width 63 height 23
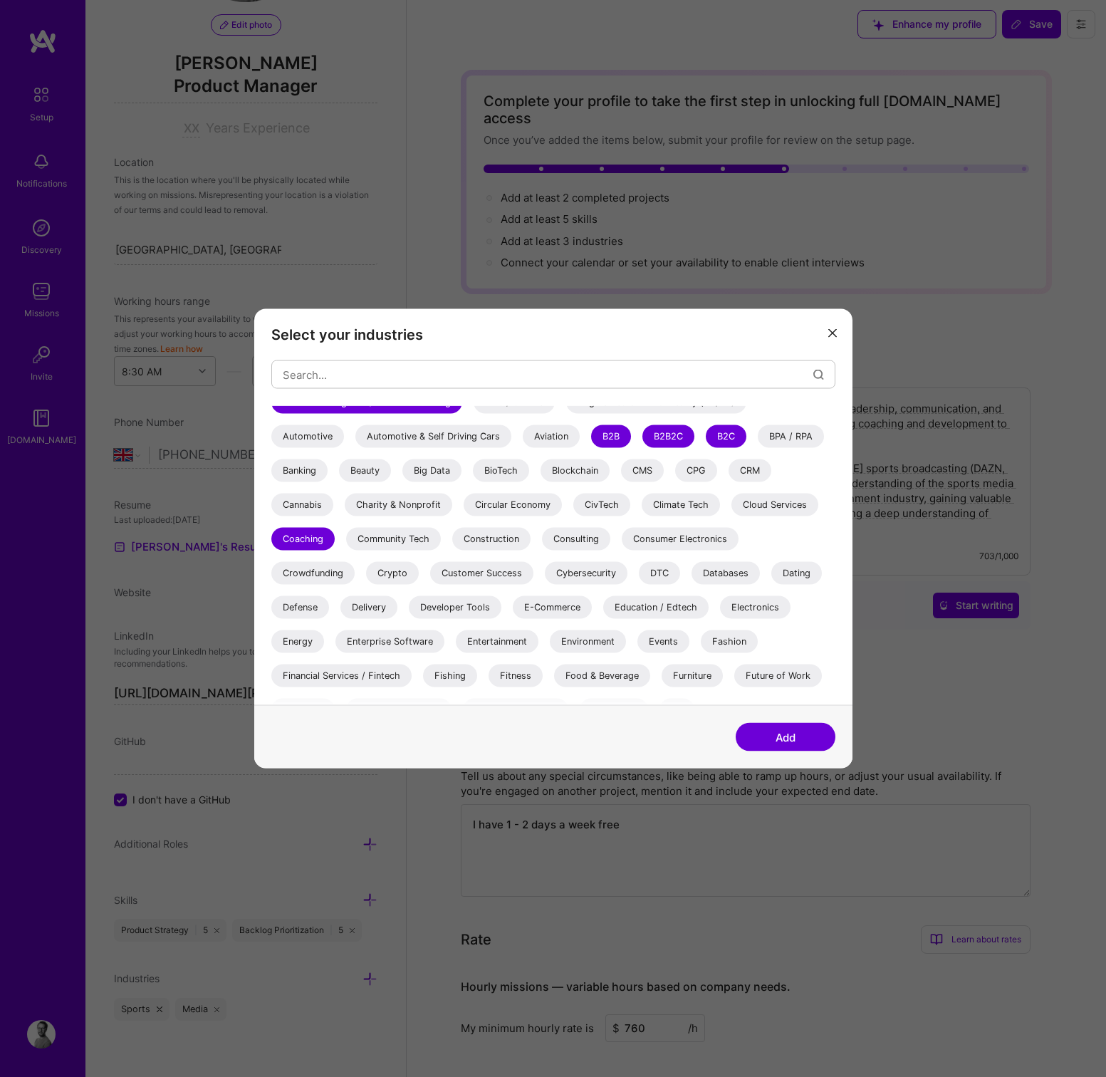
scroll to position [6, 1]
click at [583, 542] on div "Consulting" at bounding box center [576, 539] width 68 height 23
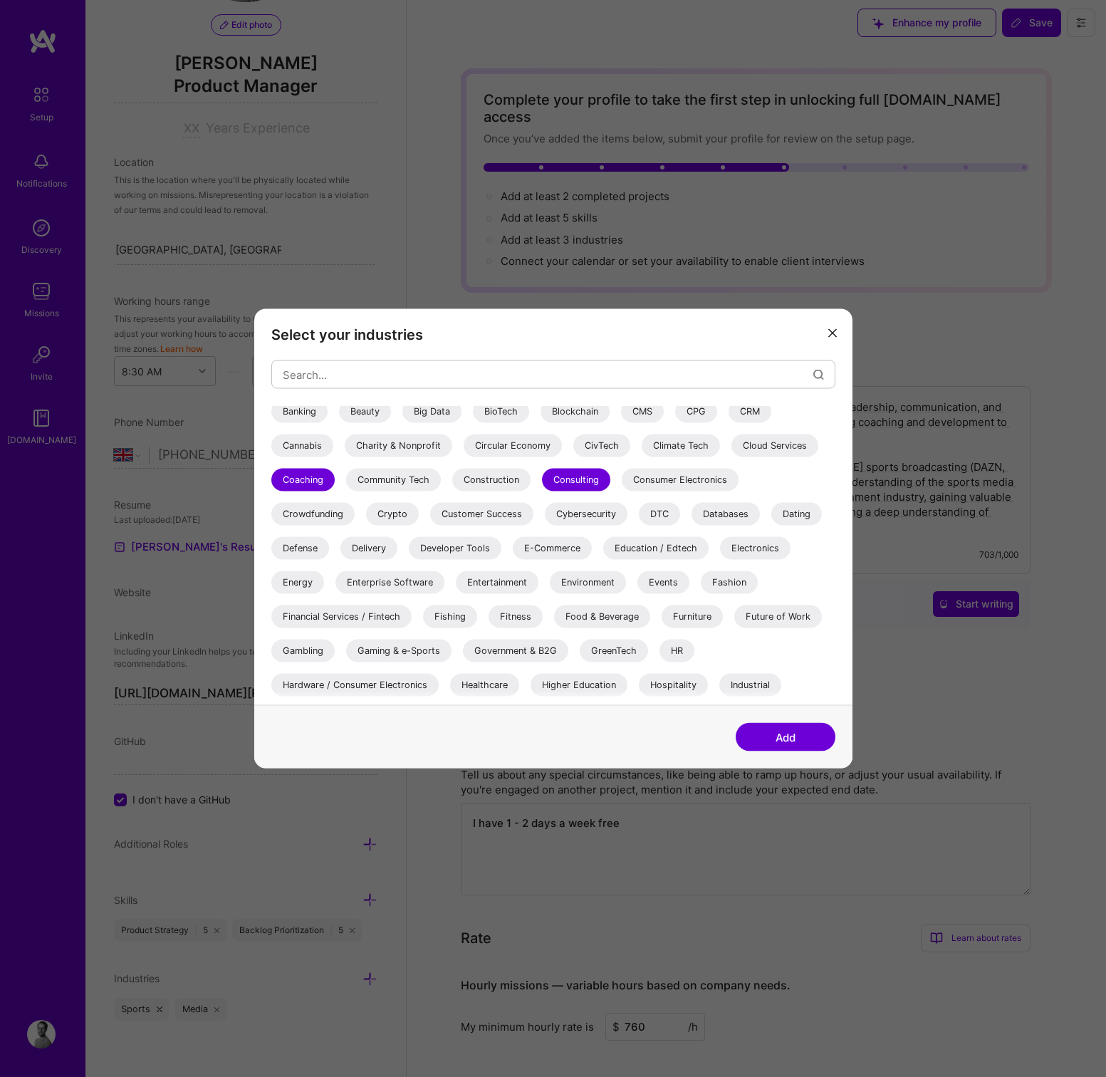
scroll to position [153, 0]
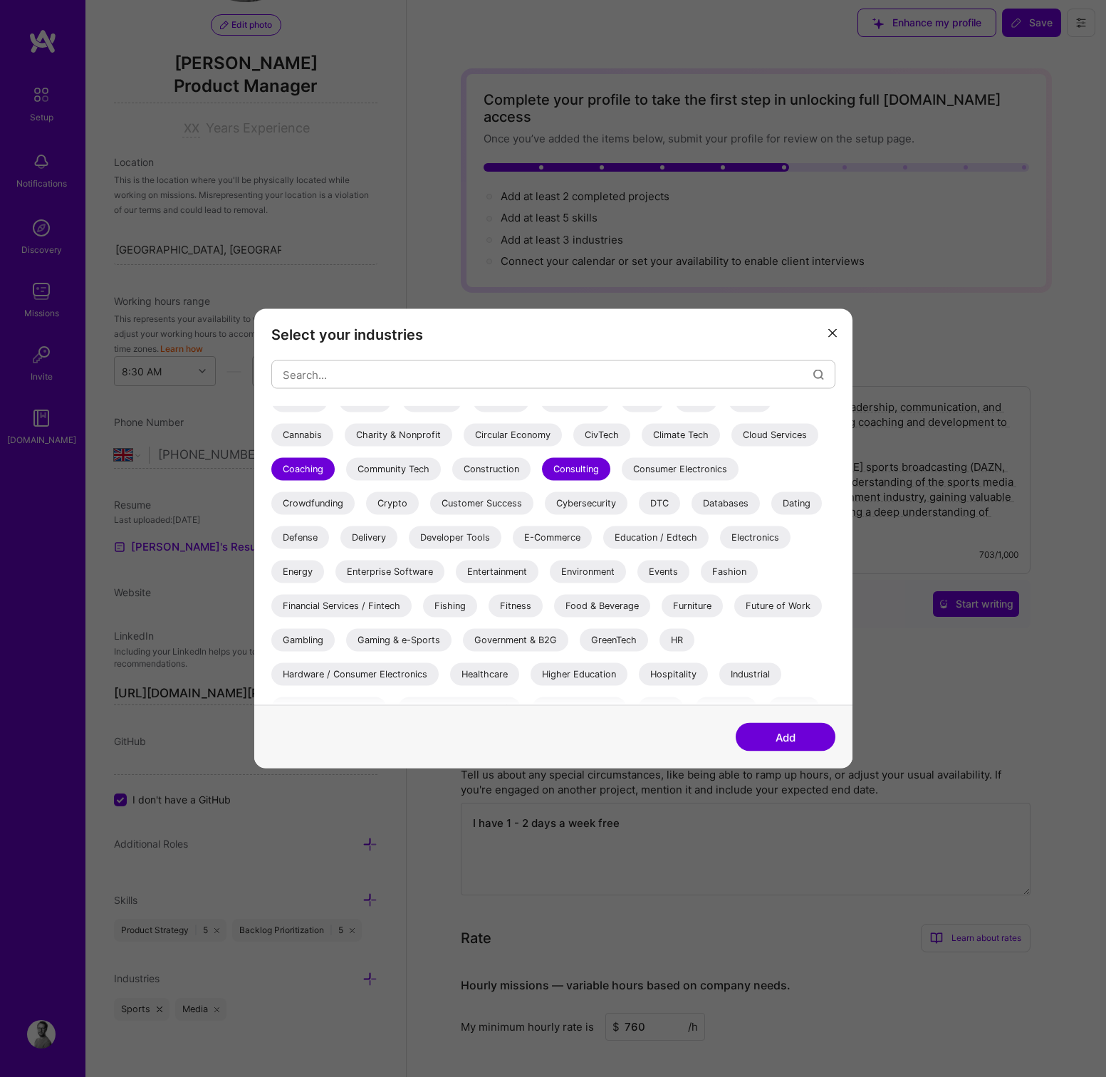
click at [497, 575] on div "Entertainment" at bounding box center [497, 571] width 83 height 23
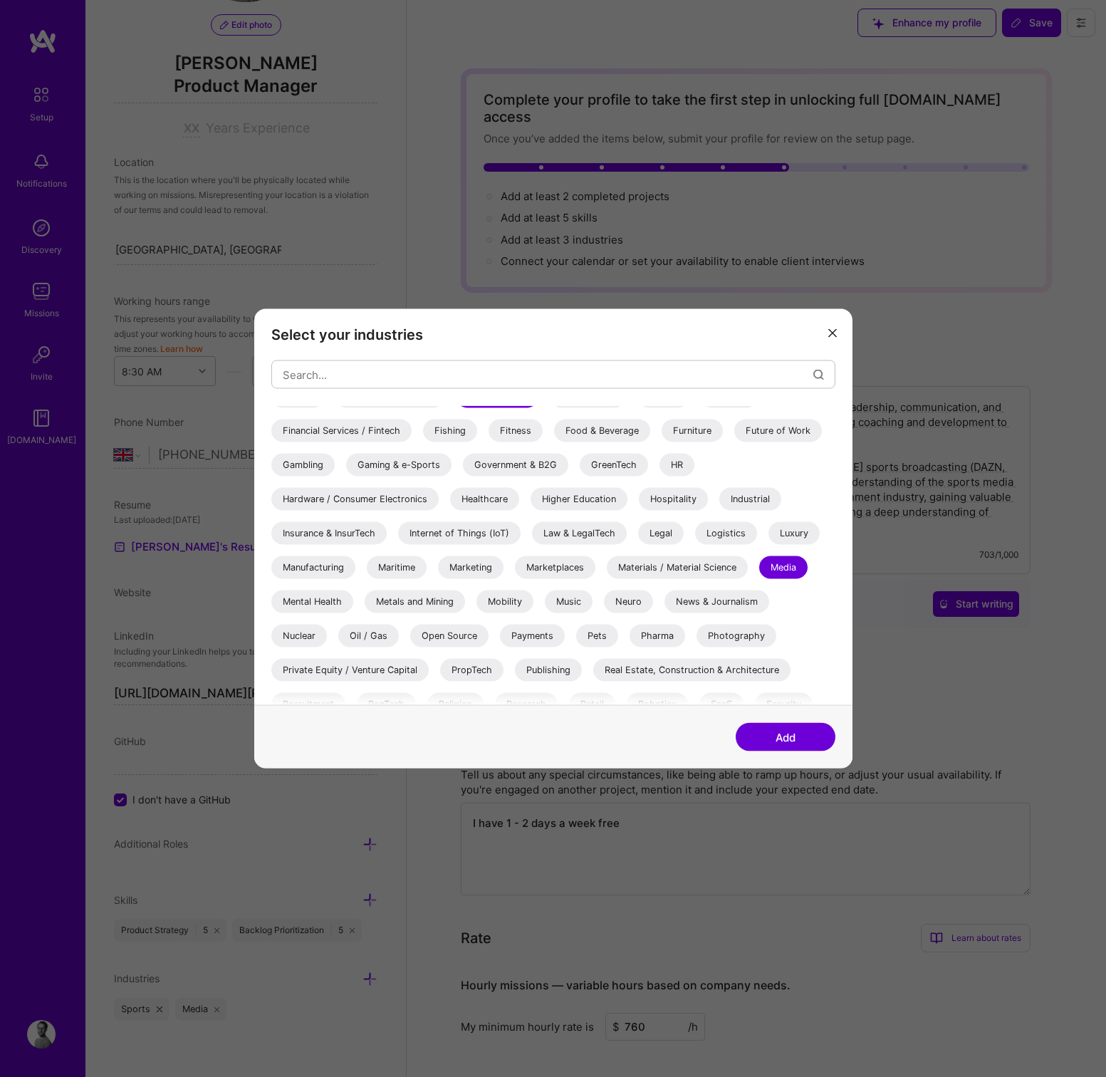
scroll to position [328, 0]
click at [566, 597] on div "Music" at bounding box center [569, 601] width 48 height 23
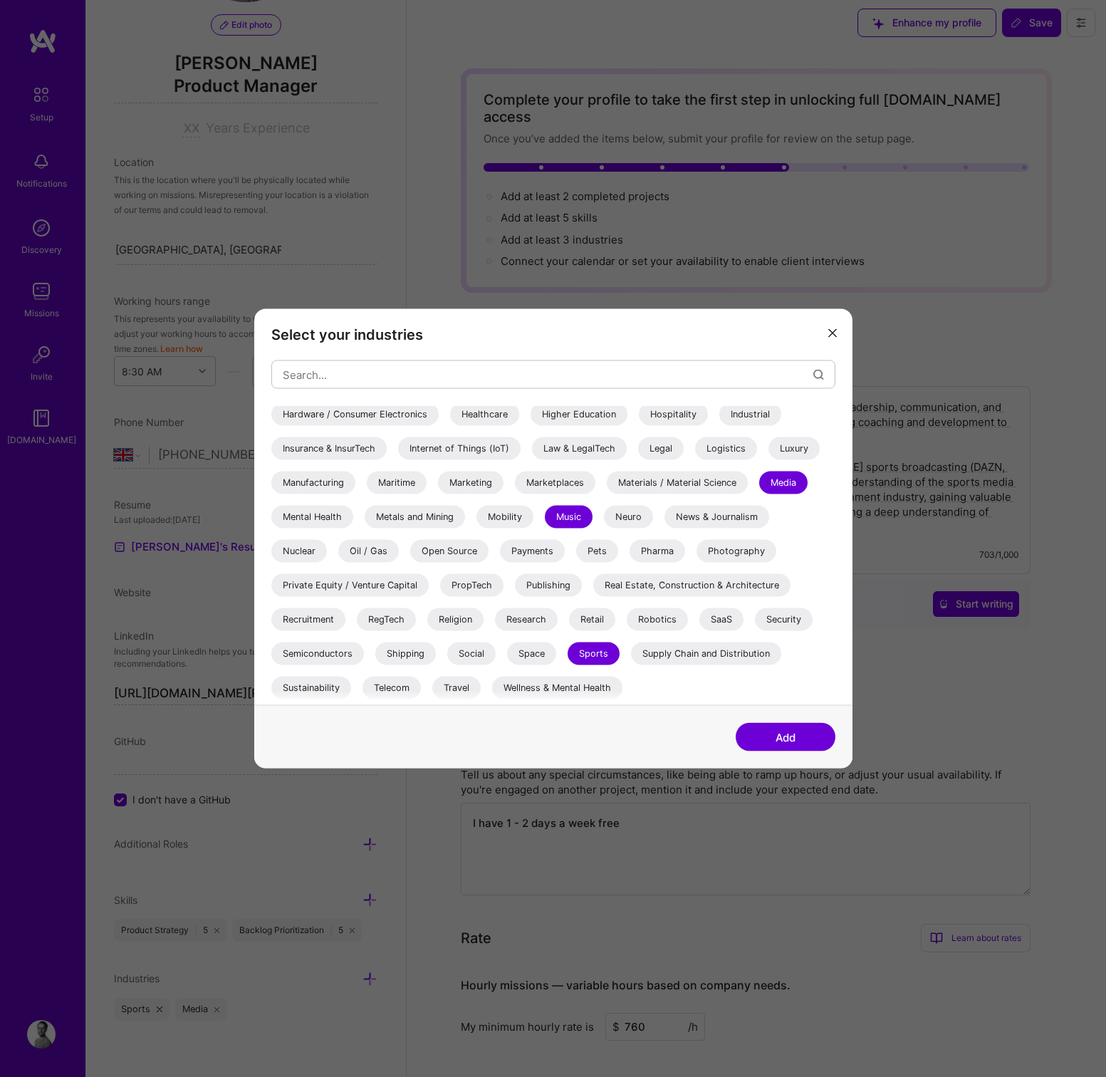
scroll to position [413, 0]
click at [783, 751] on div "Add" at bounding box center [553, 736] width 598 height 63
click at [776, 738] on button "Add" at bounding box center [785, 737] width 100 height 28
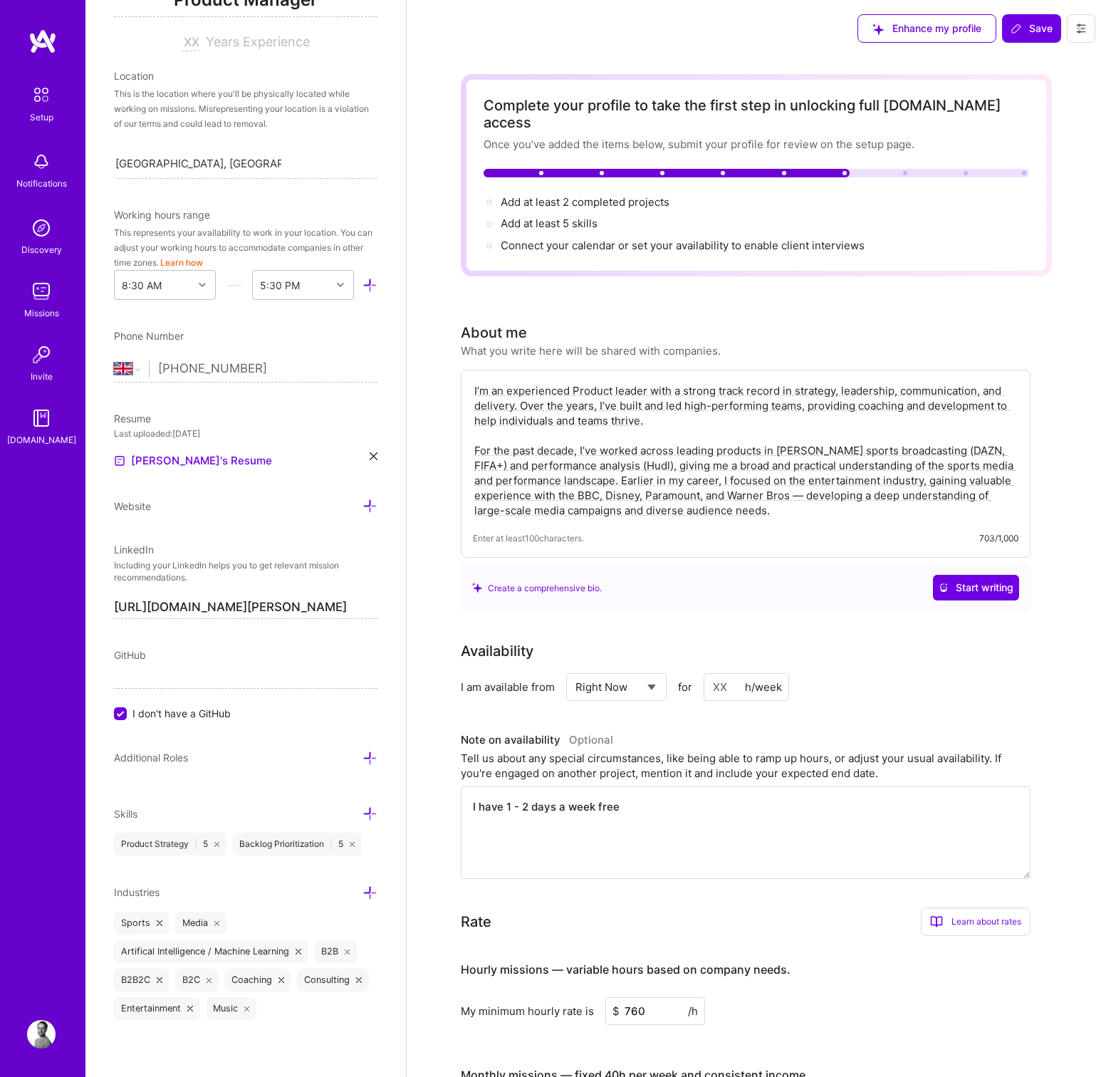
scroll to position [226, 0]
click at [373, 810] on icon at bounding box center [369, 814] width 15 height 15
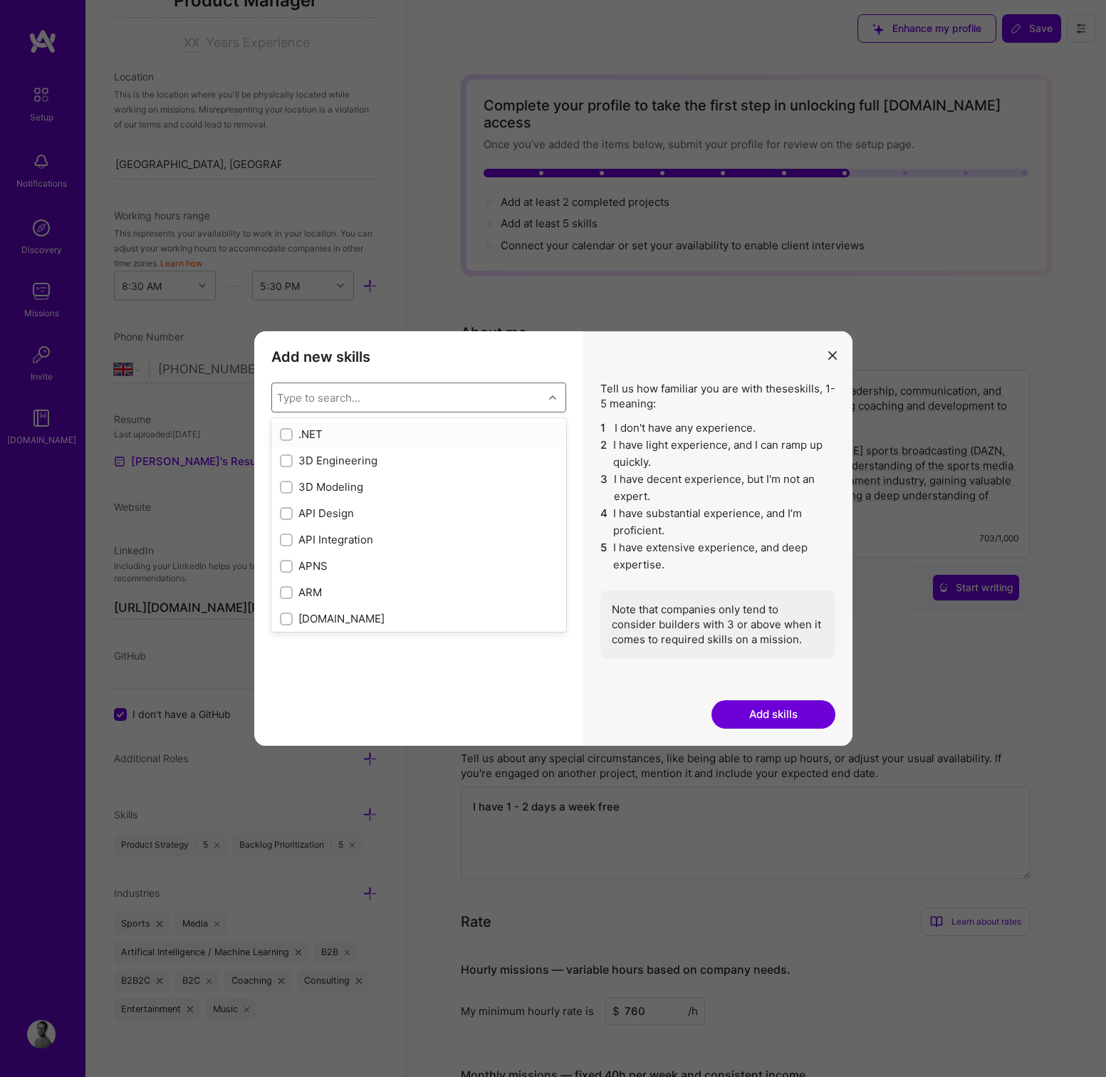
click at [318, 404] on div "Type to search..." at bounding box center [318, 397] width 83 height 15
click at [283, 459] on input "modal" at bounding box center [288, 464] width 10 height 10
checkbox input "true"
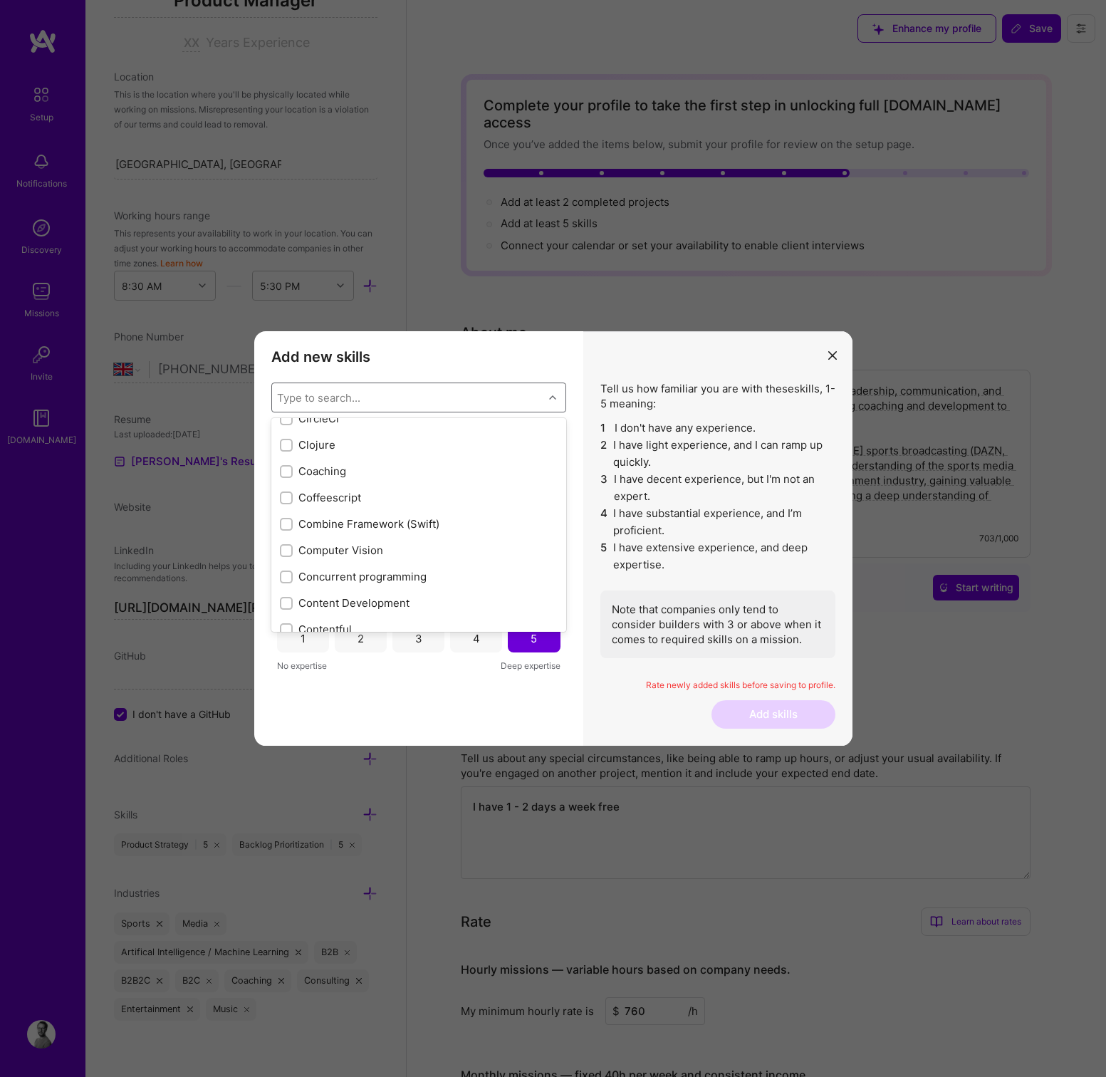
scroll to position [1754, 0]
click at [284, 471] on input "modal" at bounding box center [288, 472] width 10 height 10
checkbox input "true"
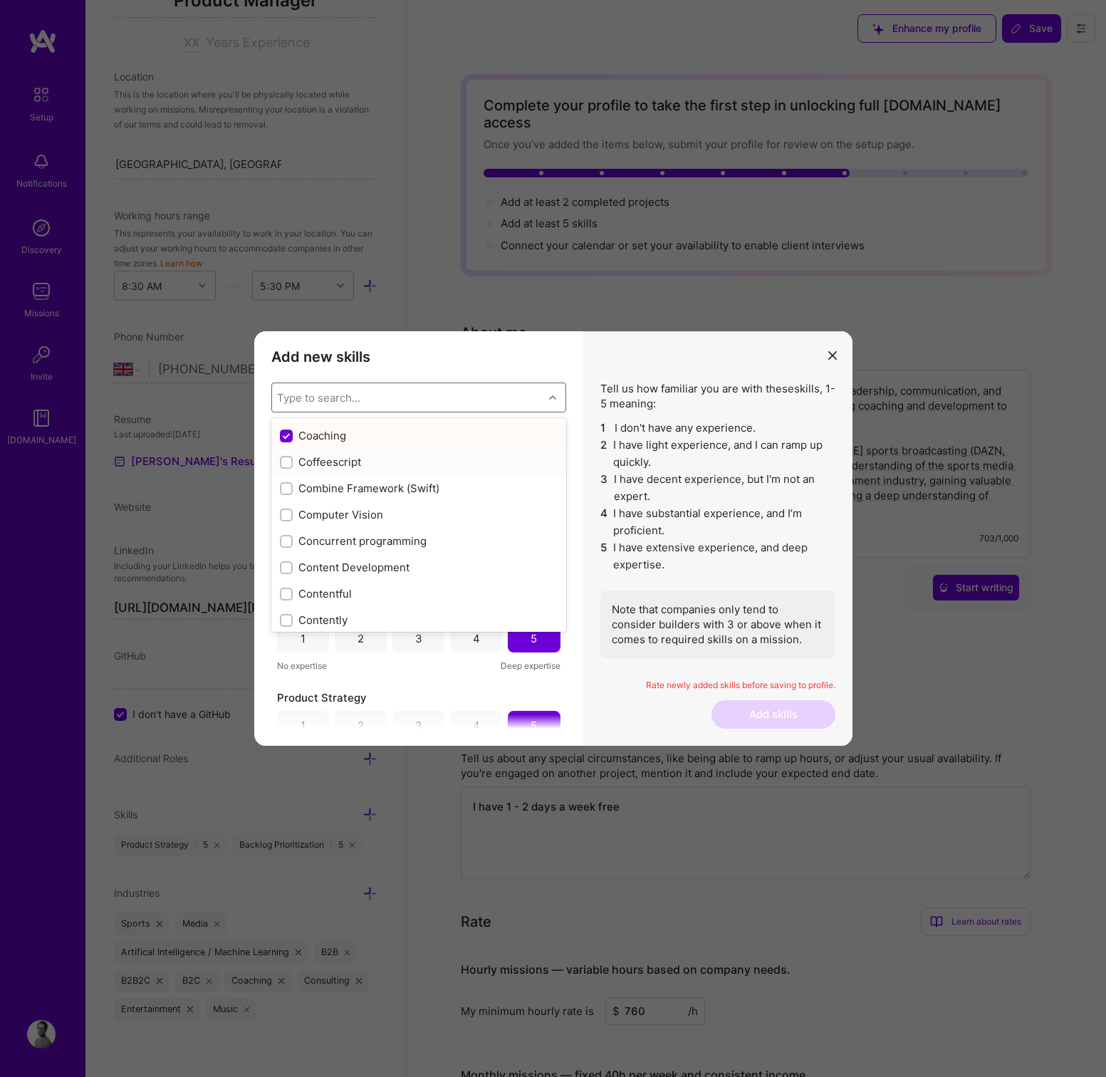
scroll to position [1791, 0]
click at [283, 517] on input "modal" at bounding box center [288, 515] width 10 height 10
checkbox input "true"
click at [288, 483] on input "modal" at bounding box center [288, 486] width 10 height 10
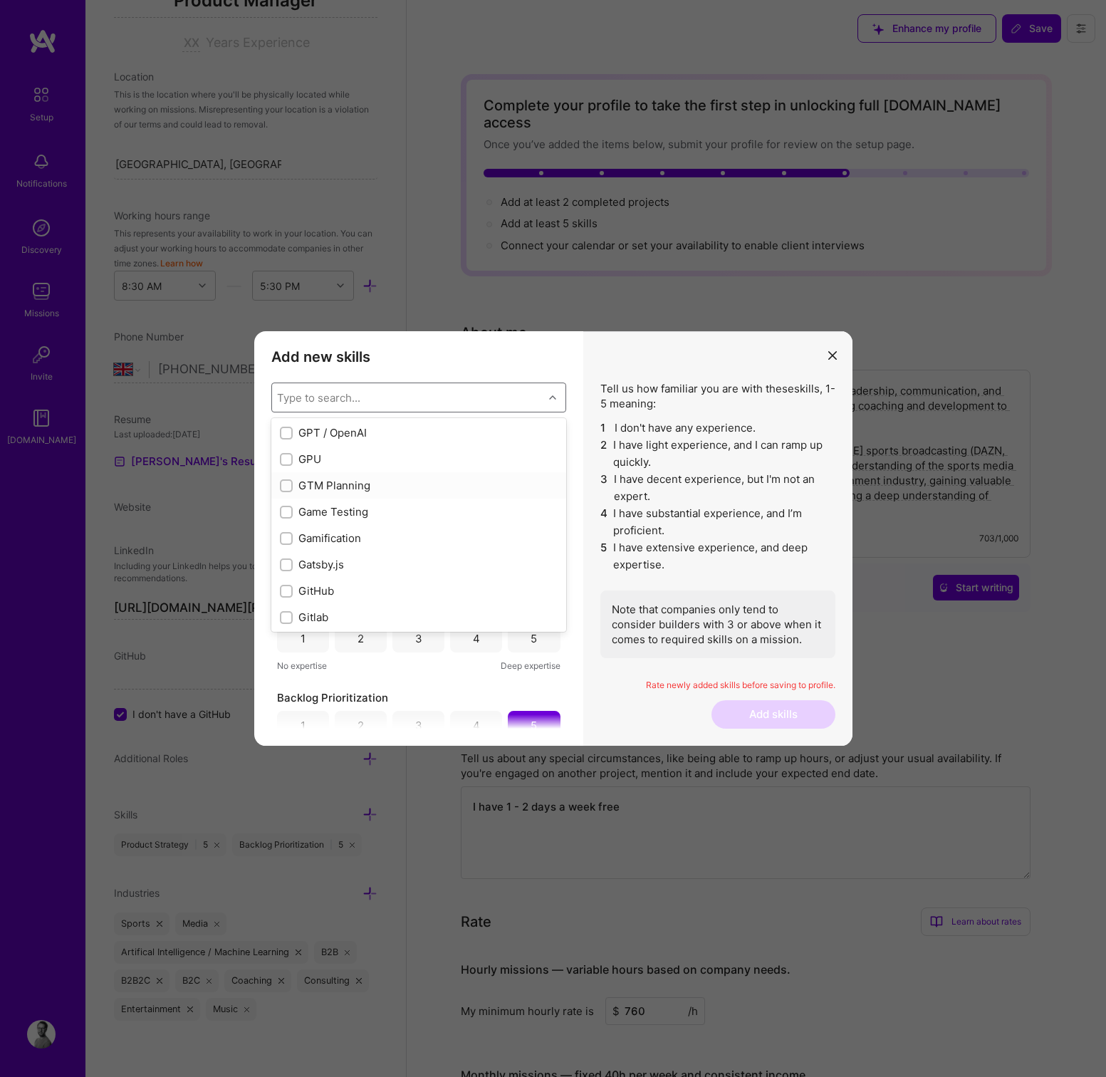
checkbox input "true"
click at [284, 536] on input "modal" at bounding box center [288, 539] width 10 height 10
checkbox input "true"
click at [286, 457] on input "modal" at bounding box center [288, 456] width 10 height 10
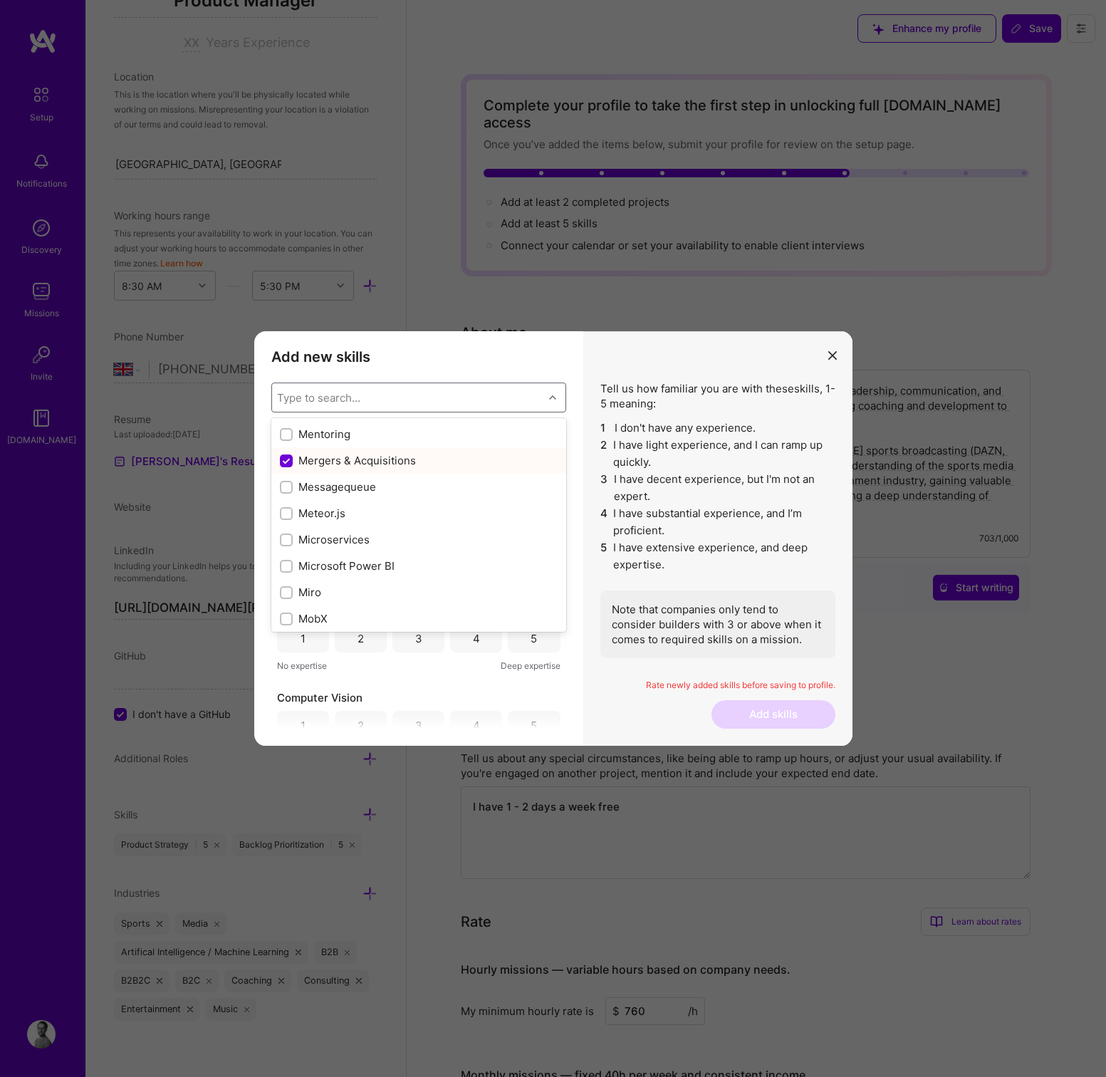
click at [287, 457] on input "modal" at bounding box center [287, 461] width 13 height 13
checkbox input "false"
click at [288, 515] on input "modal" at bounding box center [288, 517] width 10 height 10
checkbox input "true"
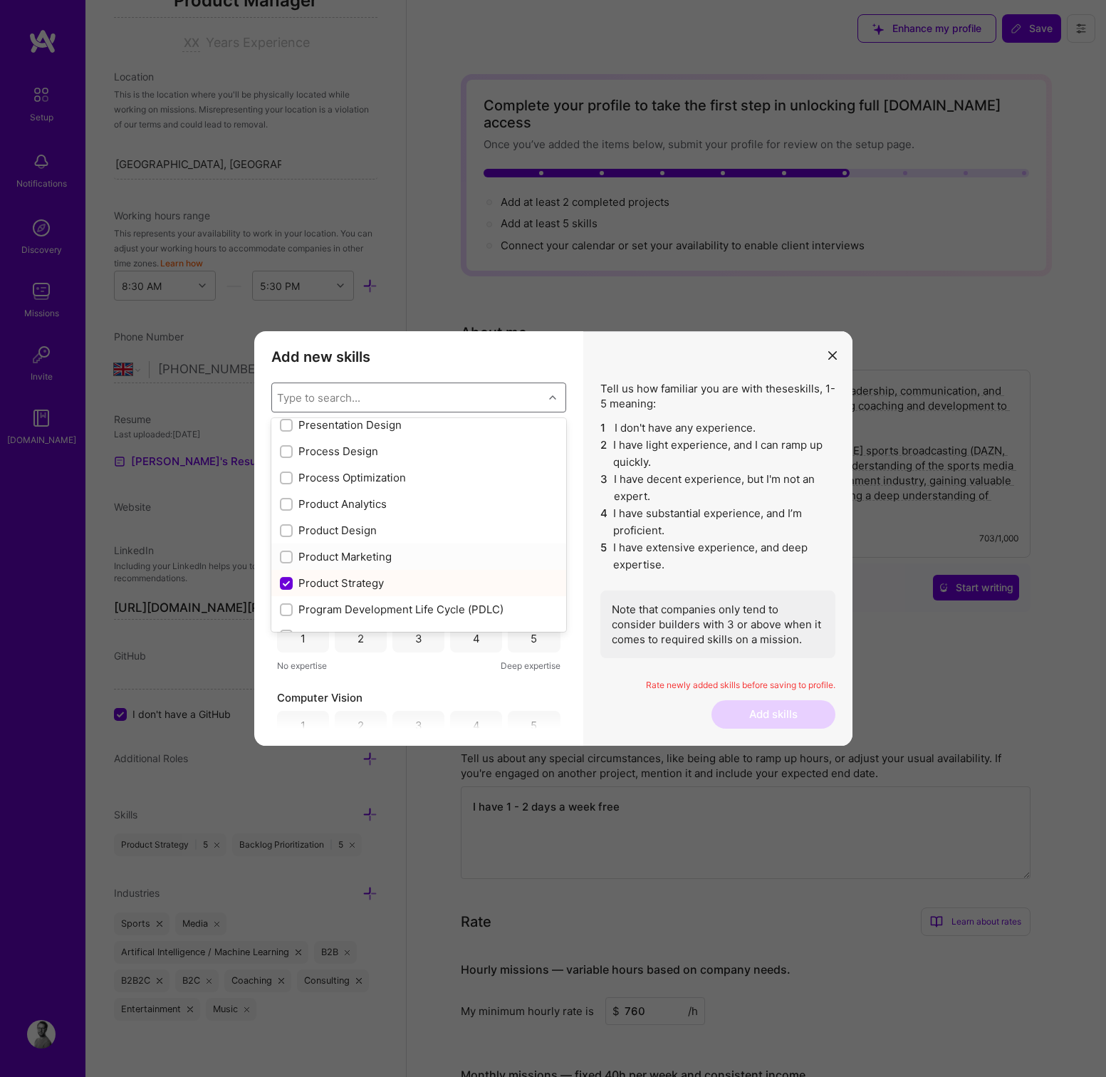
scroll to position [6467, 0]
click at [288, 501] on input "modal" at bounding box center [288, 501] width 10 height 10
checkbox input "true"
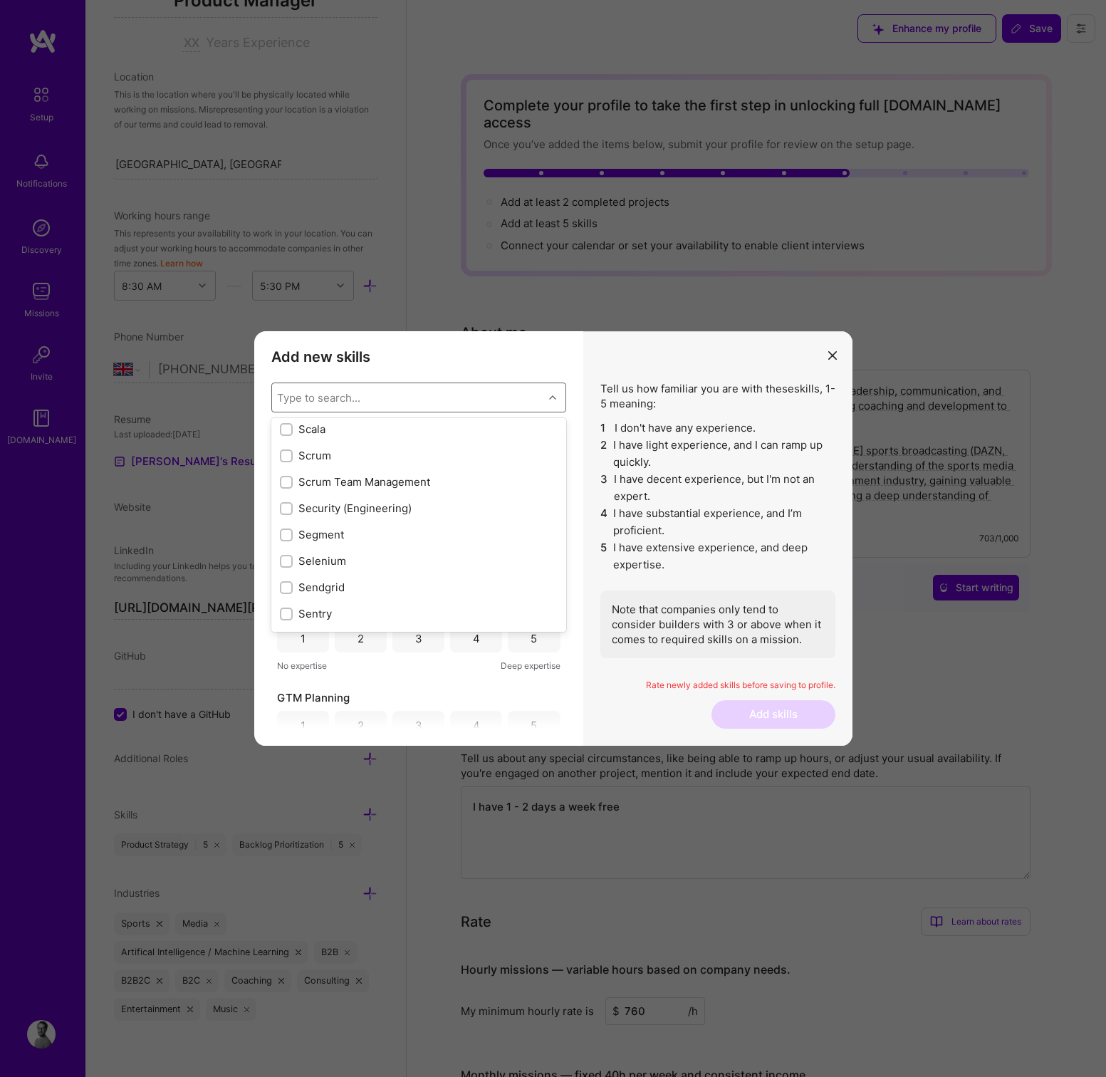
scroll to position [7698, 0]
click at [285, 478] on input "modal" at bounding box center [288, 482] width 10 height 10
click at [285, 478] on input "modal" at bounding box center [287, 482] width 13 height 13
checkbox input "false"
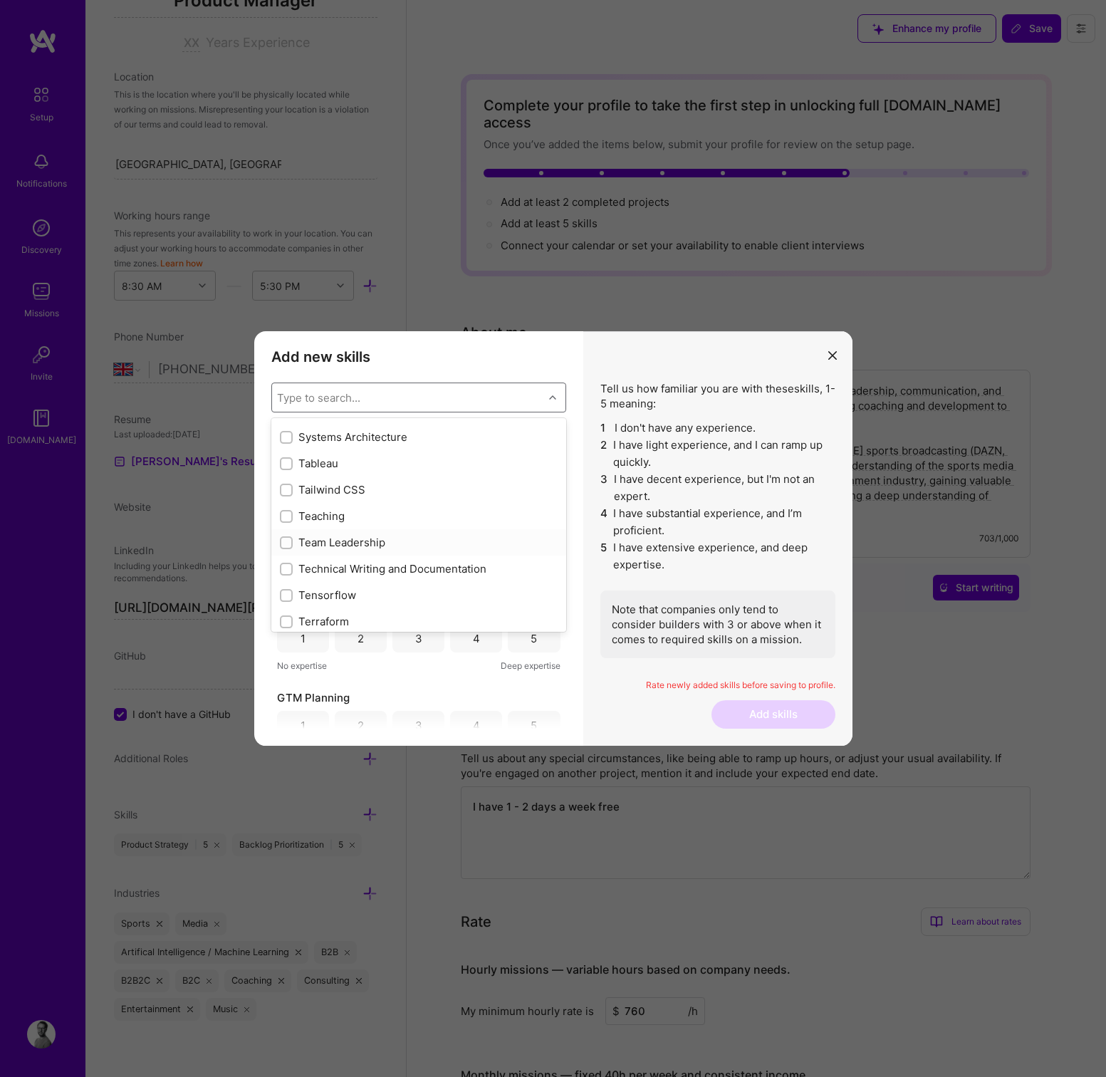
click at [286, 545] on input "modal" at bounding box center [288, 543] width 10 height 10
checkbox input "true"
click at [477, 362] on h3 "Add new skills" at bounding box center [418, 356] width 295 height 17
click at [533, 468] on div "5" at bounding box center [534, 464] width 52 height 28
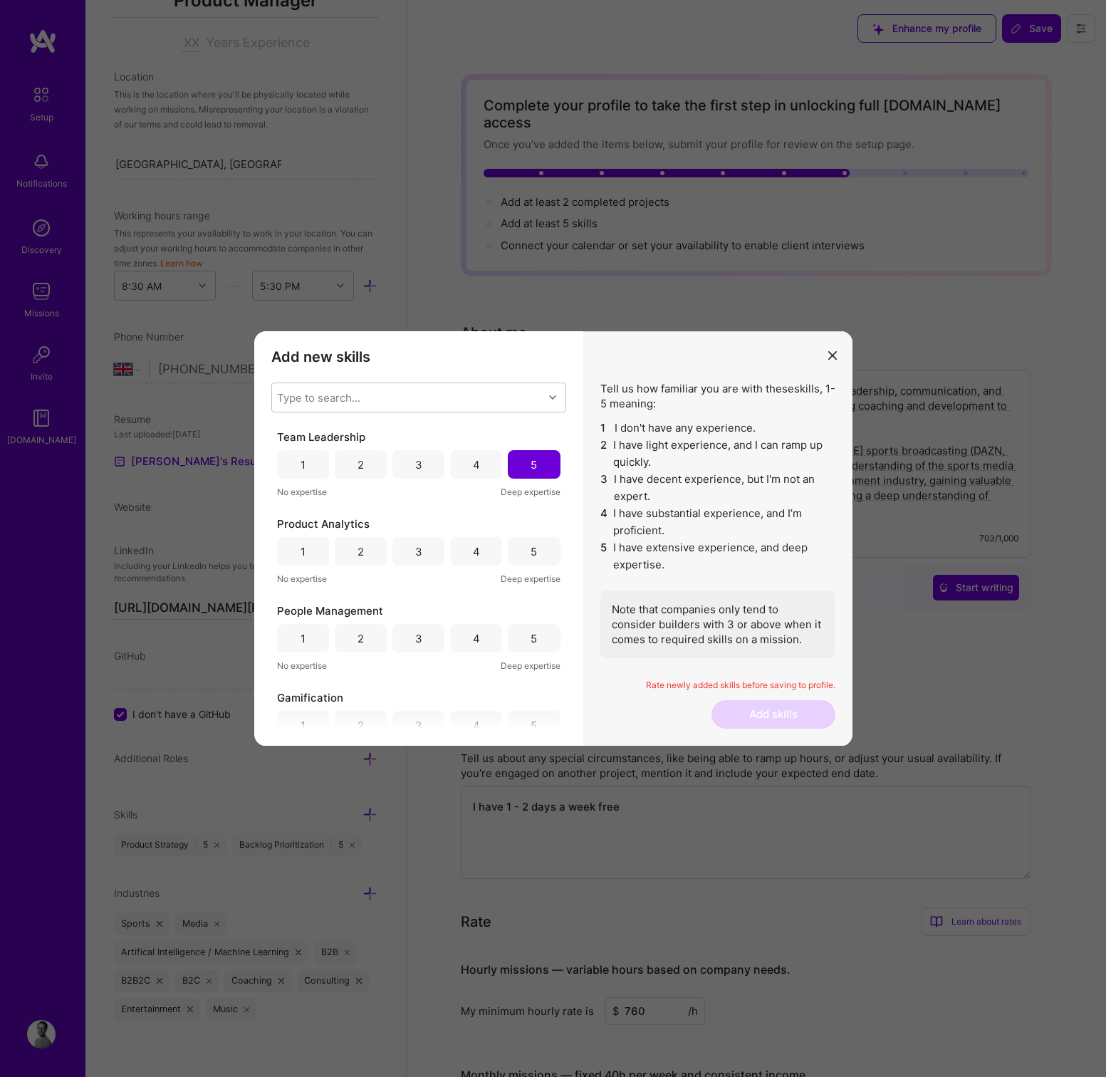
click at [519, 537] on div "Product Analytics 1 2 3 4 5 No expertise Deep expertise" at bounding box center [418, 551] width 283 height 70
click at [464, 552] on div "4" at bounding box center [476, 551] width 52 height 28
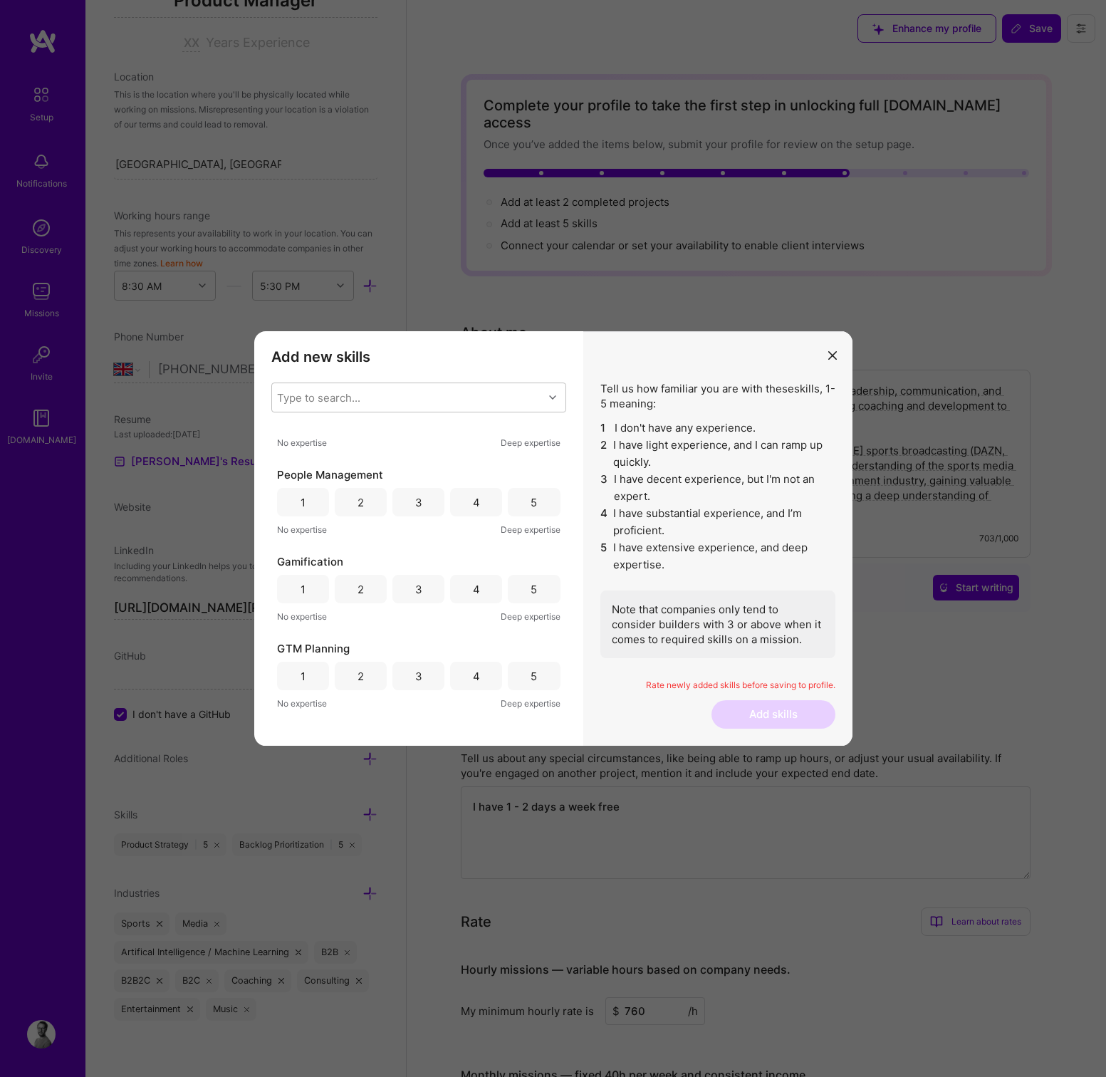
scroll to position [142, 0]
click at [517, 496] on div "5" at bounding box center [534, 495] width 52 height 28
click at [481, 577] on div "4" at bounding box center [476, 582] width 52 height 28
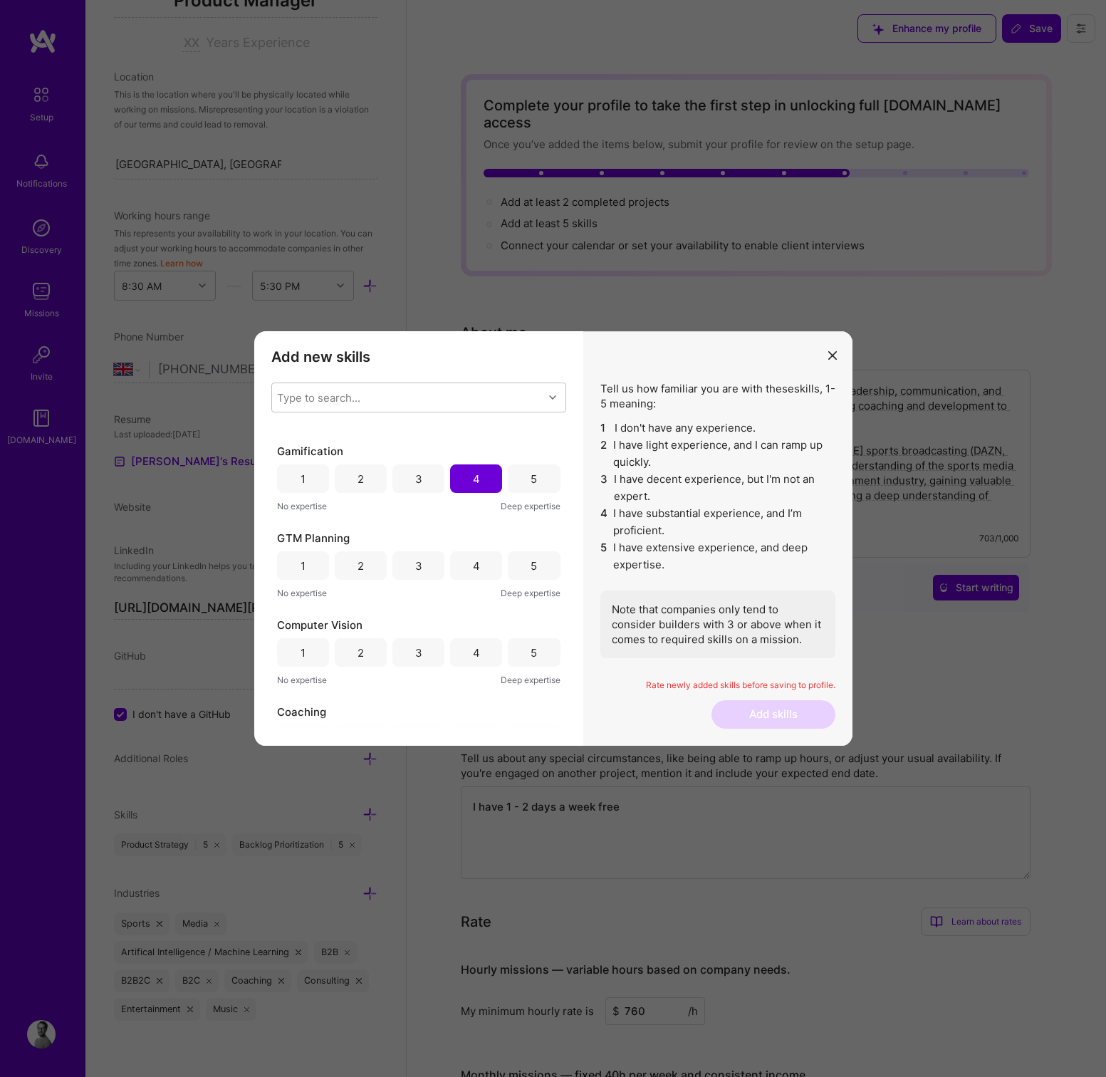
click at [466, 563] on div "4" at bounding box center [476, 565] width 52 height 28
click at [465, 651] on div "4" at bounding box center [476, 652] width 52 height 28
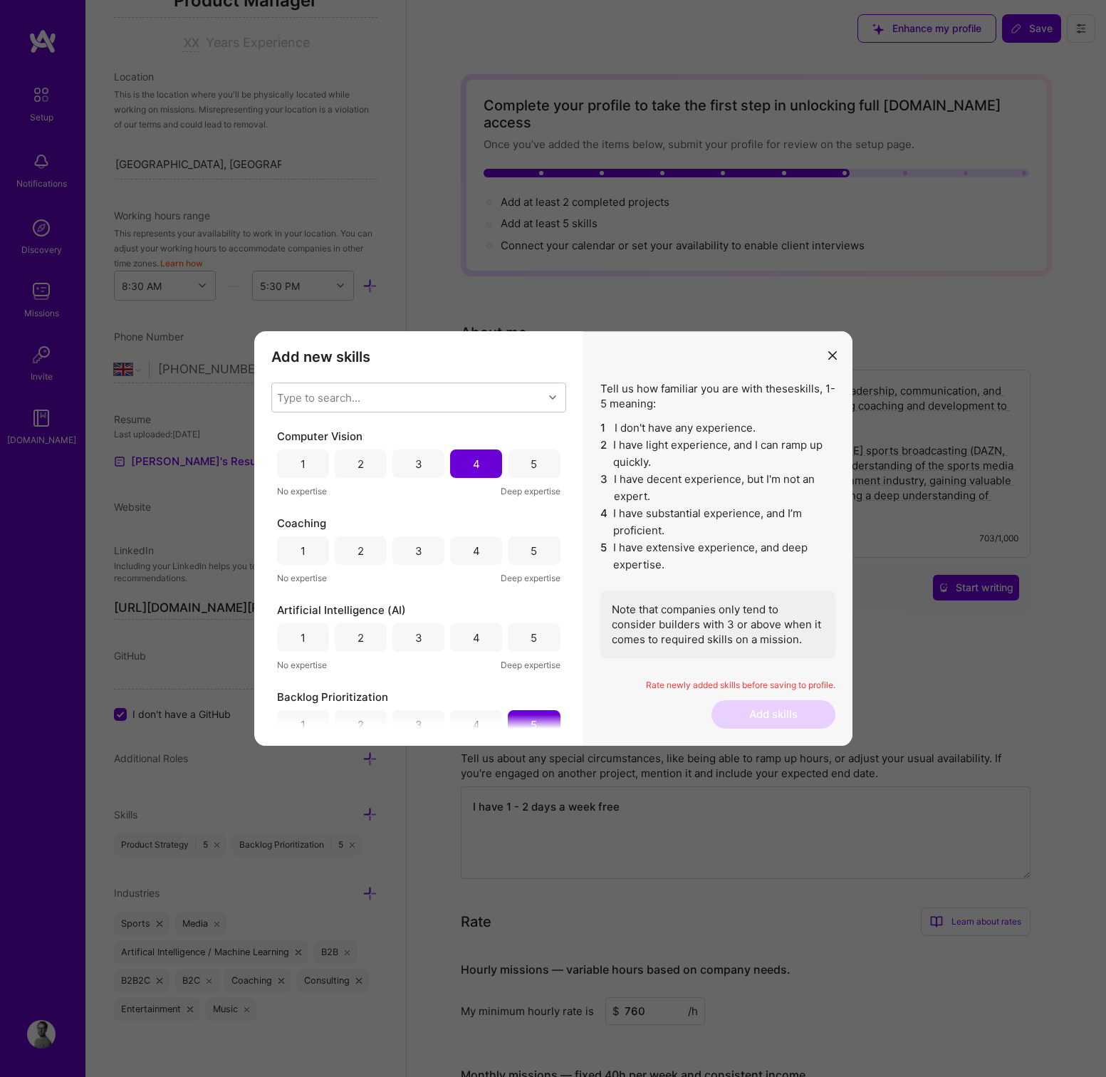
scroll to position [449, 0]
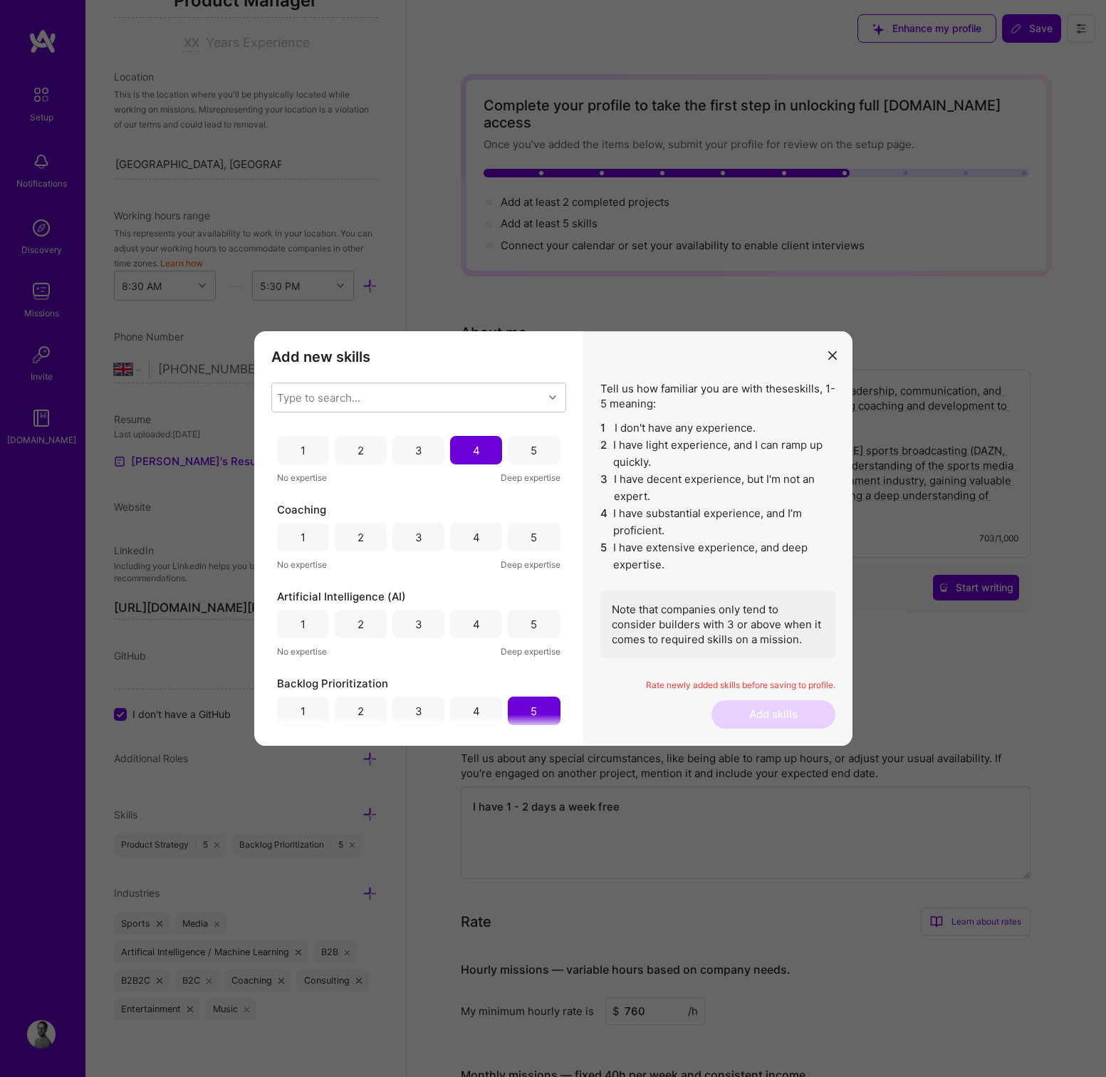
click at [524, 533] on div "5" at bounding box center [534, 537] width 52 height 28
click at [474, 627] on div "4" at bounding box center [476, 624] width 7 height 15
click at [758, 704] on button "Add skills" at bounding box center [773, 714] width 124 height 28
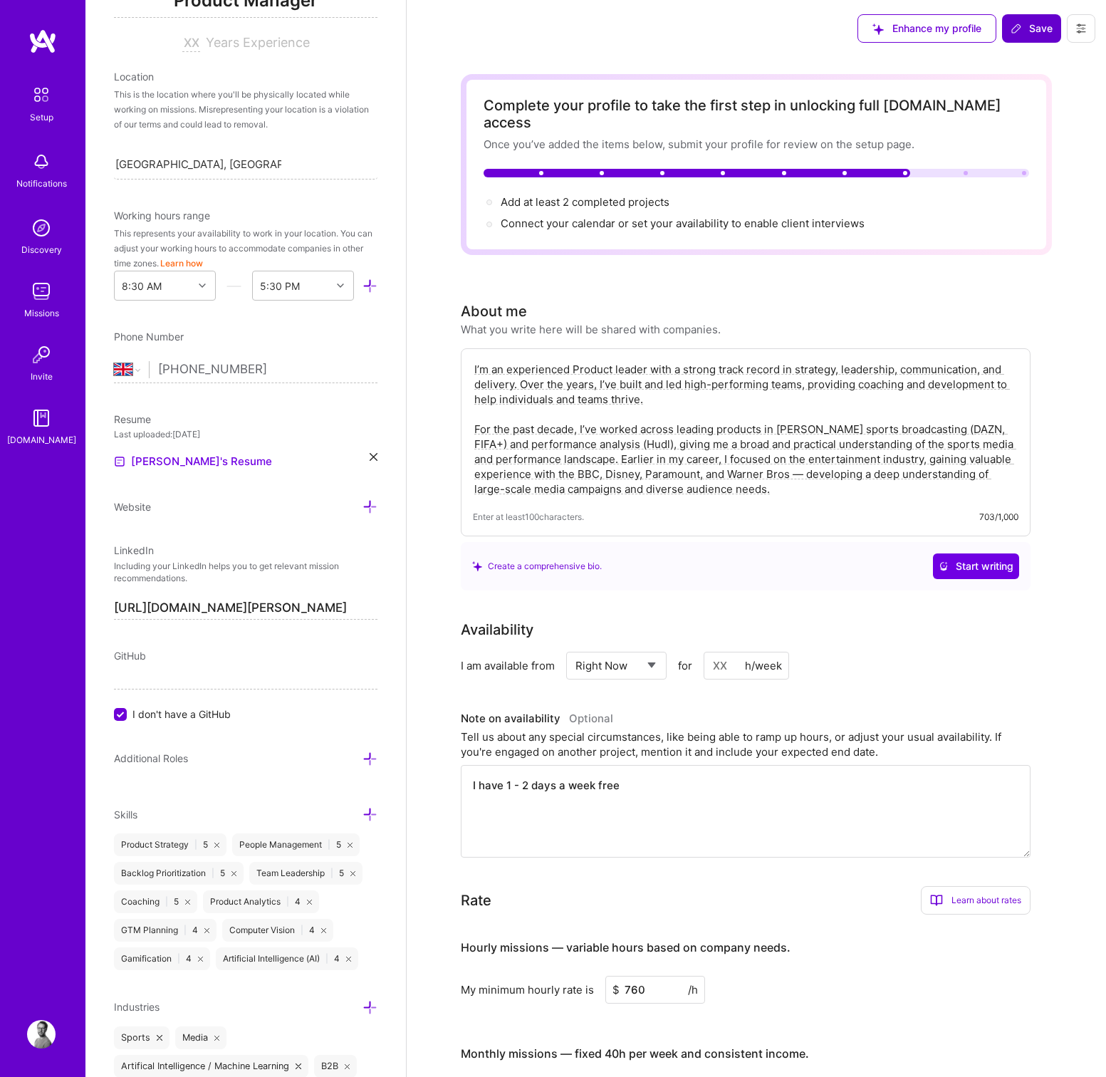
click at [1039, 22] on span "Save" at bounding box center [1031, 28] width 42 height 14
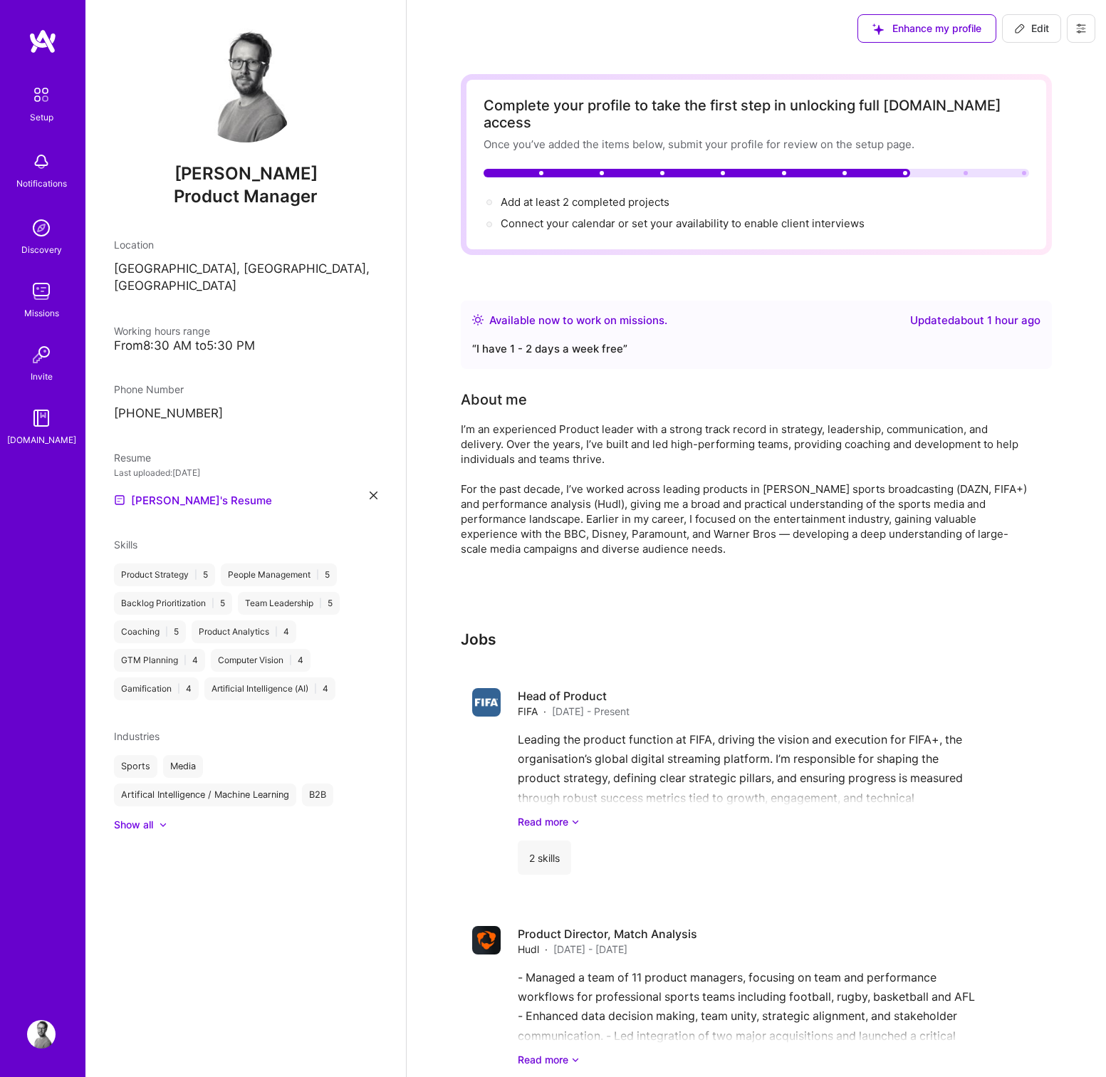
scroll to position [0, 0]
click at [1033, 30] on span "Edit" at bounding box center [1031, 28] width 35 height 14
select select "Right Now"
select select "GB"
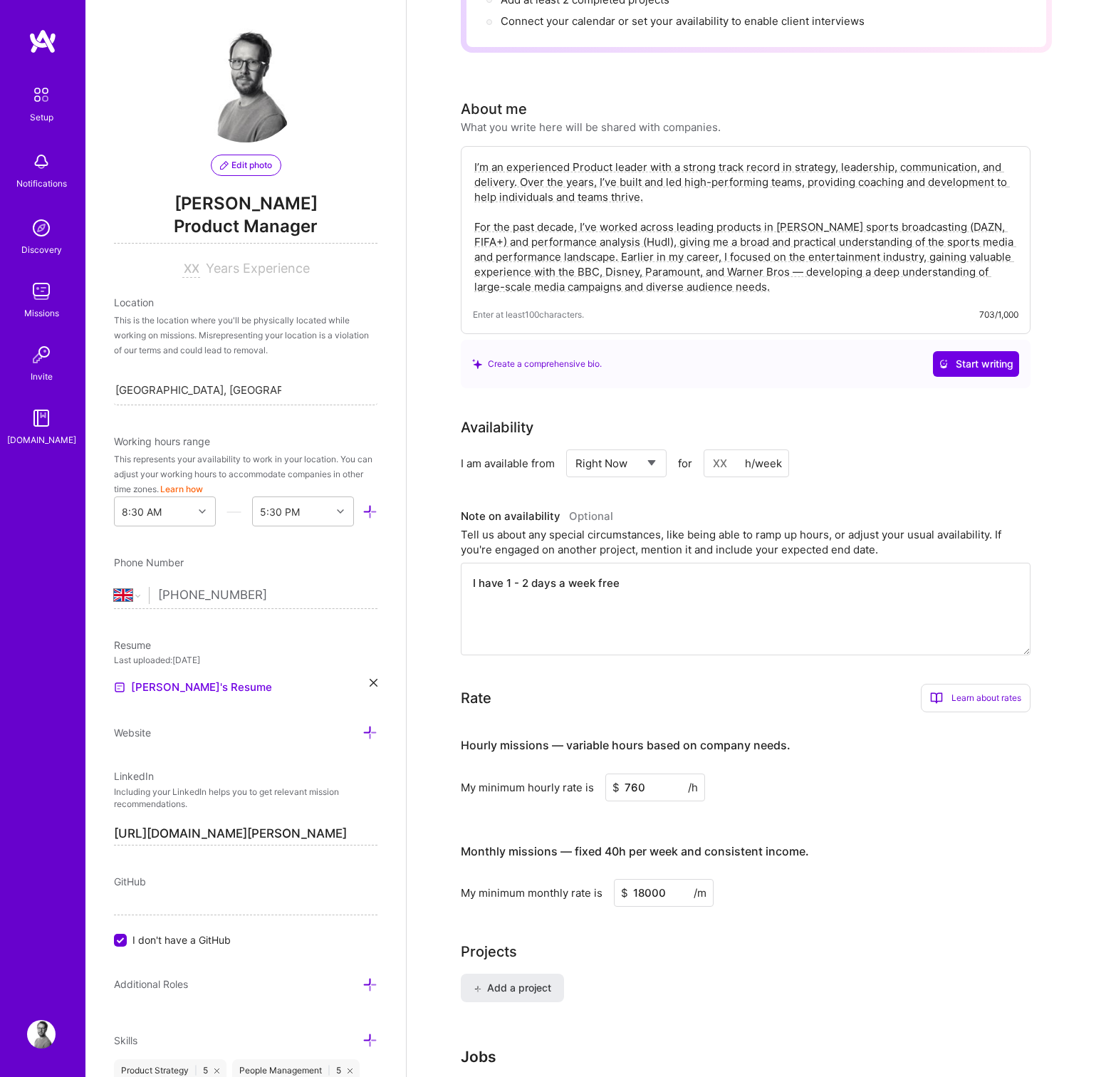
scroll to position [411, 0]
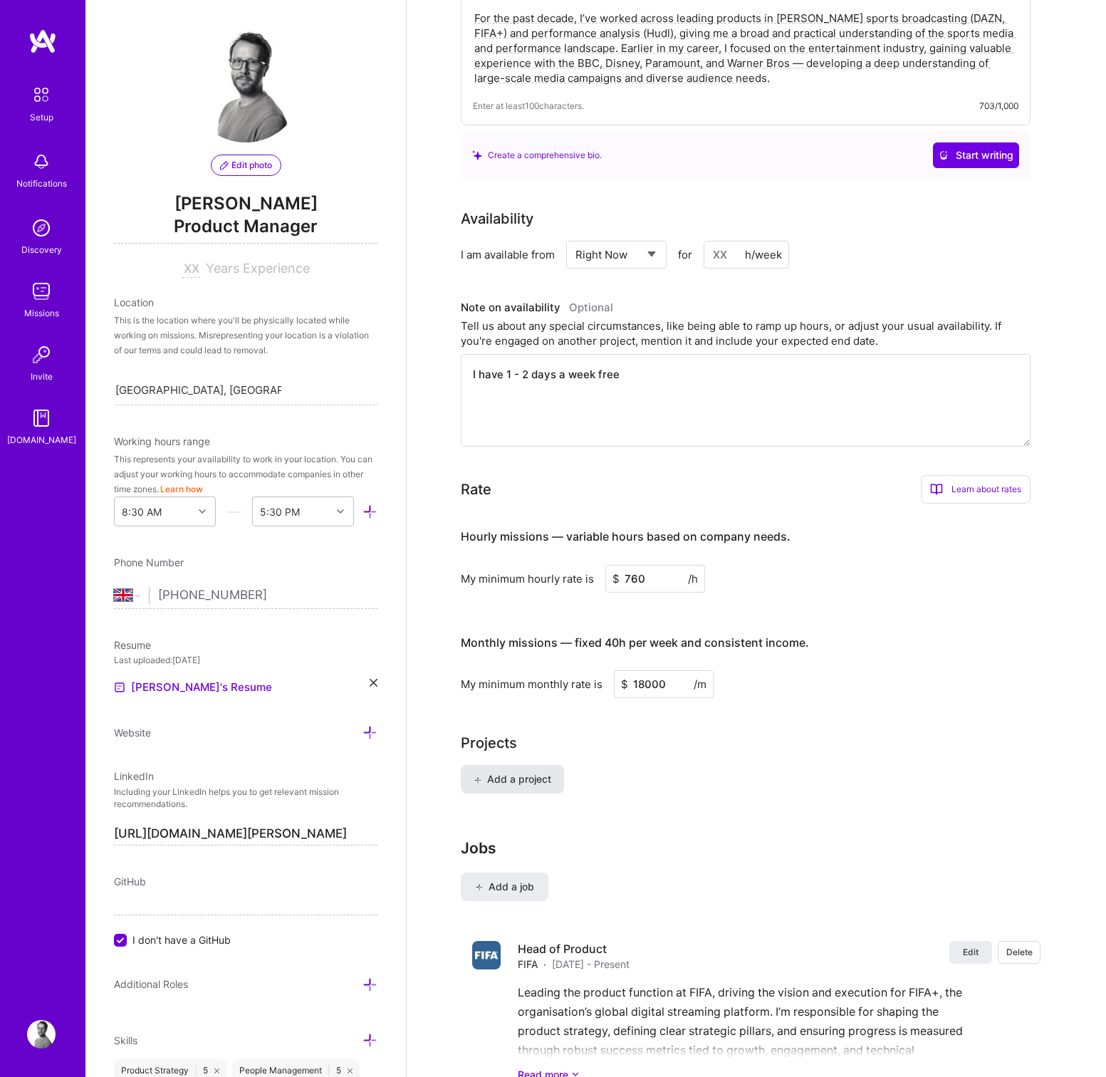
click at [533, 770] on button "Add a project" at bounding box center [512, 779] width 103 height 28
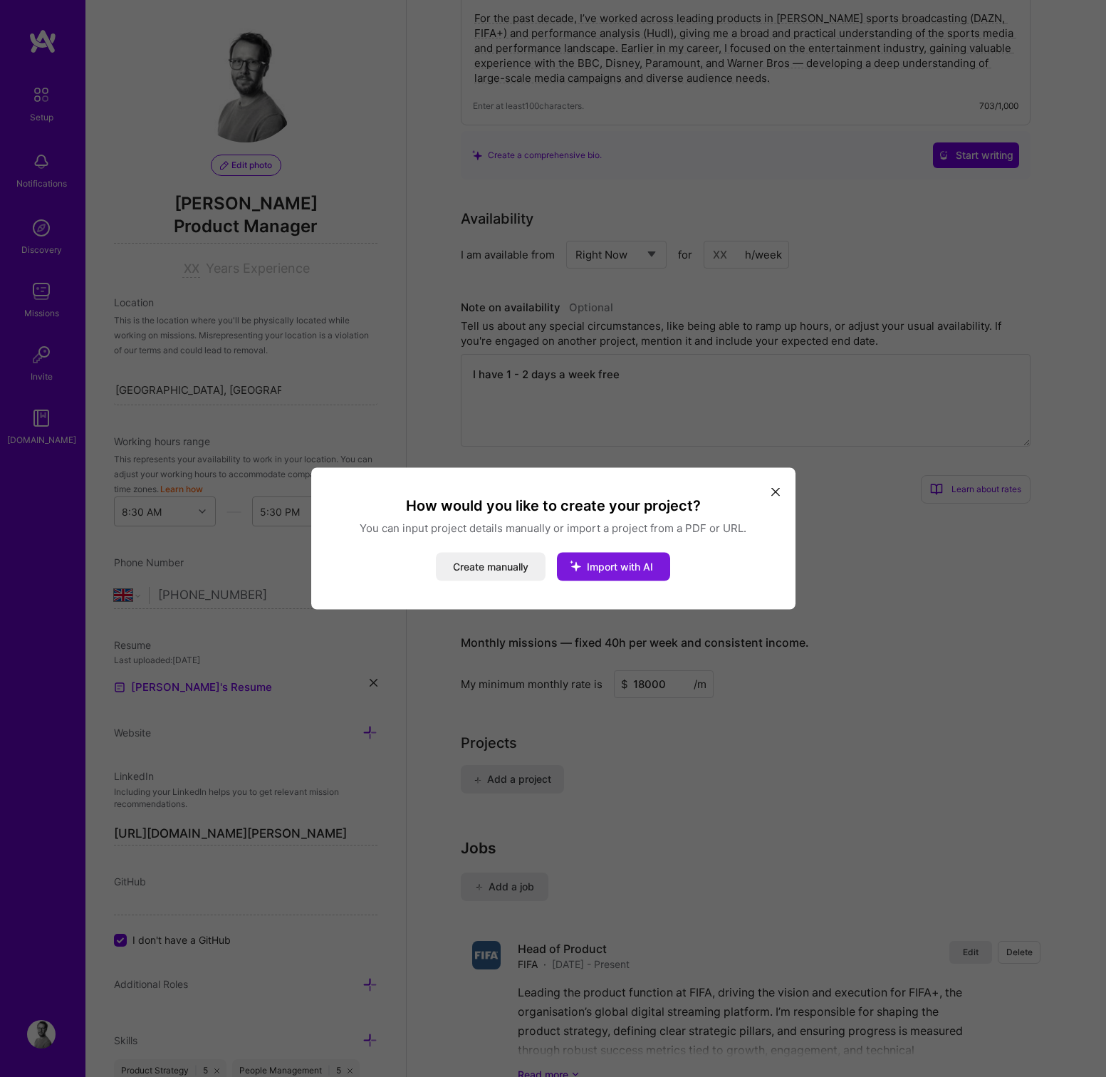
click at [636, 575] on button "Import with AI" at bounding box center [613, 566] width 113 height 28
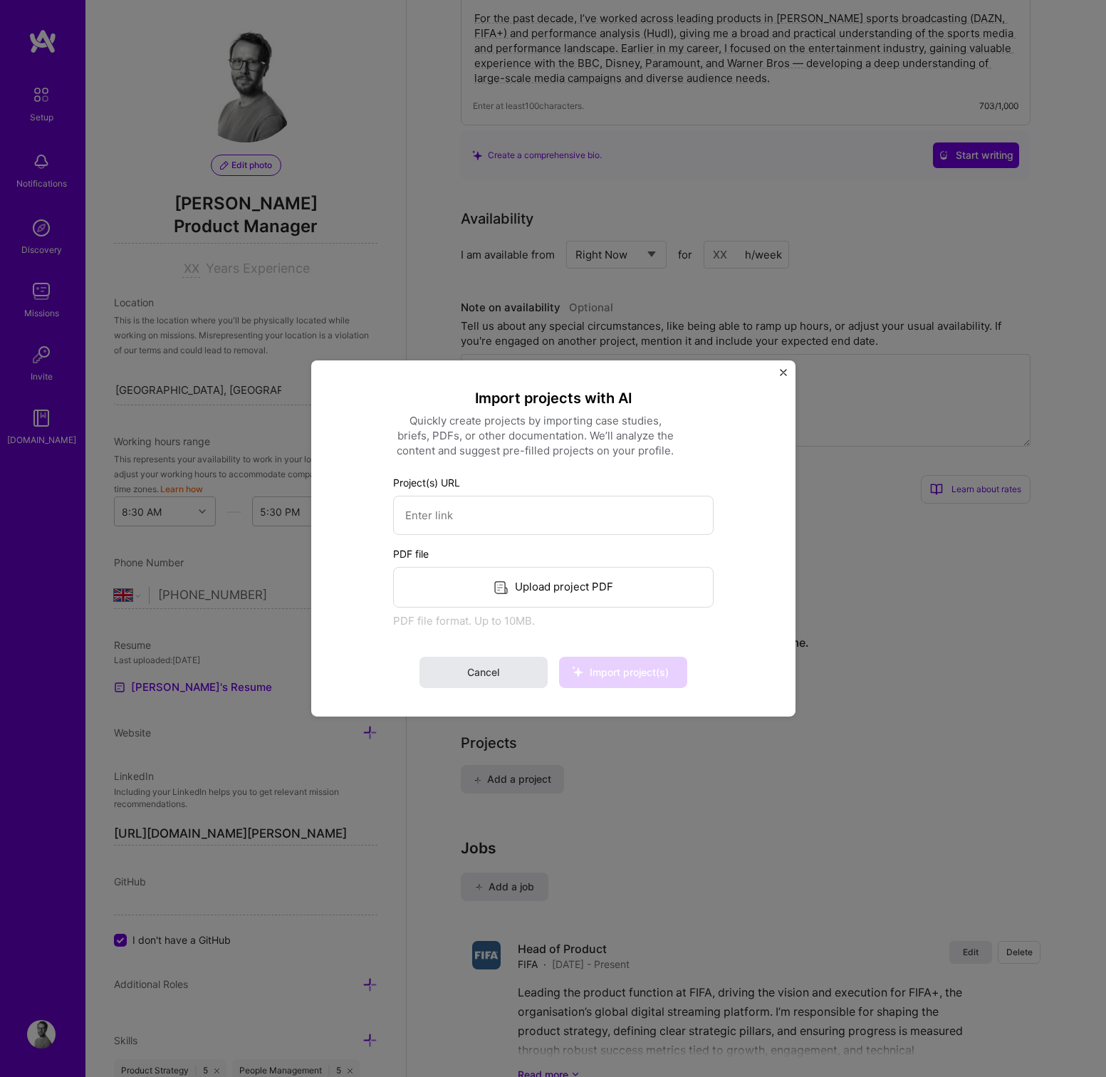
click at [468, 663] on button "Cancel" at bounding box center [483, 671] width 128 height 31
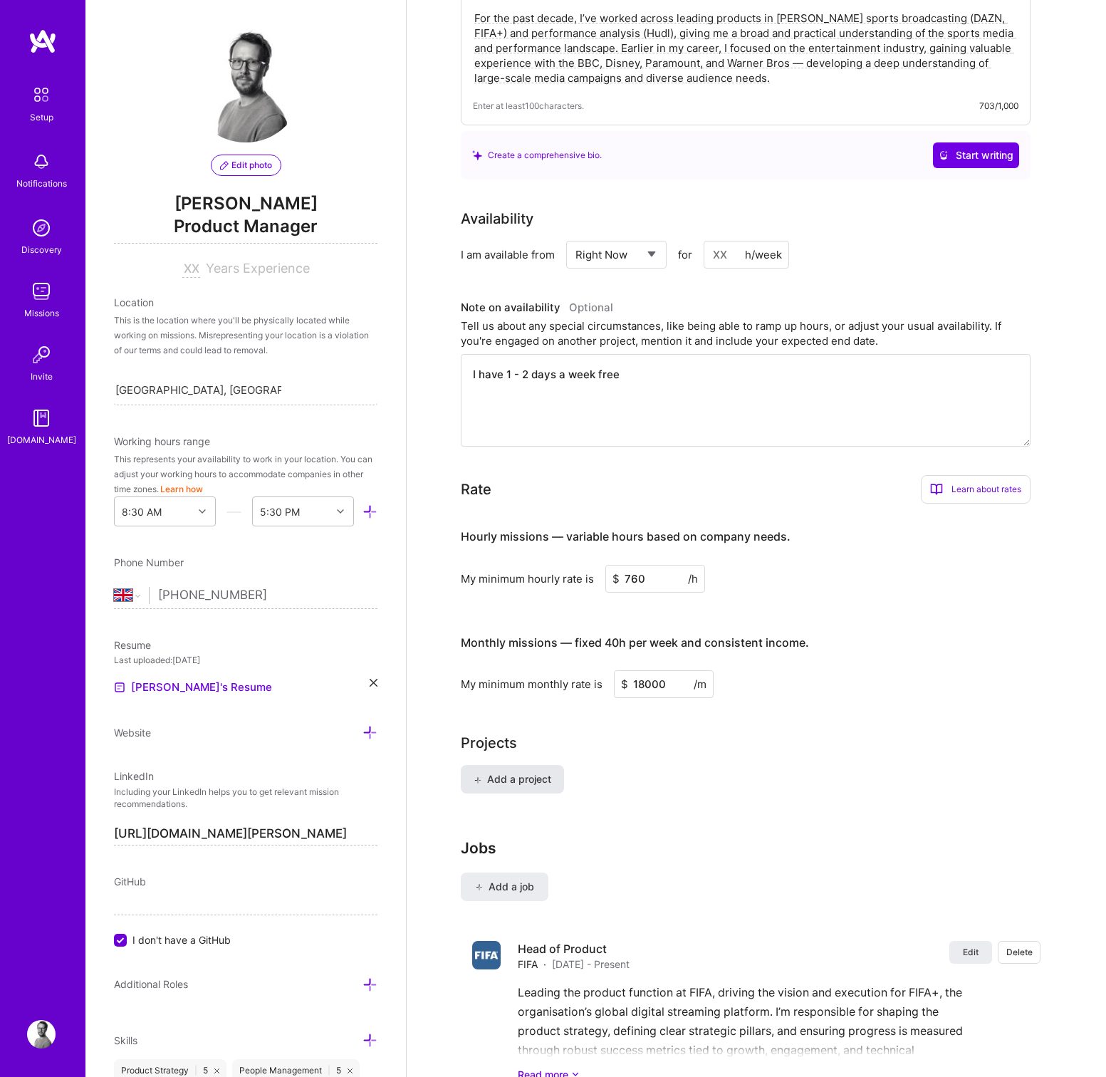
click at [522, 772] on span "Add a project" at bounding box center [512, 779] width 78 height 14
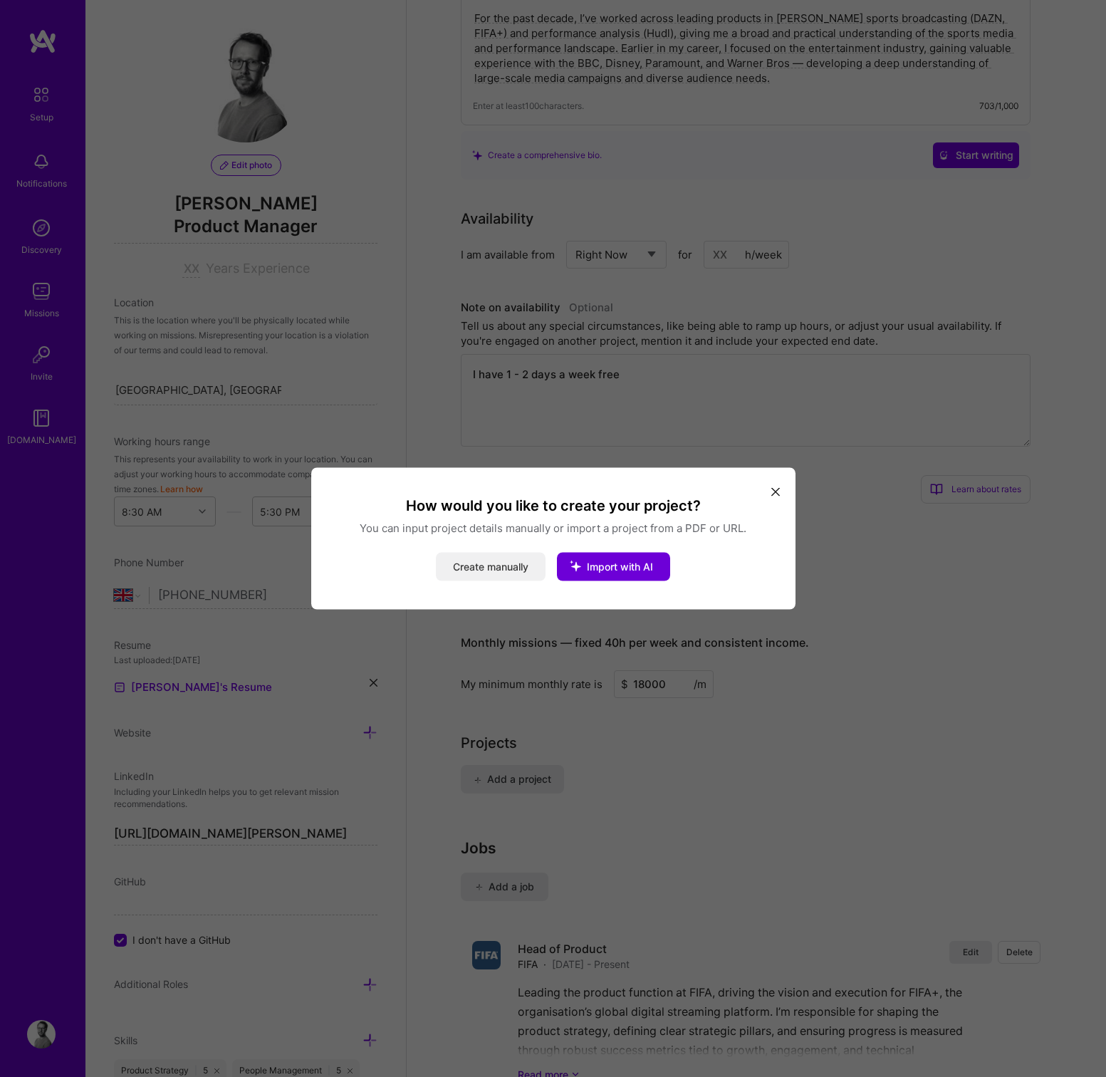
click at [484, 577] on button "Create manually" at bounding box center [491, 566] width 110 height 28
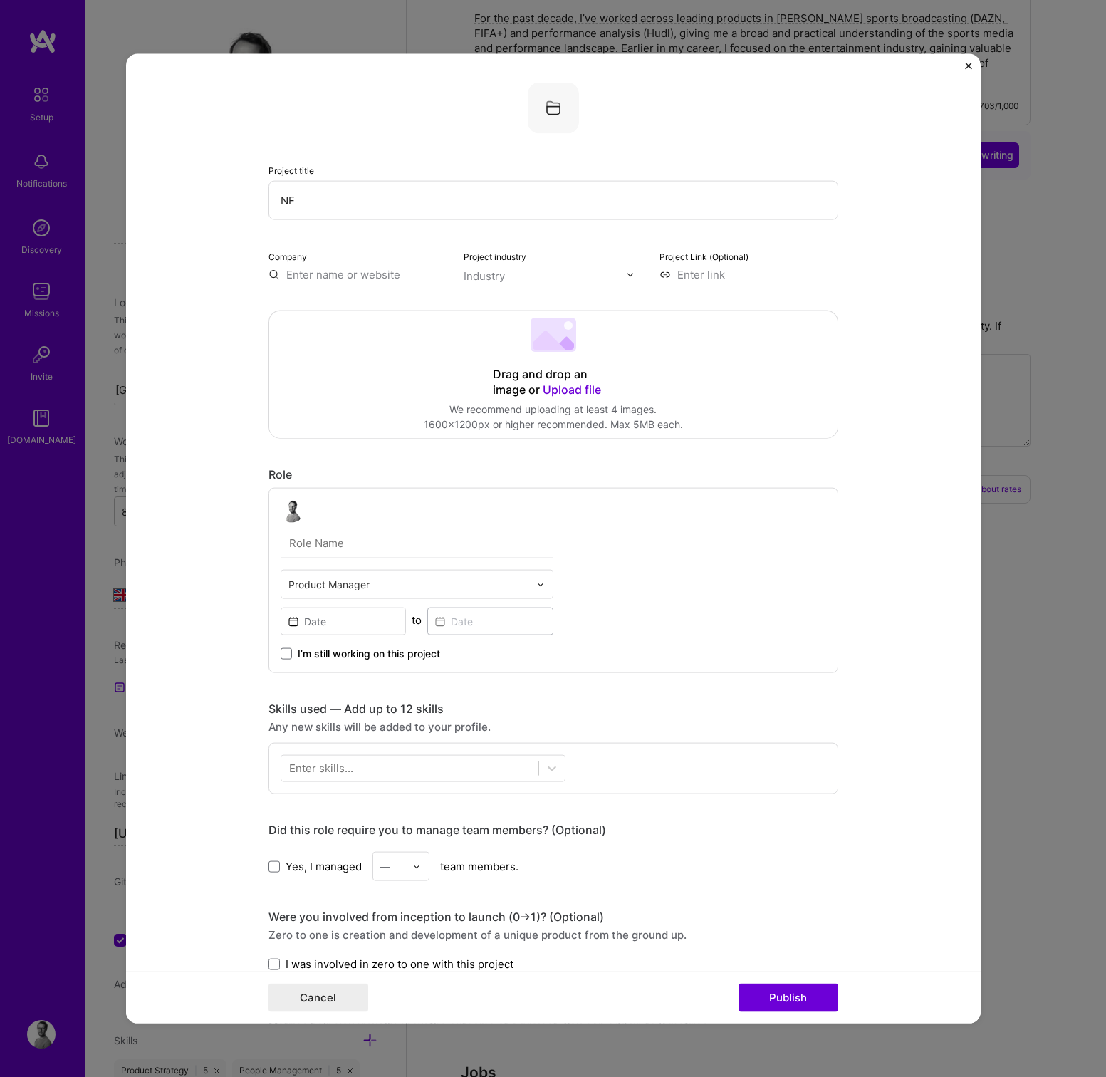
type input "N"
type input "DAZN Launch"
type input "DAZN"
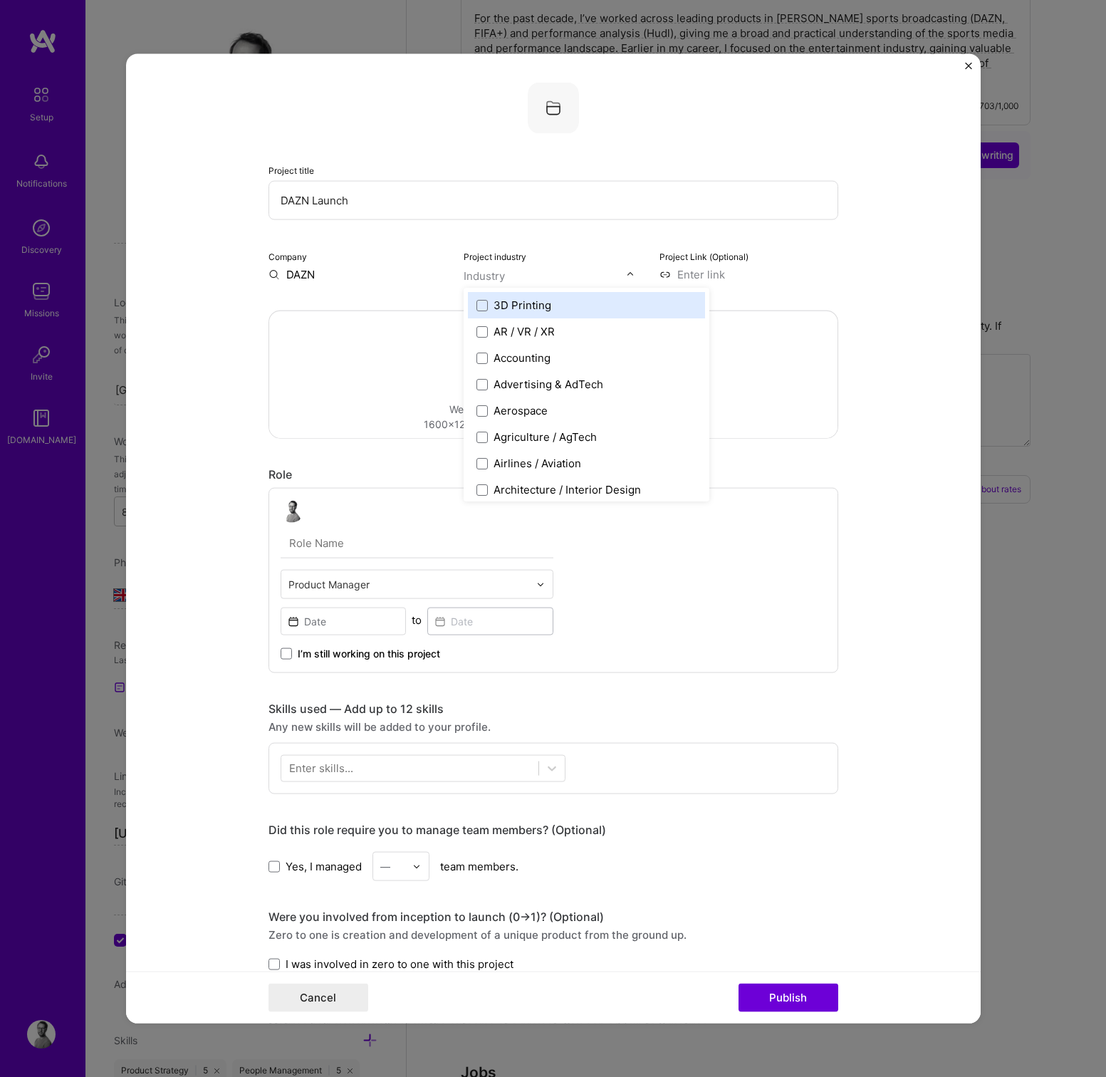
click at [508, 272] on input "text" at bounding box center [544, 275] width 162 height 15
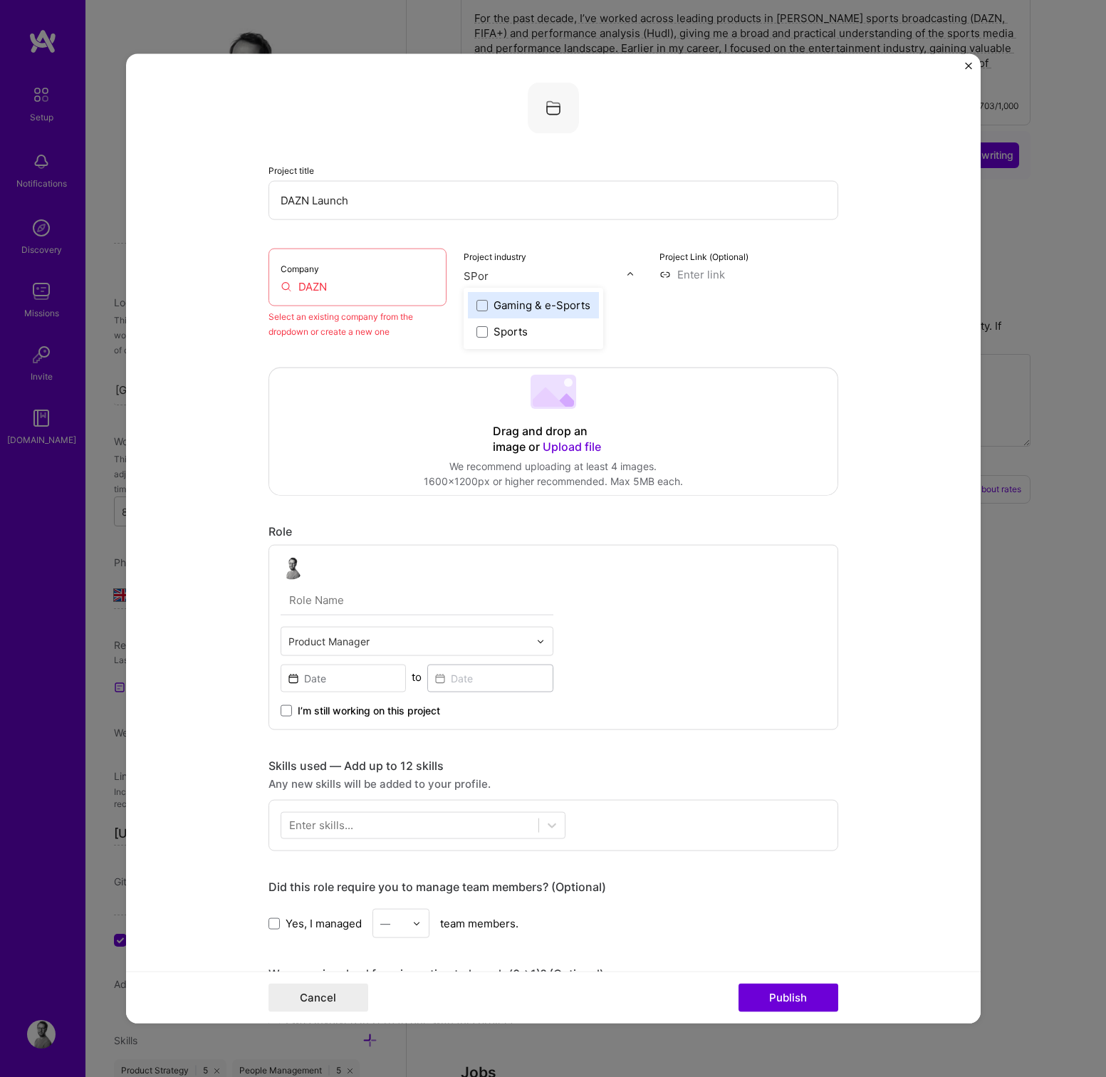
type input "SPort"
drag, startPoint x: 509, startPoint y: 335, endPoint x: 446, endPoint y: 313, distance: 66.7
click at [509, 335] on div "Sports" at bounding box center [510, 331] width 34 height 15
click at [378, 289] on input "DAZN" at bounding box center [358, 286] width 154 height 15
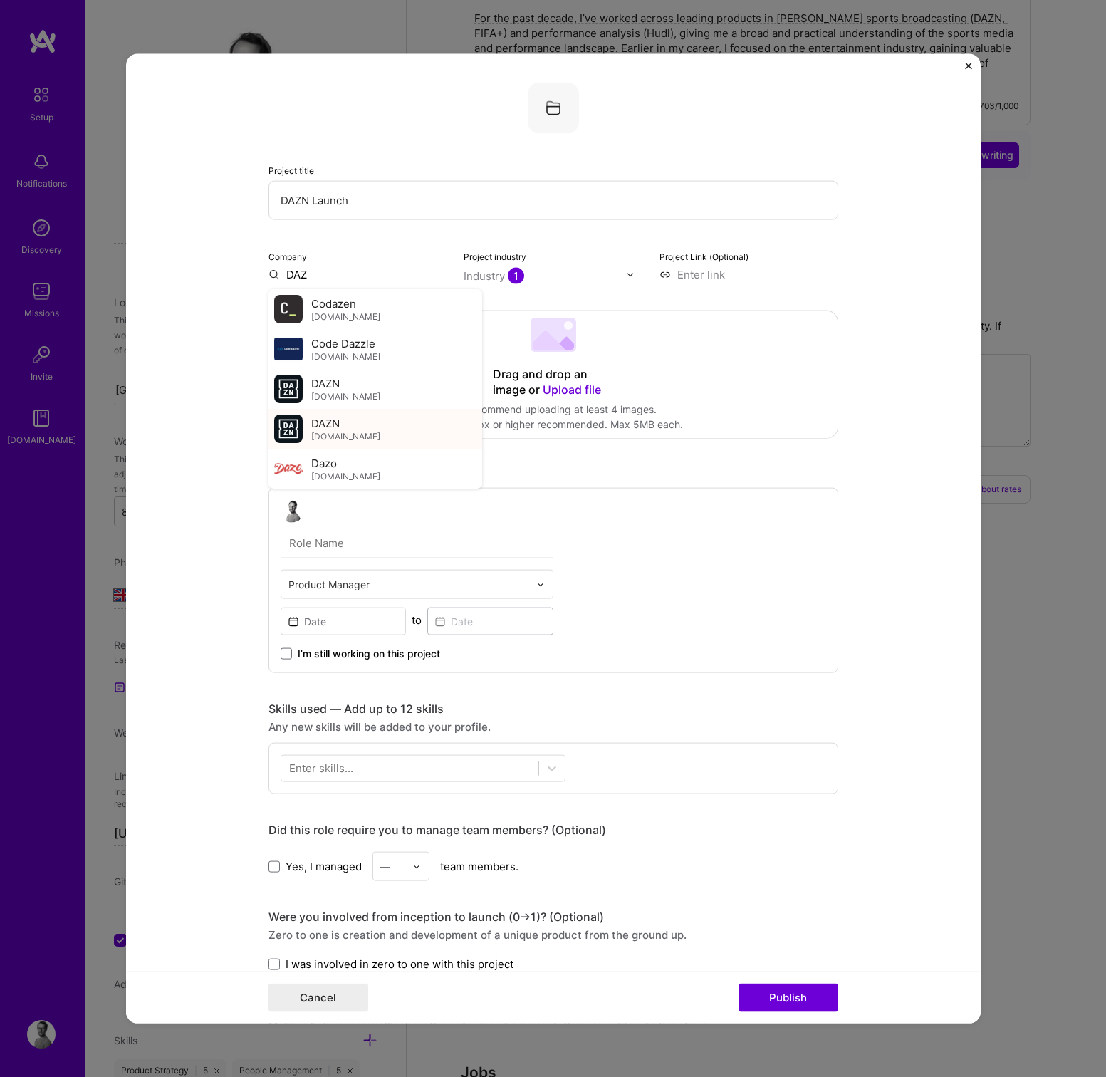
click at [355, 418] on div "DAZN [DOMAIN_NAME]" at bounding box center [375, 429] width 214 height 40
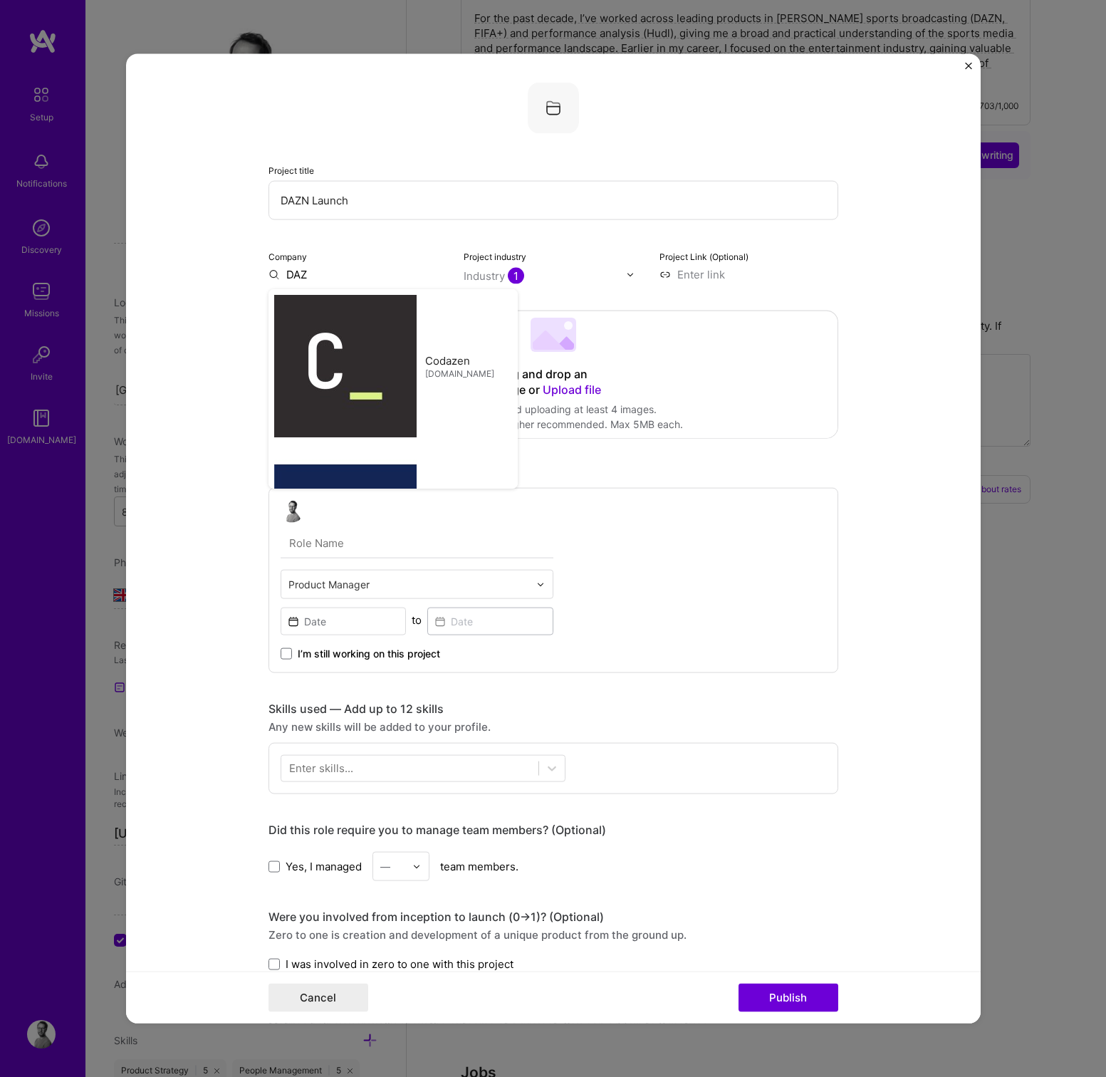
type input "DAZN"
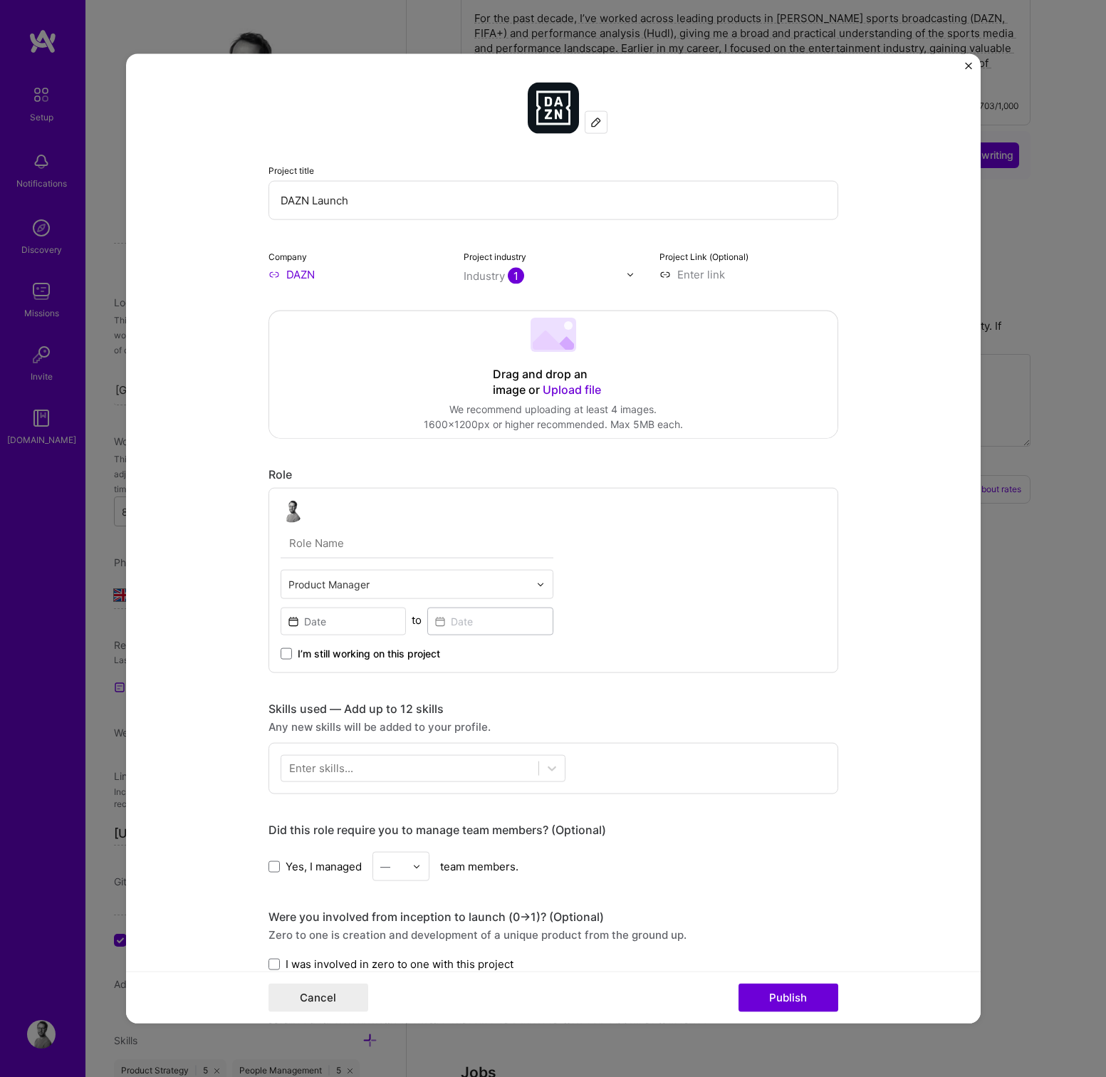
drag, startPoint x: 703, startPoint y: 274, endPoint x: 698, endPoint y: 290, distance: 16.4
click at [703, 274] on input at bounding box center [748, 274] width 179 height 15
type input "Head of Product"
click at [327, 198] on input "DAZN Launch" at bounding box center [553, 200] width 570 height 39
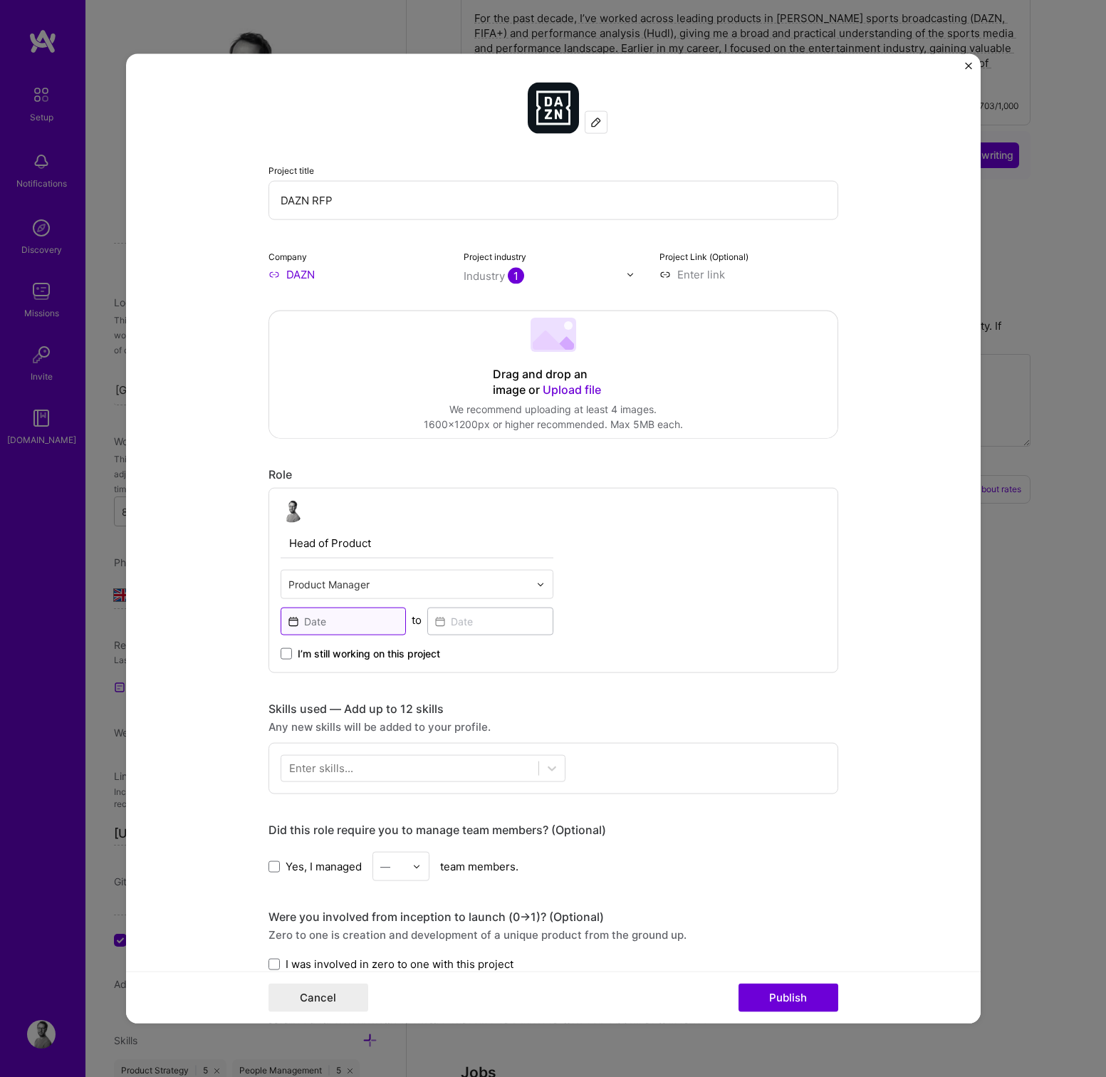
click at [362, 624] on input at bounding box center [344, 621] width 126 height 28
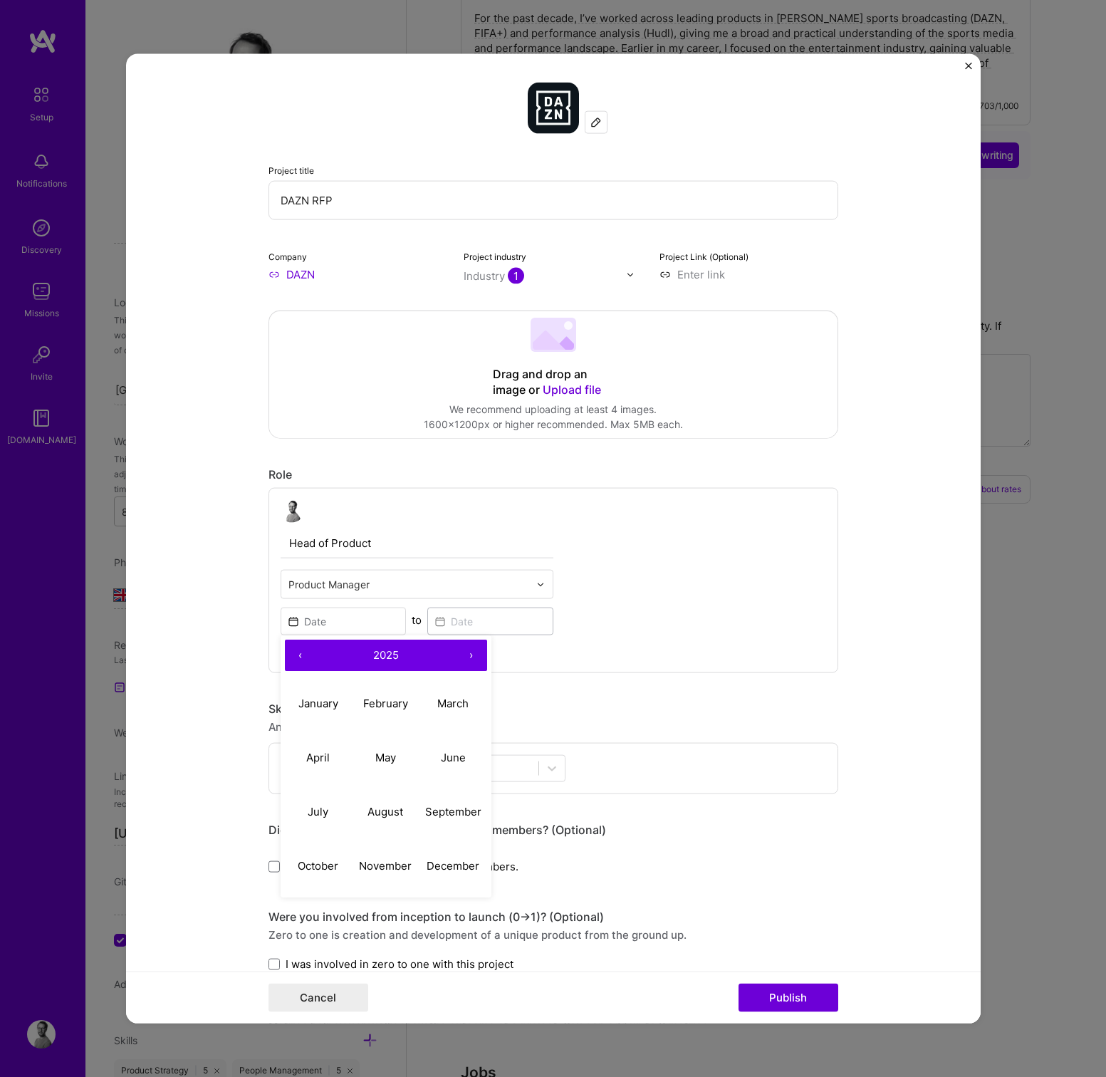
click at [365, 194] on input "DAZN RFP" at bounding box center [553, 200] width 570 height 39
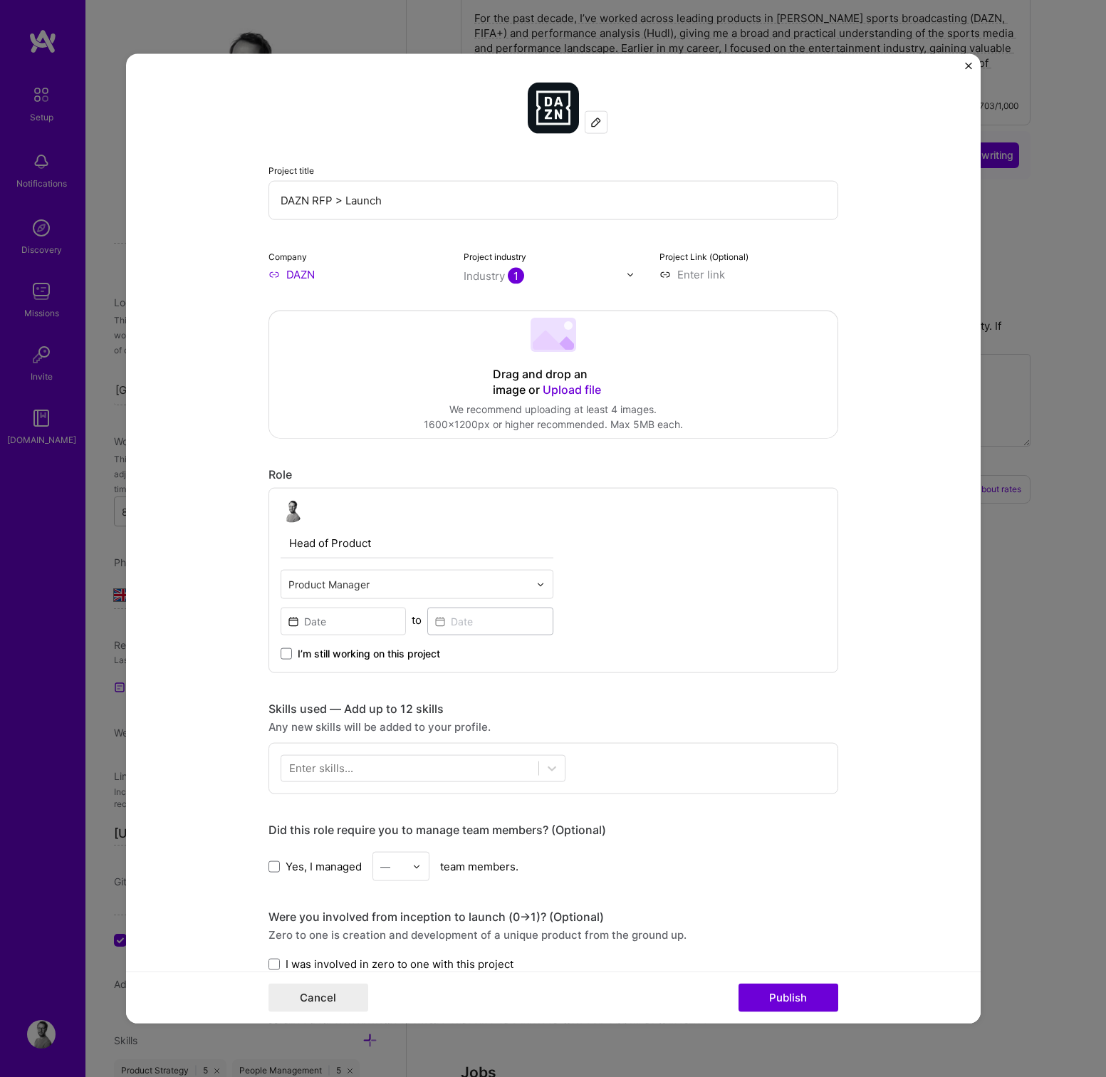
type input "DAZN RFP > Launch"
click at [342, 627] on input at bounding box center [344, 621] width 126 height 28
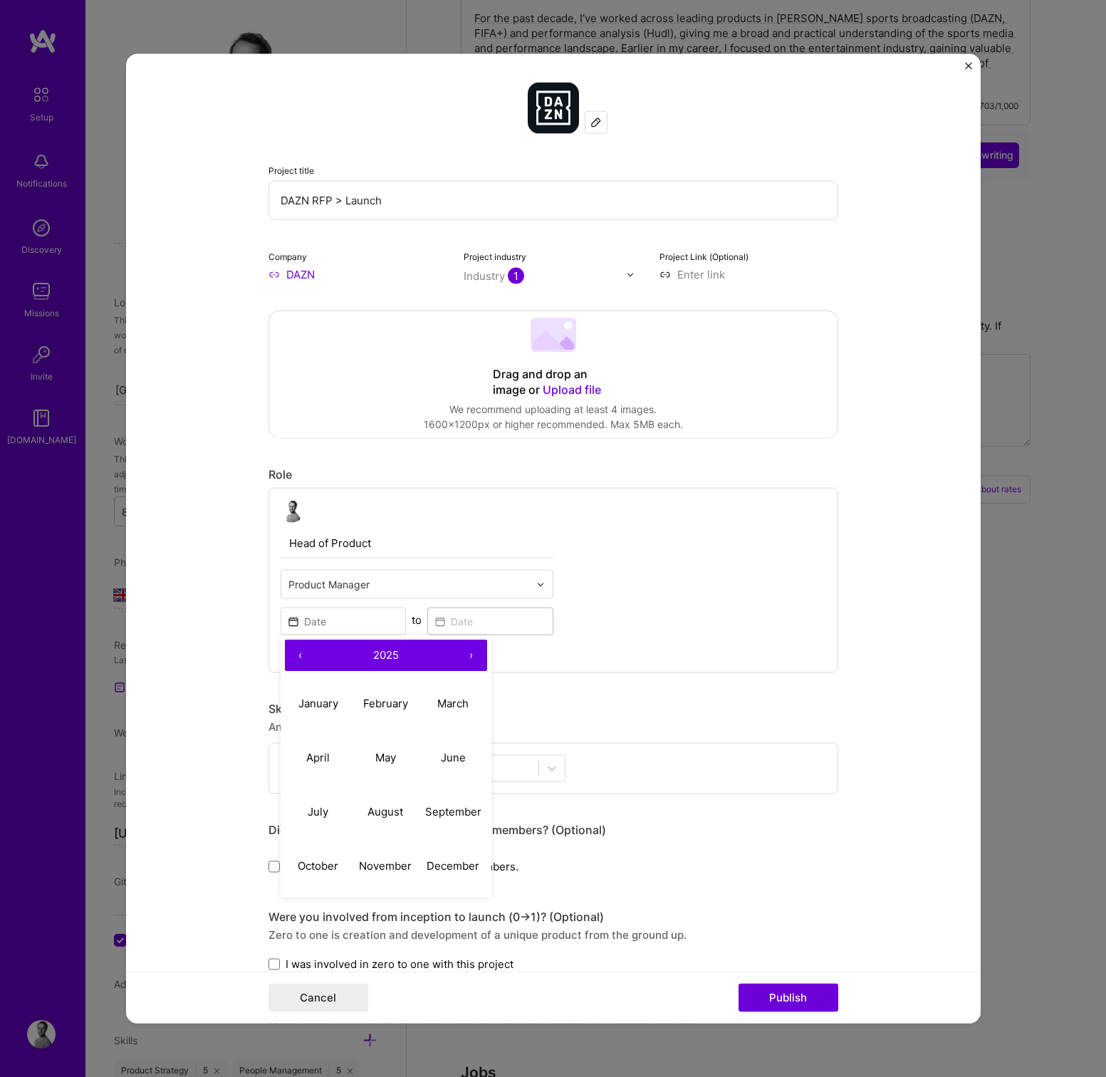
click at [305, 656] on button "‹" at bounding box center [300, 654] width 31 height 31
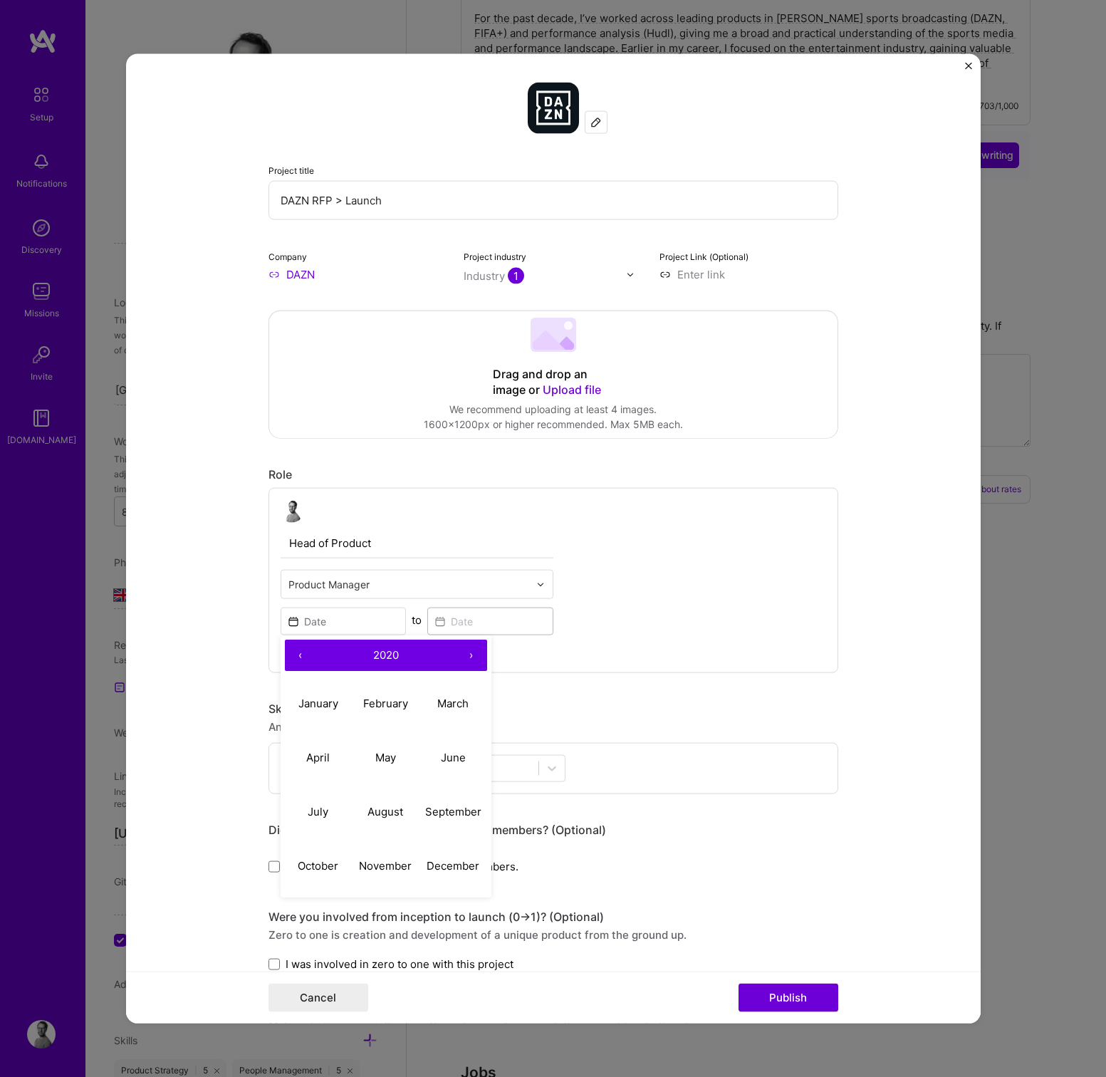
click at [305, 656] on button "‹" at bounding box center [300, 654] width 31 height 31
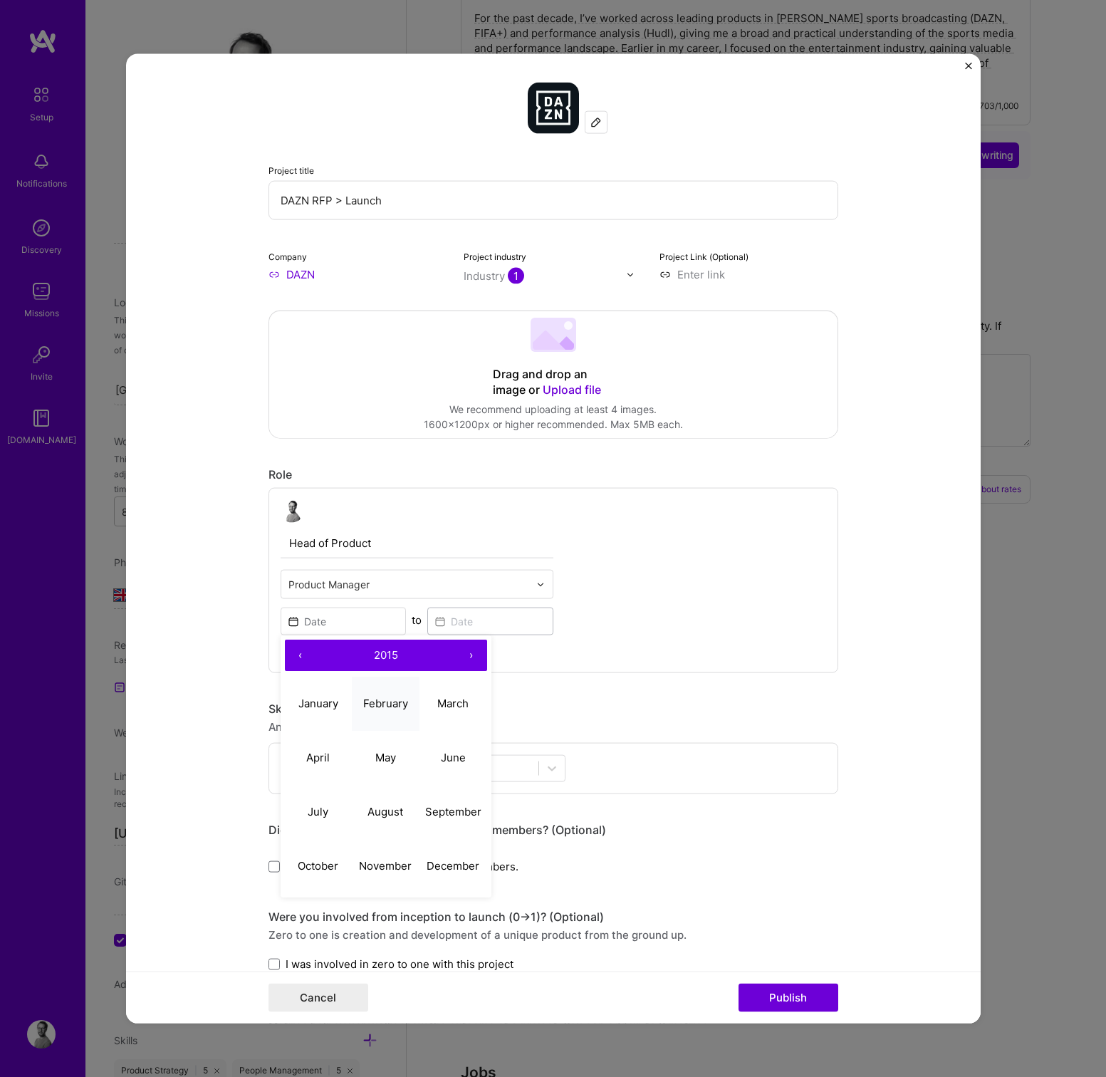
click at [392, 697] on abbr "February" at bounding box center [385, 703] width 45 height 14
type input "[DATE]"
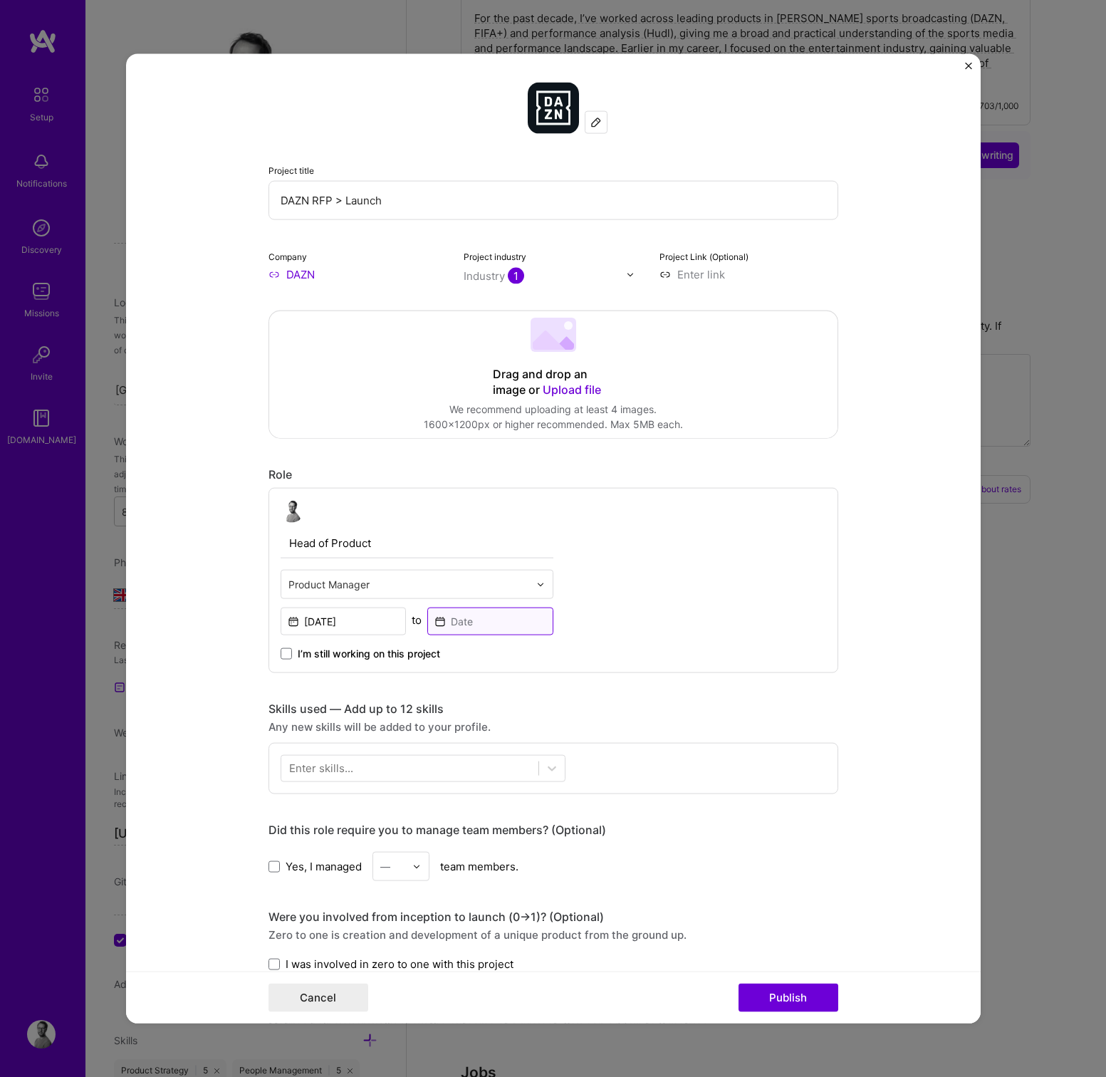
click at [489, 613] on input at bounding box center [490, 621] width 126 height 28
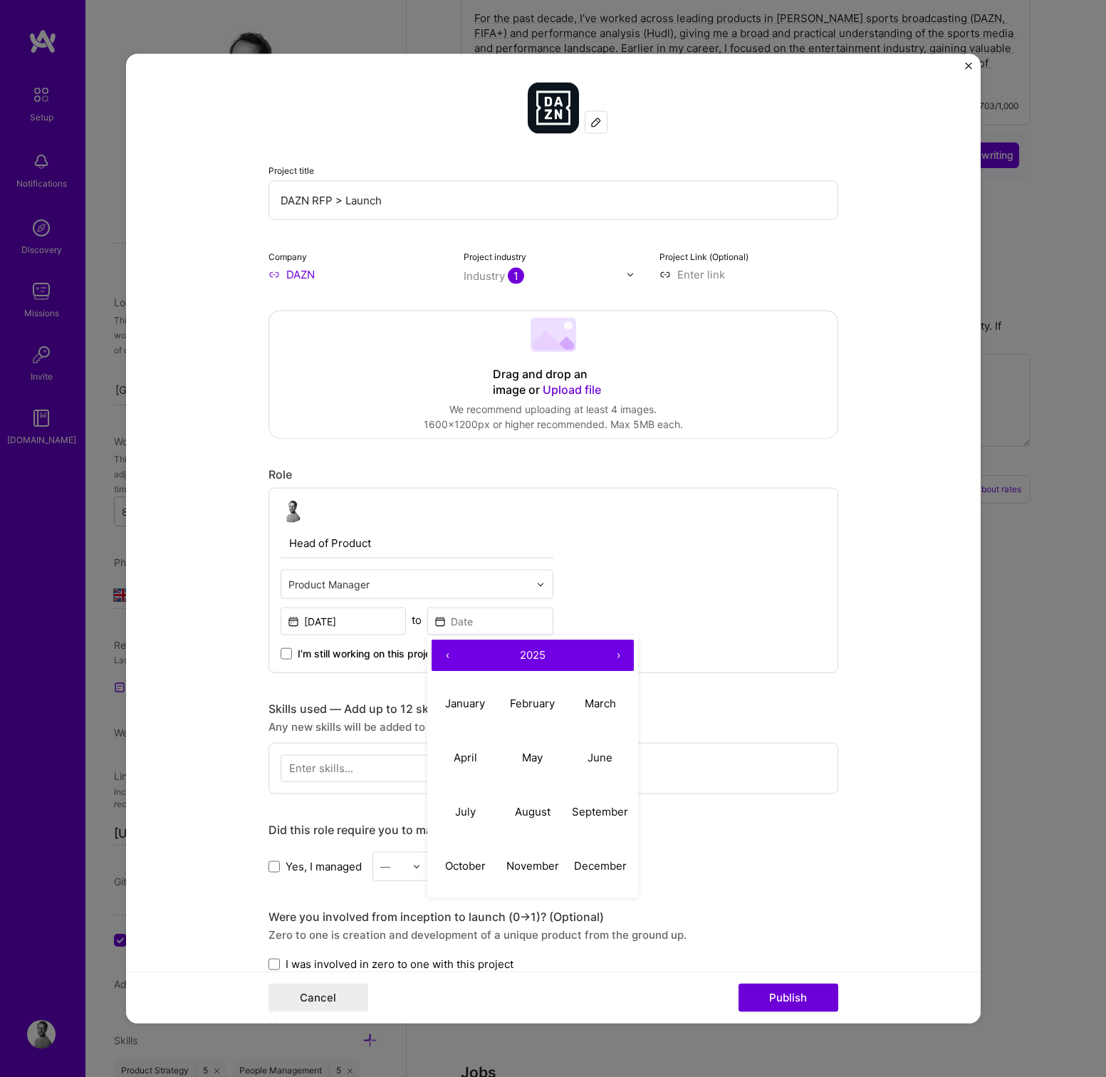
click at [447, 651] on button "‹" at bounding box center [446, 654] width 31 height 31
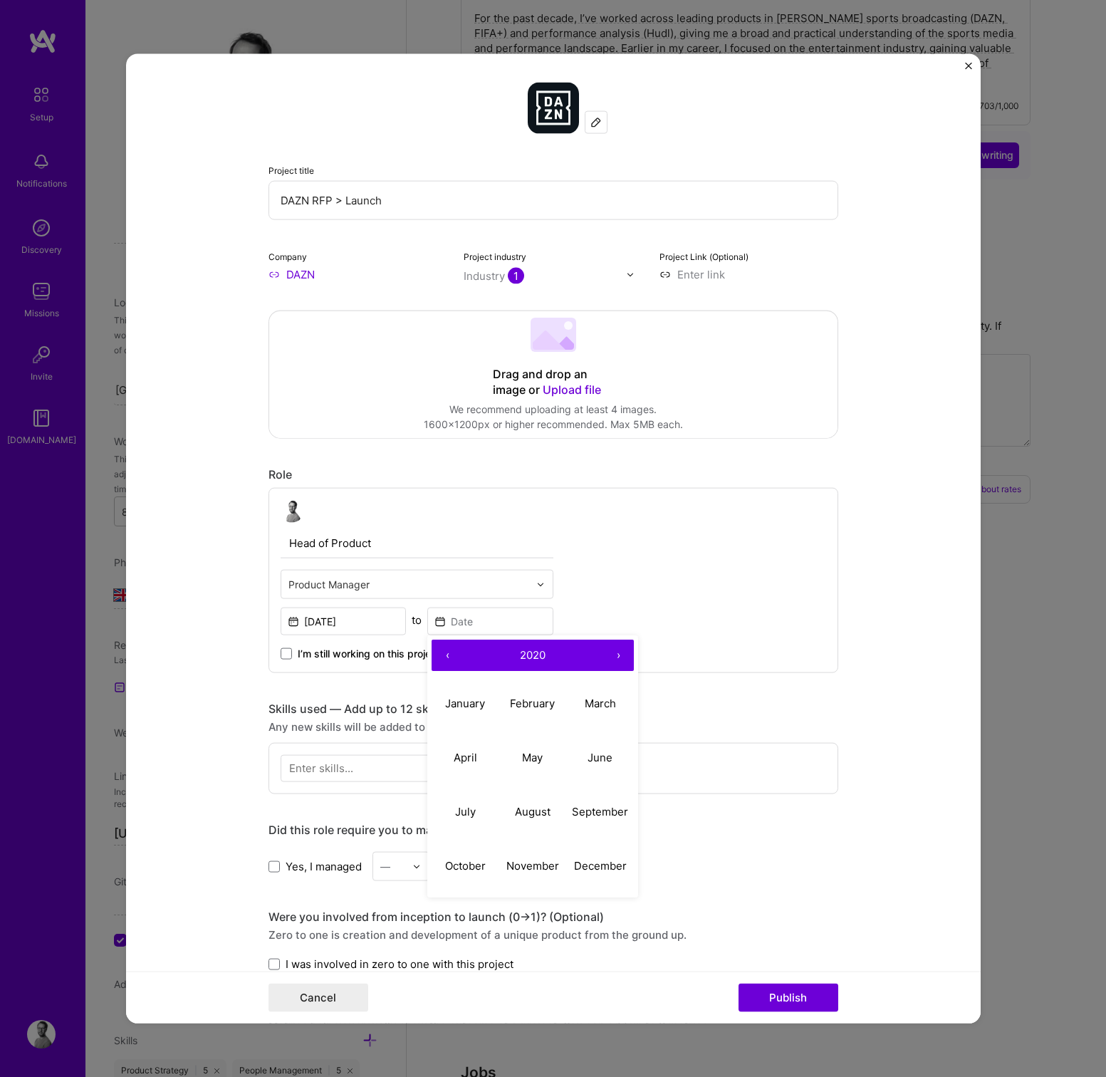
click at [447, 651] on button "‹" at bounding box center [446, 654] width 31 height 31
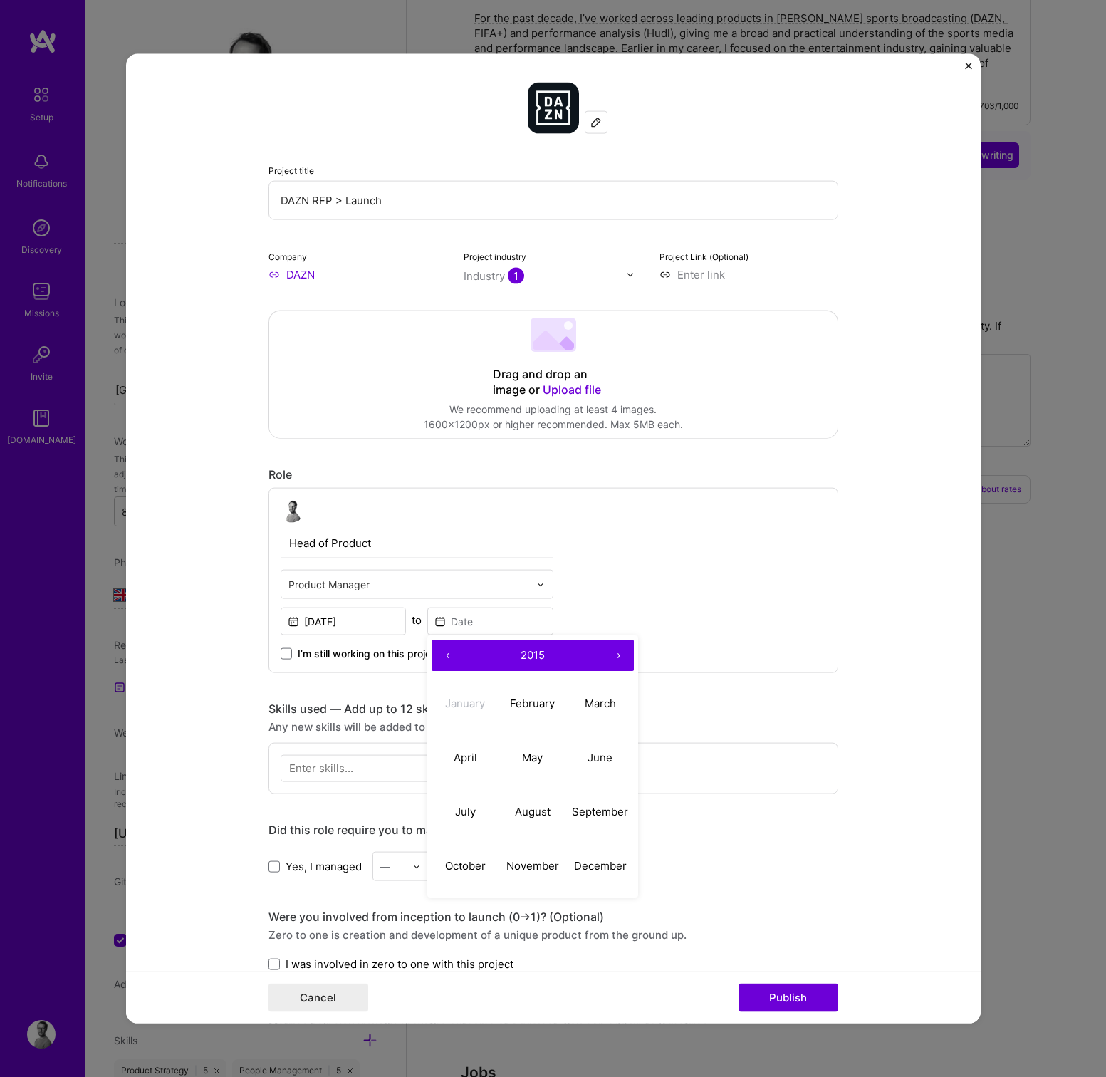
click at [621, 654] on button "›" at bounding box center [617, 654] width 31 height 31
click at [606, 810] on abbr "September" at bounding box center [600, 811] width 56 height 14
type input "[DATE]"
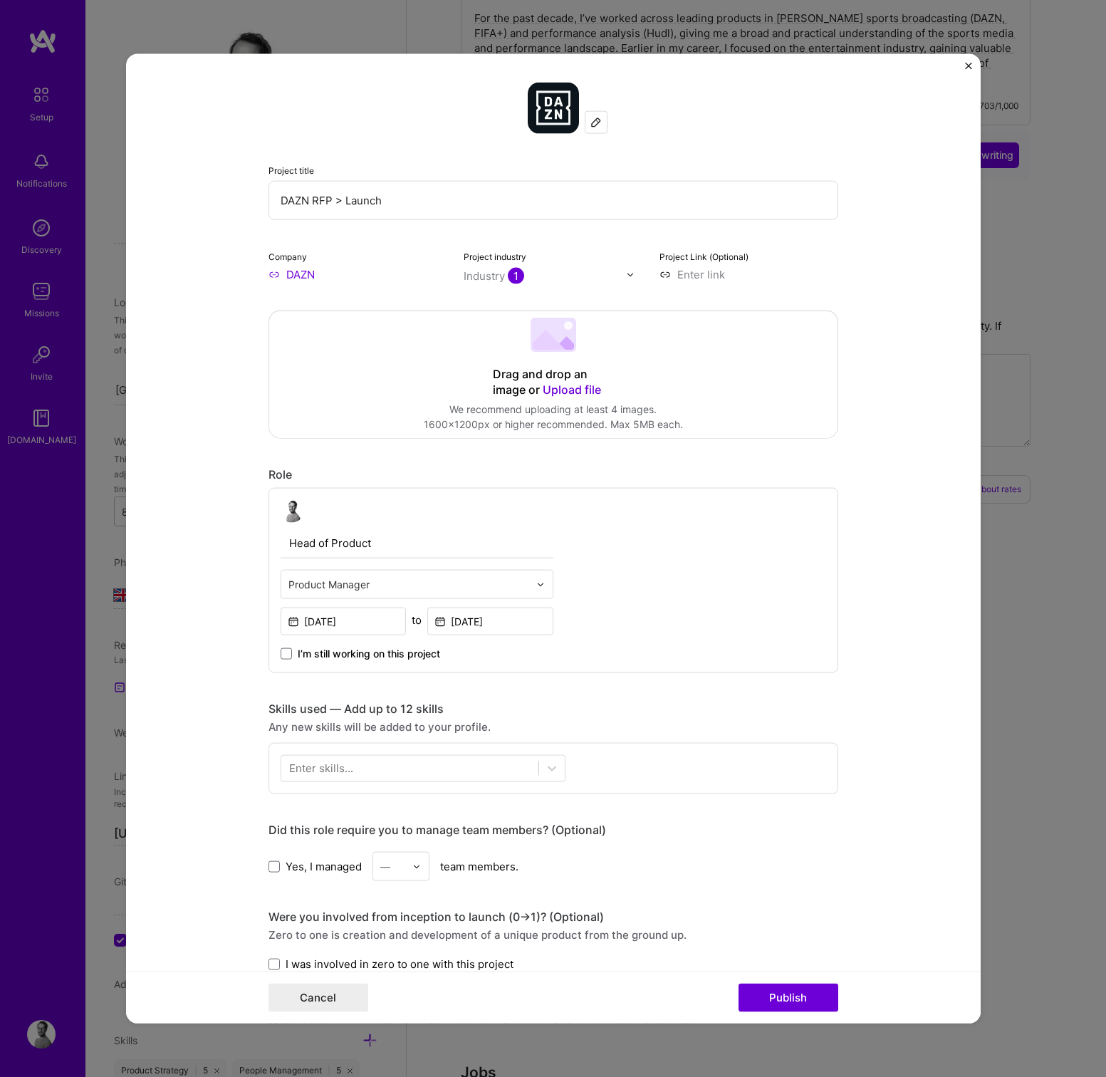
click at [318, 762] on div "Enter skills..." at bounding box center [321, 767] width 64 height 15
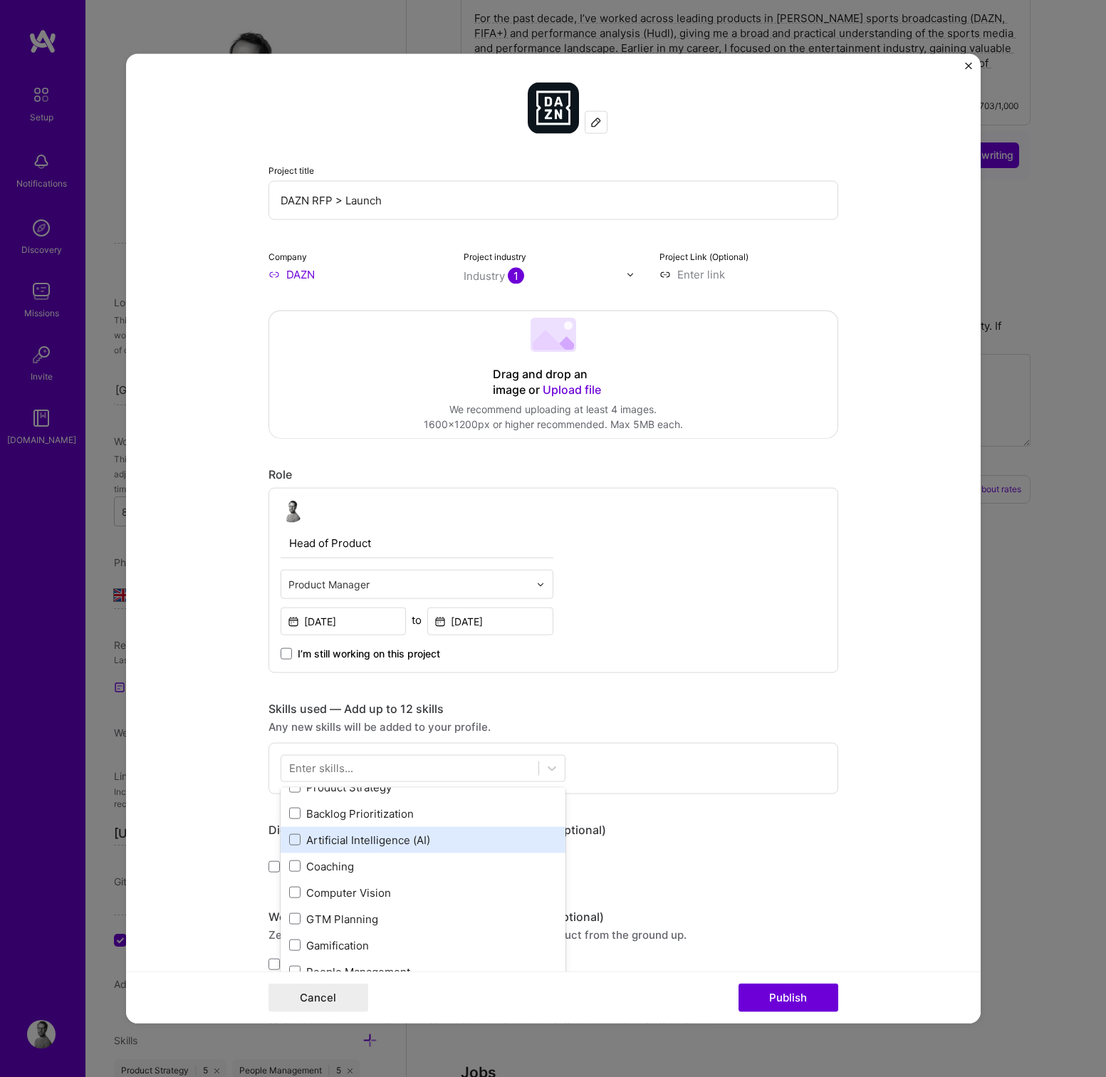
scroll to position [-2, 0]
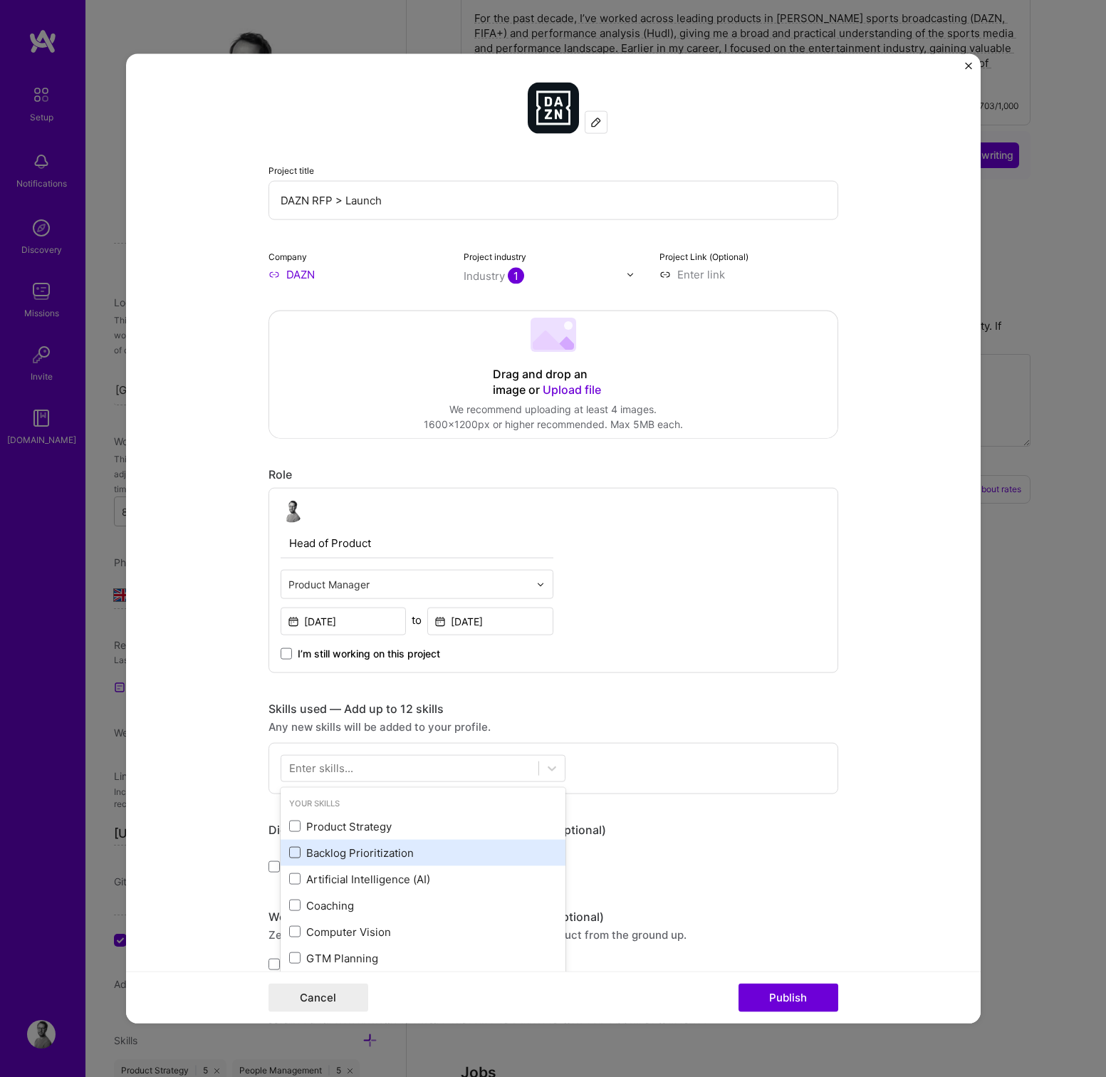
click at [293, 853] on span at bounding box center [294, 852] width 11 height 11
click at [0, 0] on input "checkbox" at bounding box center [0, 0] width 0 height 0
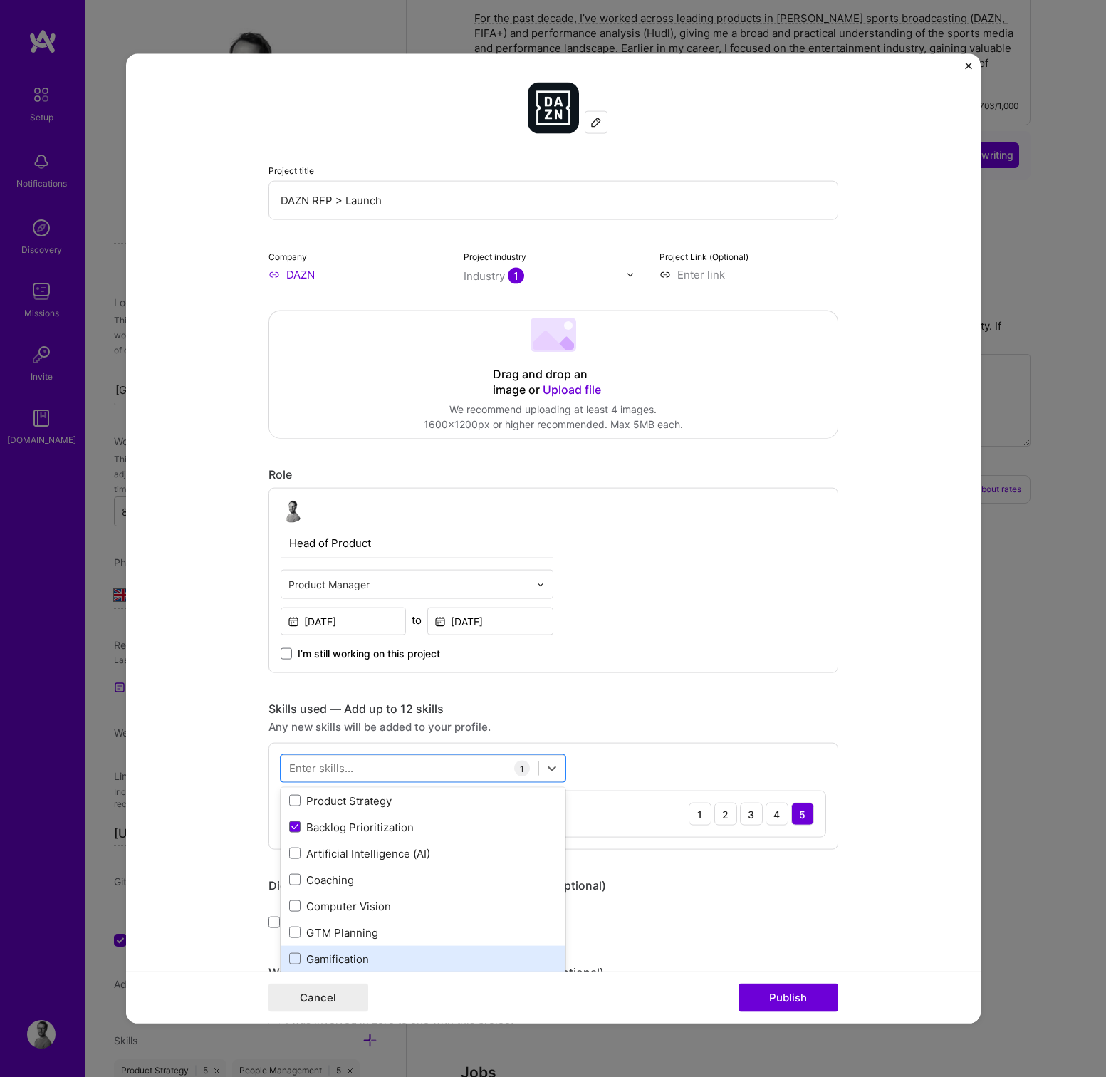
scroll to position [36, 0]
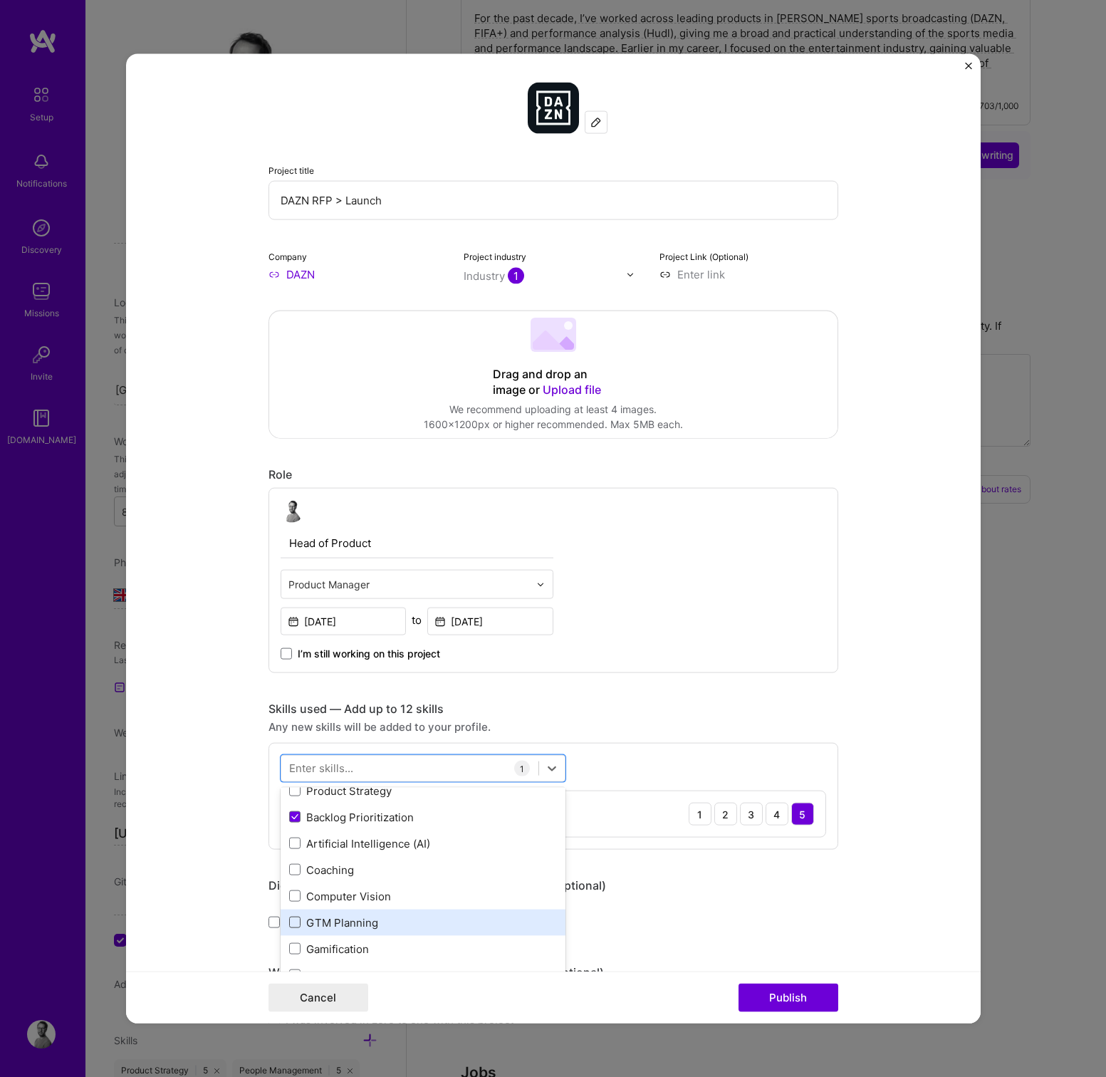
click at [292, 923] on span at bounding box center [294, 921] width 11 height 11
click at [0, 0] on input "checkbox" at bounding box center [0, 0] width 0 height 0
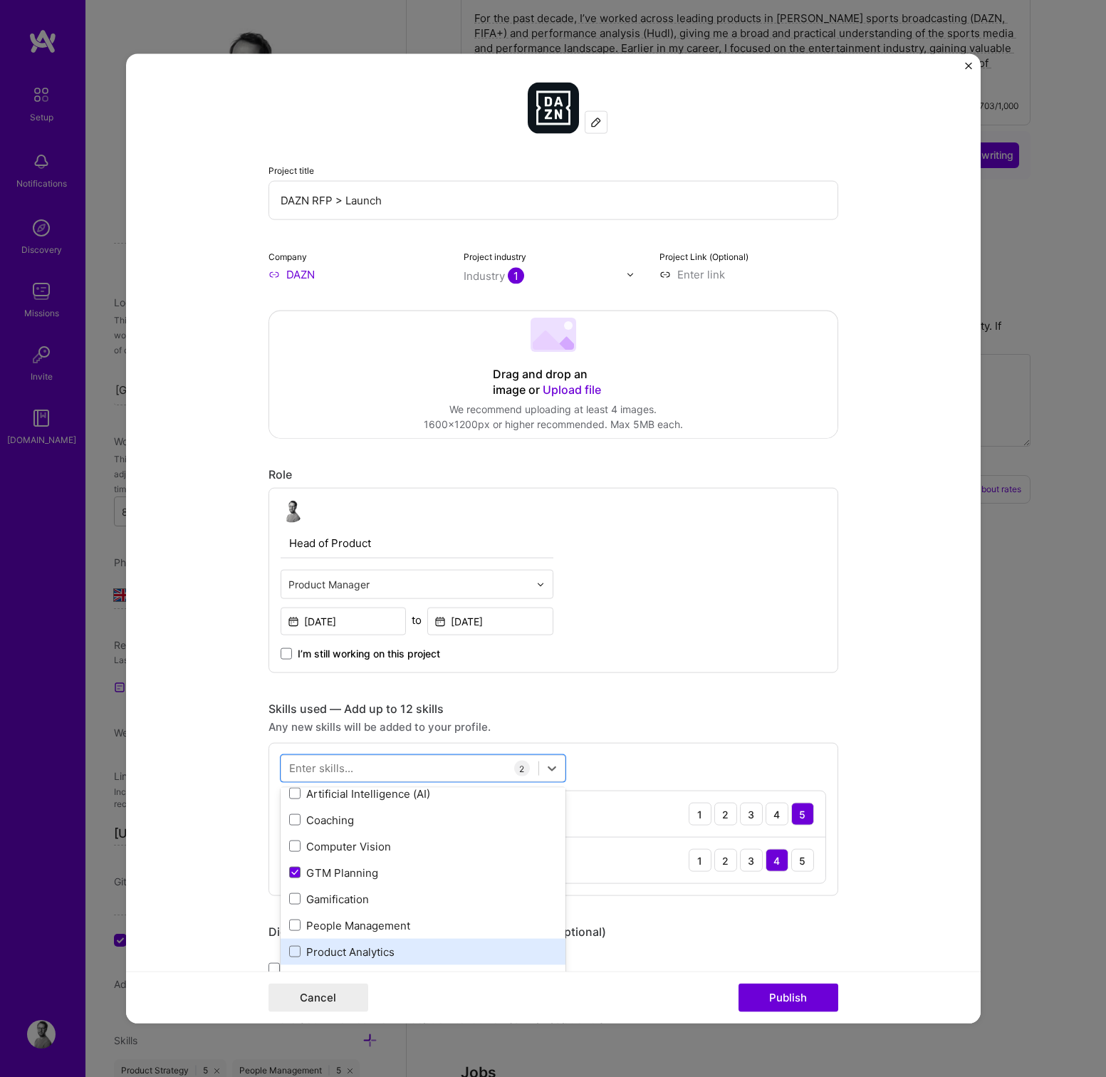
scroll to position [110, 0]
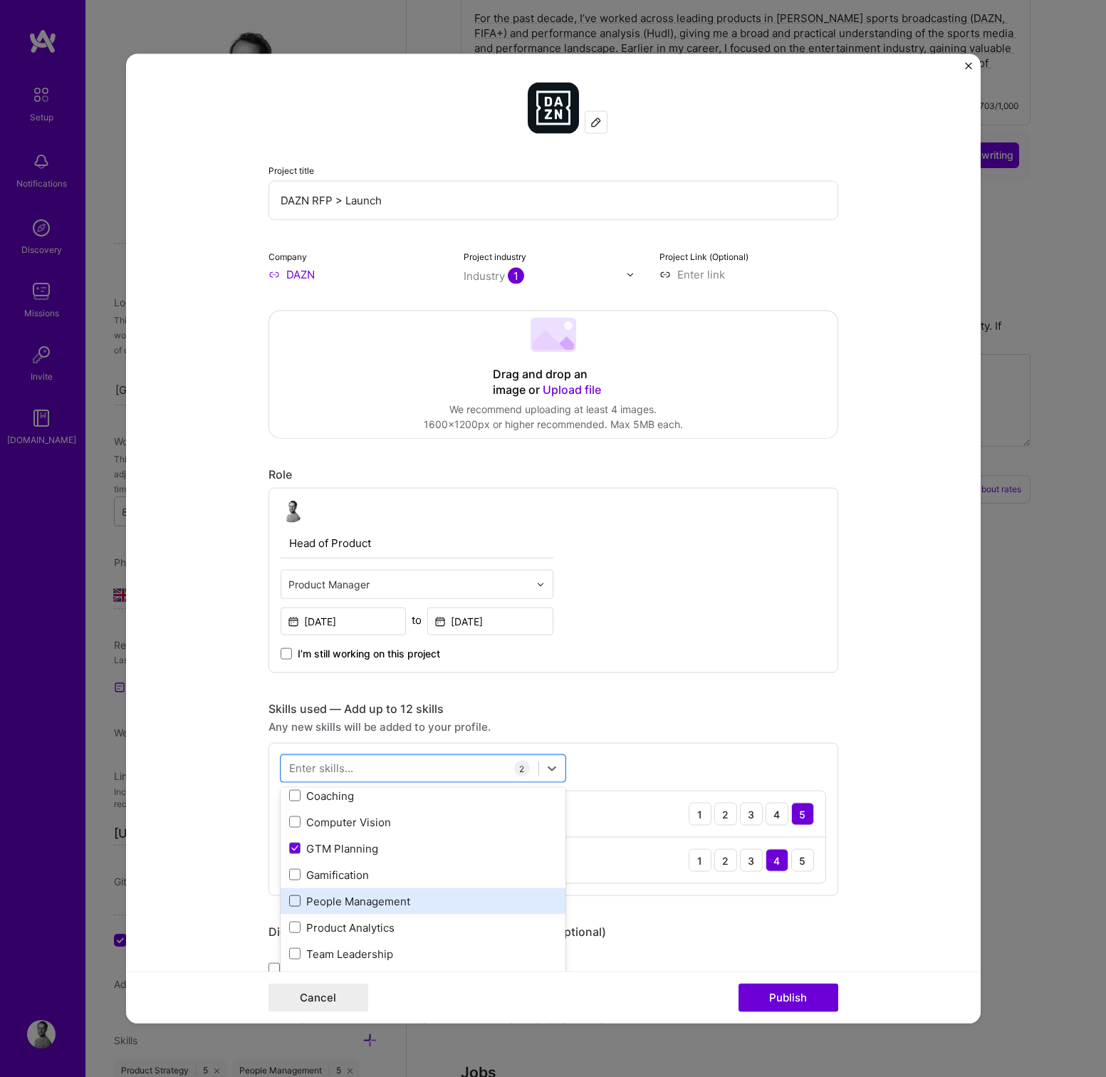
click at [294, 901] on span at bounding box center [294, 900] width 11 height 11
click at [0, 0] on input "checkbox" at bounding box center [0, 0] width 0 height 0
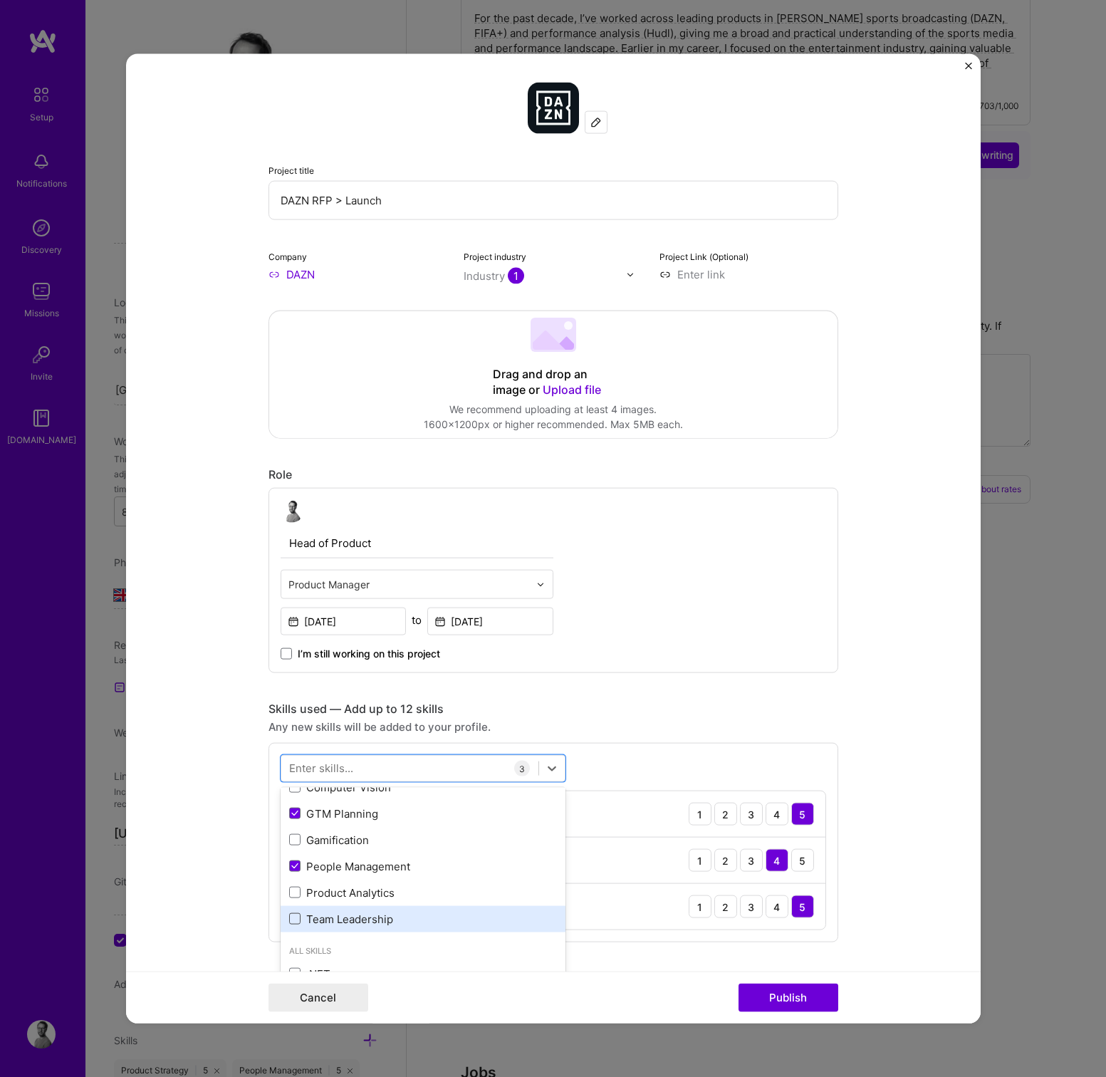
click at [295, 923] on span at bounding box center [294, 918] width 11 height 11
click at [0, 0] on input "checkbox" at bounding box center [0, 0] width 0 height 0
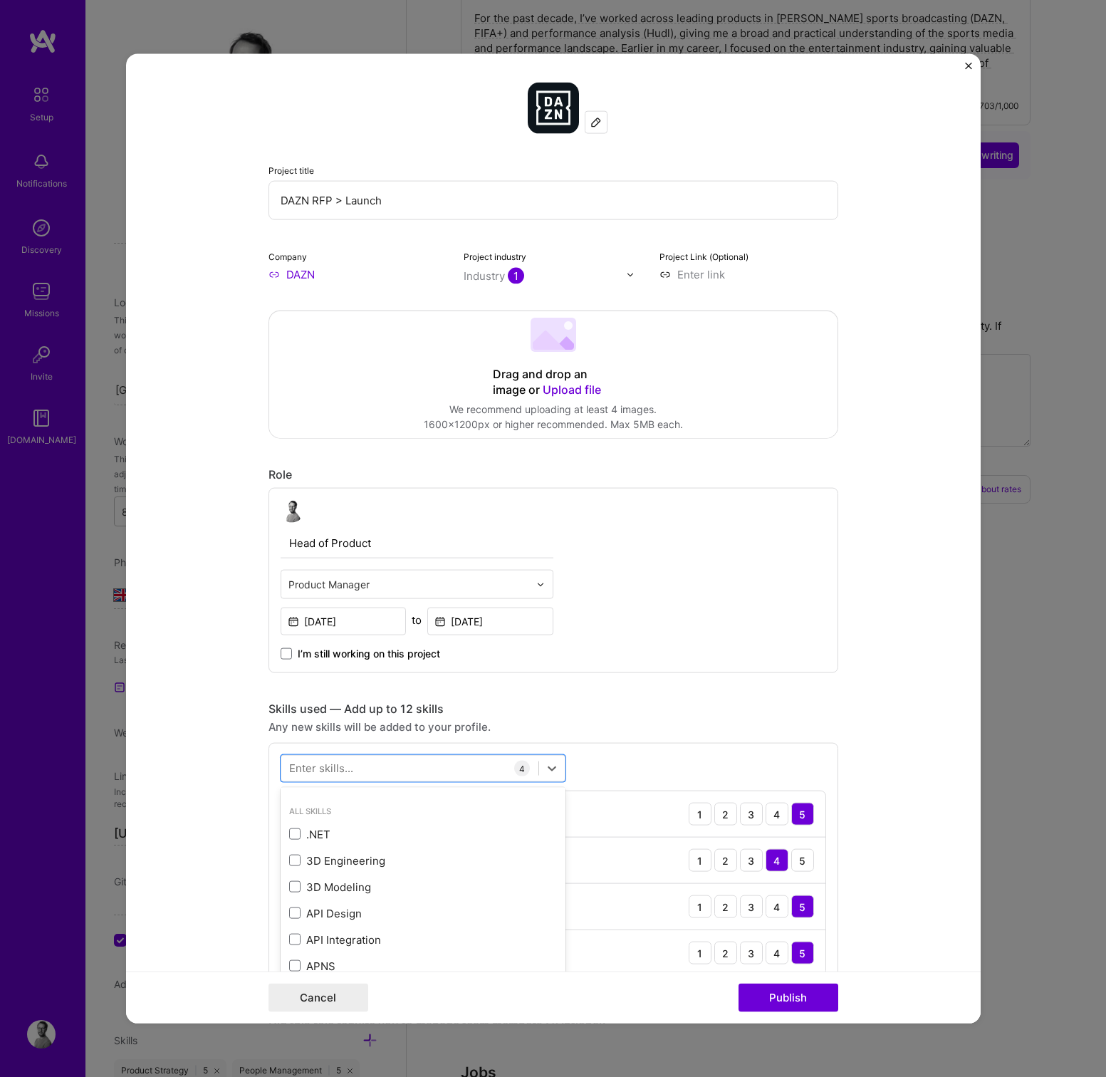
scroll to position [287, 0]
click at [723, 684] on div "Project title DAZN RFP > Launch Company DAZN Project industry Industry 1 Projec…" at bounding box center [553, 873] width 570 height 1581
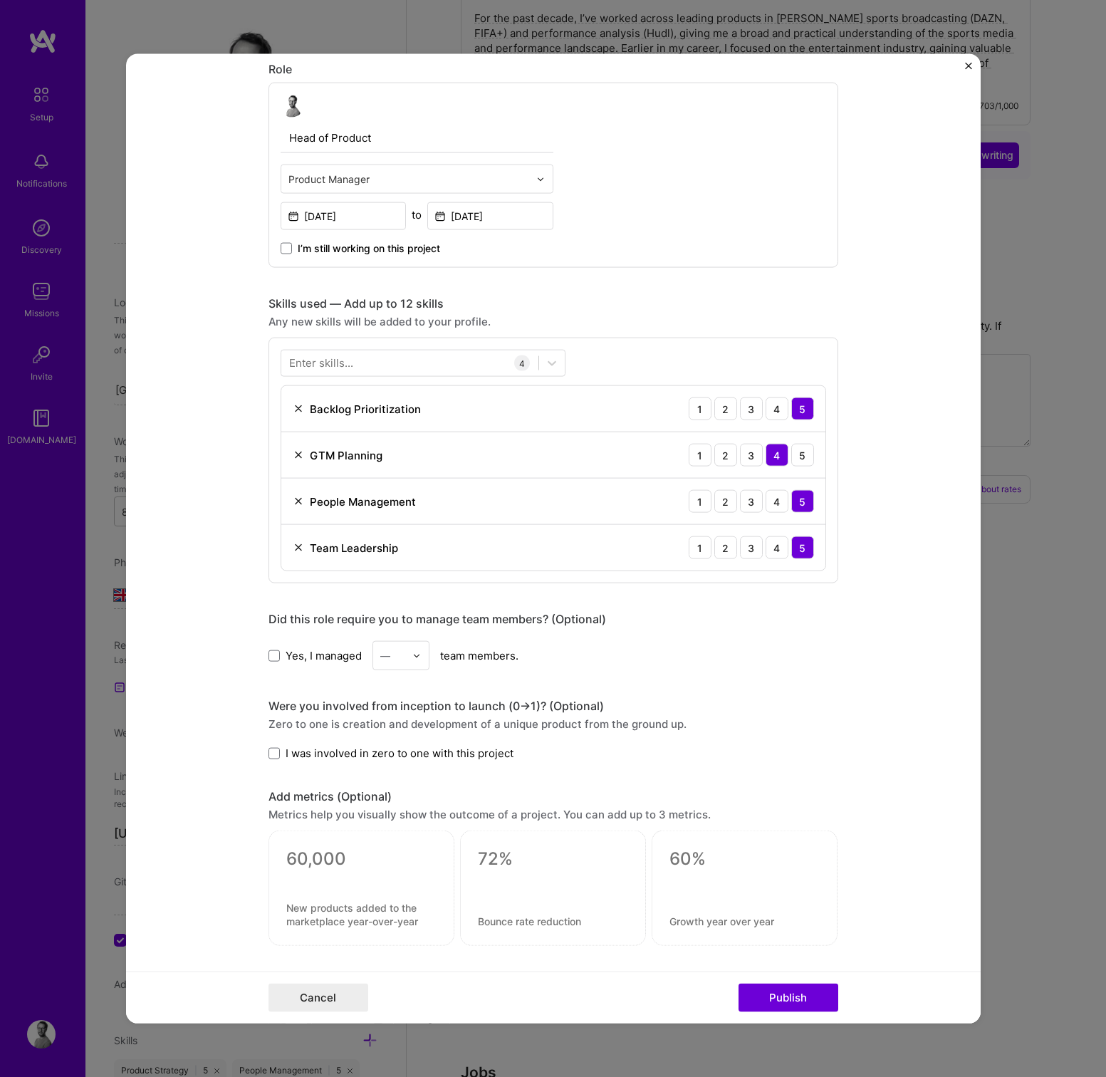
scroll to position [406, 0]
click at [275, 753] on span at bounding box center [273, 751] width 11 height 11
click at [0, 0] on input "I was involved in zero to one with this project" at bounding box center [0, 0] width 0 height 0
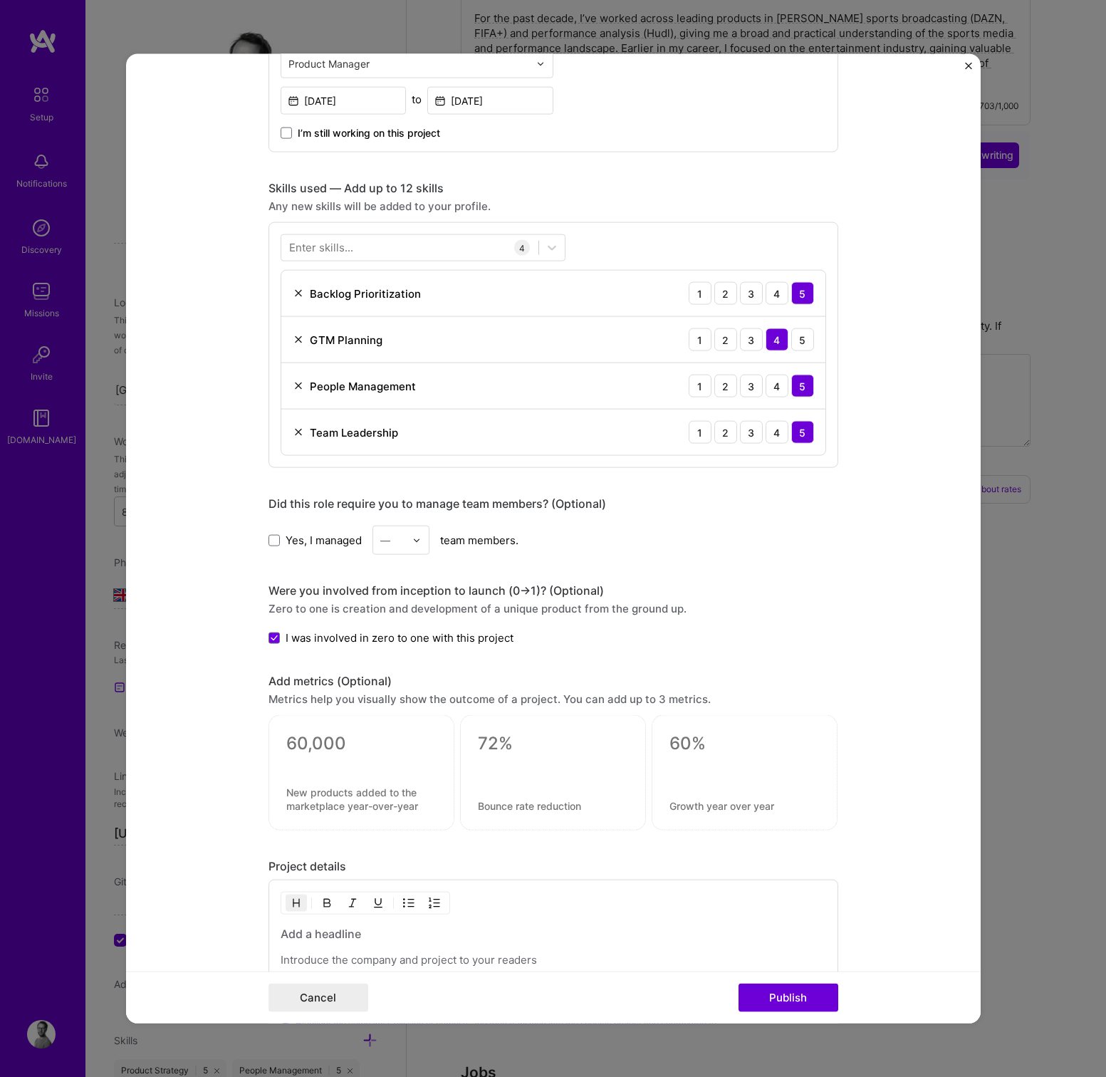
scroll to position [621, 0]
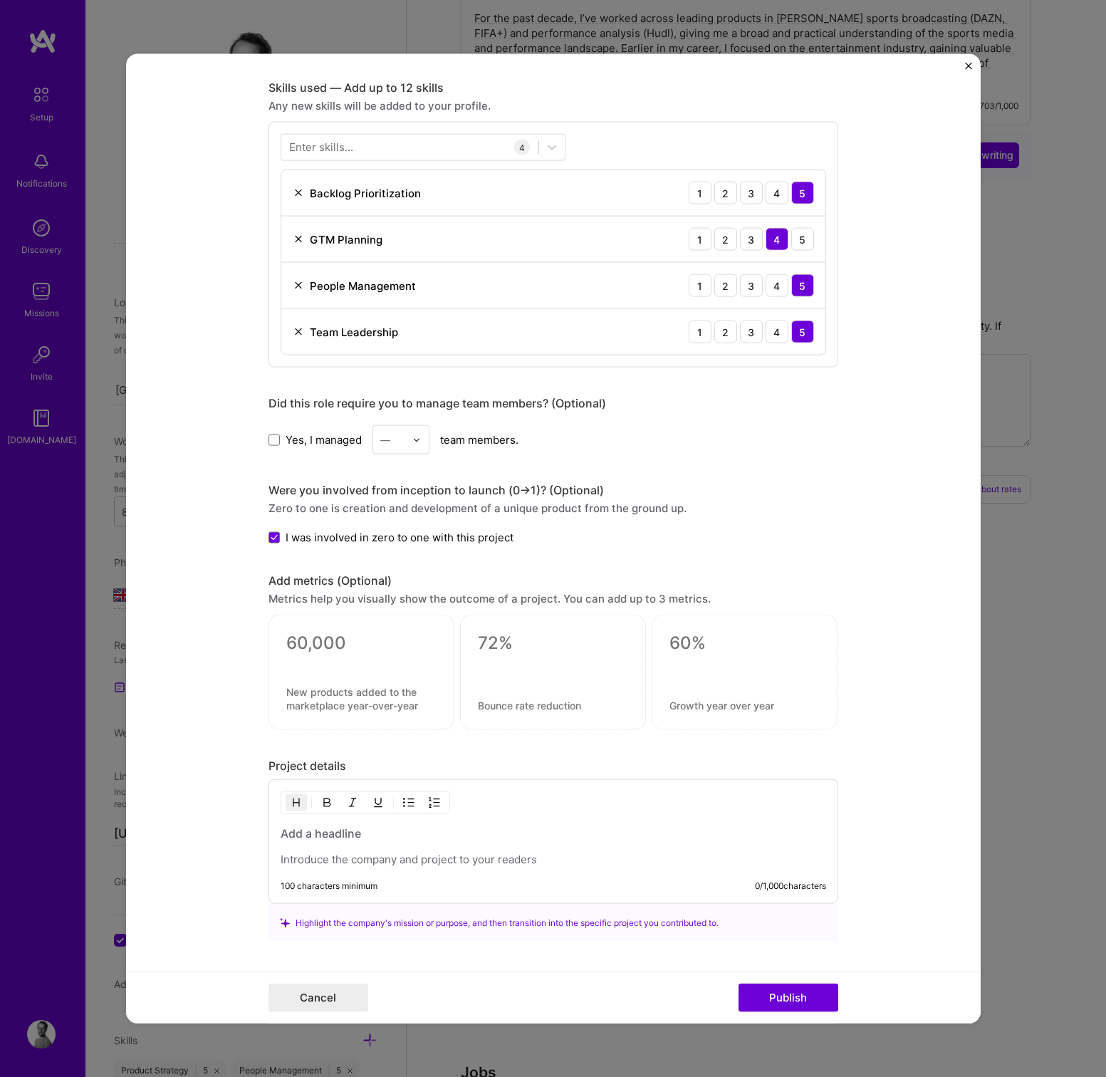
drag, startPoint x: 357, startPoint y: 656, endPoint x: 410, endPoint y: 651, distance: 52.9
click at [358, 655] on div at bounding box center [361, 661] width 150 height 15
drag, startPoint x: 344, startPoint y: 637, endPoint x: 313, endPoint y: 628, distance: 32.7
click at [341, 636] on textarea at bounding box center [361, 642] width 150 height 21
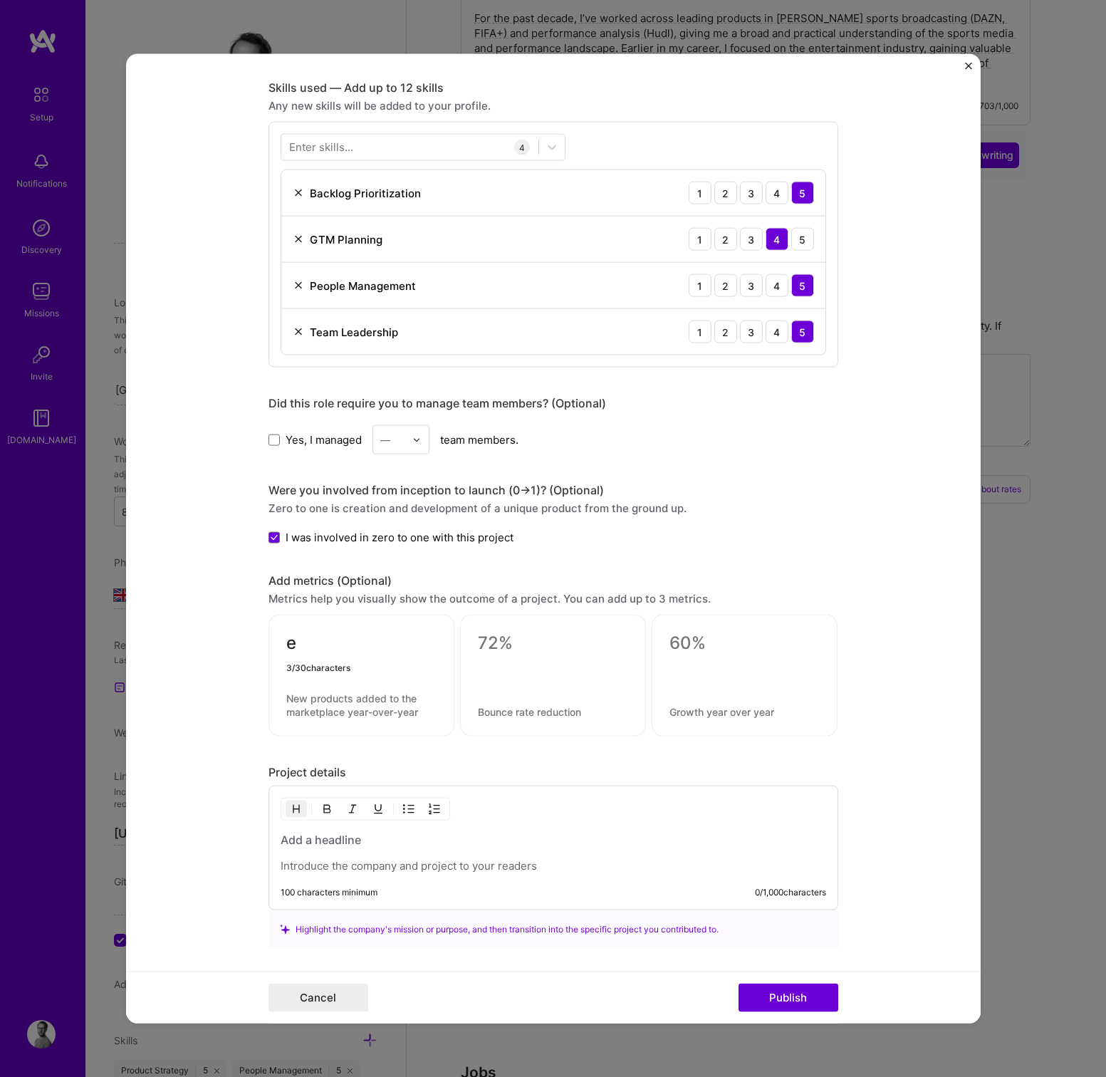
type textarea "e"
type textarea "Launched"
drag, startPoint x: 377, startPoint y: 644, endPoint x: 260, endPoint y: 637, distance: 117.7
click at [260, 637] on form "Project title DAZN RFP > Launch Company DAZN Project industry Industry 1 Projec…" at bounding box center [553, 538] width 854 height 969
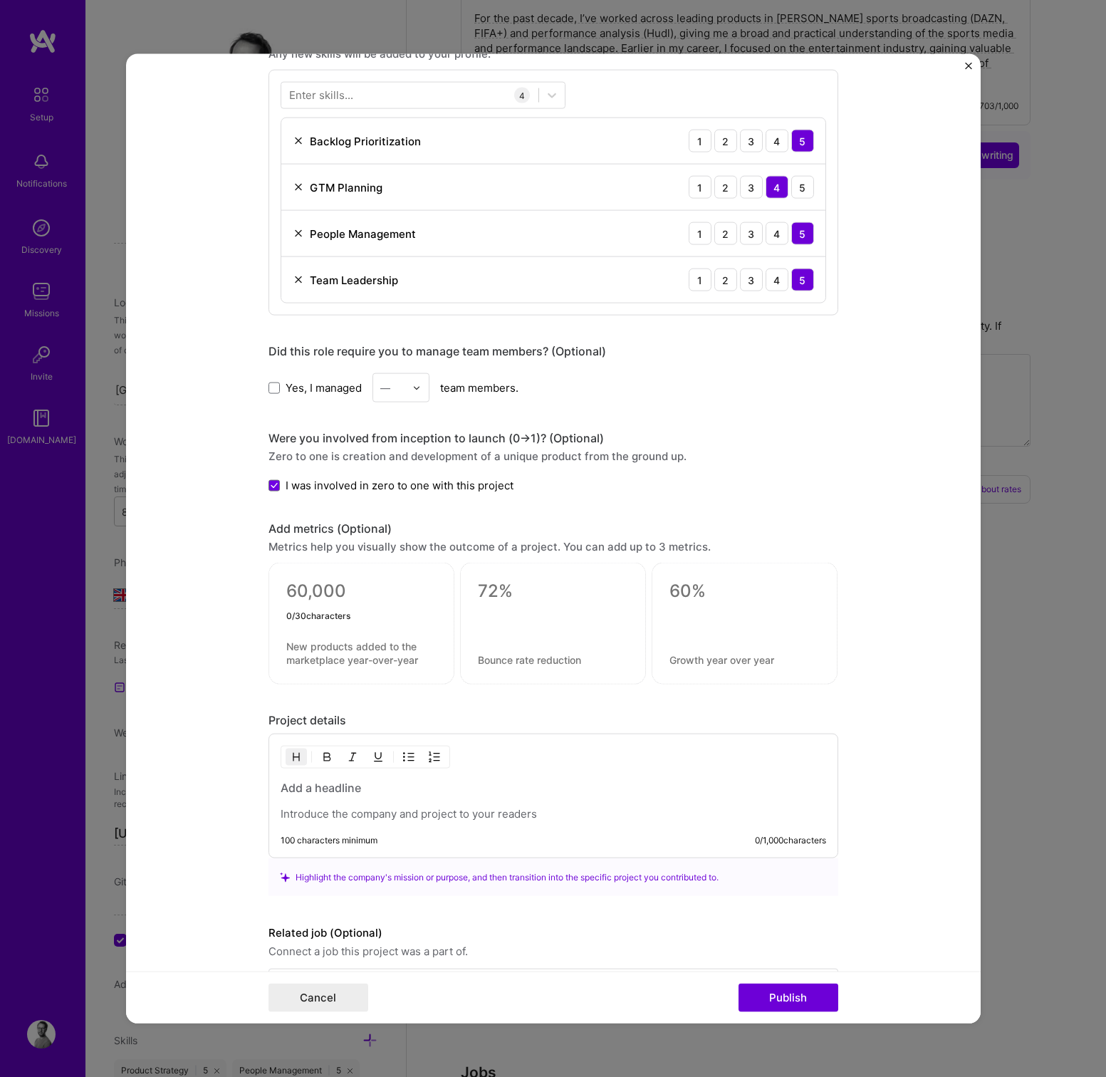
scroll to position [696, 0]
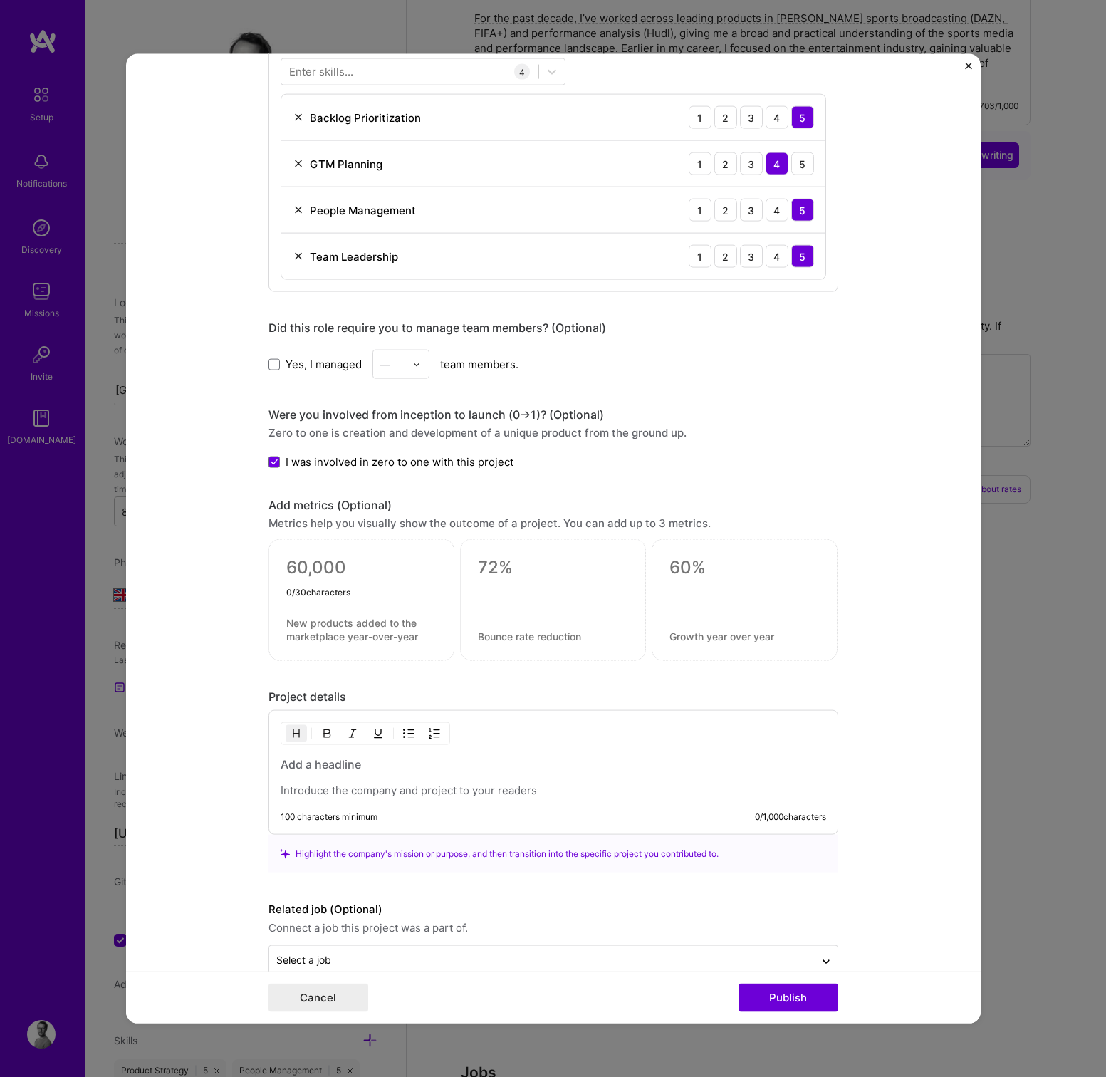
click at [303, 760] on h3 at bounding box center [553, 764] width 545 height 16
click at [439, 790] on p at bounding box center [553, 790] width 545 height 14
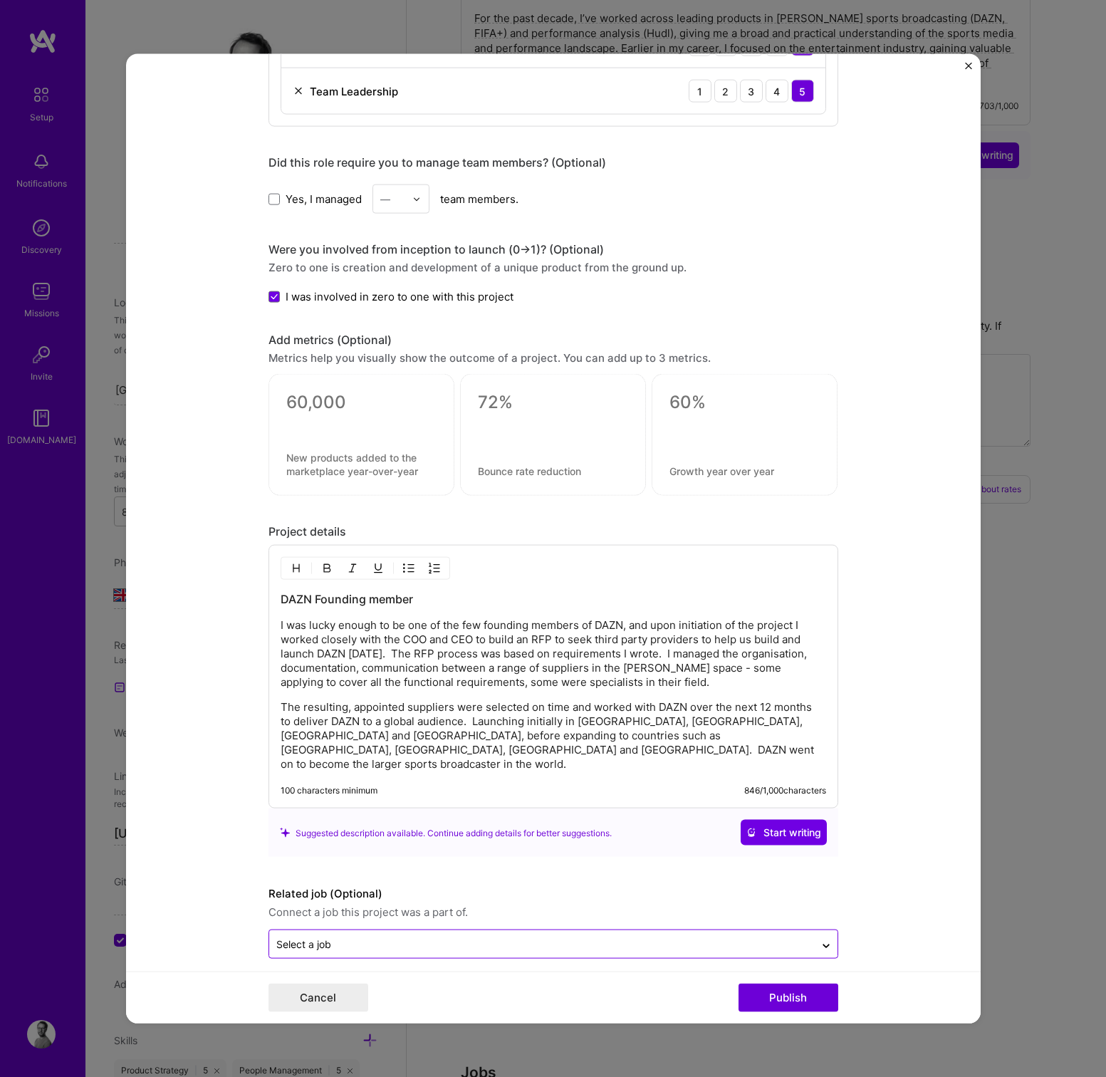
scroll to position [861, 0]
click at [431, 937] on input "text" at bounding box center [541, 944] width 531 height 15
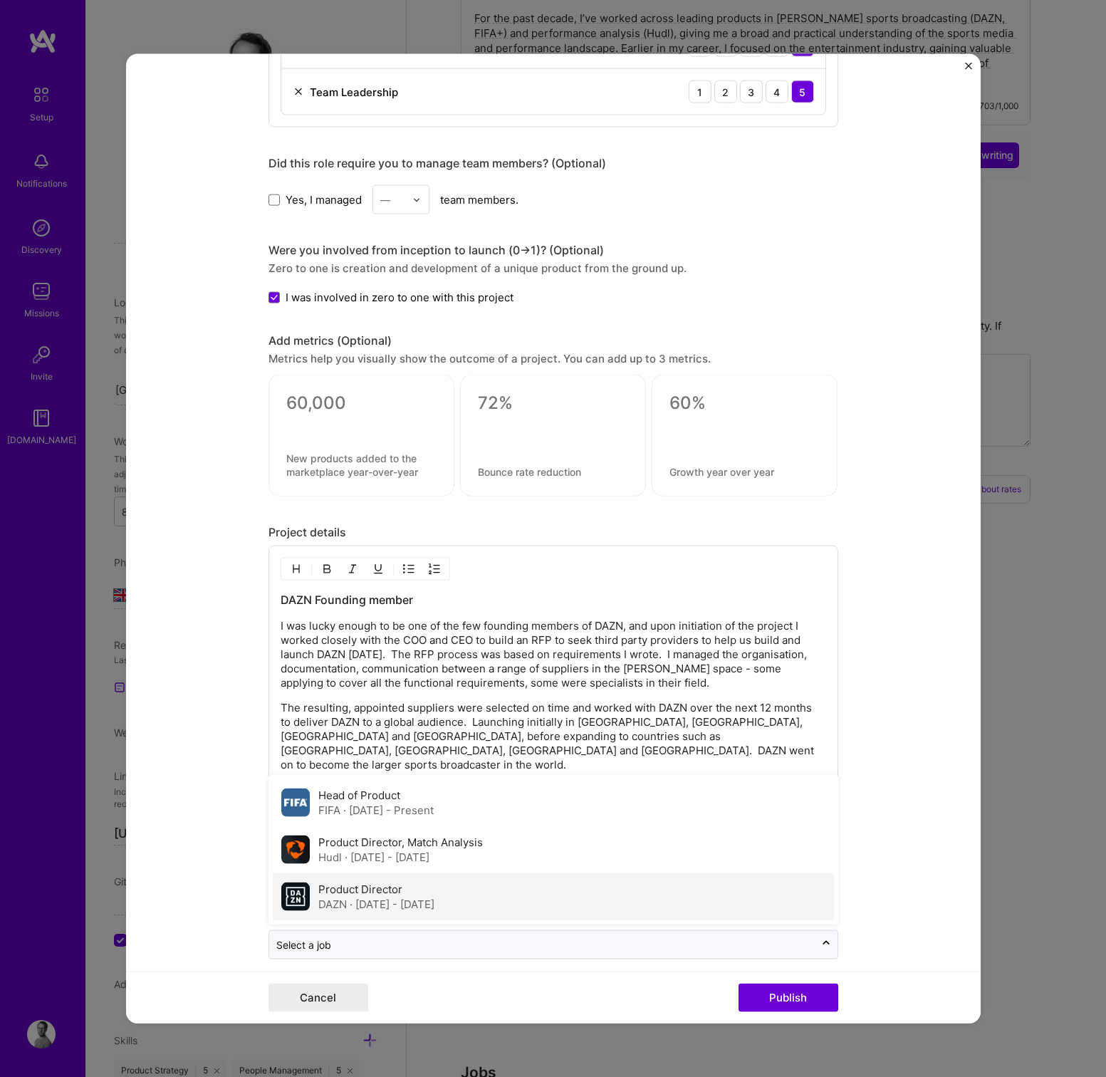
click at [332, 896] on div "DAZN · [DATE] - [DATE]" at bounding box center [376, 903] width 116 height 15
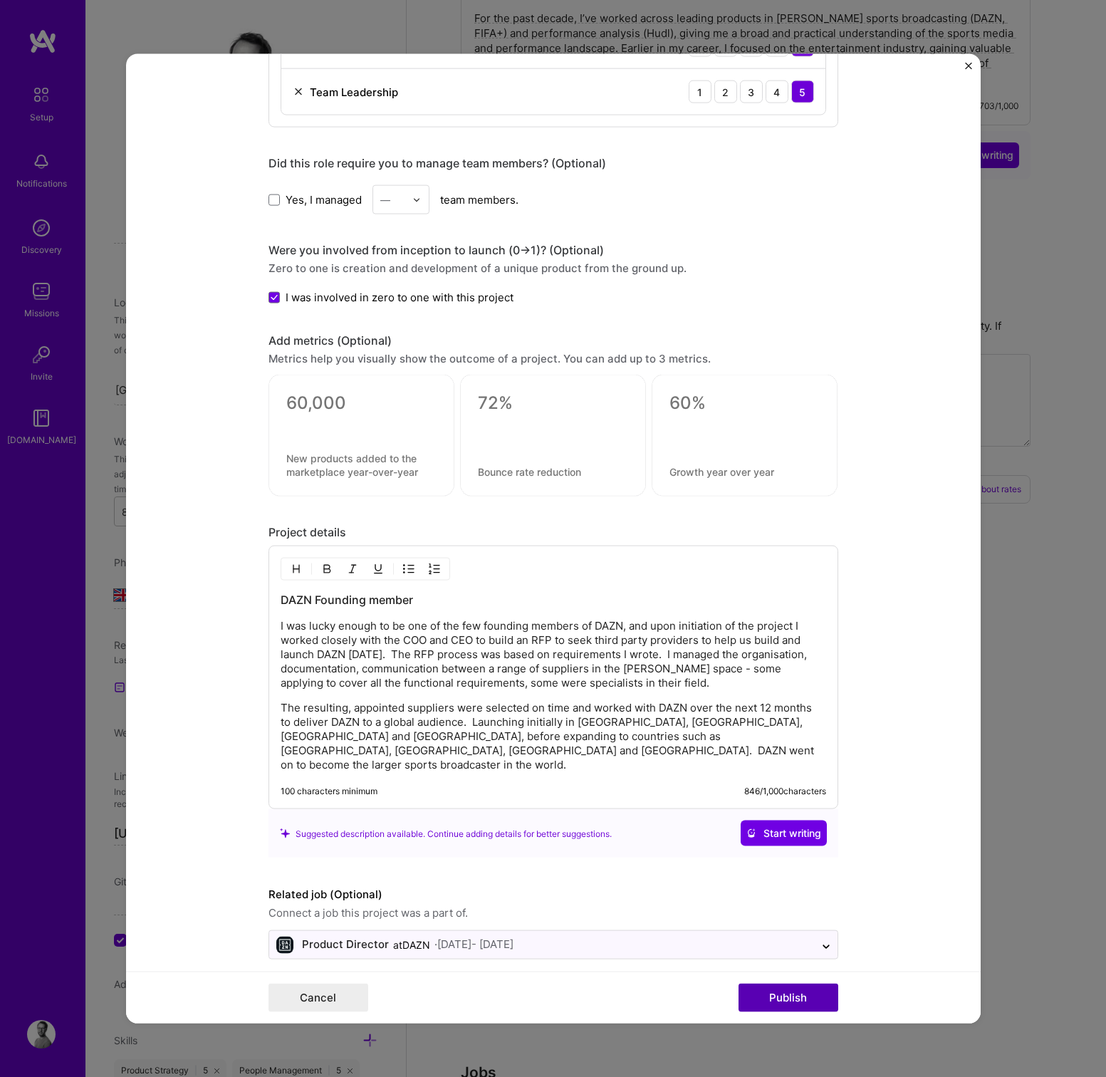
click at [789, 995] on button "Publish" at bounding box center [788, 997] width 100 height 28
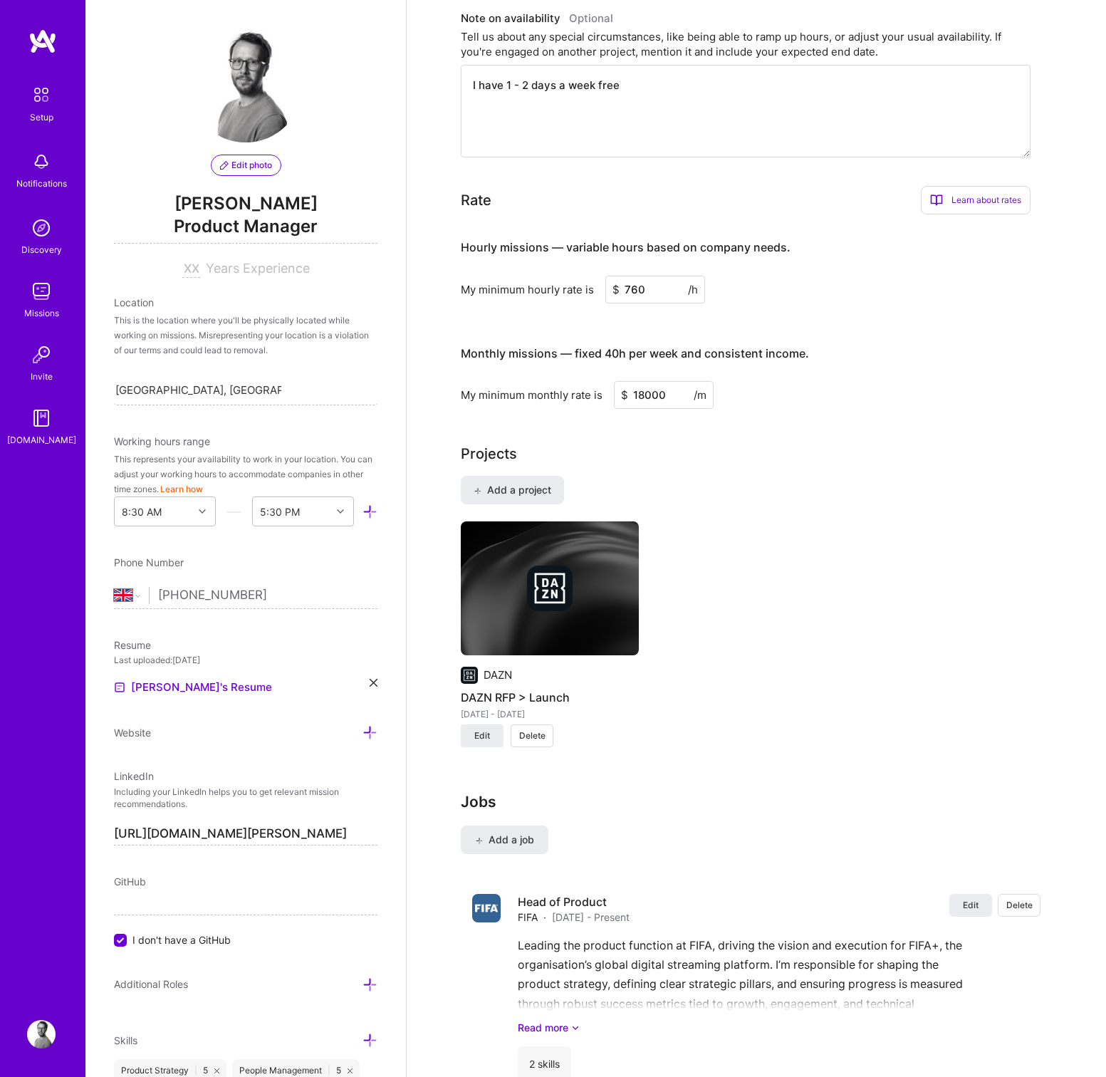
scroll to position [707, 0]
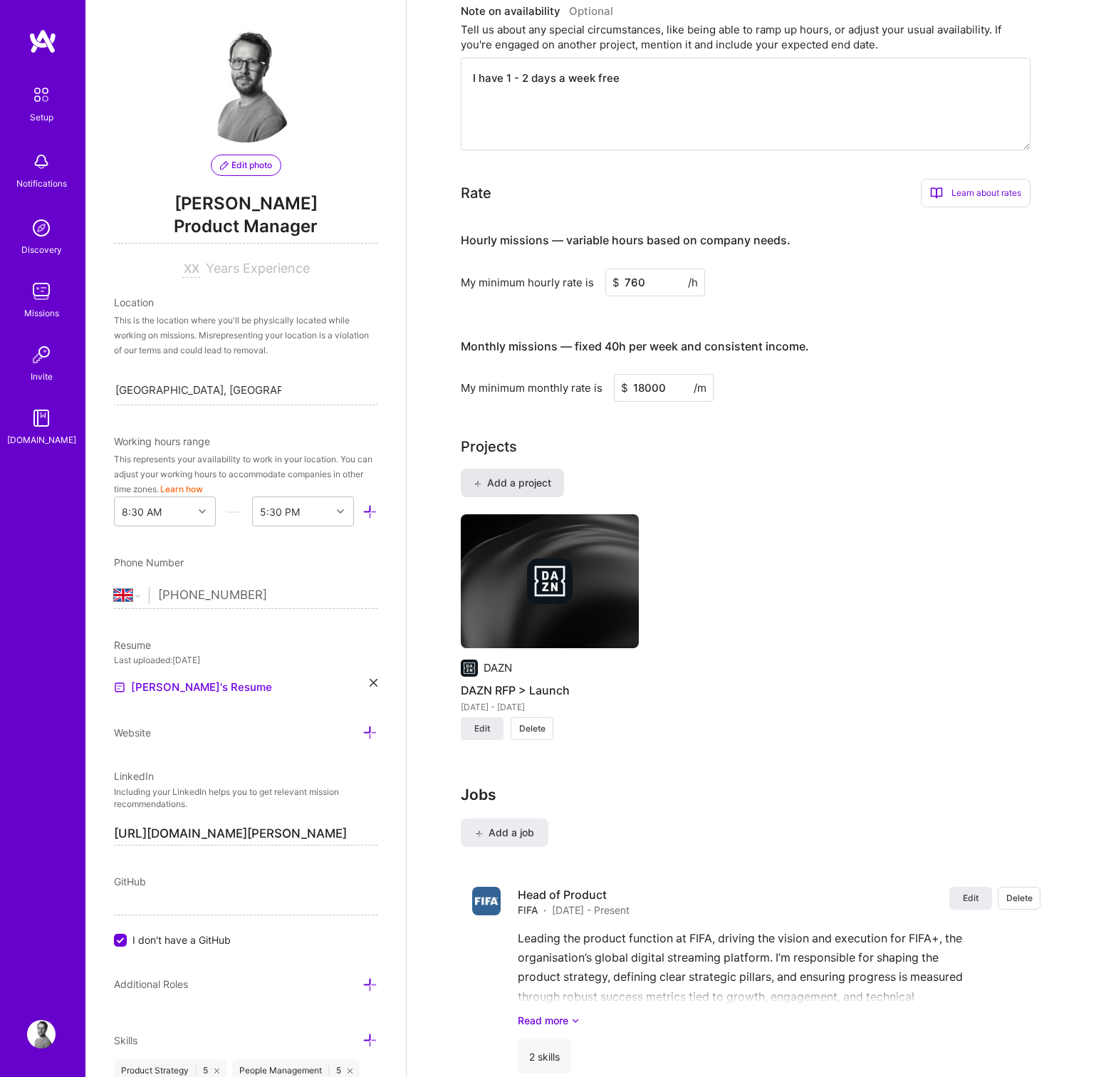
click at [495, 476] on span "Add a project" at bounding box center [512, 483] width 78 height 14
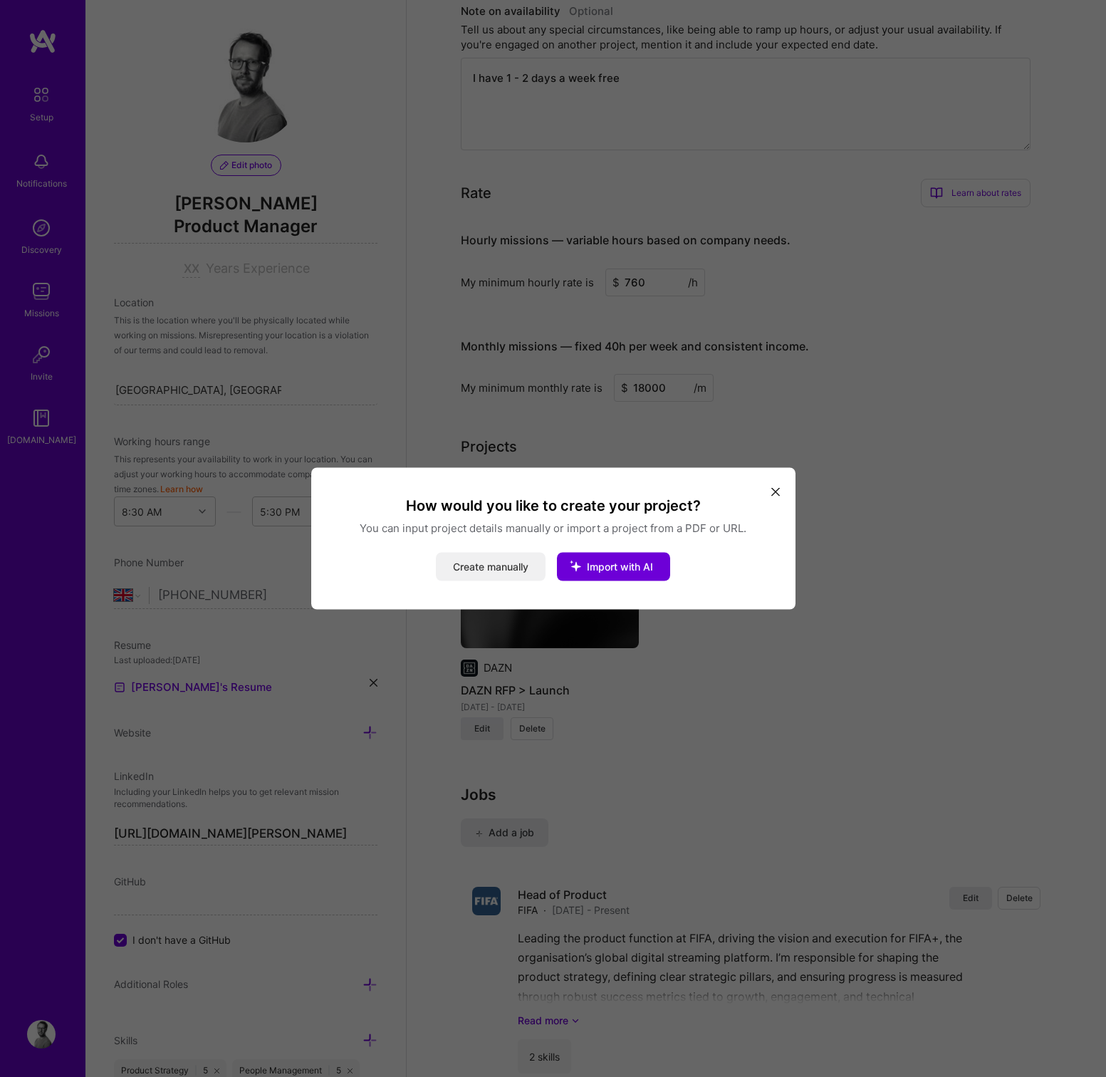
click at [490, 566] on button "Create manually" at bounding box center [491, 566] width 110 height 28
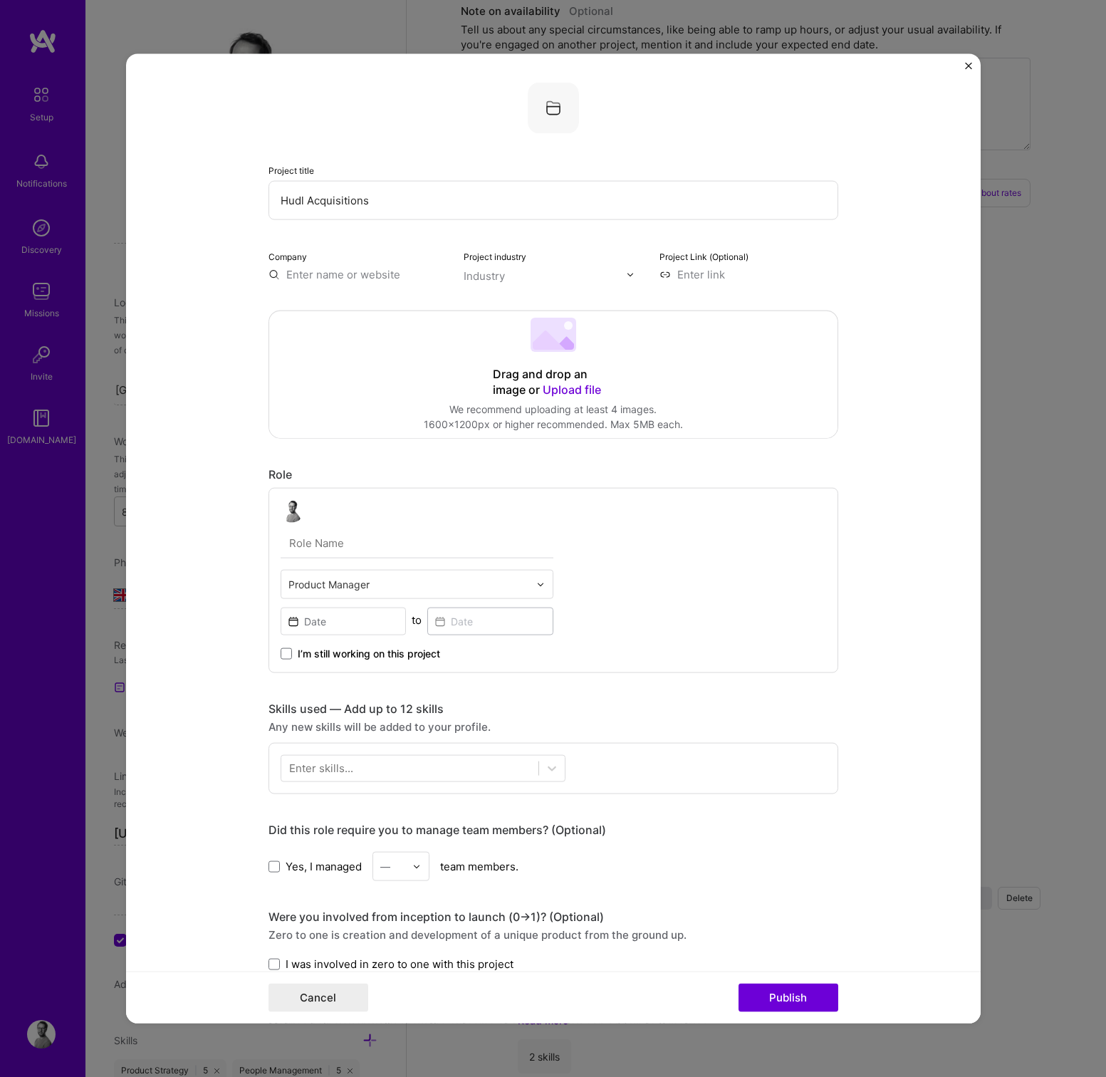
type input "Hudl Acquisitions"
type input "Product Director"
drag, startPoint x: 332, startPoint y: 619, endPoint x: 340, endPoint y: 618, distance: 7.3
click at [334, 619] on input at bounding box center [344, 621] width 126 height 28
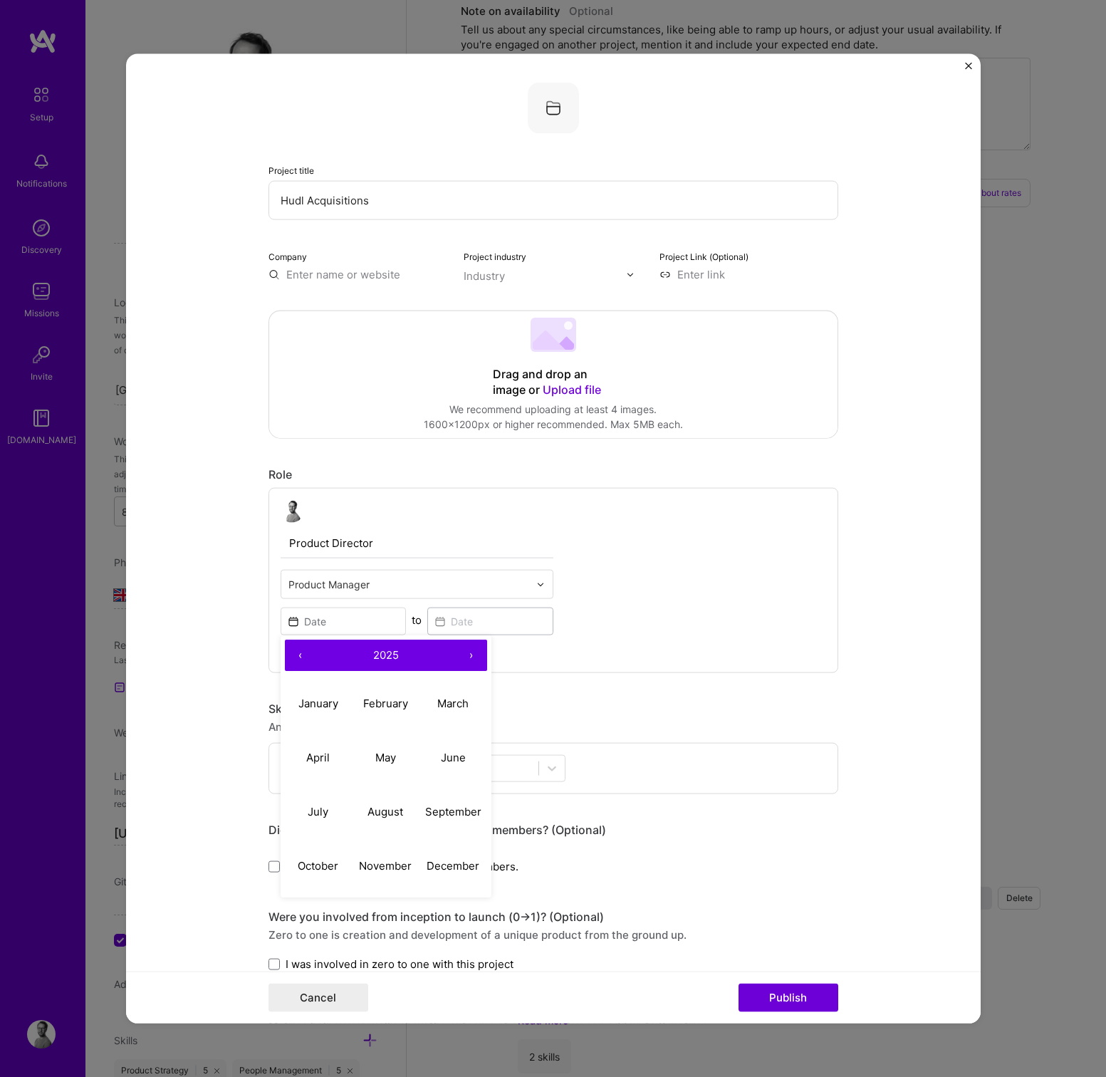
click at [305, 654] on button "‹" at bounding box center [300, 654] width 31 height 31
click at [303, 654] on button "‹" at bounding box center [300, 654] width 31 height 31
click at [290, 652] on button "‹" at bounding box center [300, 654] width 31 height 31
drag, startPoint x: 392, startPoint y: 703, endPoint x: 488, endPoint y: 653, distance: 108.9
click at [392, 703] on abbr "February" at bounding box center [385, 703] width 45 height 14
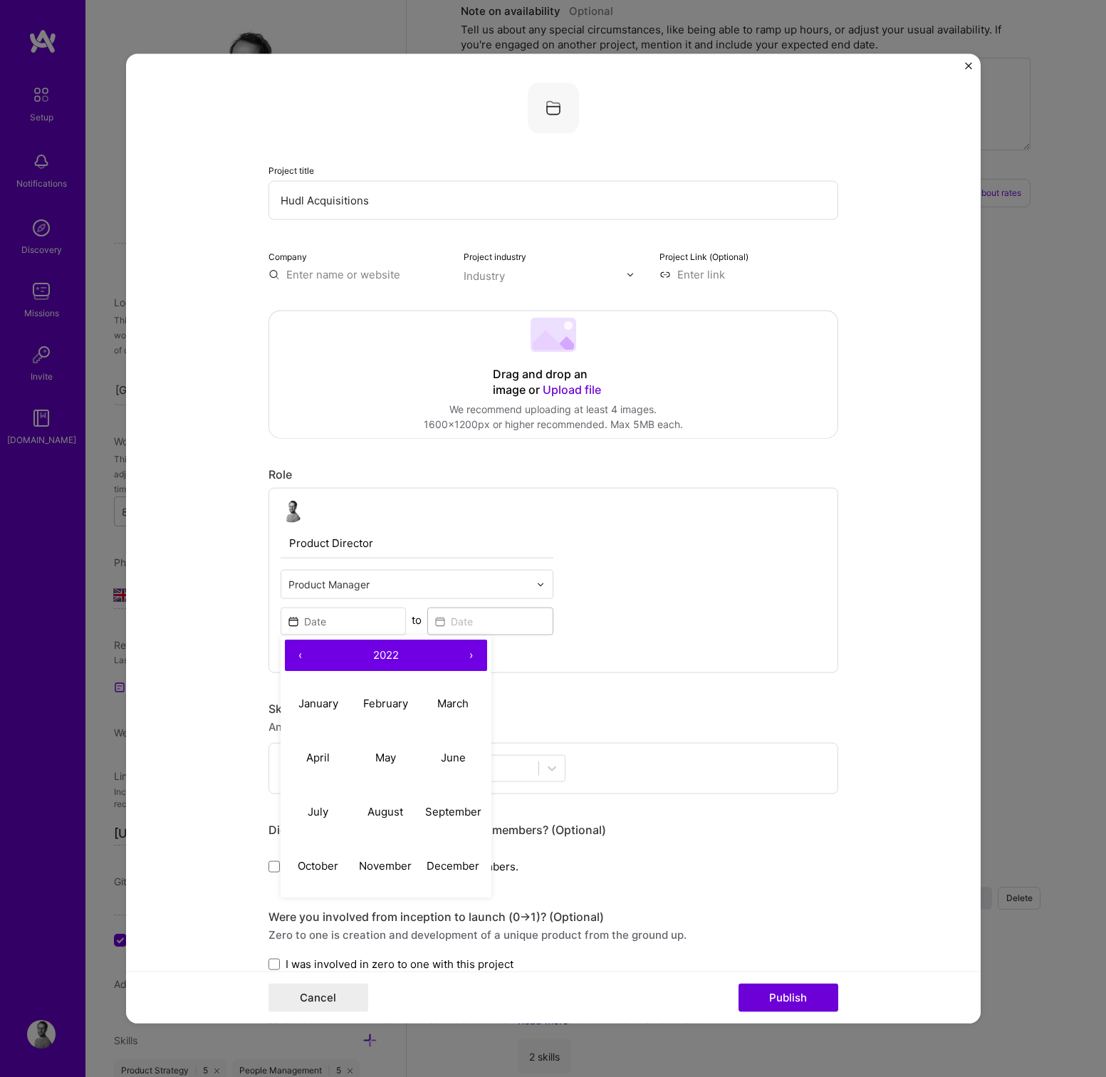
type input "[DATE]"
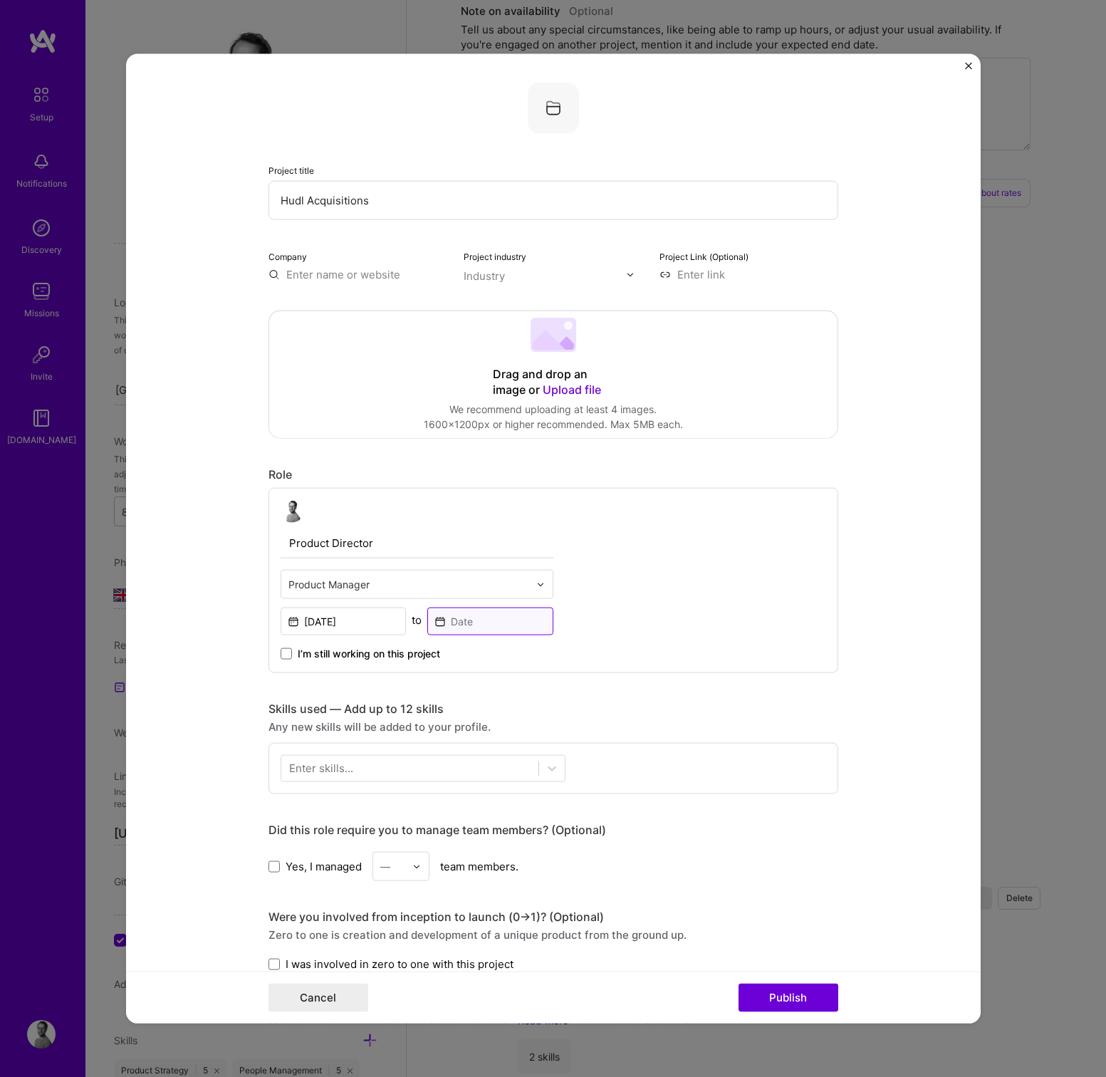
click at [507, 622] on input at bounding box center [490, 621] width 126 height 28
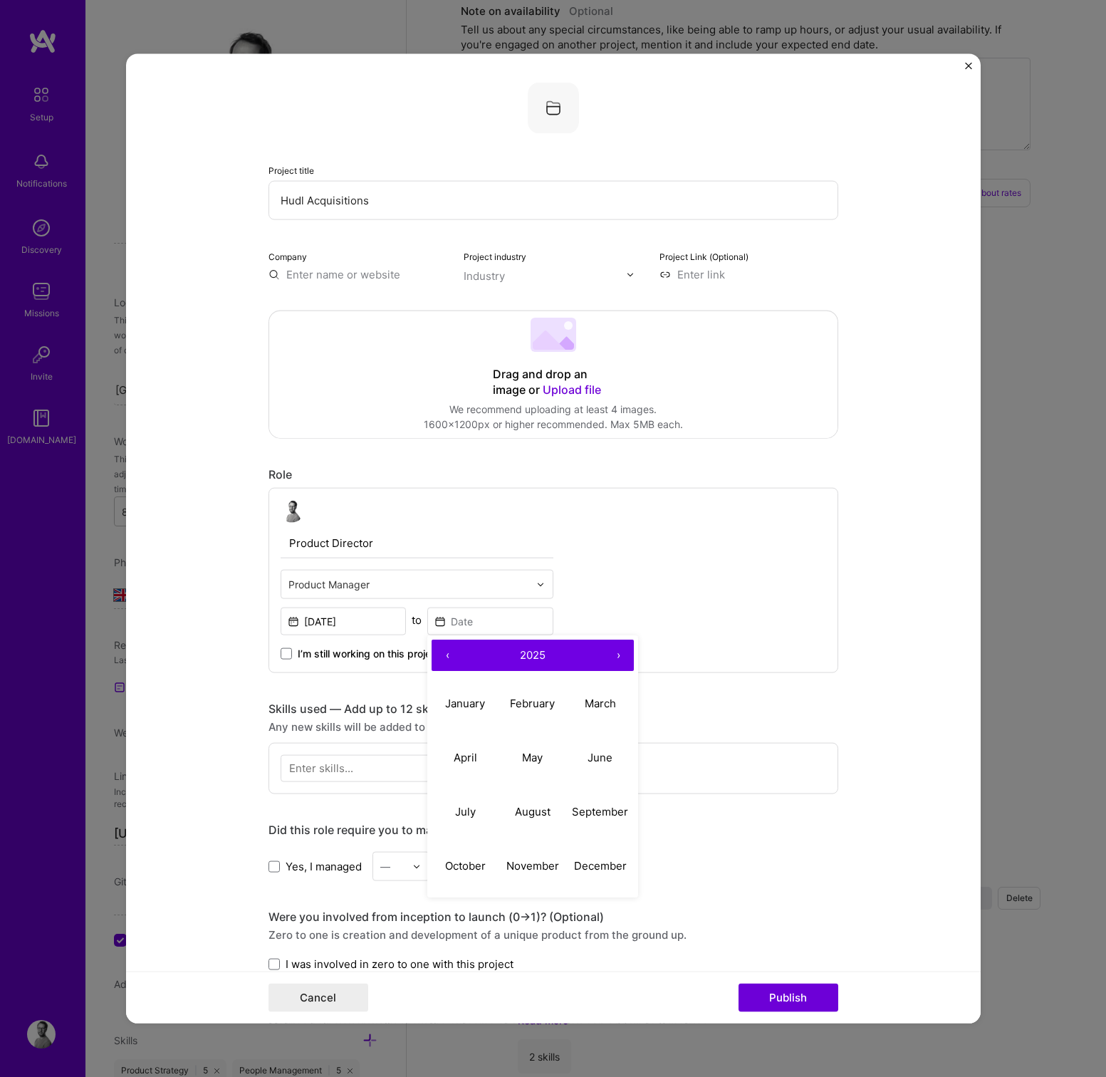
click at [456, 656] on button "‹" at bounding box center [446, 654] width 31 height 31
click at [539, 800] on button "August" at bounding box center [533, 811] width 68 height 54
type input "[DATE]"
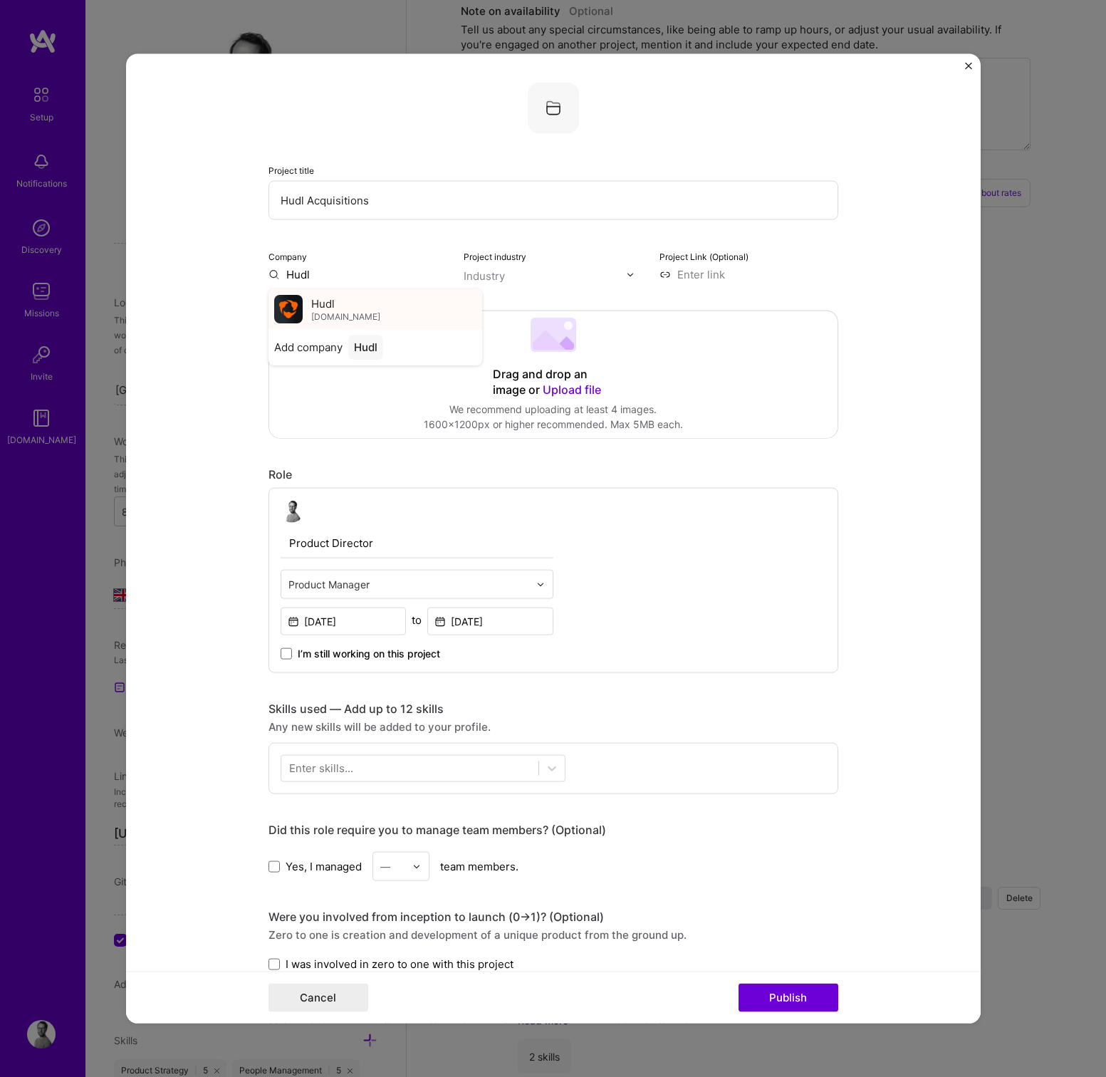
type input "Hudl"
click at [323, 302] on span "Hudl" at bounding box center [322, 302] width 23 height 15
click at [540, 274] on input "text" at bounding box center [544, 275] width 162 height 15
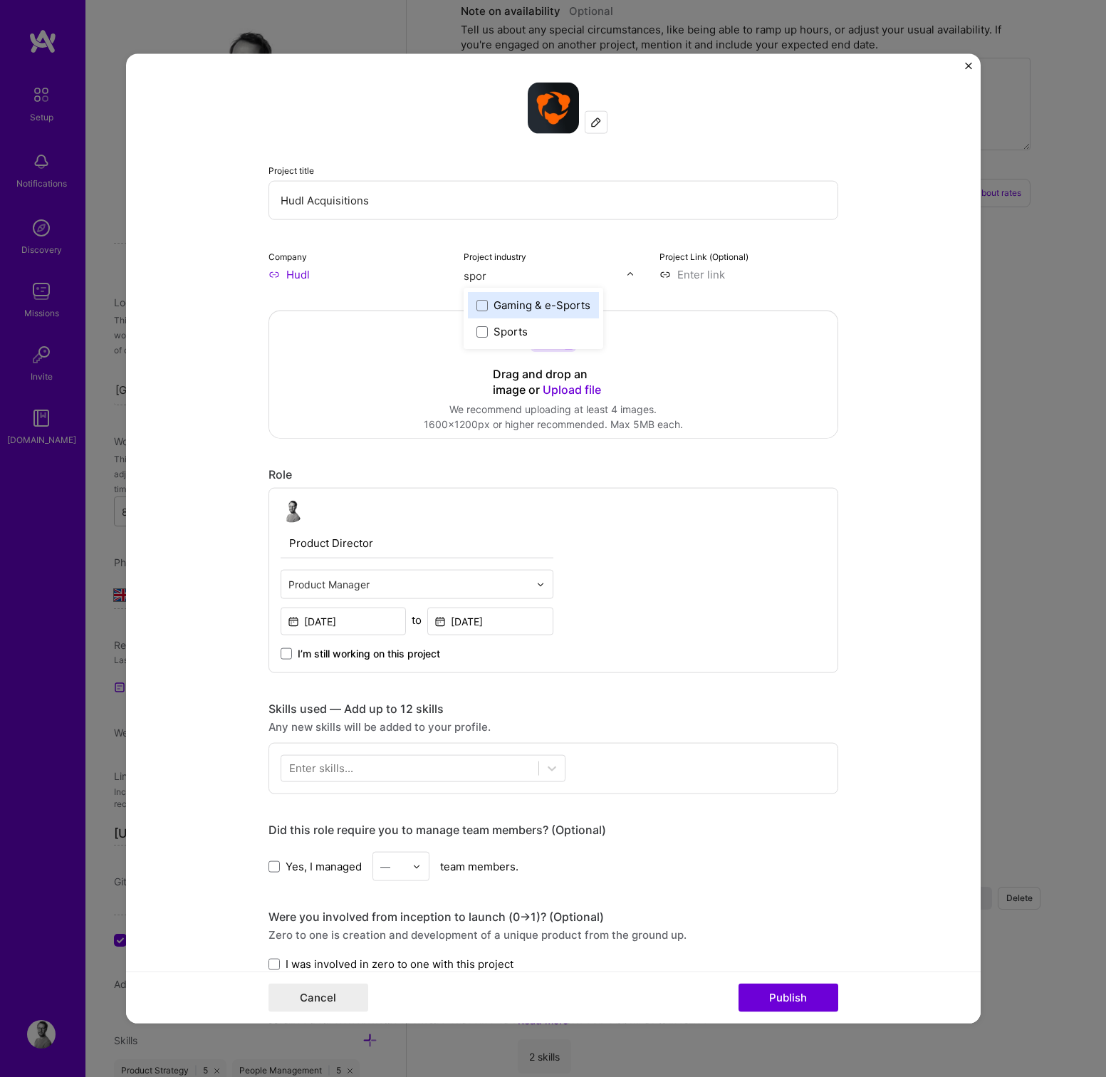
type input "sport"
click at [506, 329] on div "Sports" at bounding box center [510, 331] width 34 height 15
click at [822, 266] on div "Project Link (Optional)" at bounding box center [748, 264] width 179 height 33
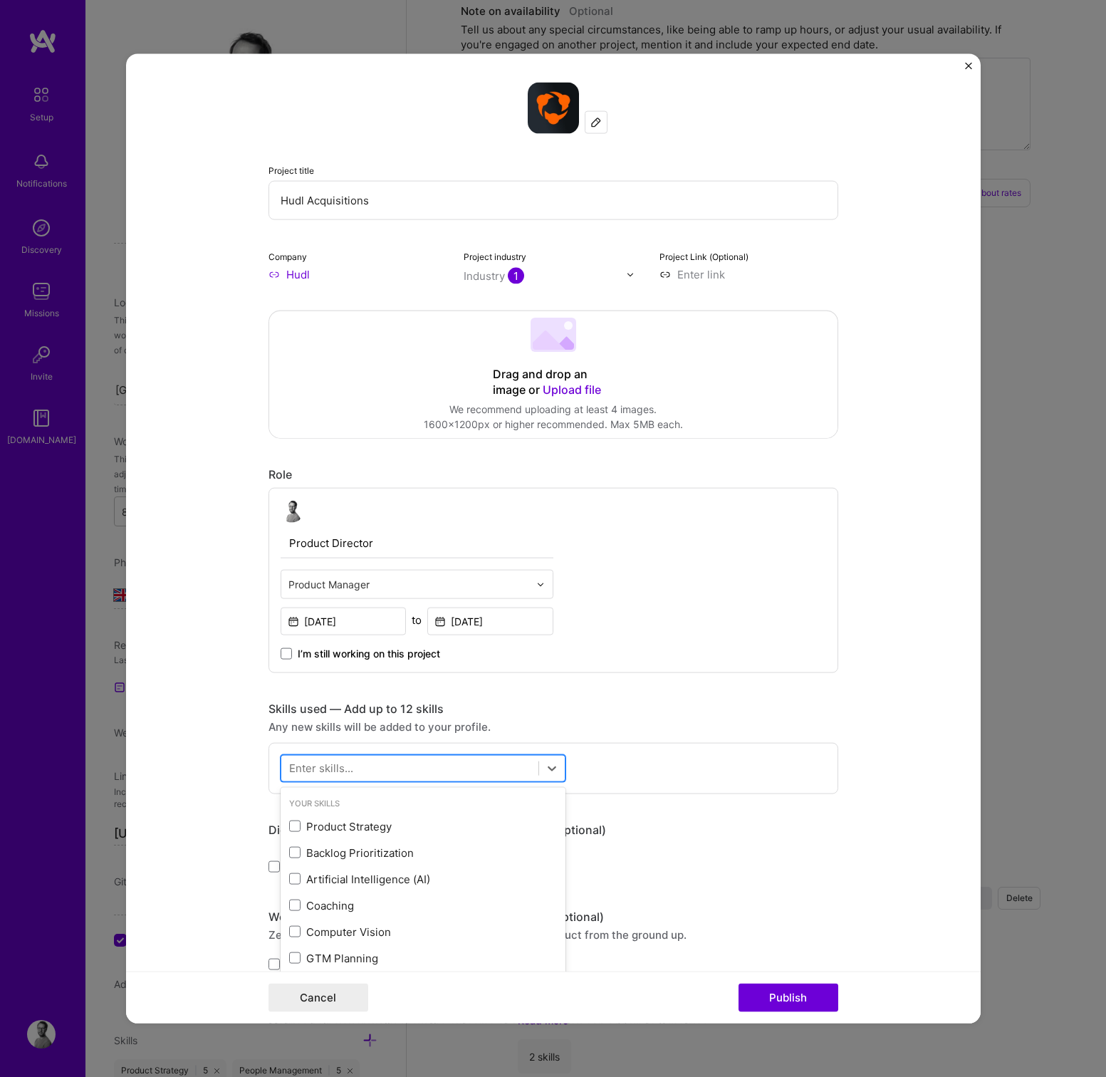
click at [344, 756] on div at bounding box center [409, 767] width 257 height 23
click at [329, 828] on div "Product Strategy" at bounding box center [423, 825] width 268 height 15
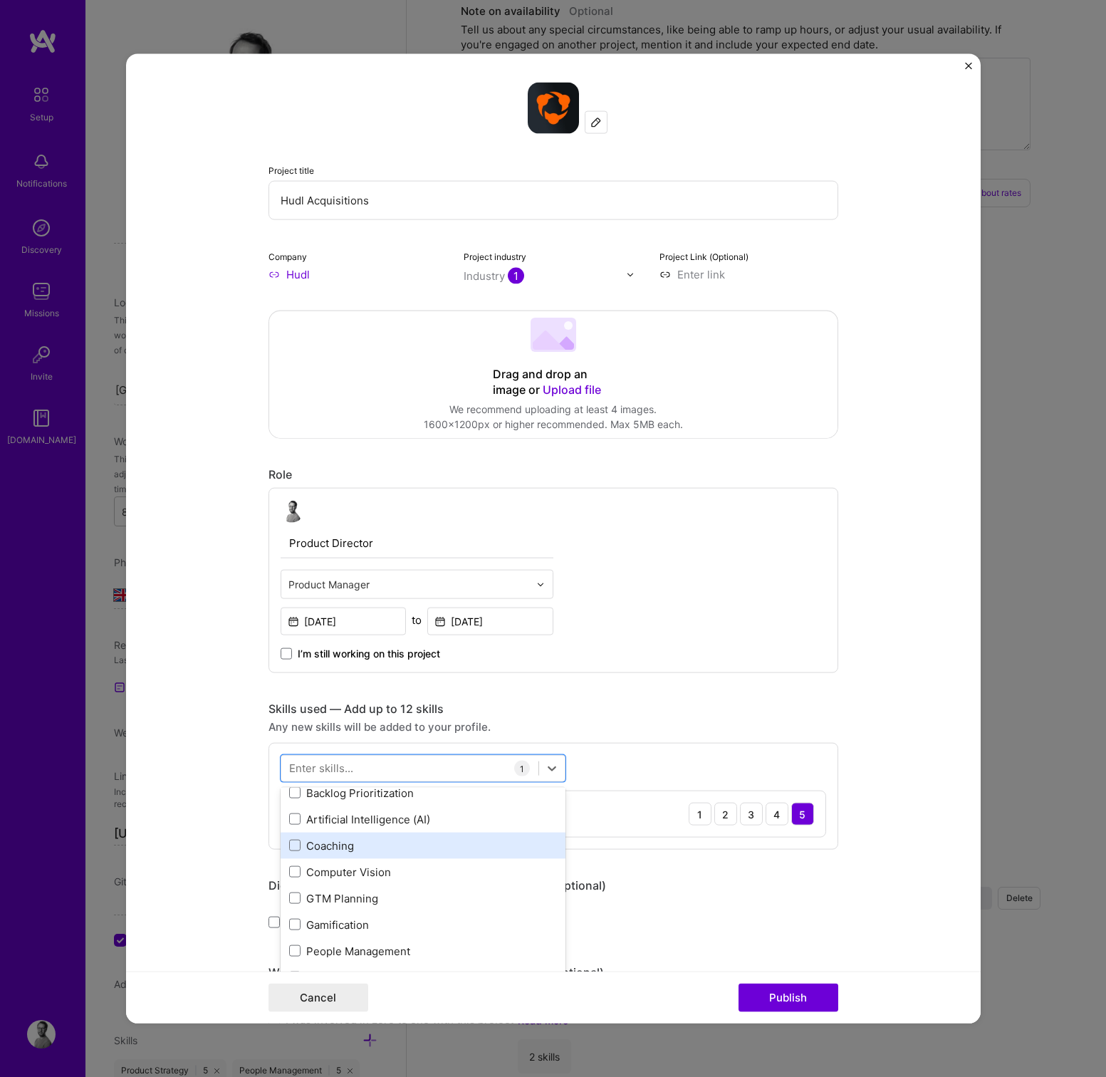
scroll to position [70, 0]
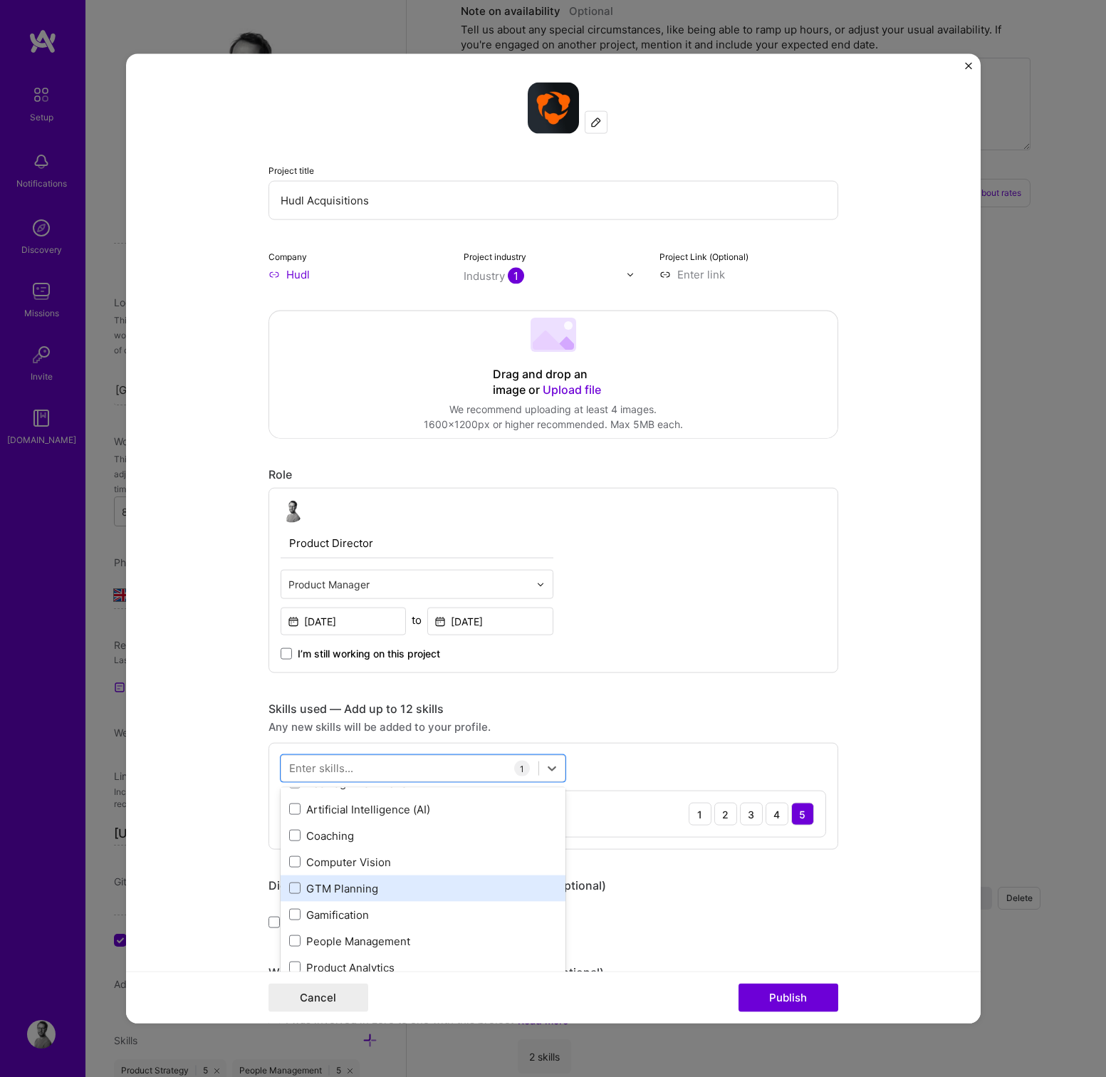
click at [337, 879] on div "GTM Planning" at bounding box center [423, 887] width 285 height 26
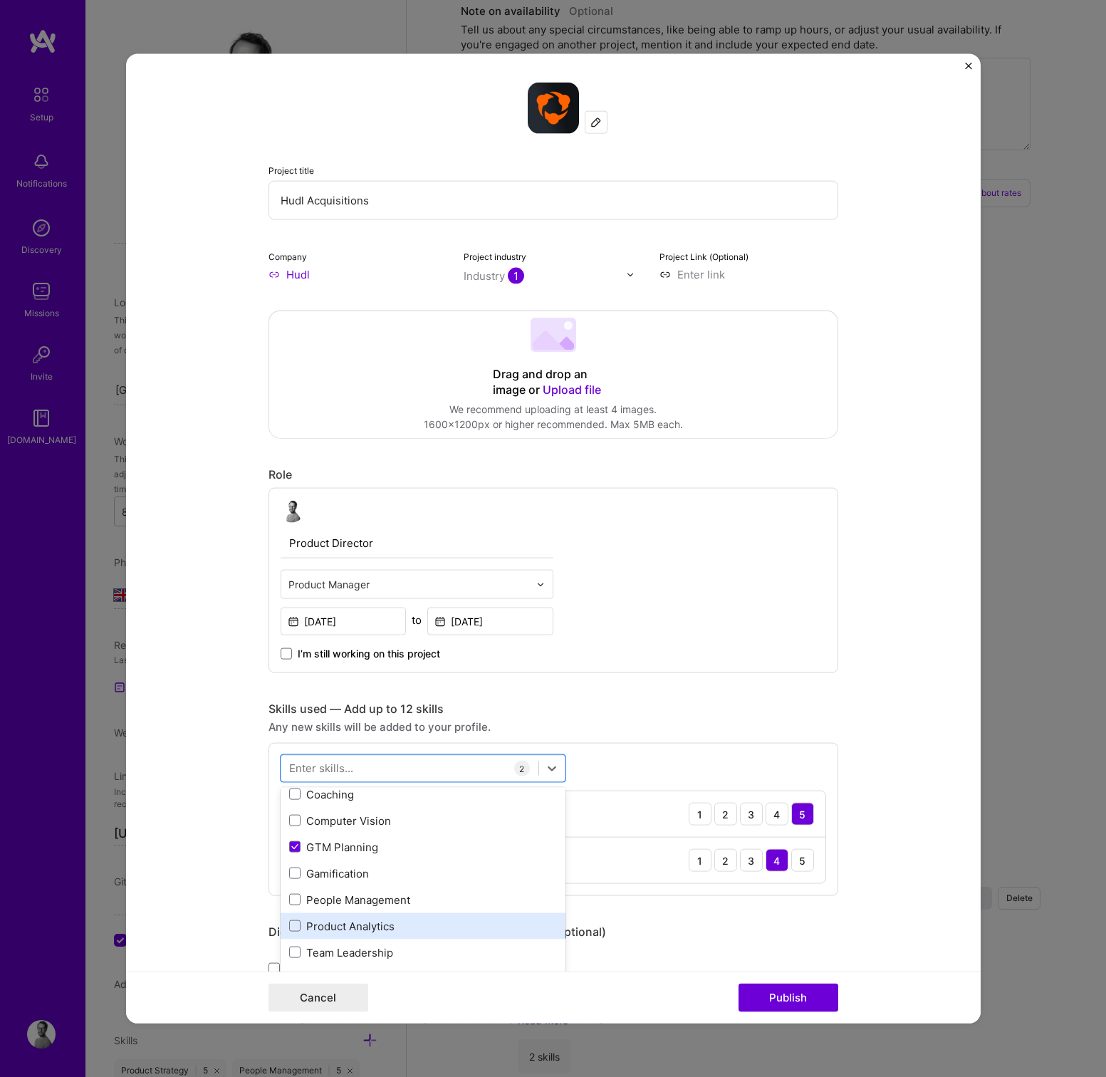
scroll to position [120, 0]
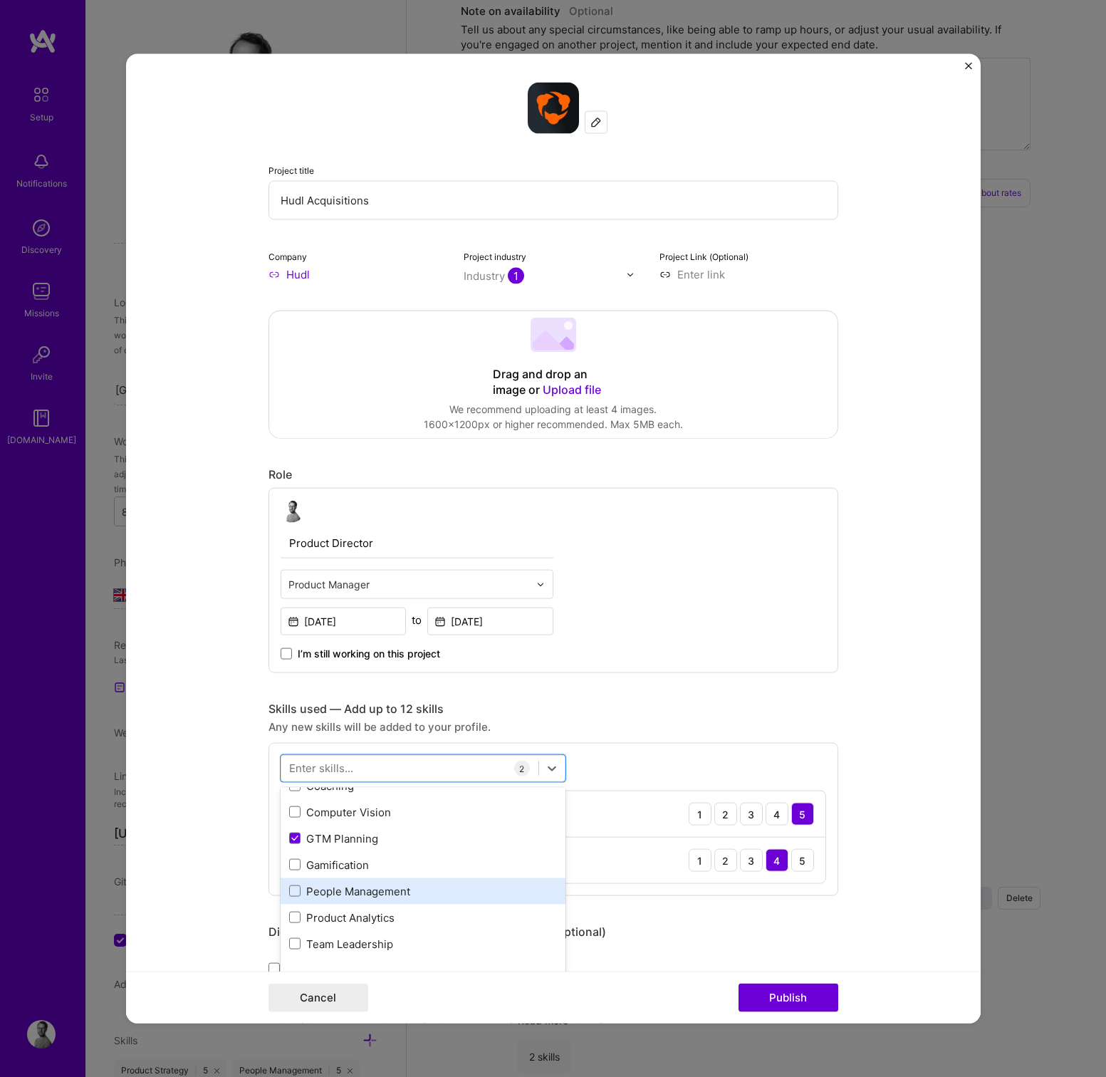
click at [332, 894] on div "People Management" at bounding box center [423, 890] width 268 height 15
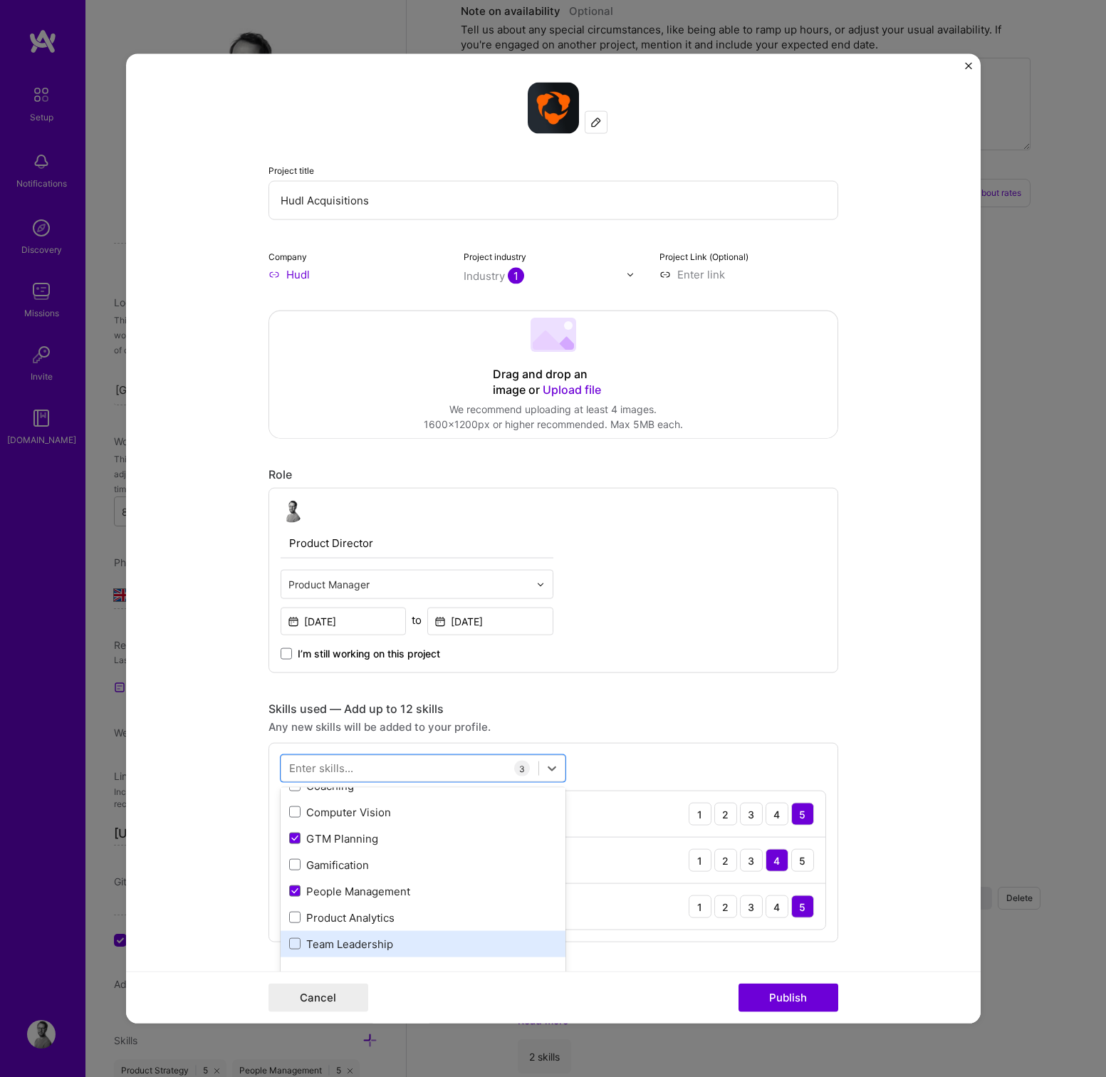
click at [350, 938] on div "Team Leadership" at bounding box center [423, 943] width 268 height 15
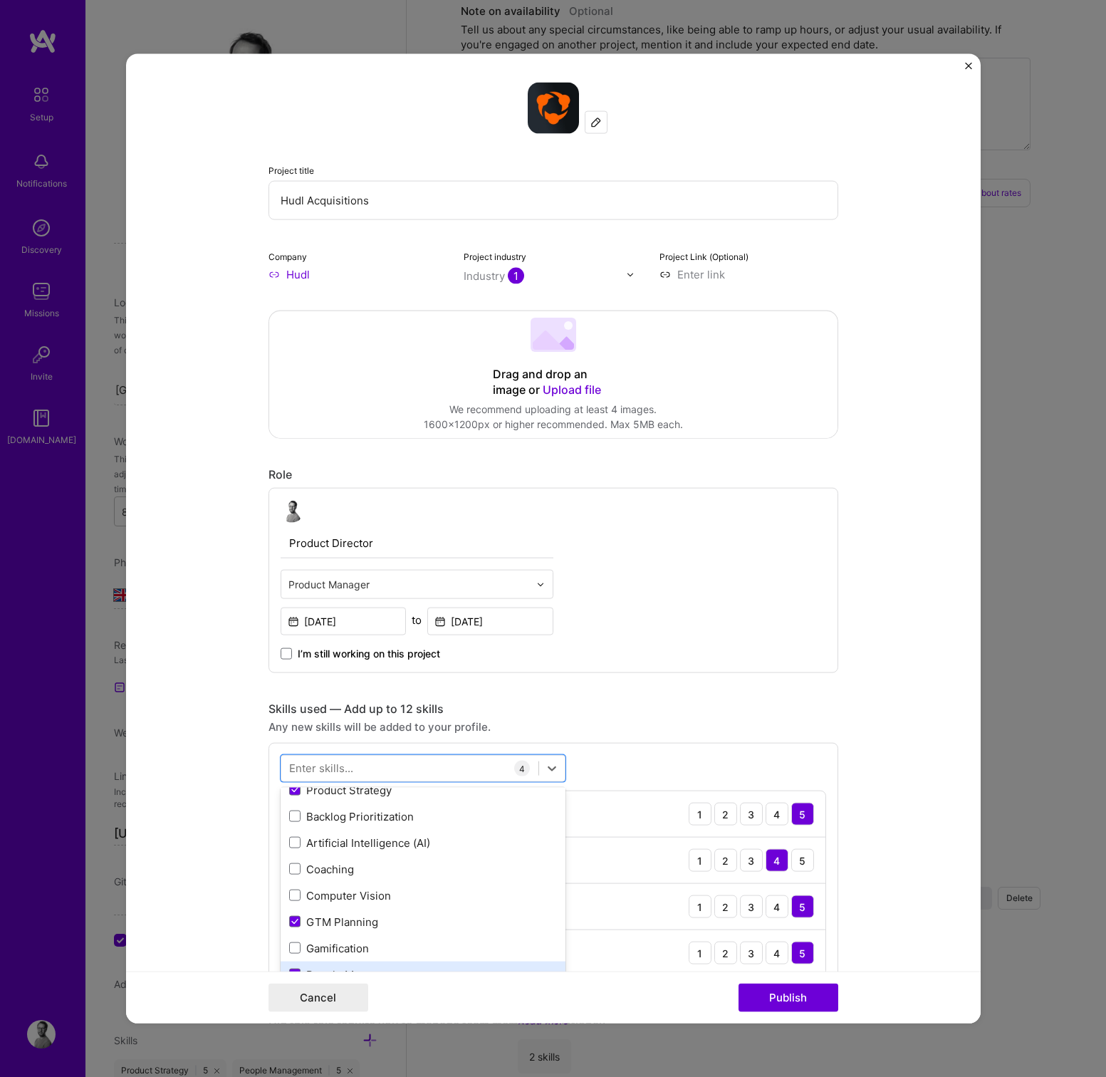
scroll to position [32, 0]
click at [625, 742] on div "Skills used — Add up to 12 skills Any new skills will be added to your profile.…" at bounding box center [553, 844] width 570 height 287
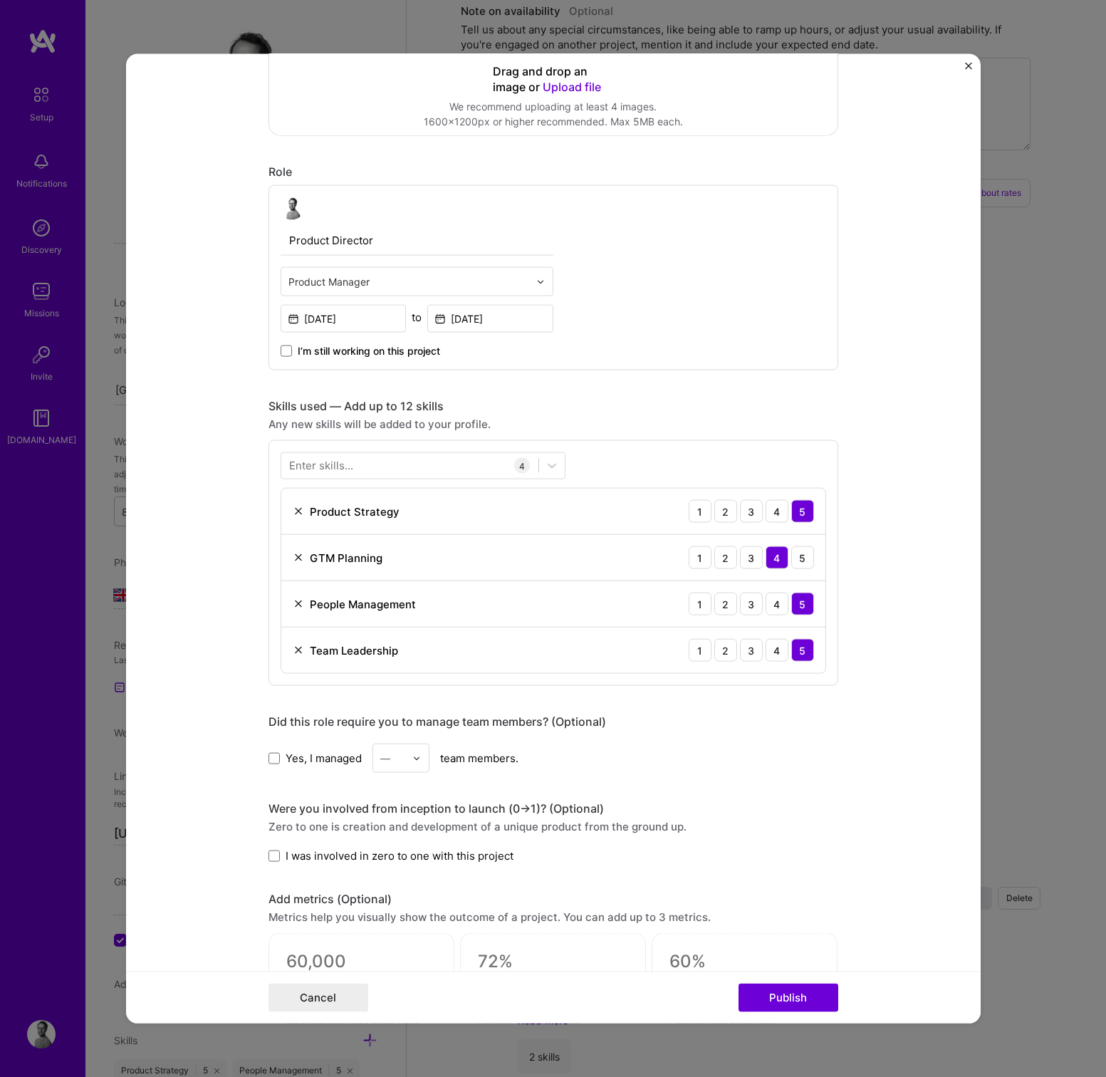
scroll to position [303, 0]
click at [269, 759] on span at bounding box center [273, 756] width 11 height 11
click at [0, 0] on input "Yes, I managed" at bounding box center [0, 0] width 0 height 0
click at [407, 761] on div "—" at bounding box center [392, 757] width 39 height 28
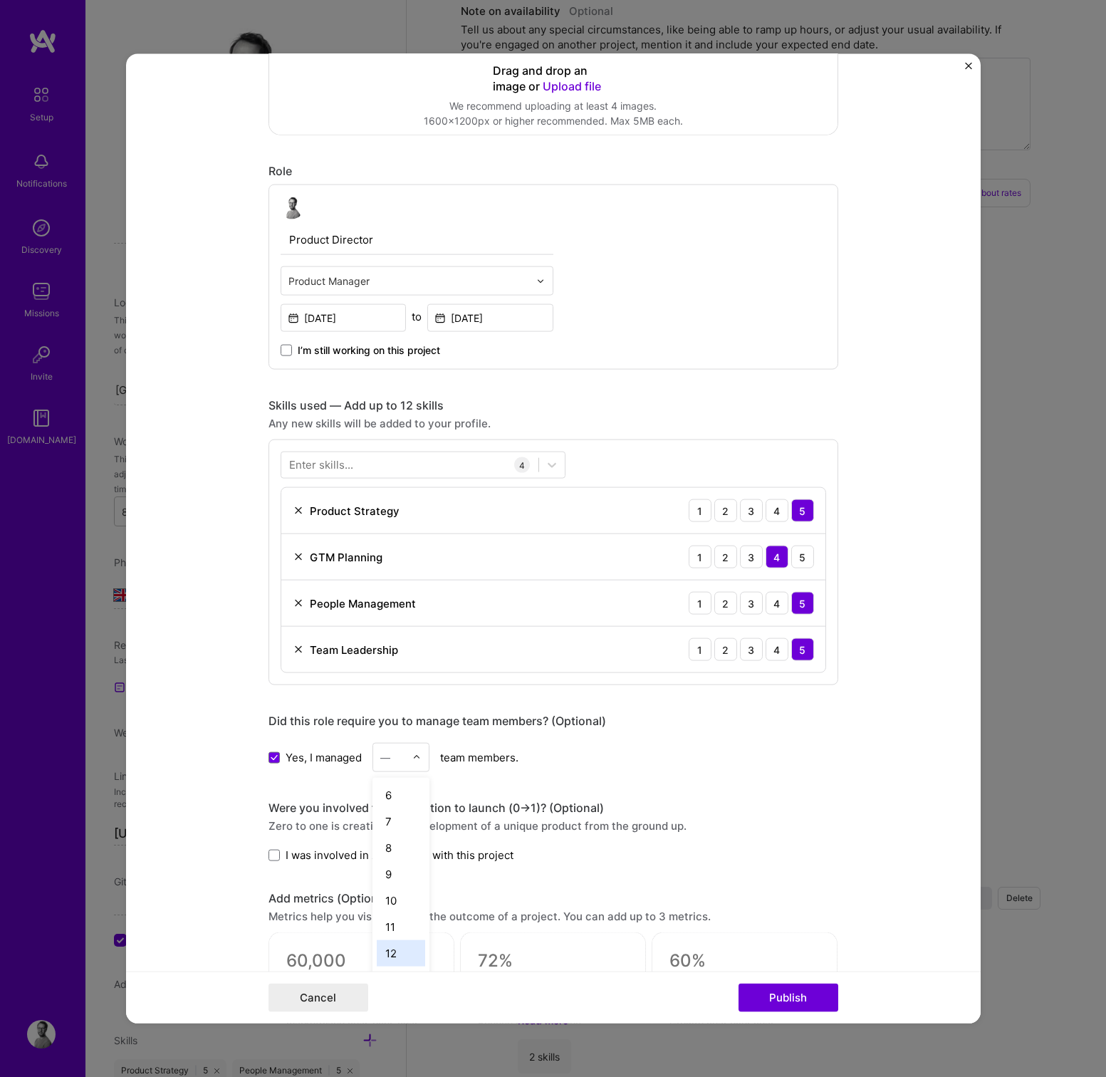
drag, startPoint x: 395, startPoint y: 949, endPoint x: 395, endPoint y: 921, distance: 27.8
click at [395, 949] on div "12" at bounding box center [401, 953] width 48 height 26
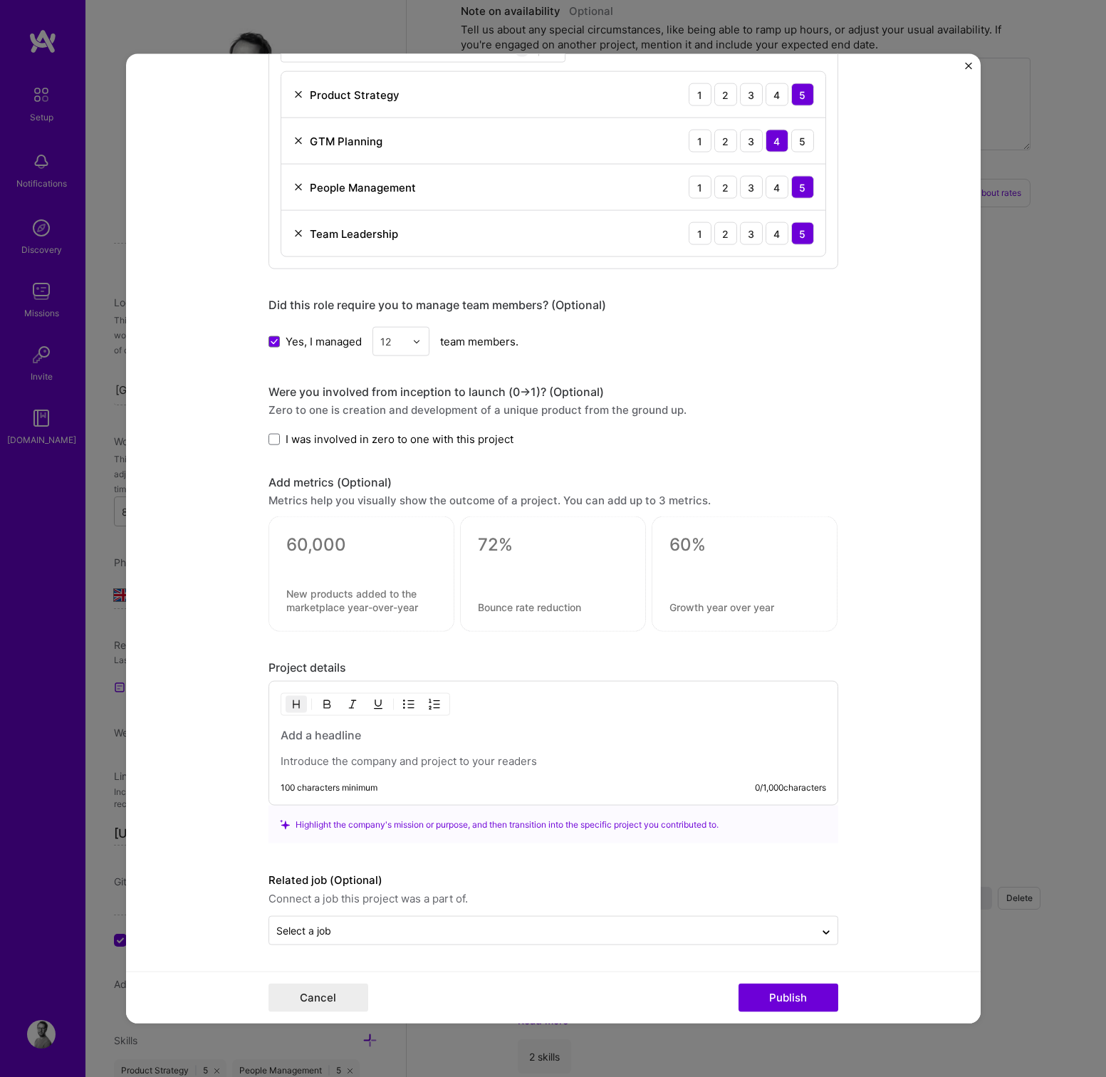
scroll to position [719, 0]
click at [333, 753] on div at bounding box center [553, 747] width 545 height 41
click at [328, 733] on h3 at bounding box center [553, 735] width 545 height 16
click at [396, 762] on p at bounding box center [553, 761] width 545 height 14
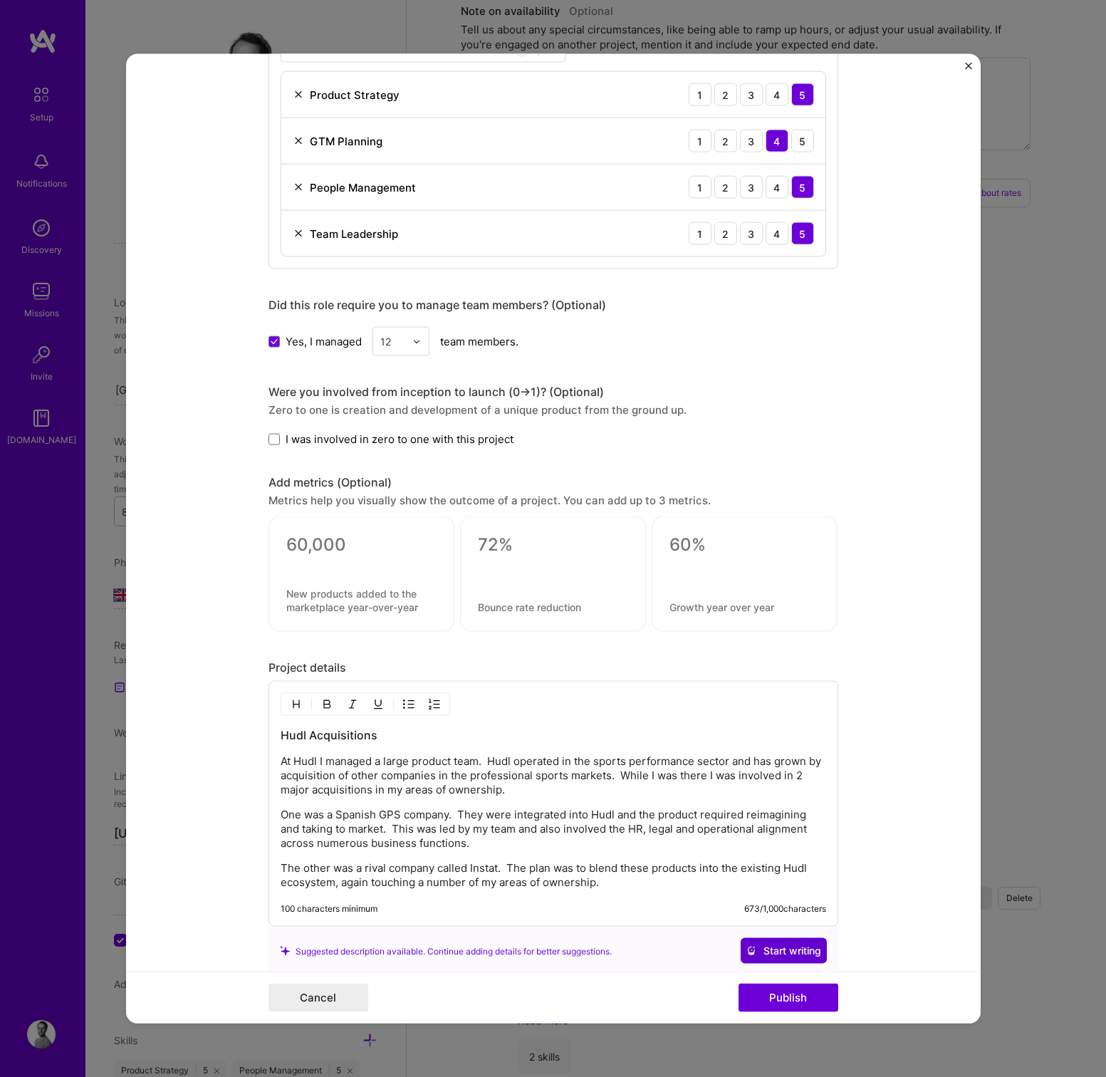
click at [782, 953] on span "Start writing" at bounding box center [783, 950] width 75 height 14
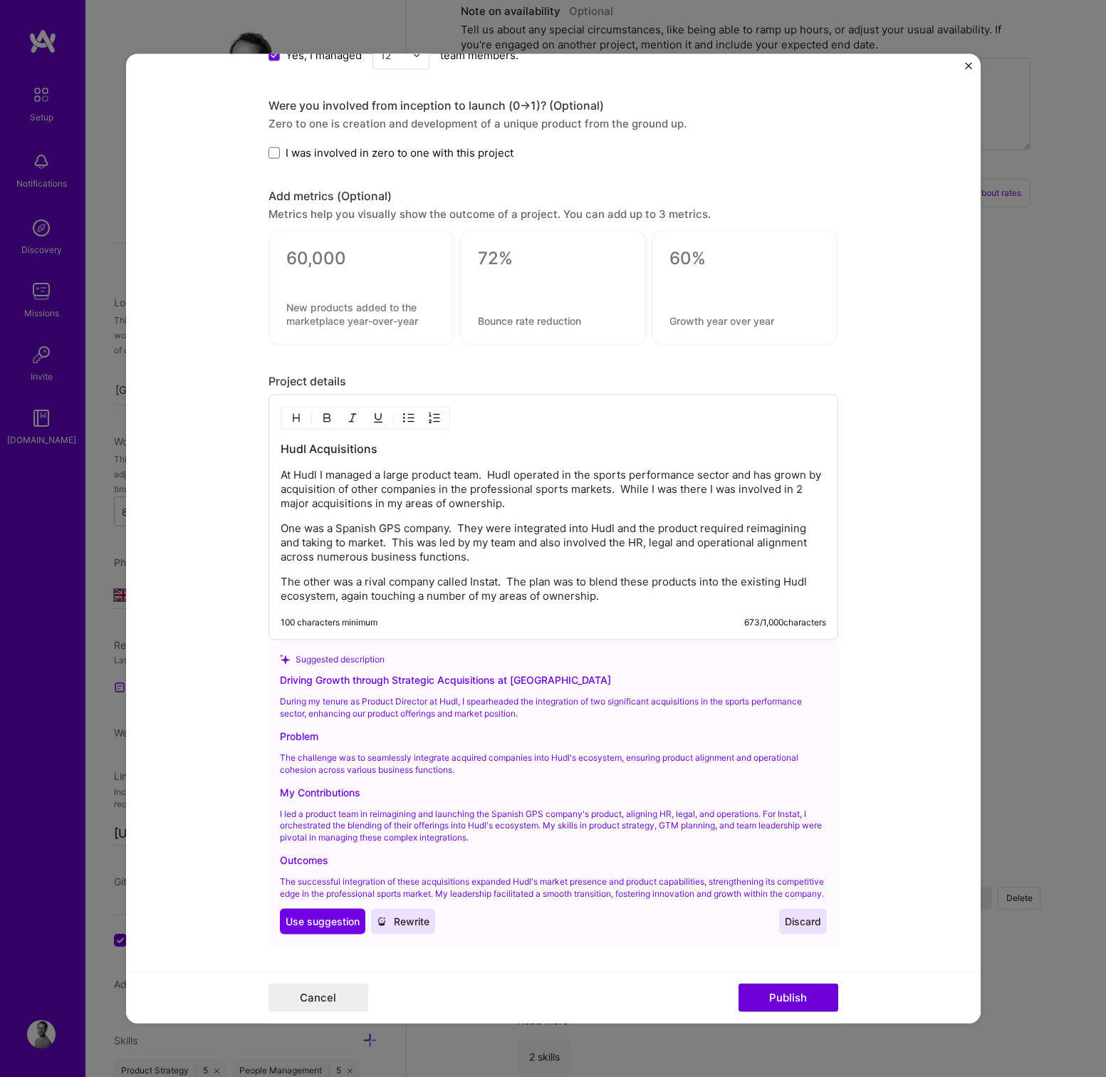
scroll to position [1004, 0]
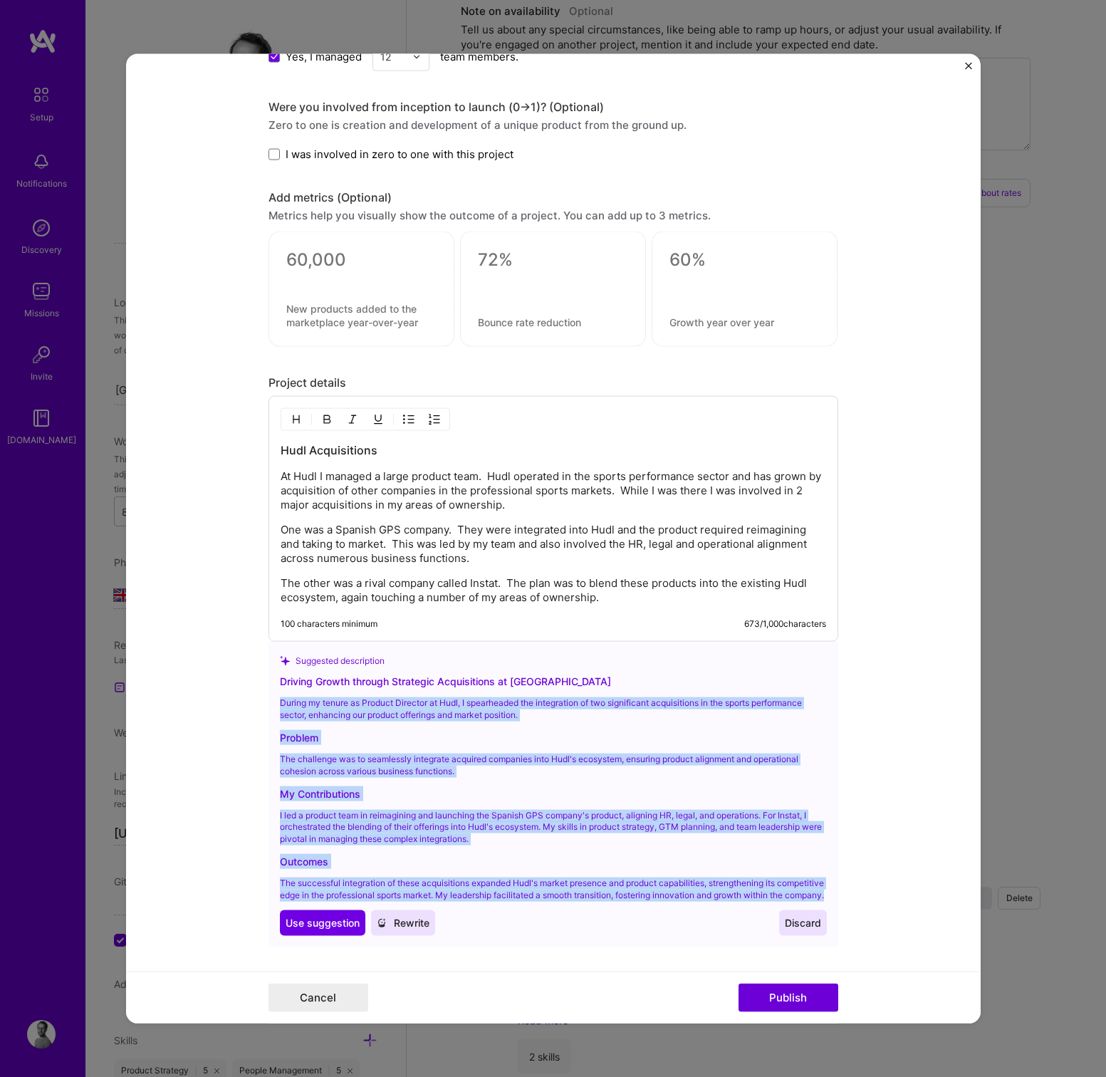
drag, startPoint x: 366, startPoint y: 901, endPoint x: 282, endPoint y: 701, distance: 217.6
click at [282, 701] on div "Driving Growth through Strategic Acquisitions at [GEOGRAPHIC_DATA] During my te…" at bounding box center [553, 804] width 547 height 261
click at [287, 707] on p "During my tenure as Product Director at Hudl, I spearheaded the integration of …" at bounding box center [553, 709] width 547 height 24
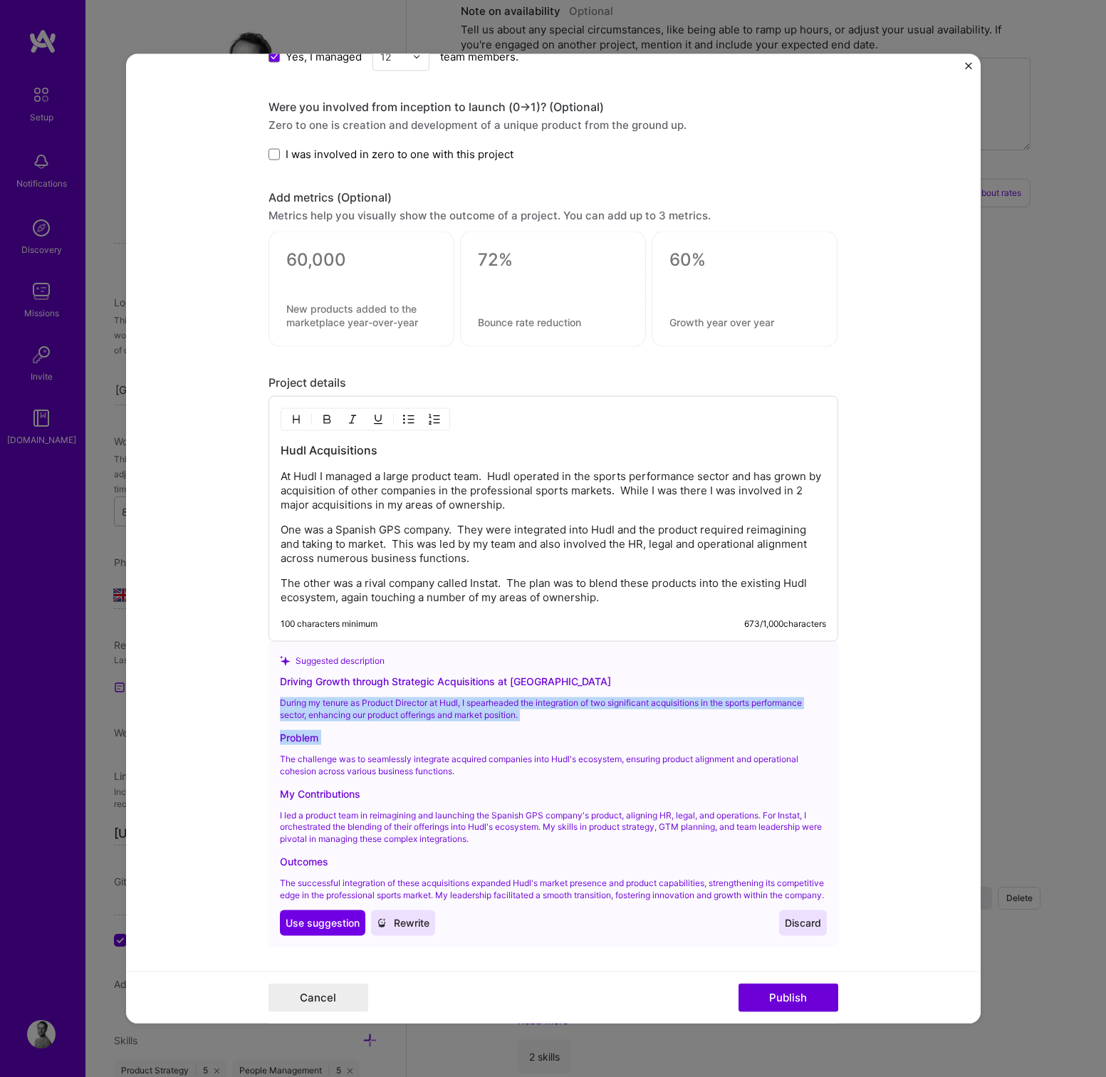
drag, startPoint x: 280, startPoint y: 703, endPoint x: 320, endPoint y: 735, distance: 51.3
click at [323, 743] on div "Driving Growth through Strategic Acquisitions at [GEOGRAPHIC_DATA] During my te…" at bounding box center [553, 804] width 547 height 261
click at [315, 920] on button "Use Use suggestion" at bounding box center [322, 922] width 85 height 26
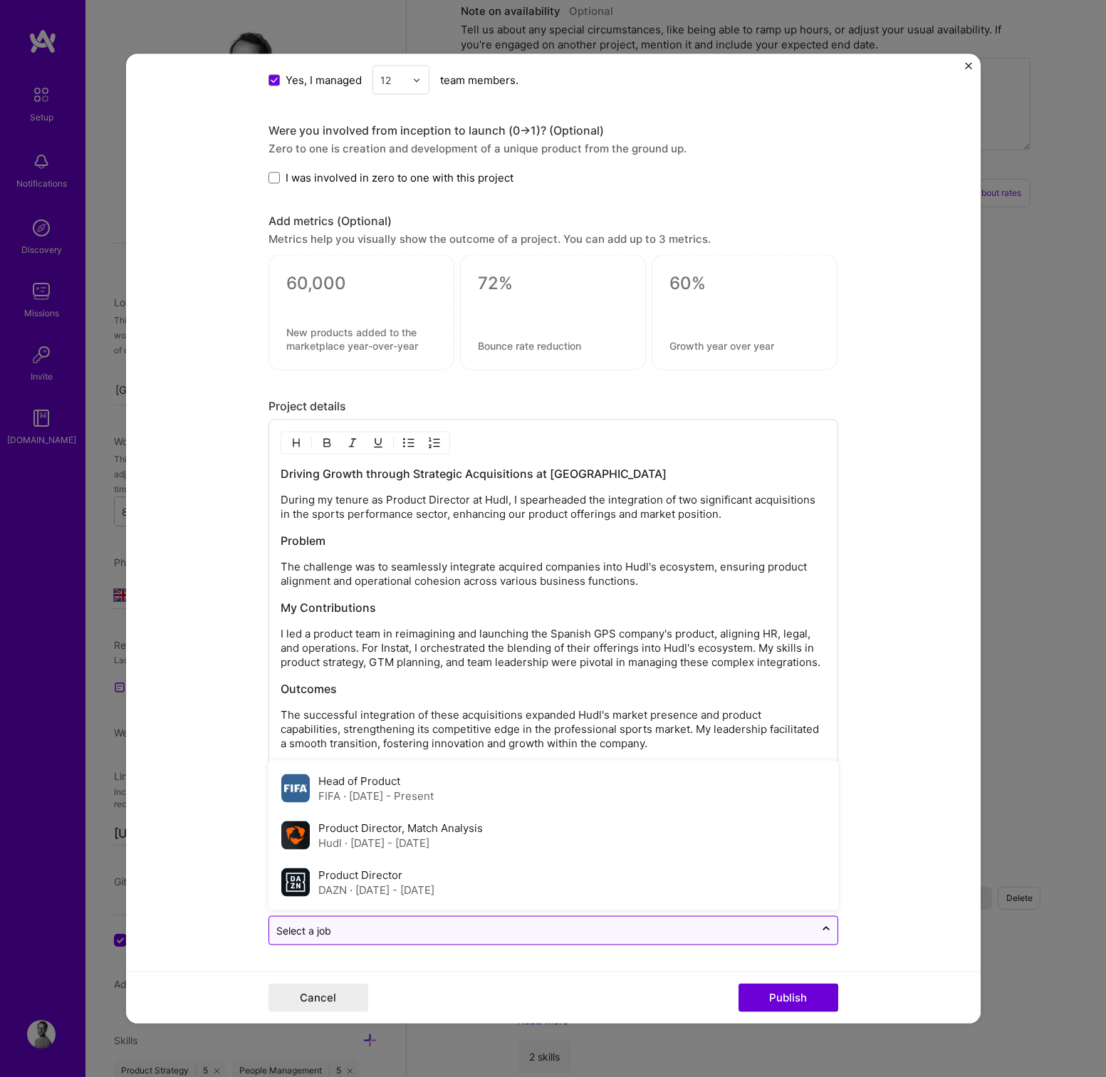
click at [609, 916] on div "option FIFA focused, 1 of 3. 3 results available. Use Up and Down to choose opt…" at bounding box center [553, 930] width 570 height 29
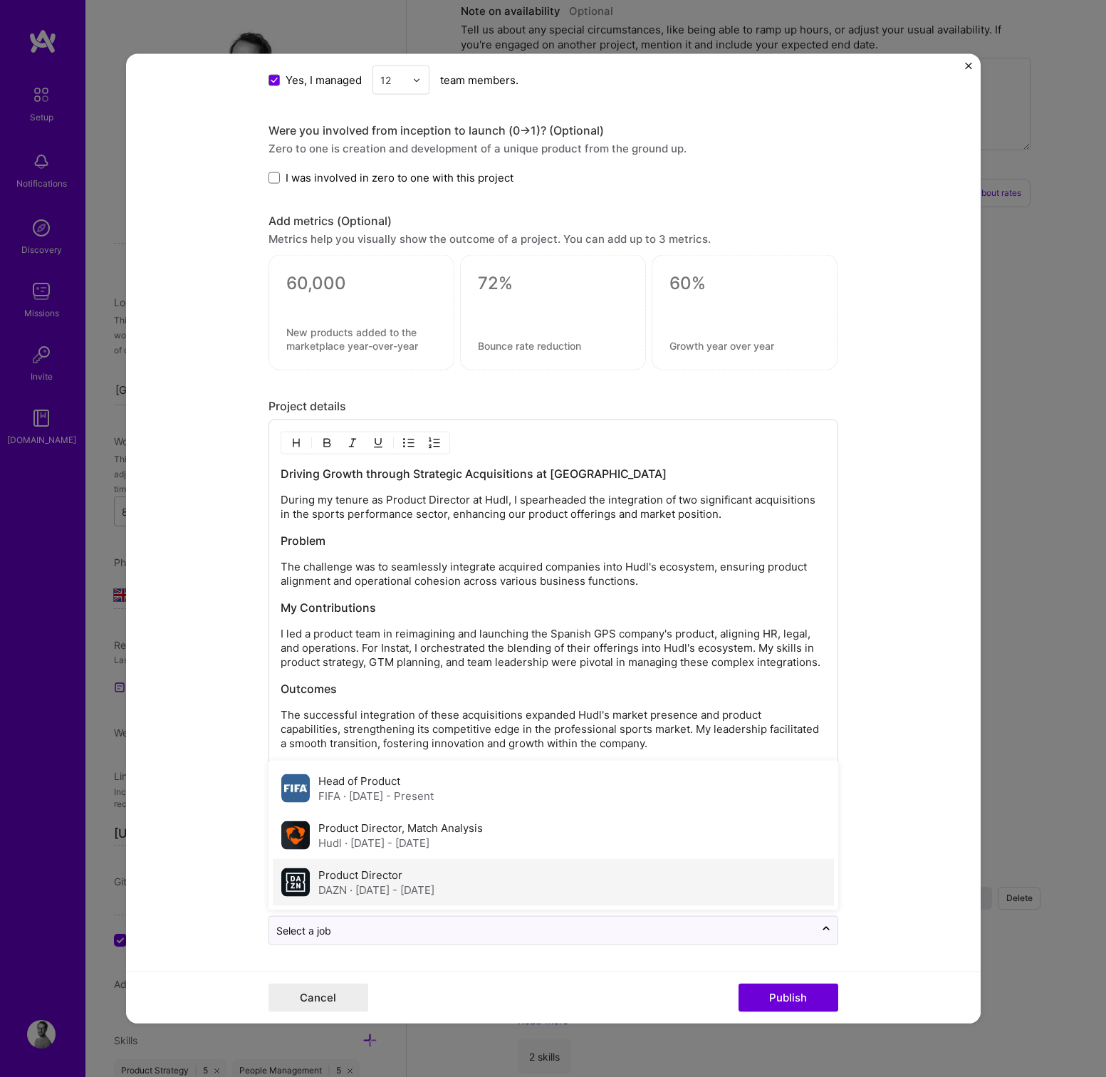
scroll to position [980, 0]
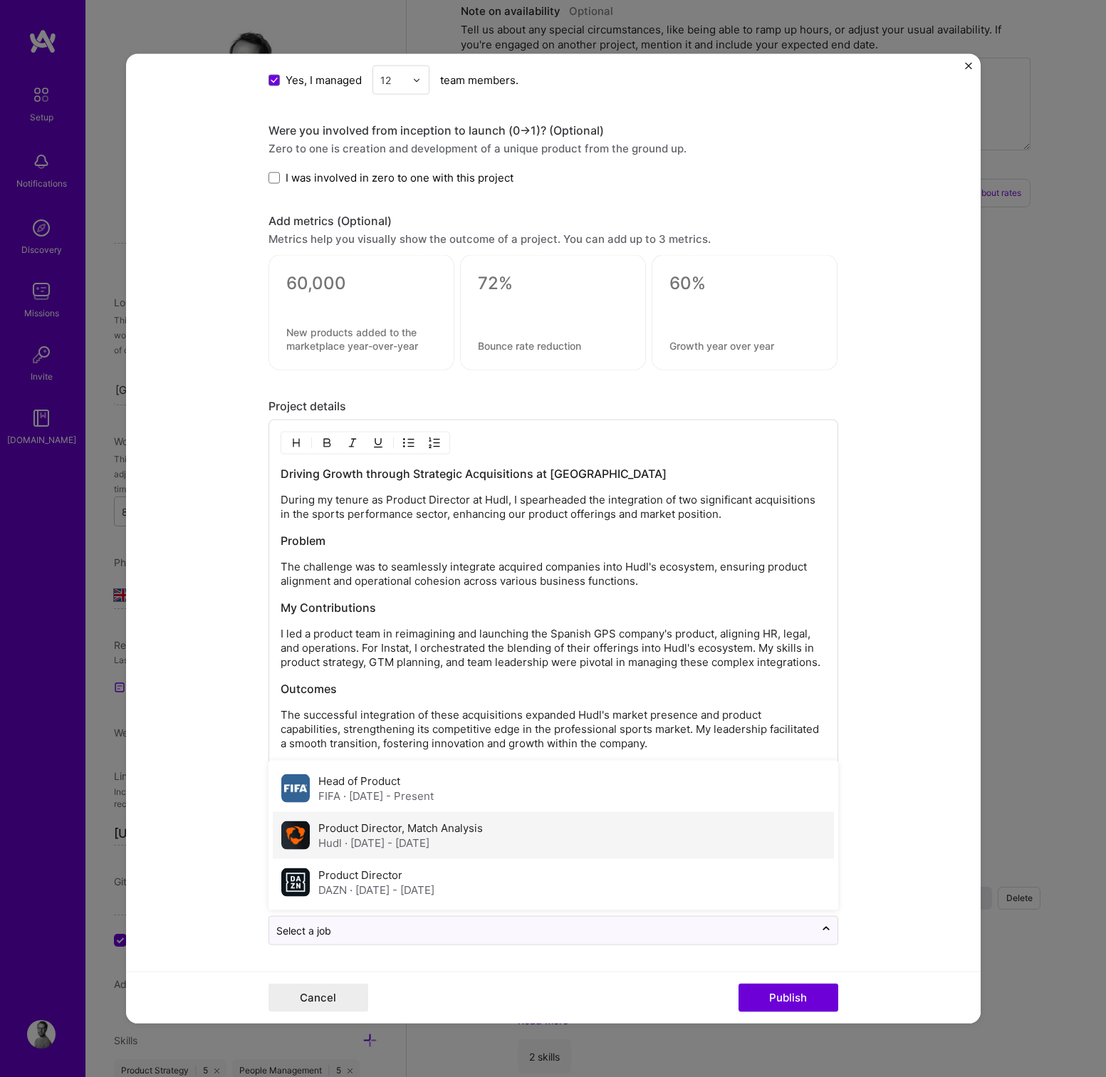
click at [376, 828] on label "Product Director, Match Analysis" at bounding box center [400, 828] width 164 height 14
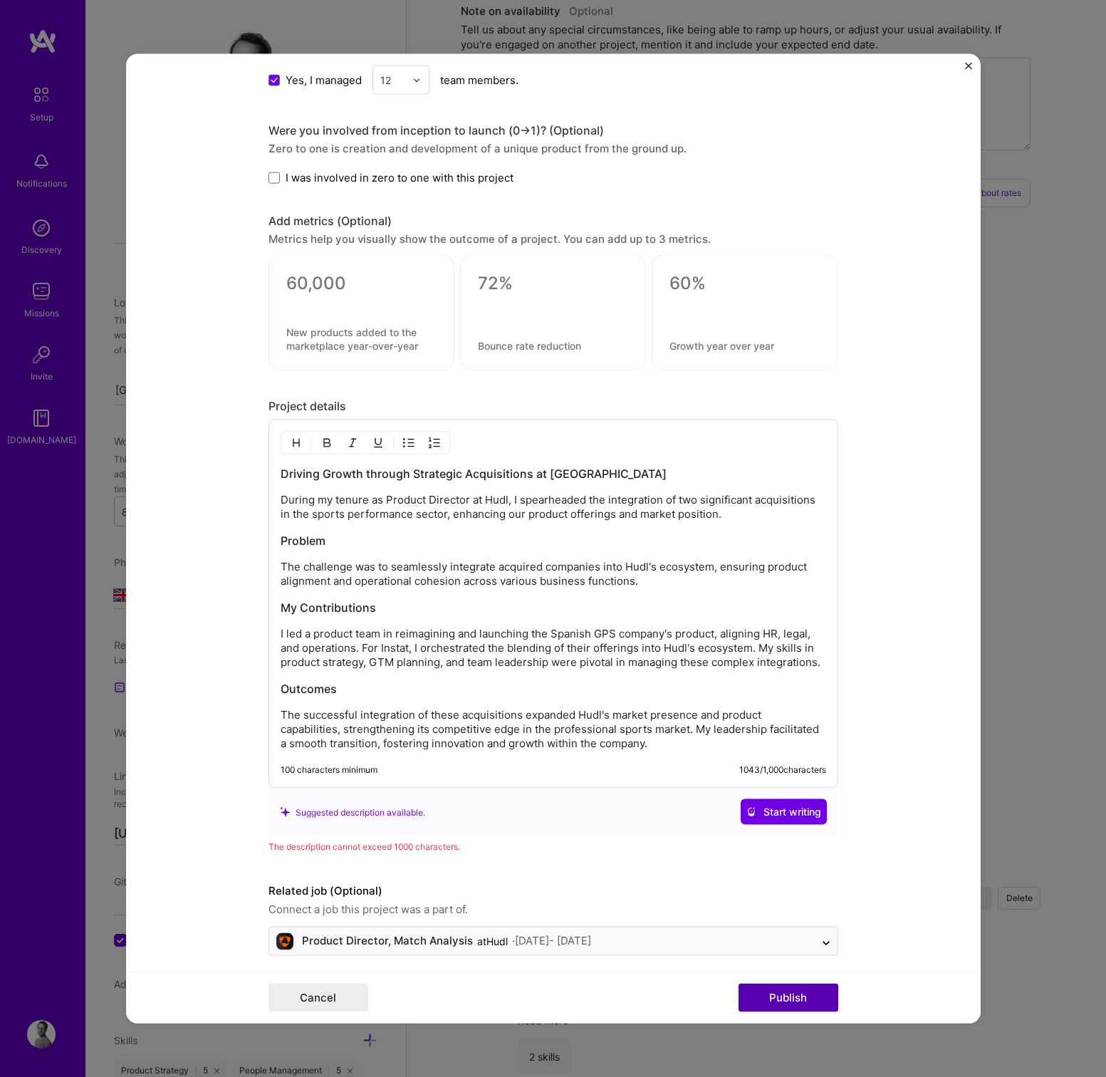
click at [783, 992] on button "Publish" at bounding box center [788, 997] width 100 height 28
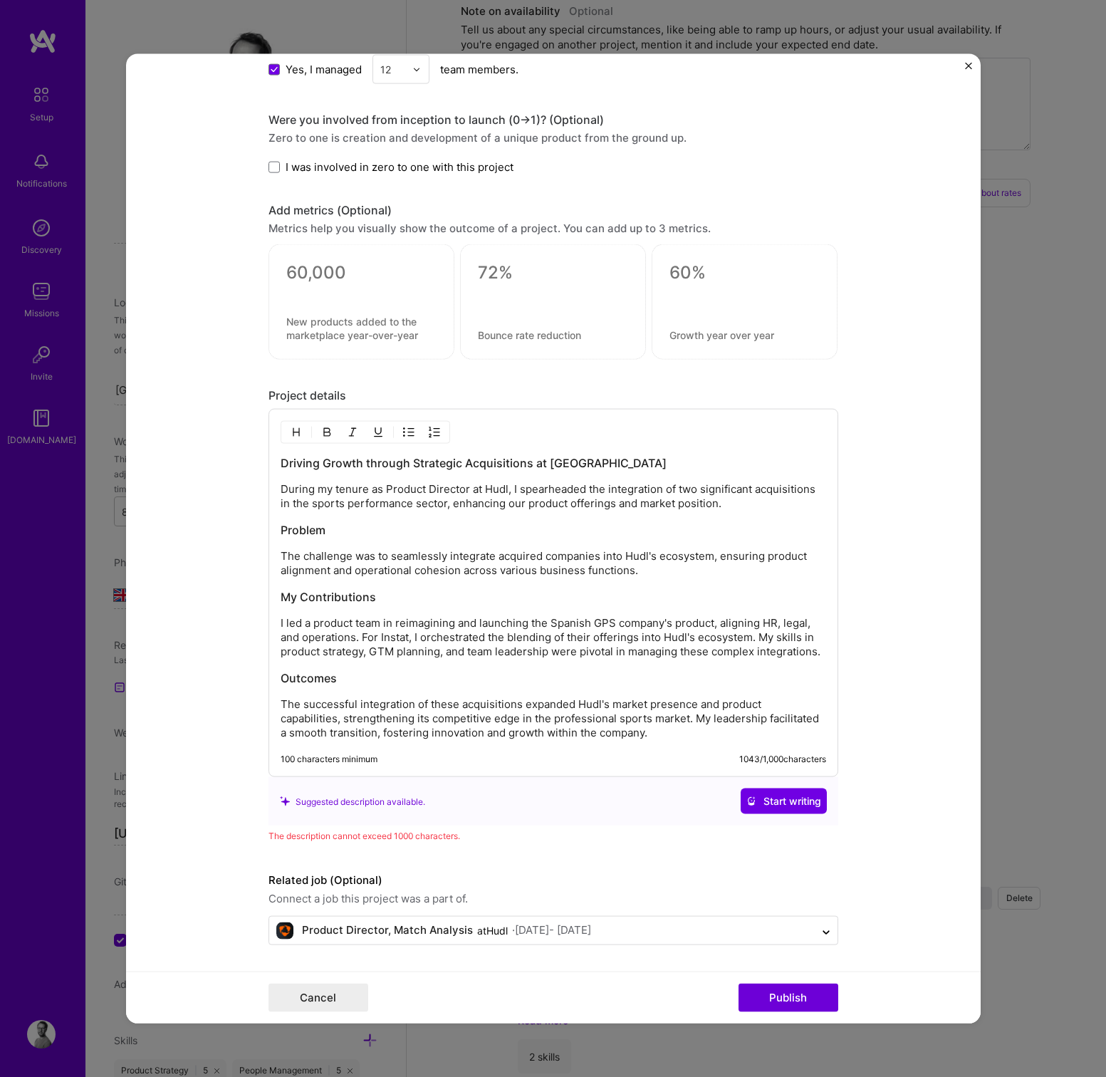
click at [664, 733] on p "The successful integration of these acquisitions expanded Hudl's market presenc…" at bounding box center [553, 718] width 545 height 43
drag, startPoint x: 691, startPoint y: 718, endPoint x: 337, endPoint y: 723, distance: 353.9
click at [337, 723] on p "The successful integration of these acquisitions expanded Hudl's market presenc…" at bounding box center [553, 718] width 545 height 43
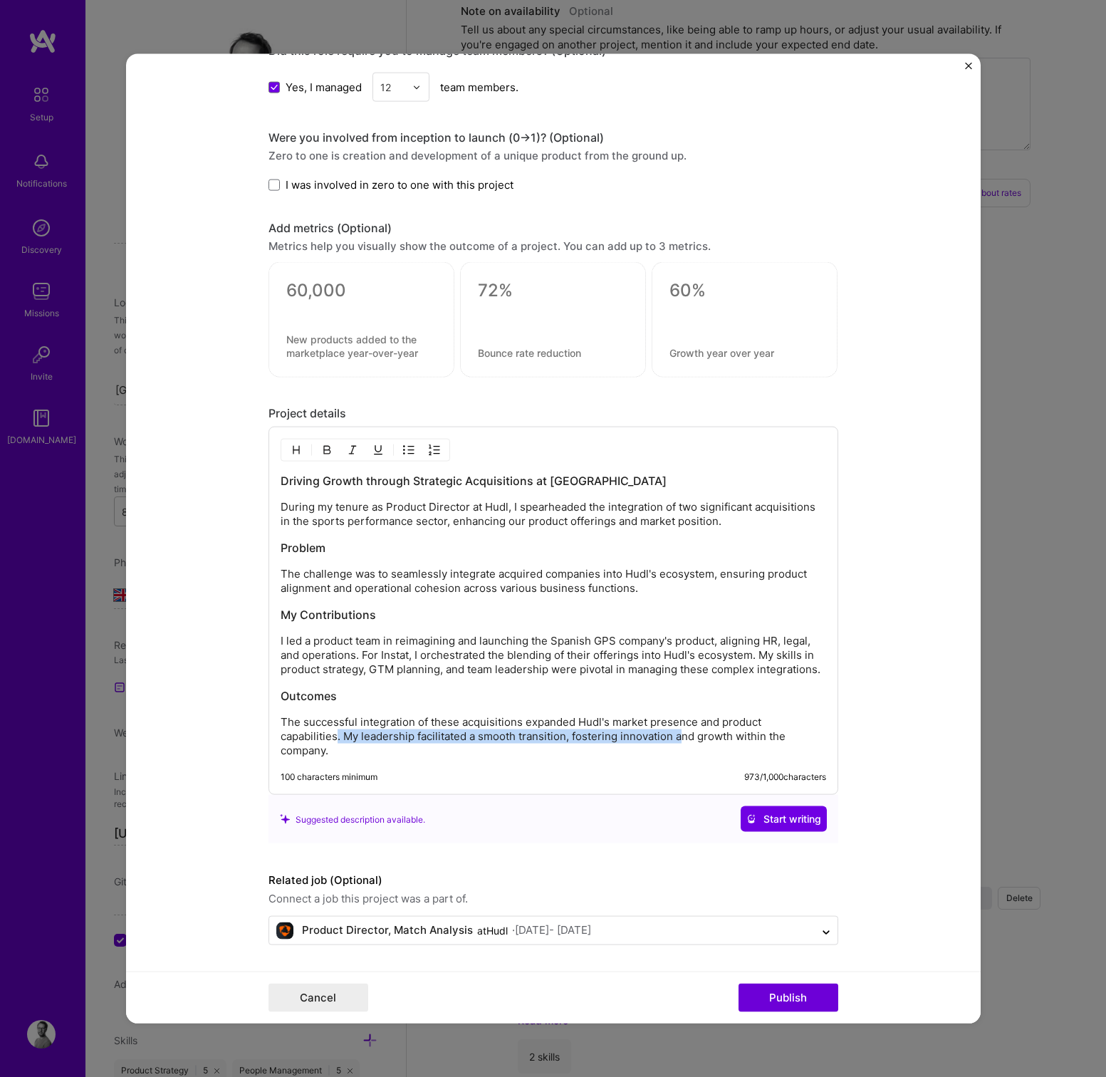
scroll to position [973, 0]
click at [824, 1007] on button "Publish" at bounding box center [788, 997] width 100 height 28
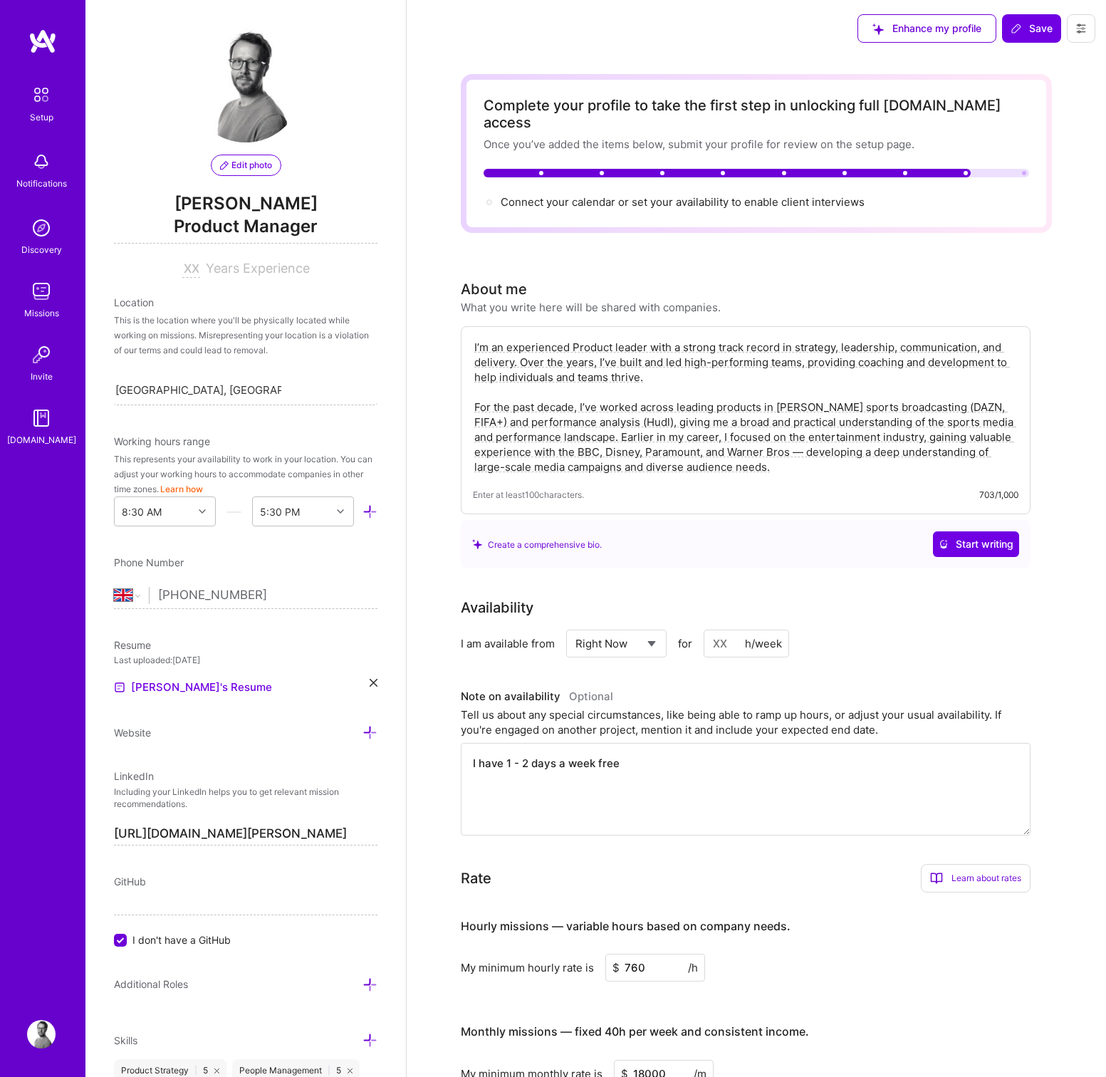
scroll to position [0, 0]
click at [1032, 26] on span "Save" at bounding box center [1031, 28] width 42 height 14
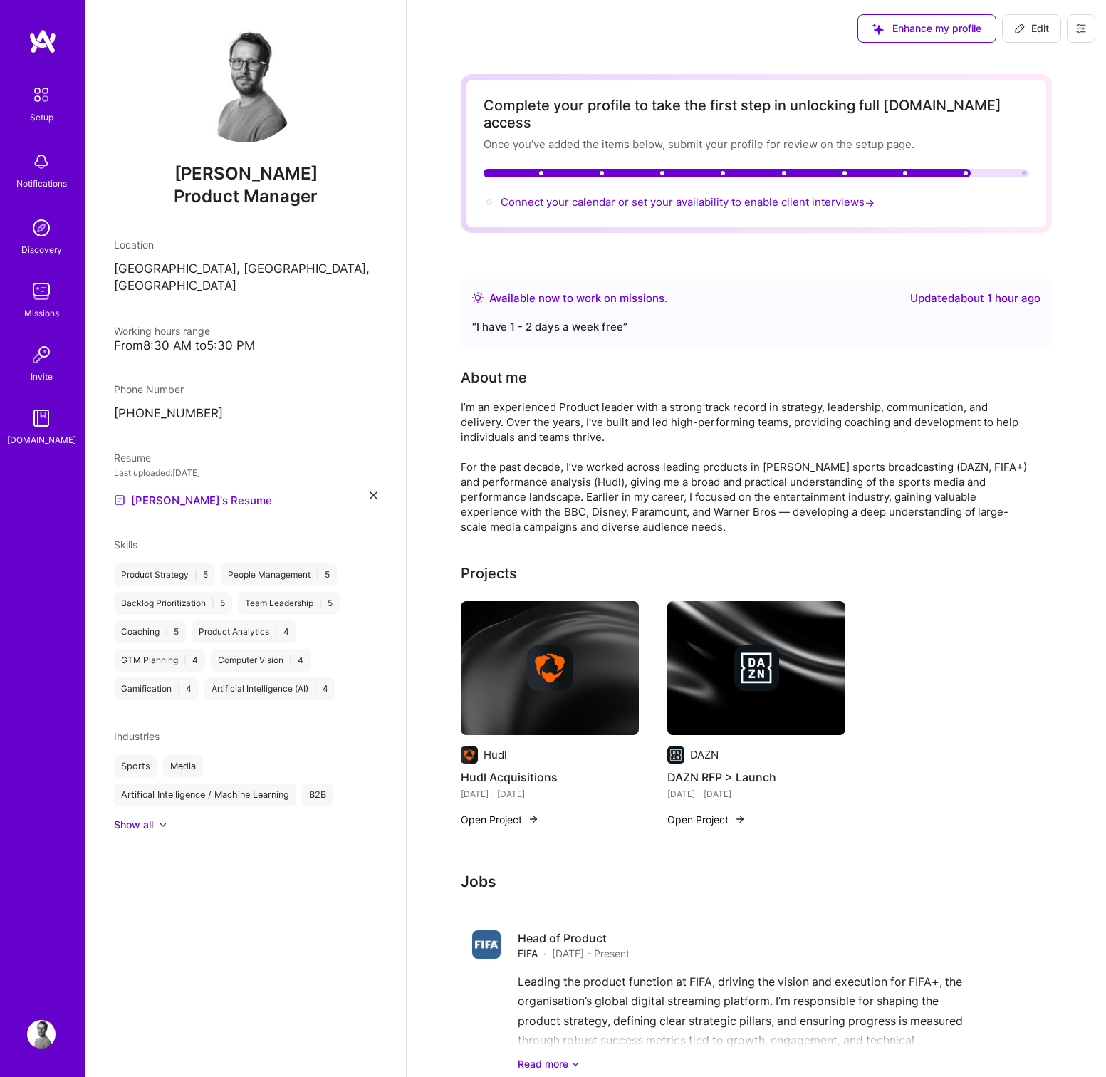
click at [769, 195] on span "Connect your calendar or set your availability to enable client interviews →" at bounding box center [689, 202] width 377 height 14
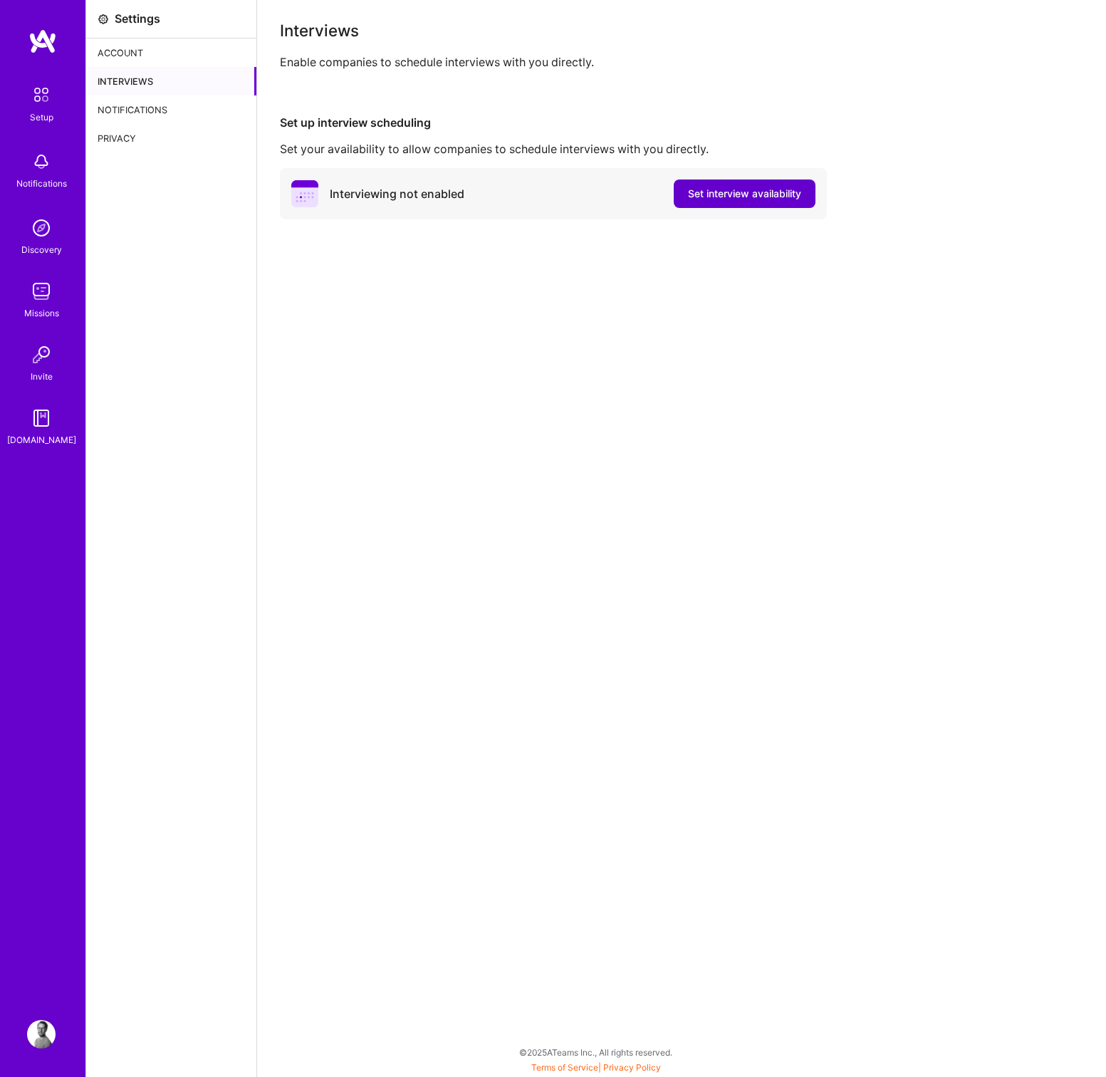
click at [708, 194] on span "Set interview availability" at bounding box center [744, 194] width 113 height 14
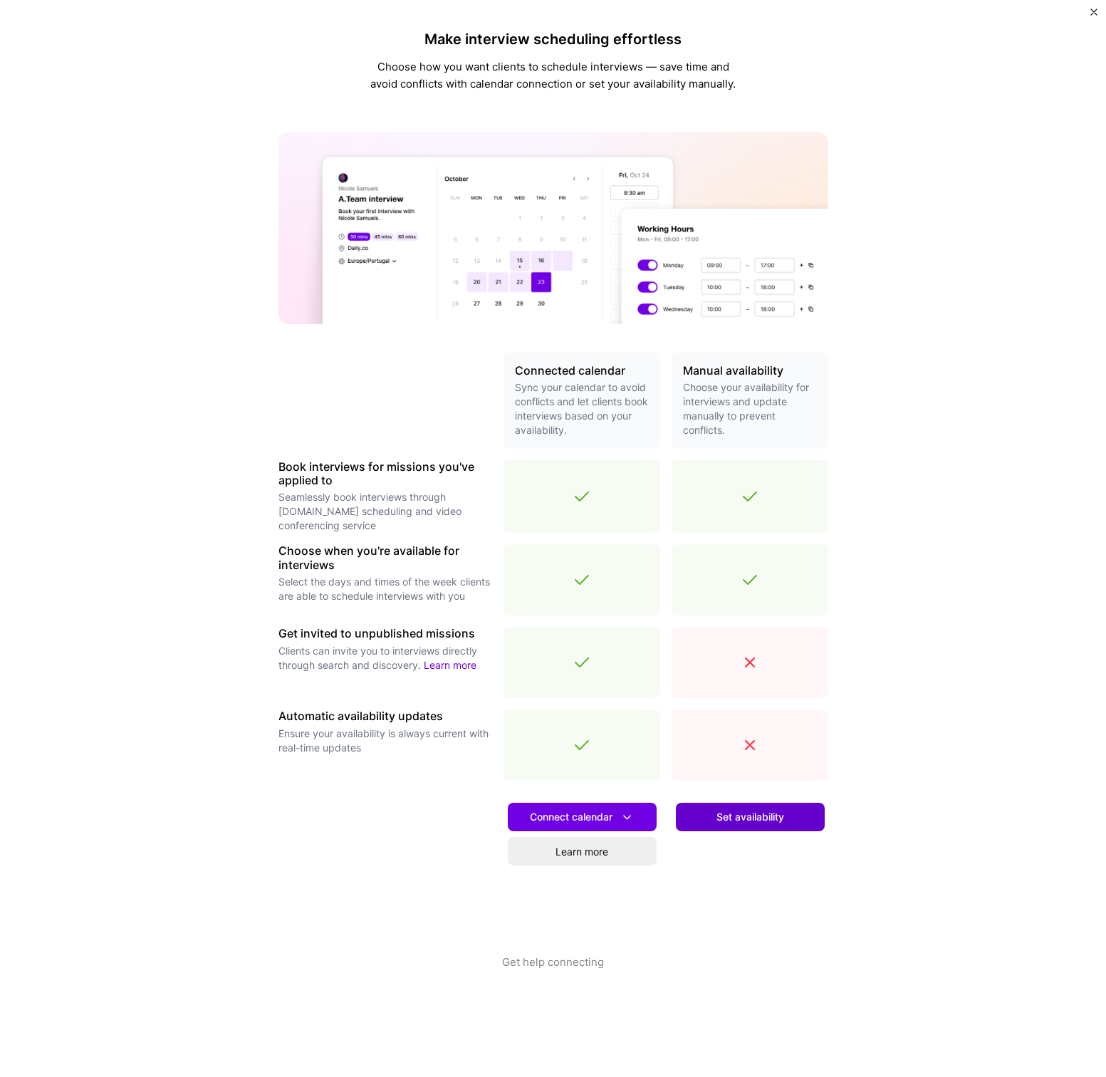
click at [731, 823] on span "Set availability" at bounding box center [750, 817] width 68 height 14
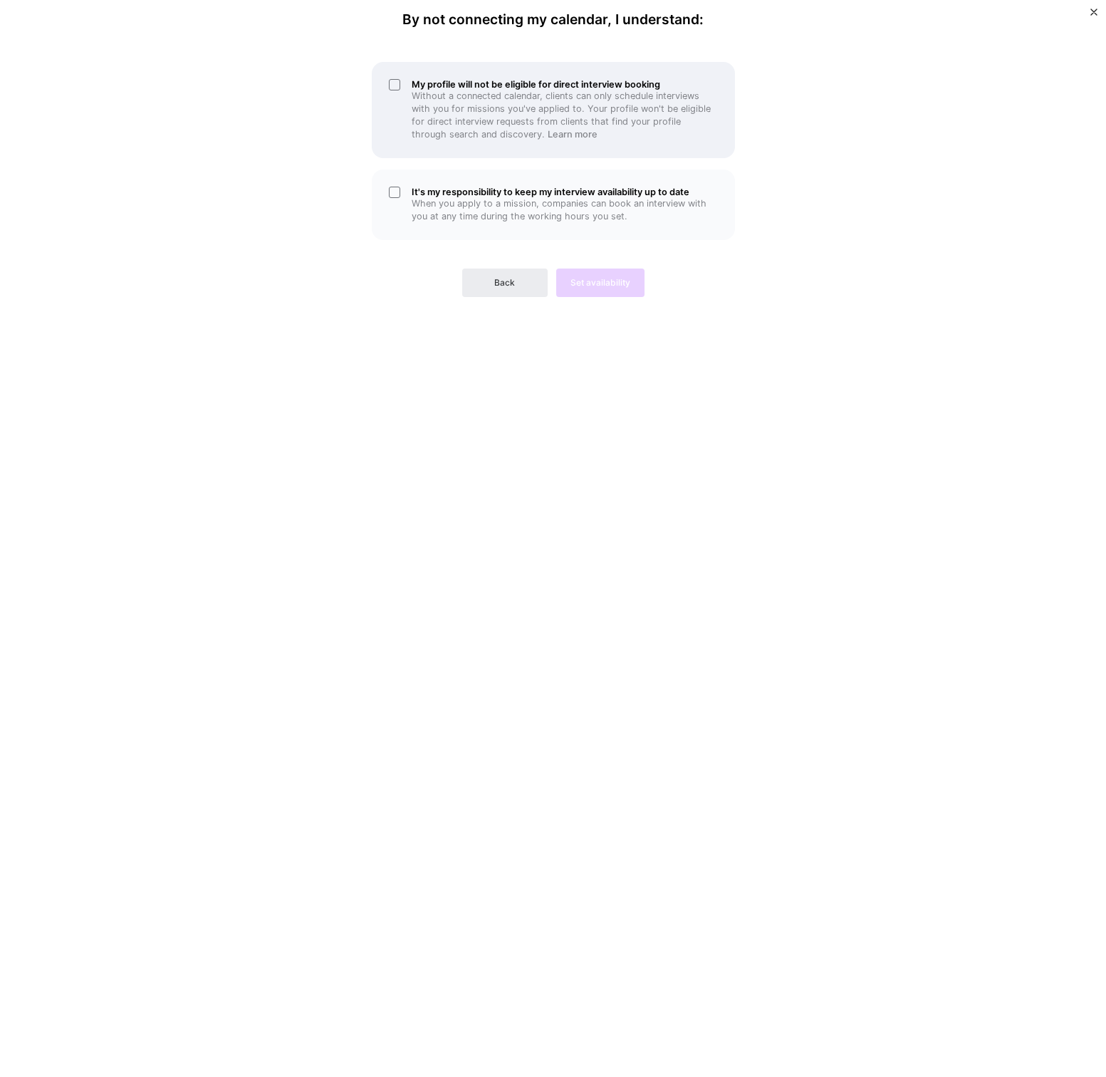
click at [397, 83] on div "My profile will not be eligible for direct interview booking Without a connecte…" at bounding box center [553, 110] width 363 height 96
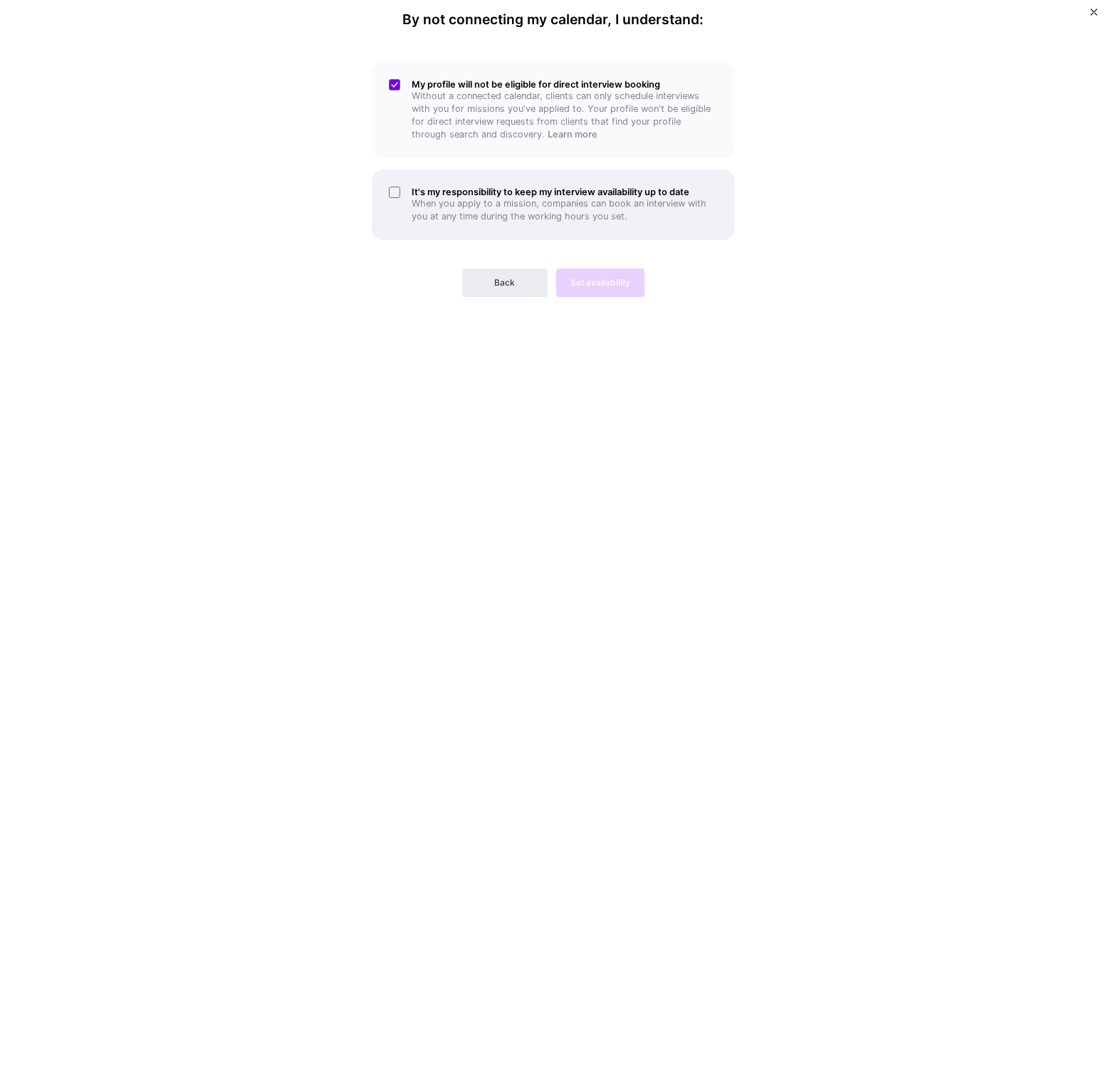
click at [404, 189] on div "It's my responsibility to keep my interview availability up to date When you ap…" at bounding box center [553, 204] width 363 height 70
click at [622, 278] on span "Set availability" at bounding box center [600, 282] width 60 height 13
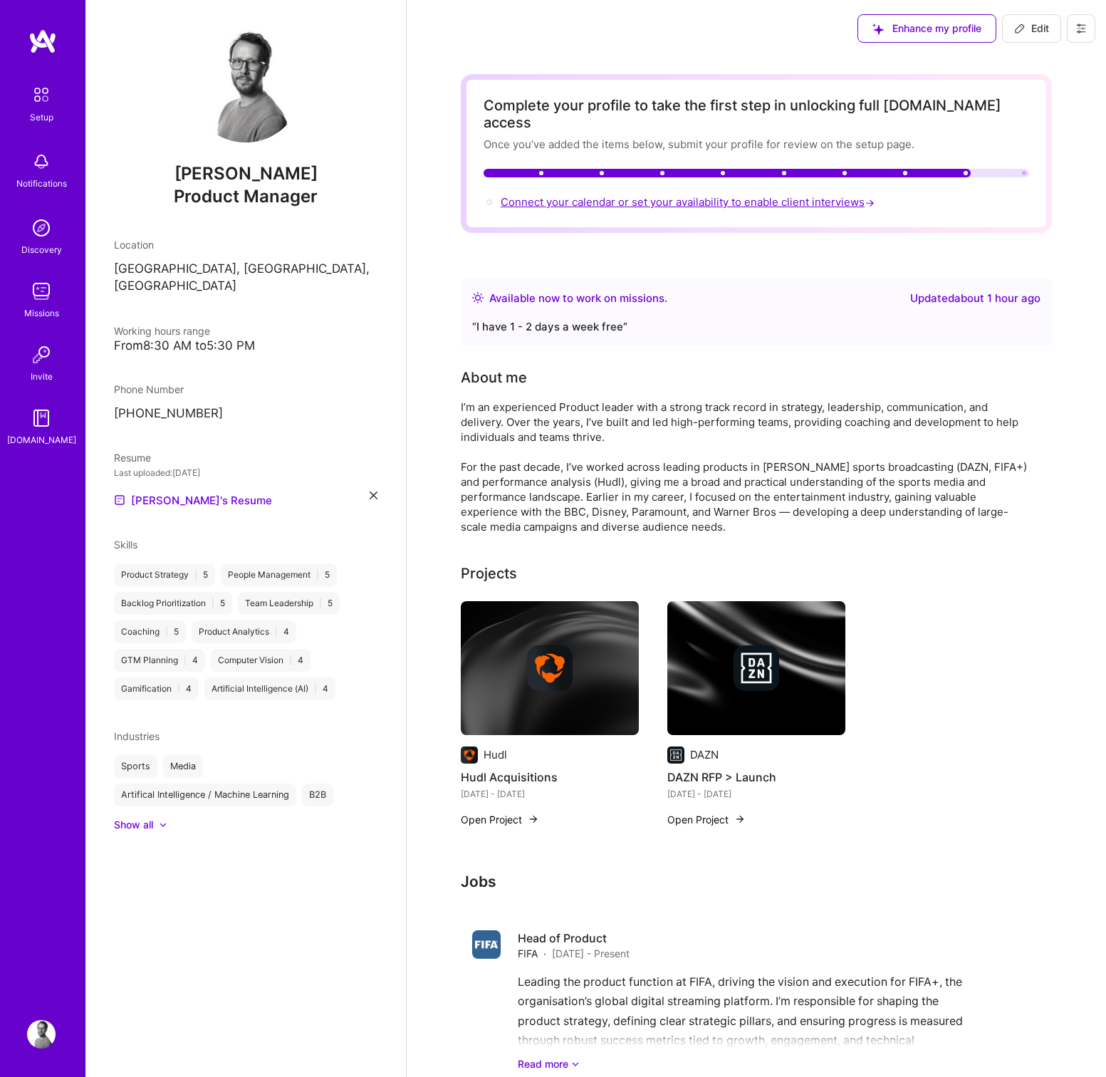
click at [651, 195] on span "Connect your calendar or set your availability to enable client interviews →" at bounding box center [689, 202] width 377 height 14
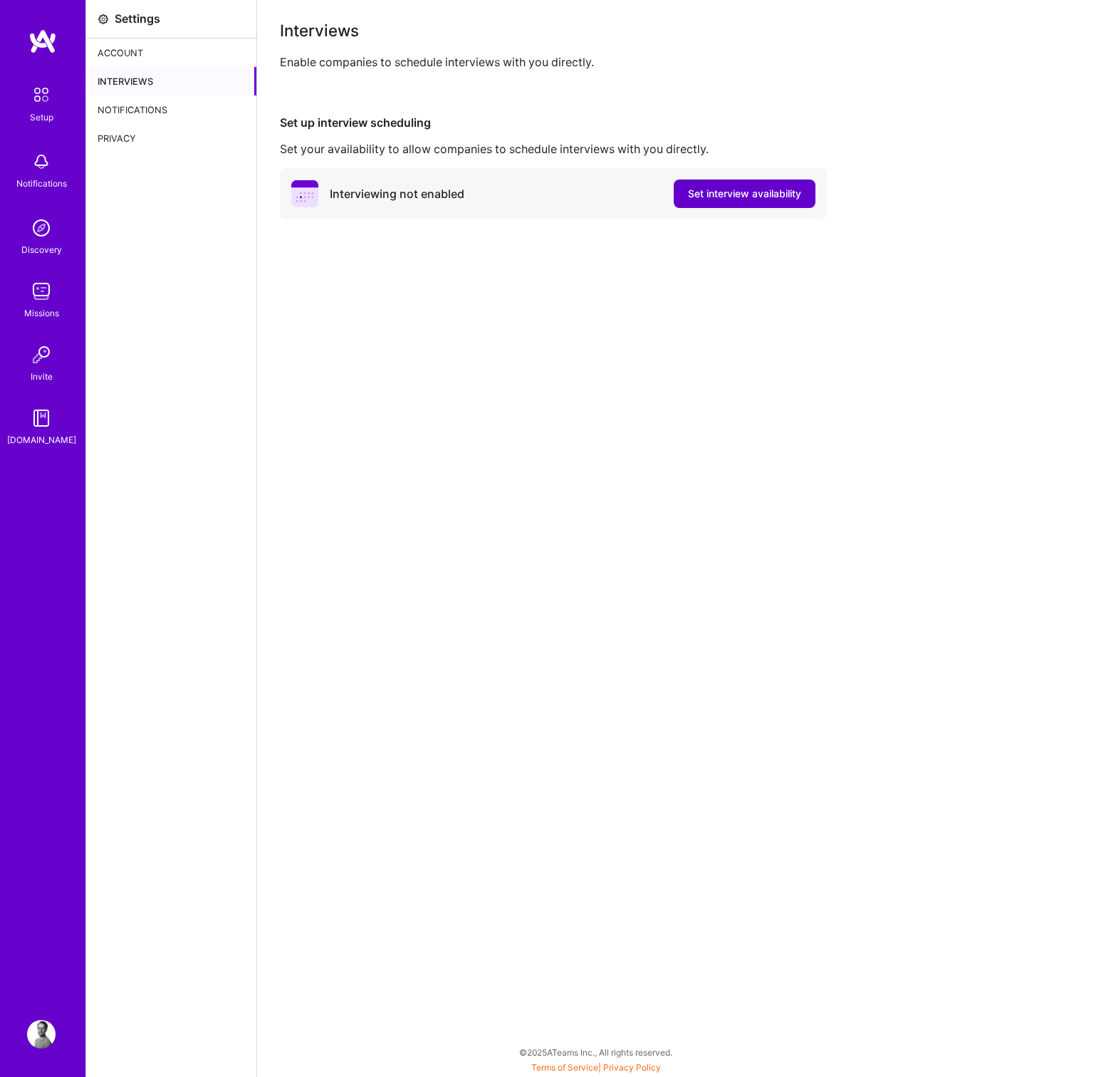
click at [763, 201] on button "Set interview availability" at bounding box center [745, 193] width 142 height 28
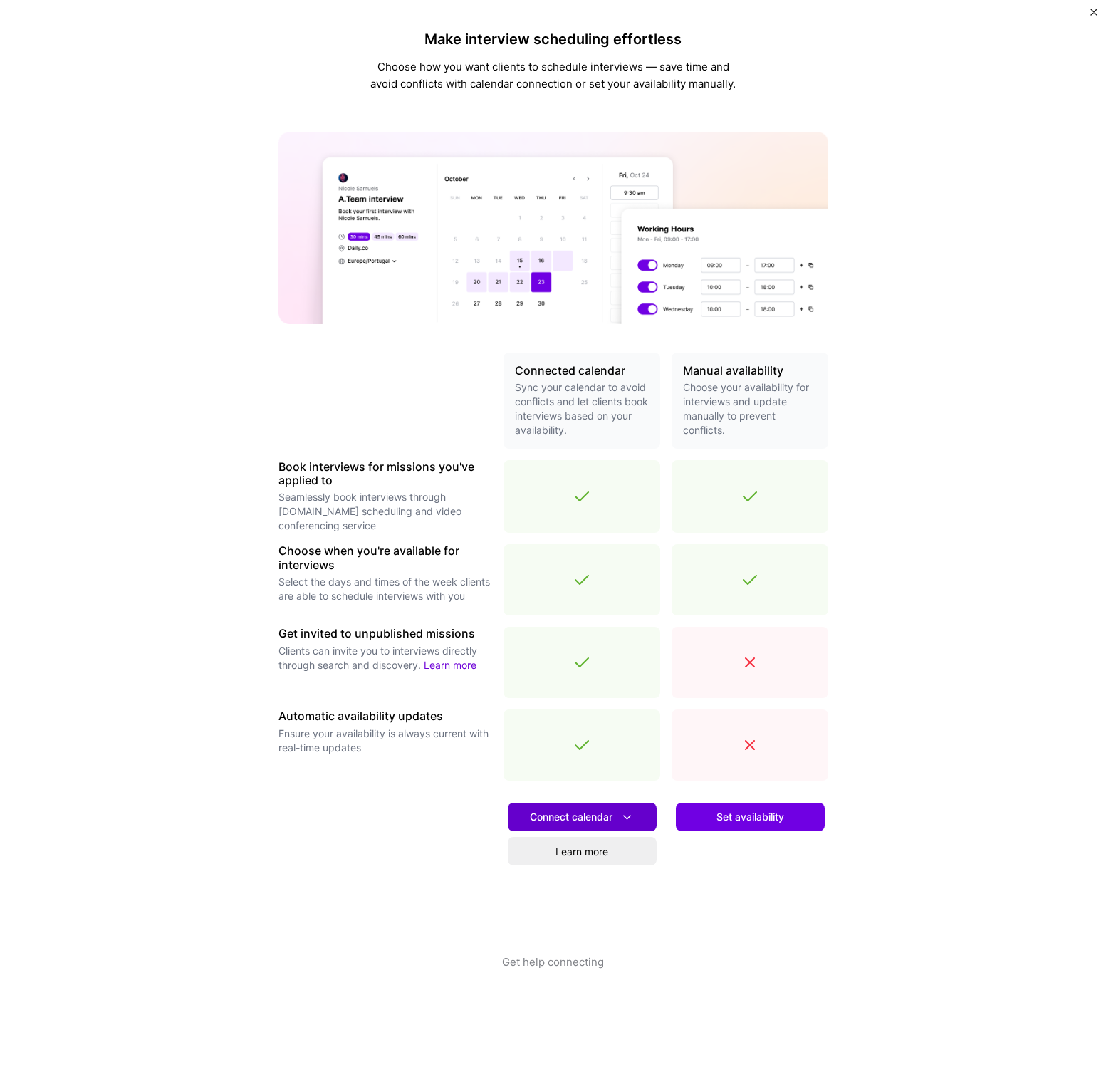
click at [627, 821] on icon at bounding box center [626, 817] width 15 height 15
drag, startPoint x: 829, startPoint y: 938, endPoint x: 822, endPoint y: 935, distance: 7.7
click at [827, 937] on div "Make interview scheduling effortless Choose how you want clients to schedule in…" at bounding box center [553, 538] width 1106 height 1077
click at [729, 817] on span "Set availability" at bounding box center [750, 817] width 68 height 14
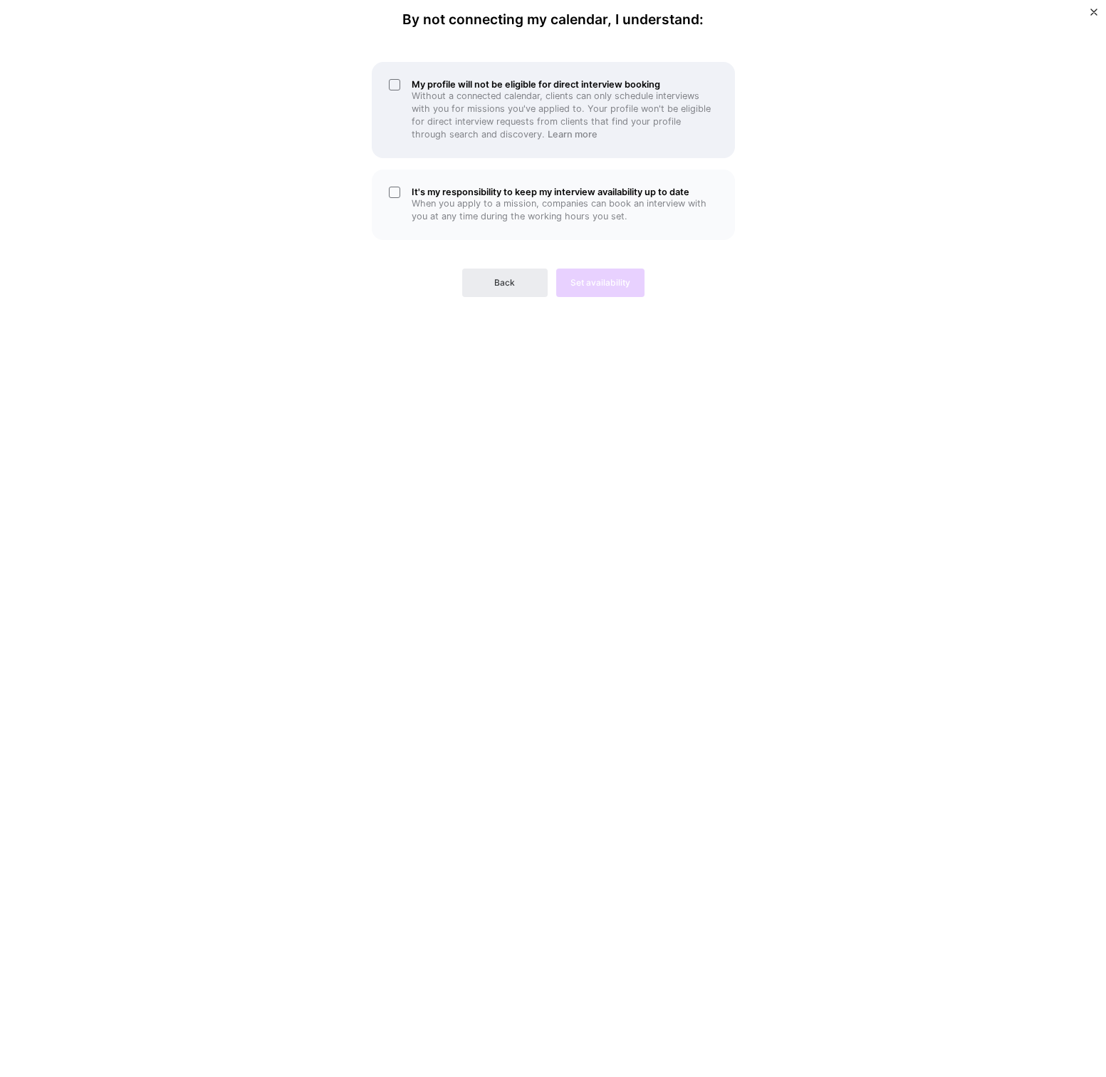
drag, startPoint x: 394, startPoint y: 189, endPoint x: 390, endPoint y: 101, distance: 87.6
click at [394, 189] on div "It's my responsibility to keep my interview availability up to date When you ap…" at bounding box center [553, 204] width 363 height 70
drag, startPoint x: 396, startPoint y: 78, endPoint x: 414, endPoint y: 101, distance: 29.5
click at [396, 80] on div "My profile will not be eligible for direct interview booking Without a connecte…" at bounding box center [553, 110] width 363 height 96
click at [603, 283] on span "Set availability" at bounding box center [600, 282] width 60 height 13
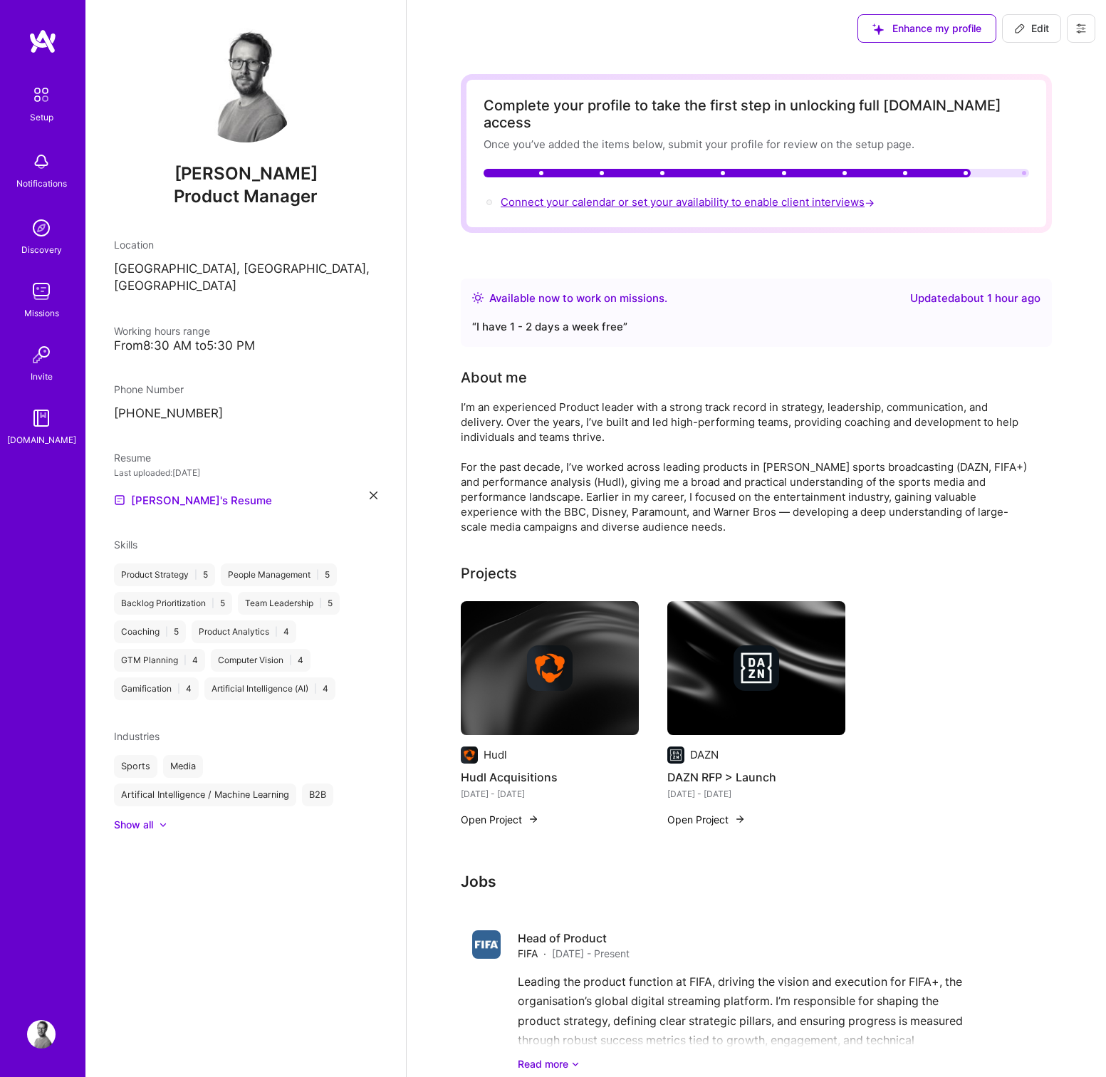
click at [703, 195] on span "Connect your calendar or set your availability to enable client interviews →" at bounding box center [689, 202] width 377 height 14
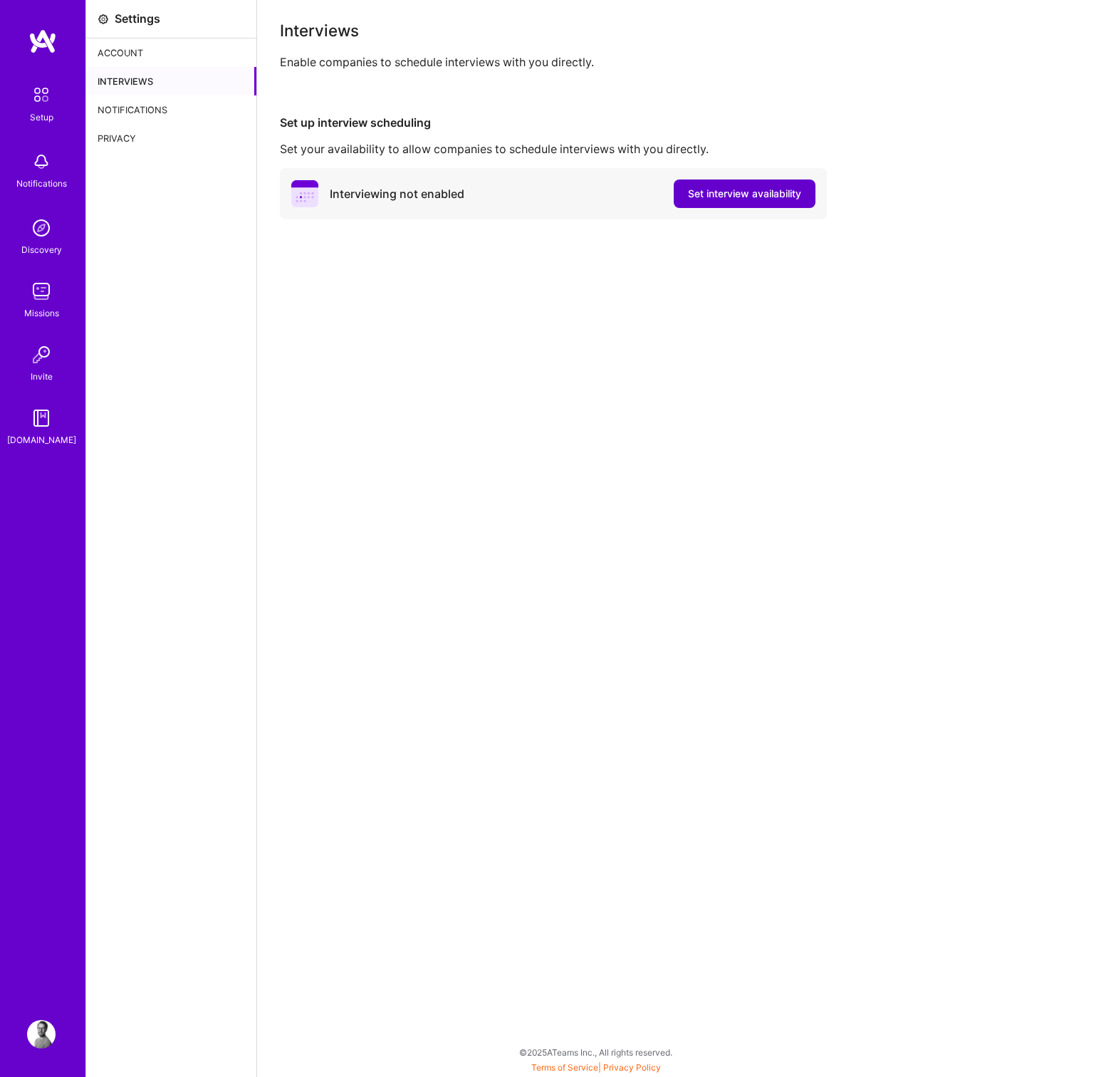
click at [776, 199] on span "Set interview availability" at bounding box center [744, 194] width 113 height 14
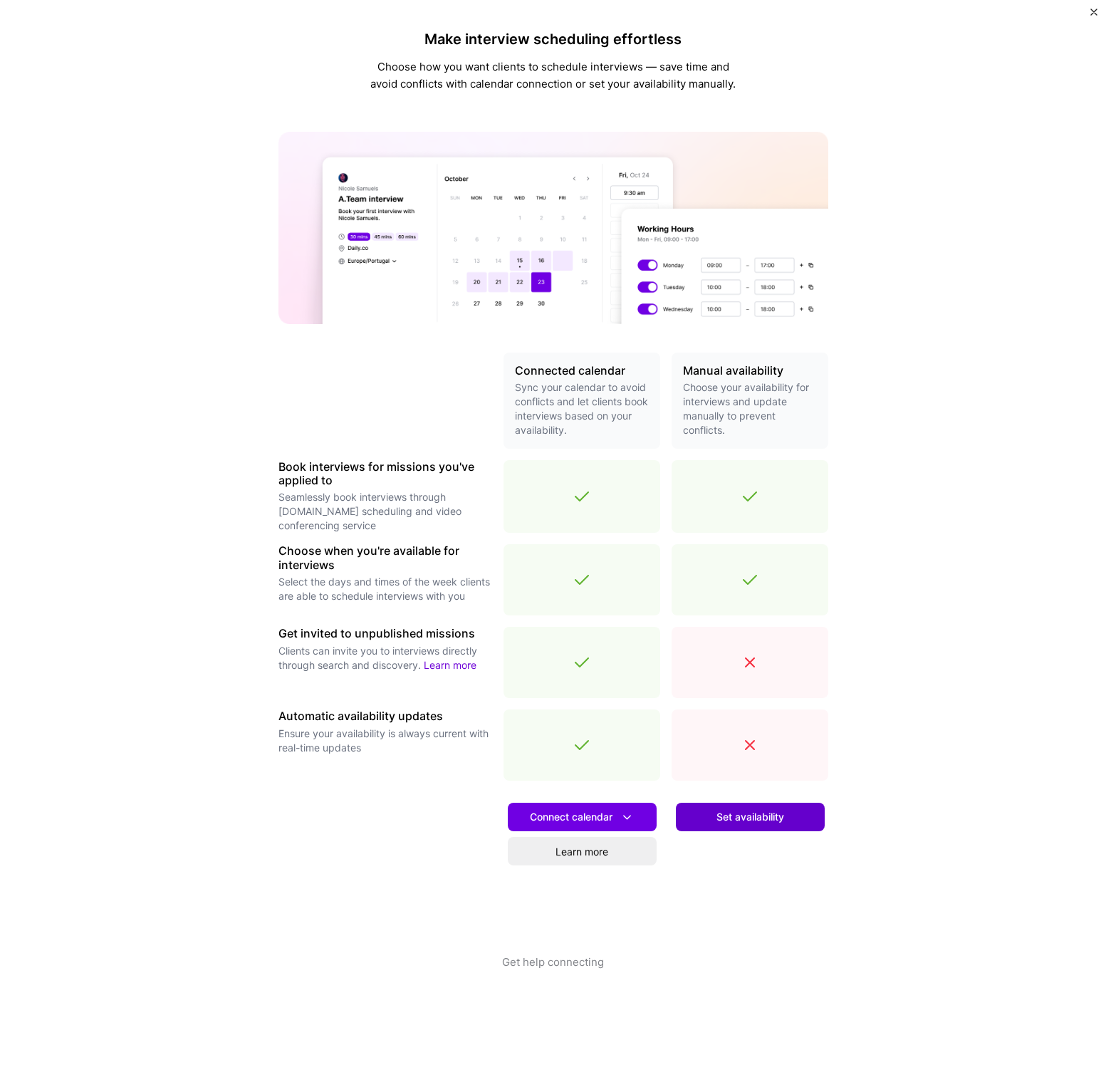
click at [740, 815] on span "Set availability" at bounding box center [750, 817] width 68 height 14
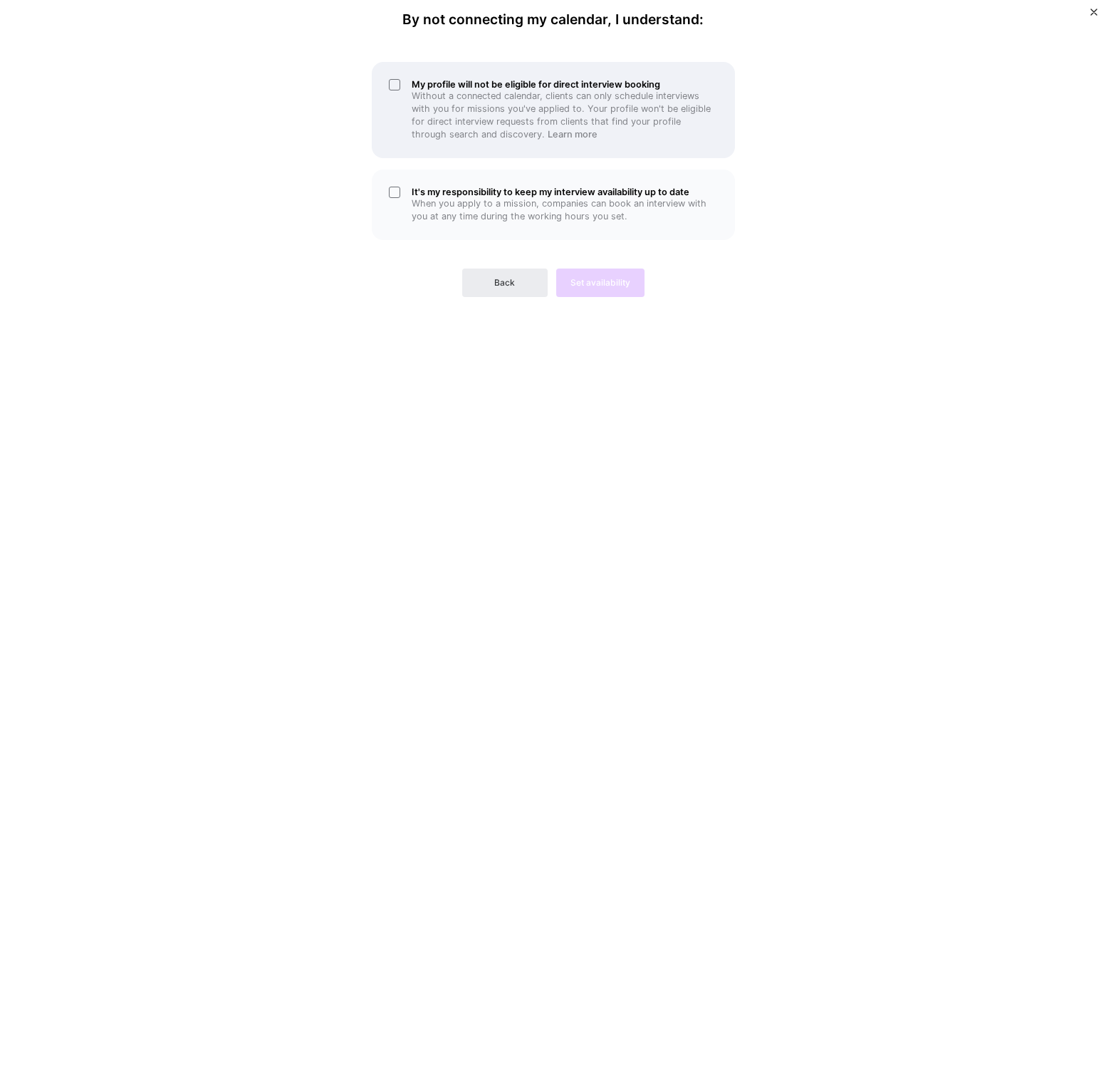
drag, startPoint x: 393, startPoint y: 80, endPoint x: 395, endPoint y: 119, distance: 38.5
click at [393, 80] on div "My profile will not be eligible for direct interview booking Without a connecte…" at bounding box center [553, 110] width 363 height 96
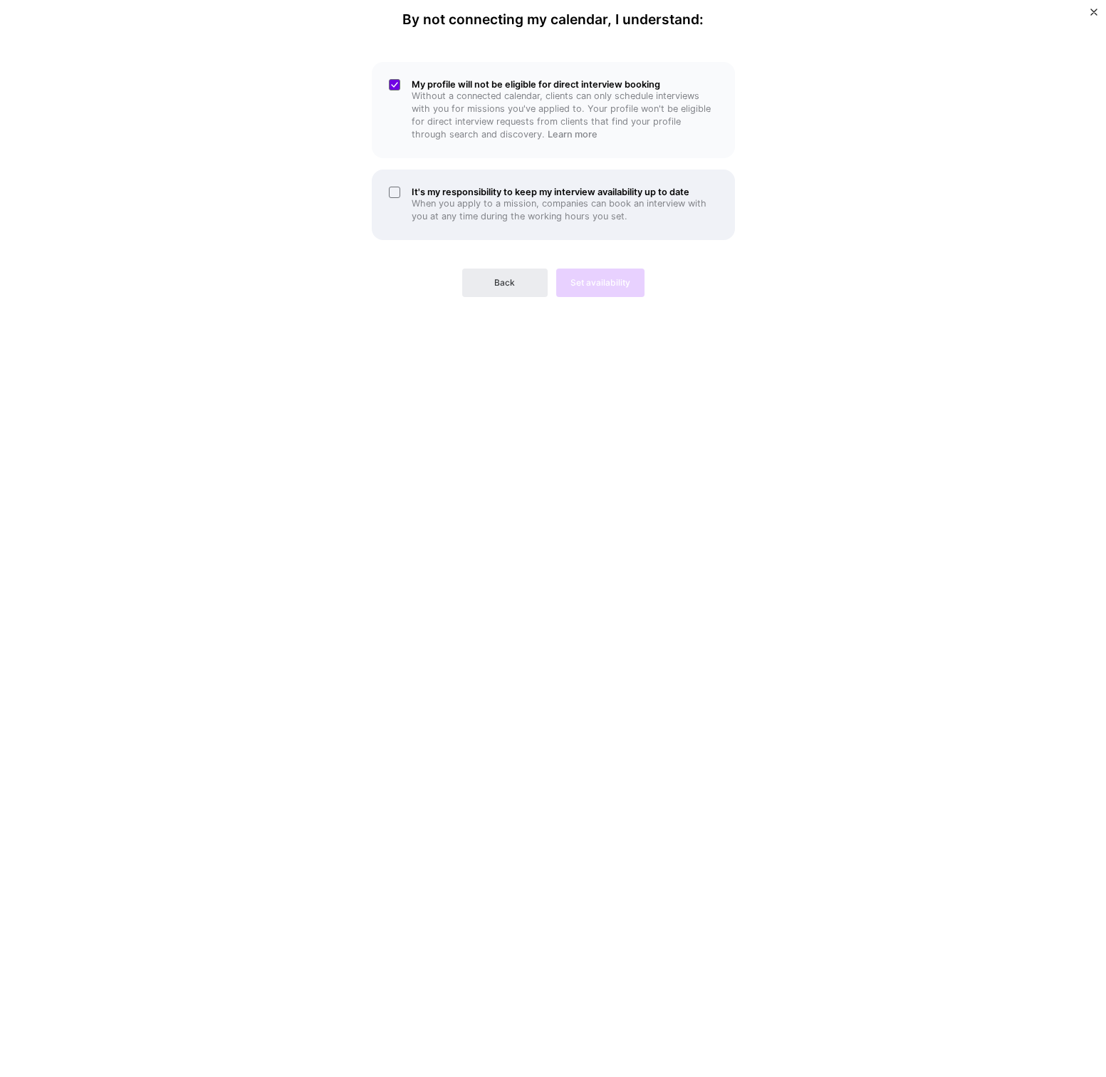
click at [392, 191] on div "It's my responsibility to keep my interview availability up to date When you ap…" at bounding box center [553, 204] width 363 height 70
click at [589, 268] on button "Set availability" at bounding box center [600, 282] width 88 height 28
